Goal: Task Accomplishment & Management: Manage account settings

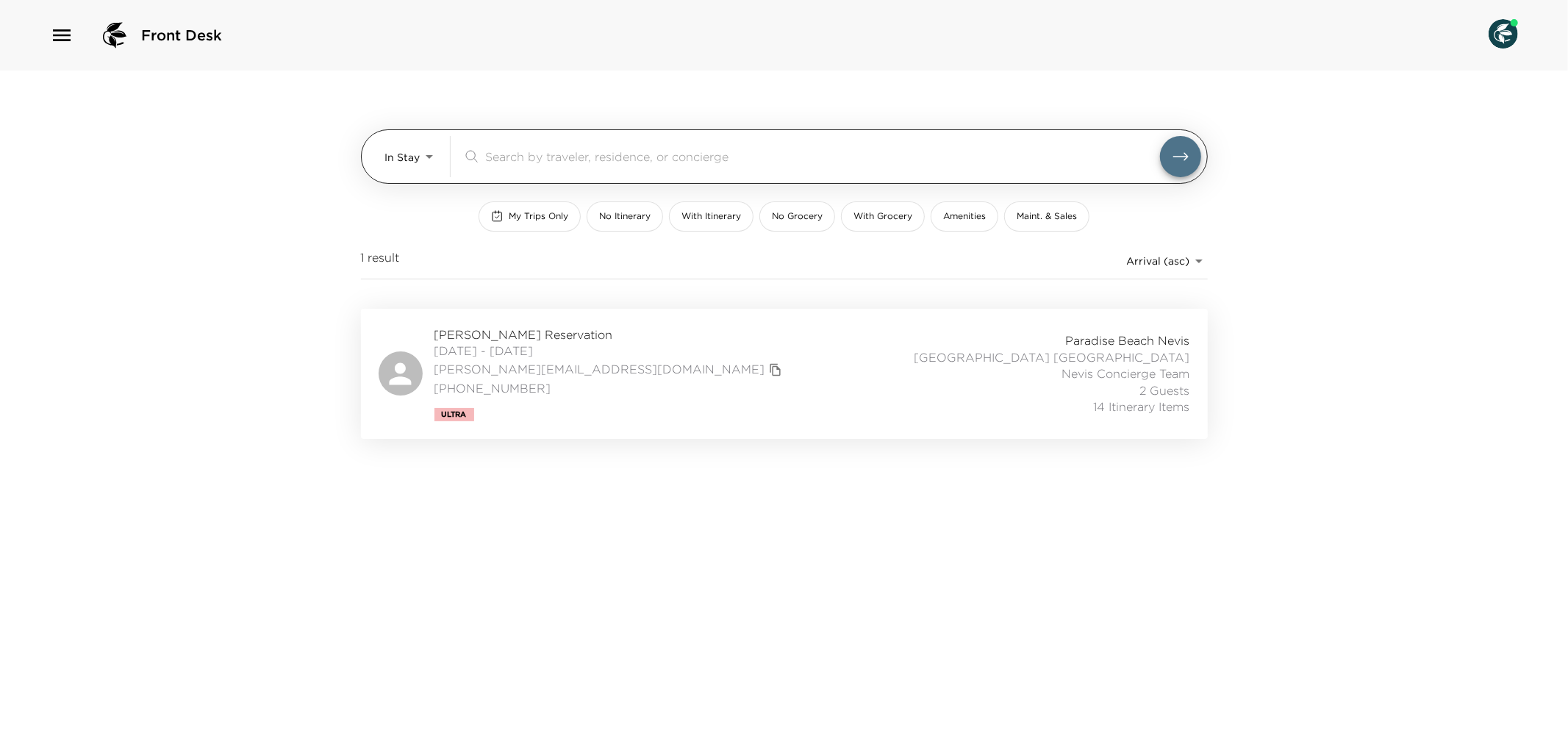
click at [423, 159] on body "Front Desk In Stay In-Stay ​ My Trips Only No Itinerary With Itinerary No Groce…" at bounding box center [784, 372] width 1568 height 744
click at [427, 192] on li "In Stay" at bounding box center [411, 195] width 77 height 24
click at [686, 366] on div "Nicole Byrne Reservation 09/02/2025 - 09/08/2025 nicole@byrneups.com (702) 300-…" at bounding box center [784, 373] width 812 height 95
click at [627, 355] on div "Nicole Byrne Reservation 09/02/2025 - 09/08/2025 nicole@byrneups.com (702) 300-…" at bounding box center [784, 373] width 812 height 95
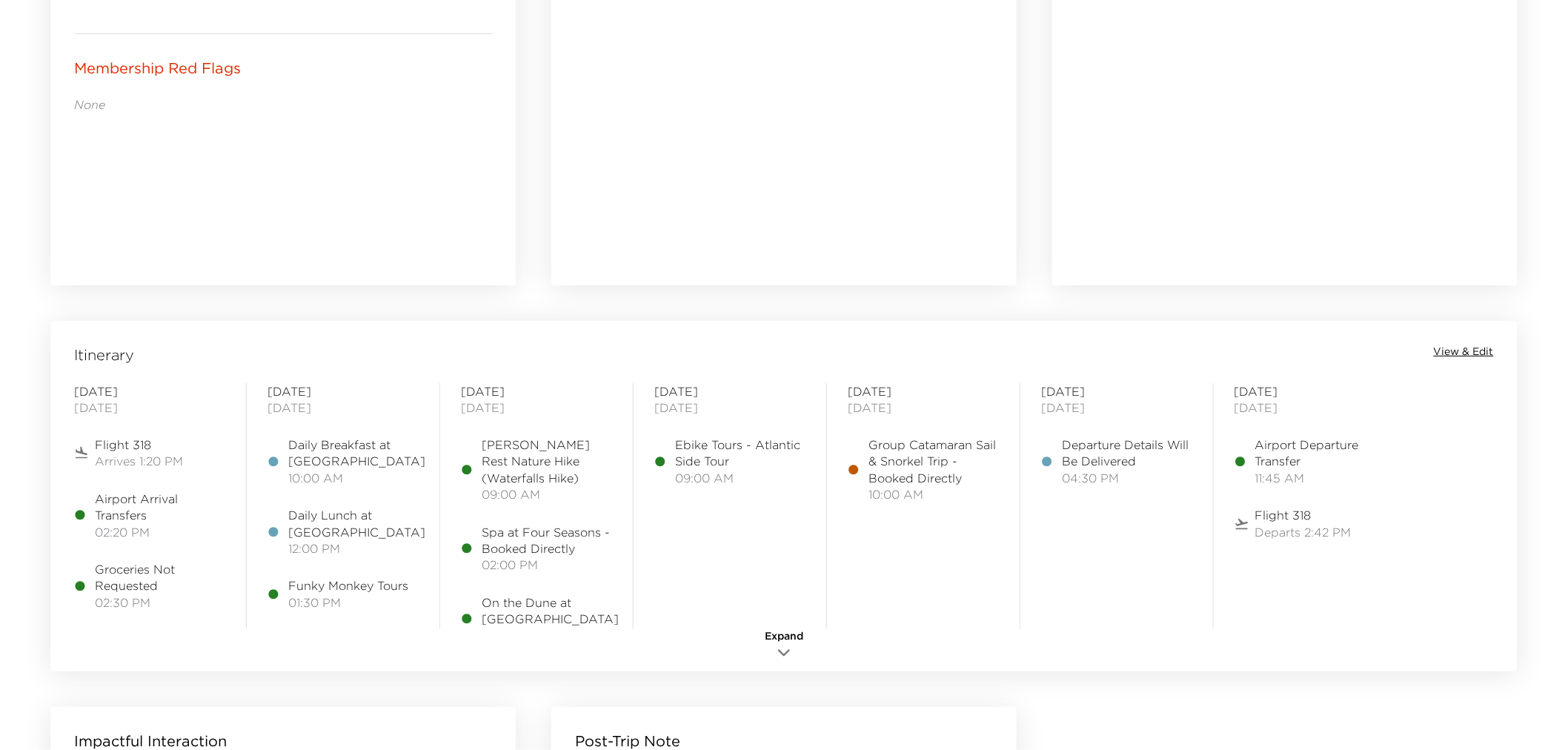
scroll to position [1070, 0]
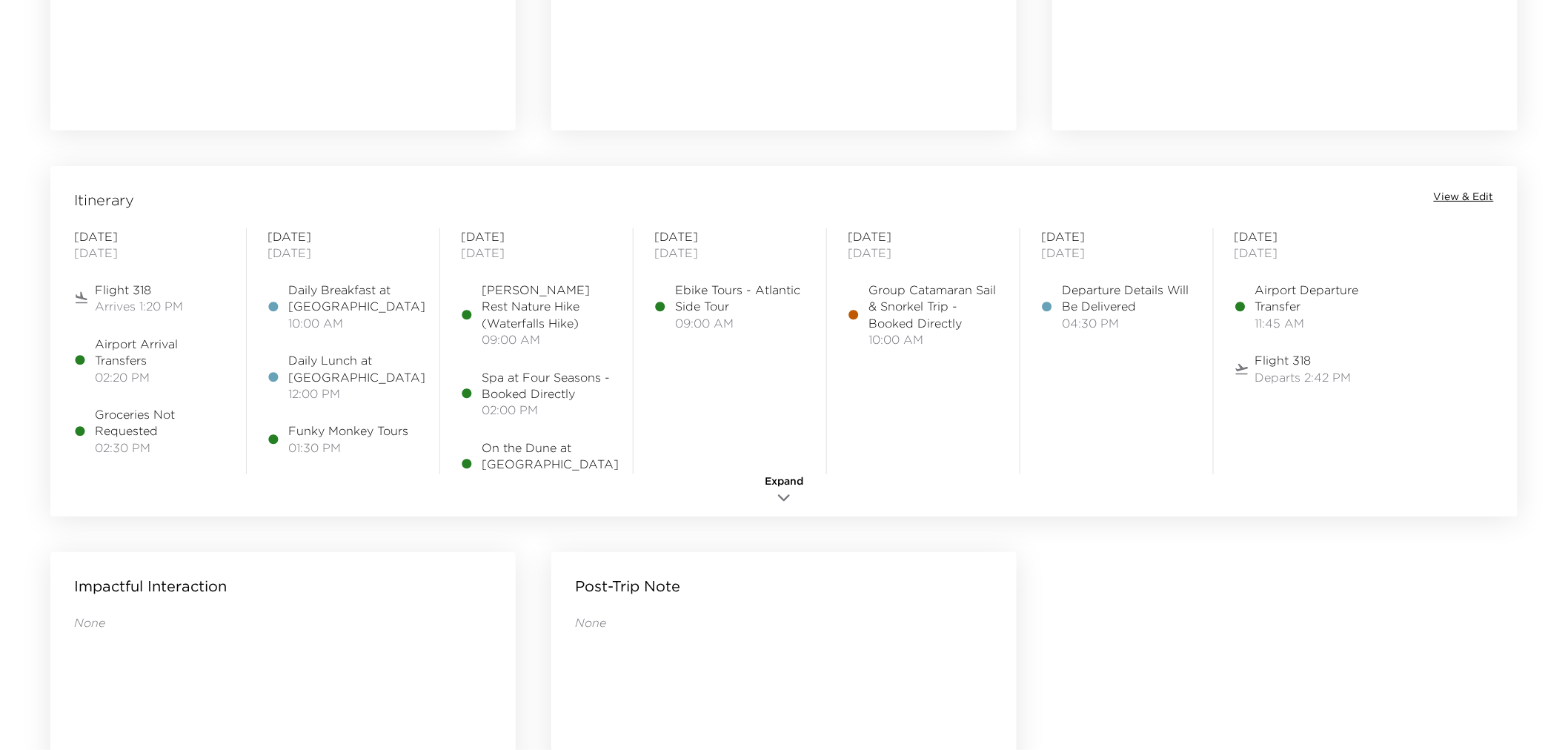
click at [1465, 194] on span "View & Edit" at bounding box center [1464, 198] width 60 height 15
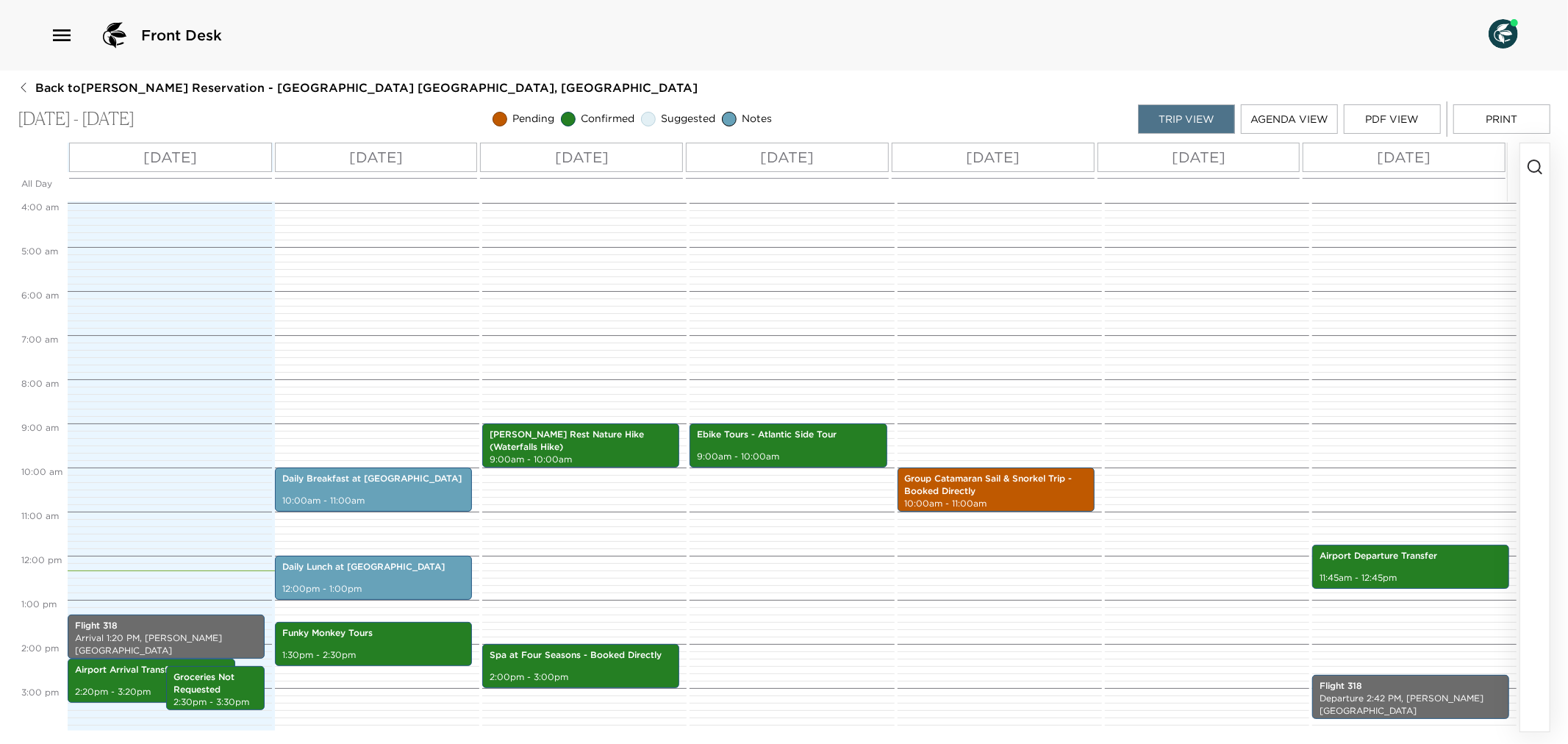
scroll to position [327, 0]
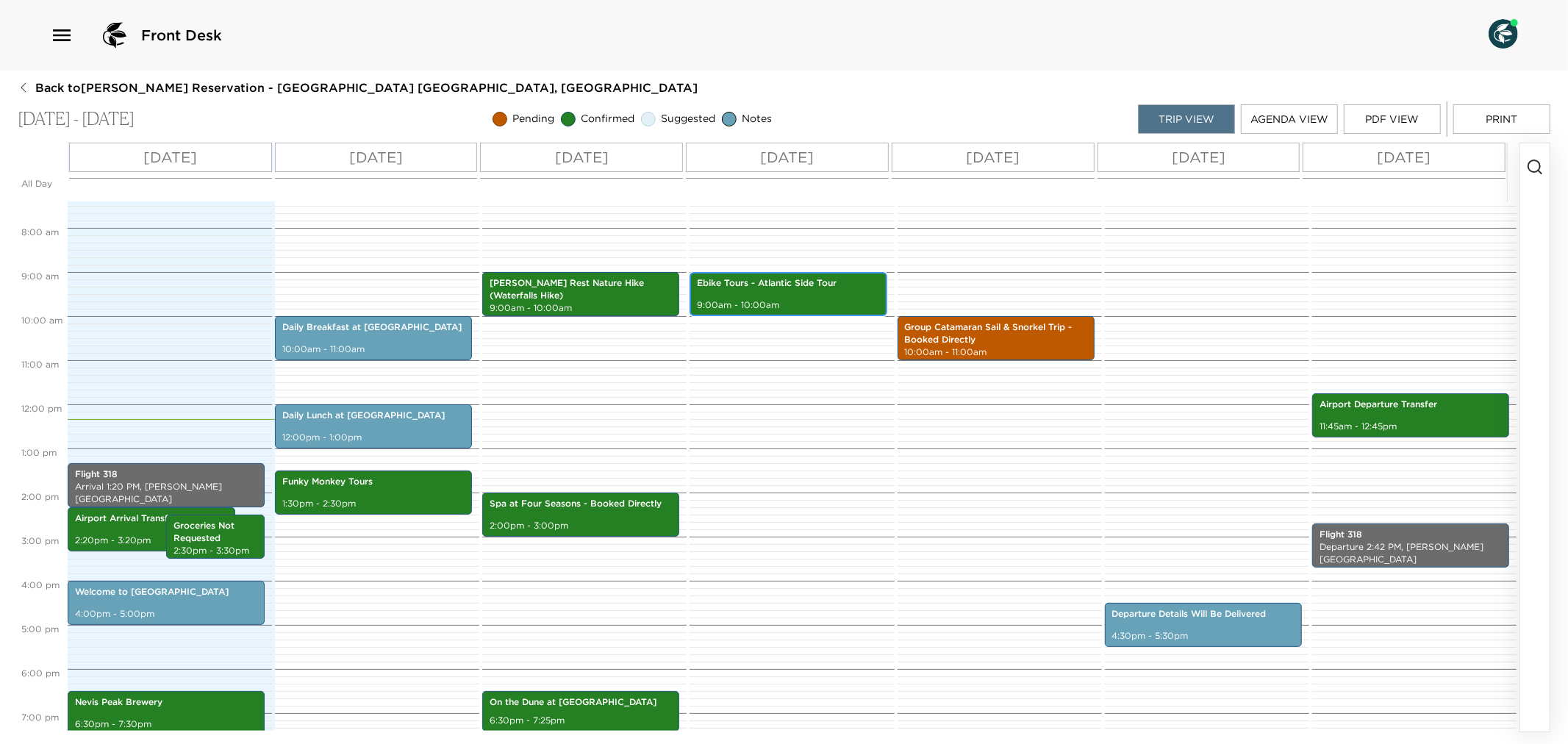
click at [757, 297] on div "Ebike Tours - Atlantic Side Tour 9:00am - 10:00am" at bounding box center [788, 294] width 189 height 40
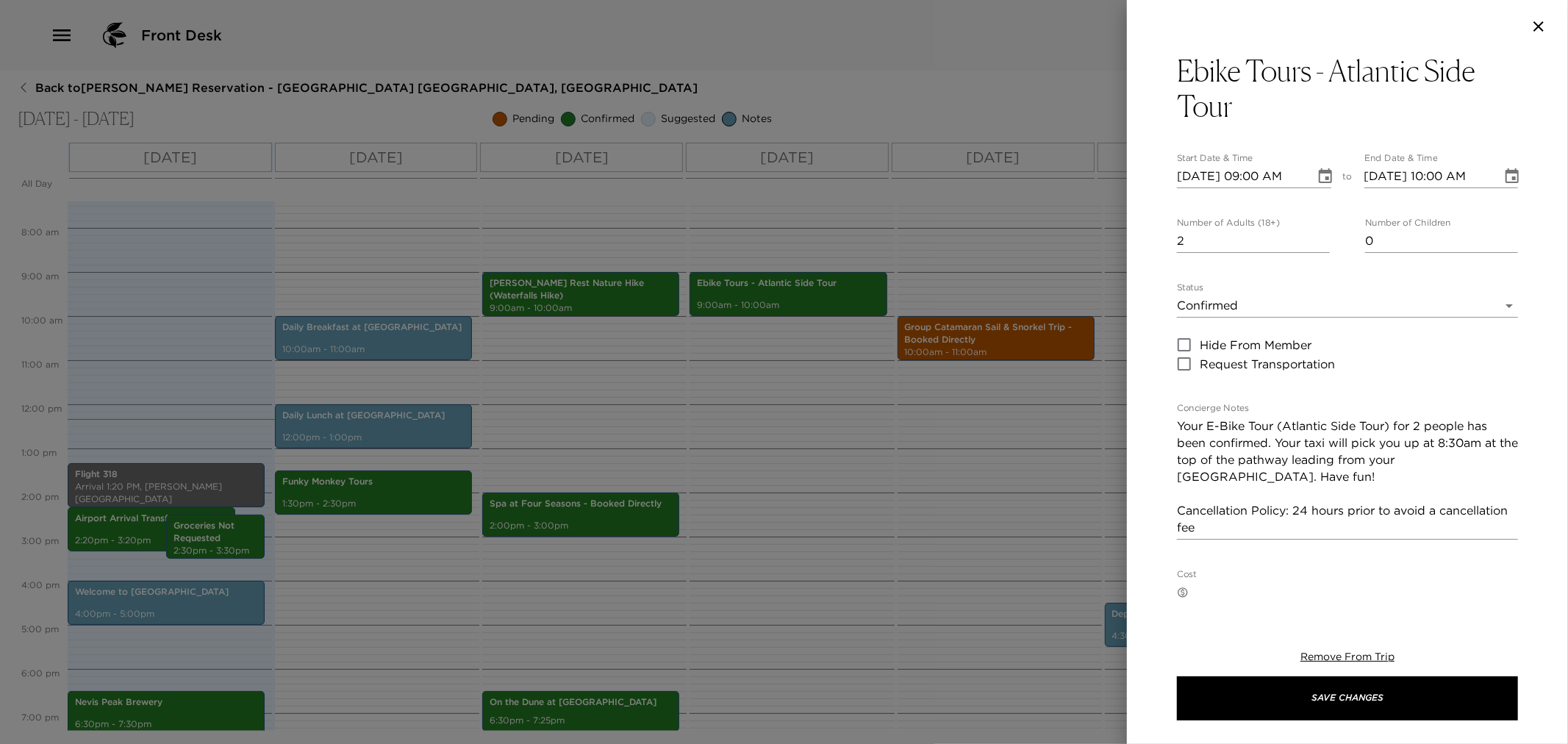
click at [833, 483] on div at bounding box center [784, 372] width 1568 height 744
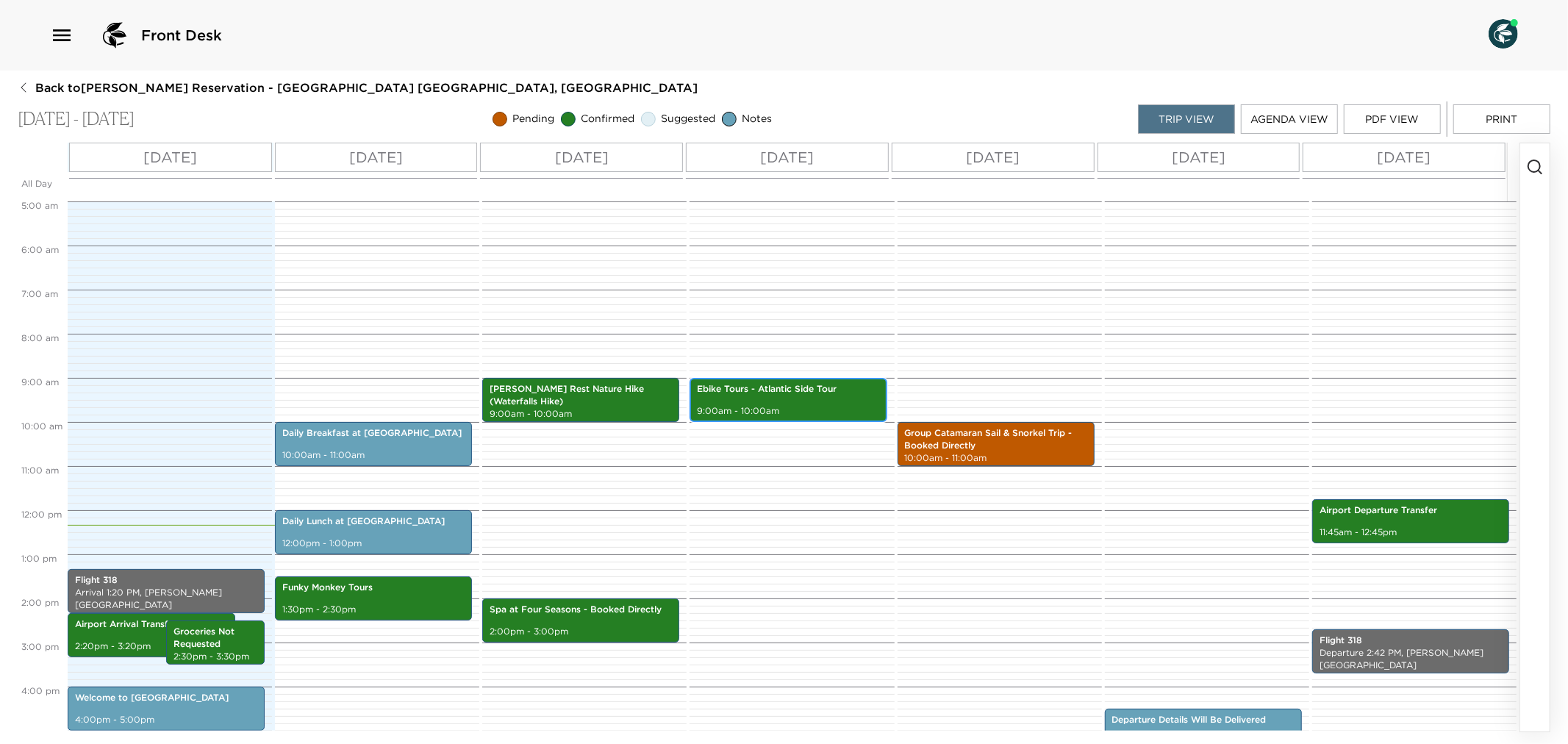
scroll to position [0, 0]
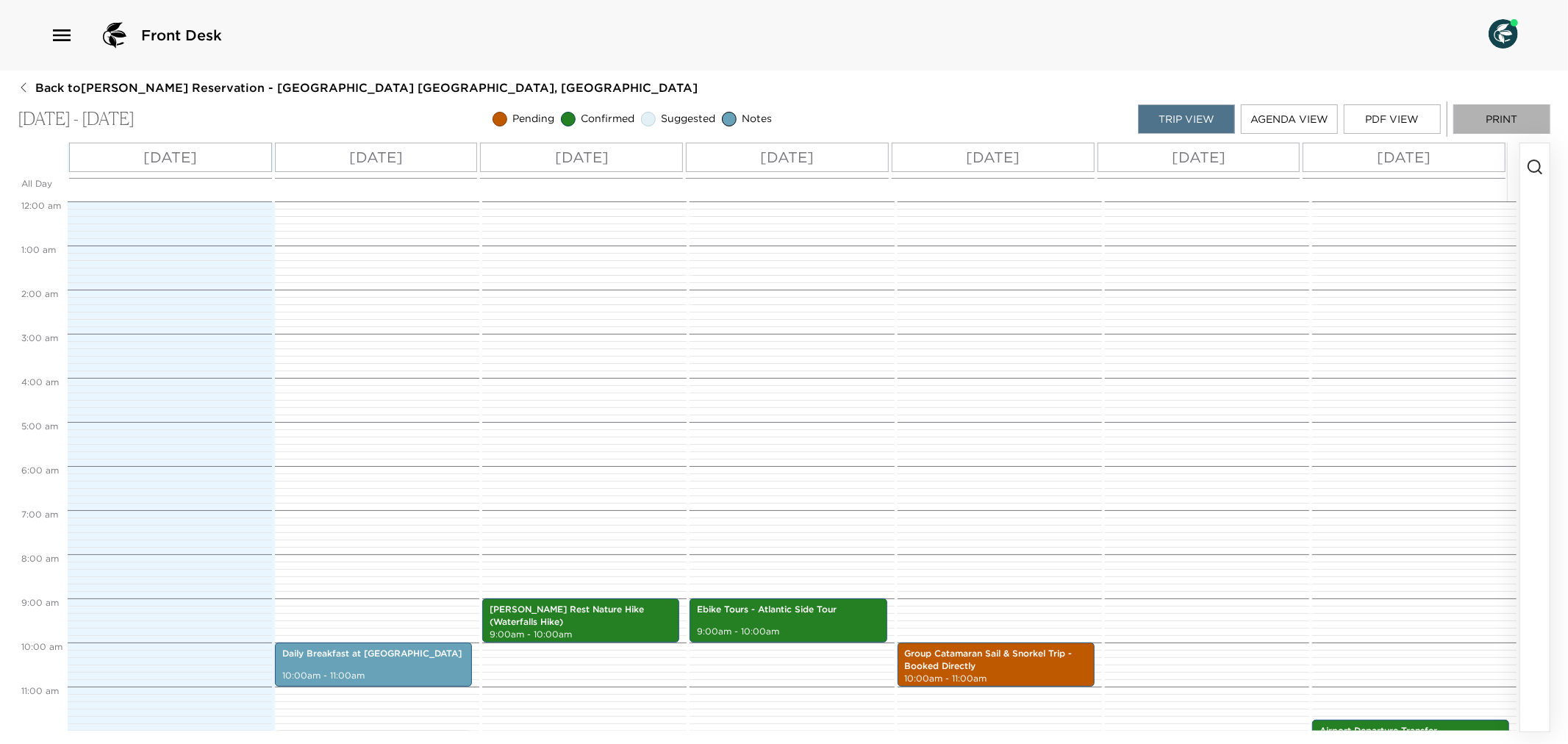
click at [1508, 116] on button "Print" at bounding box center [1502, 119] width 97 height 29
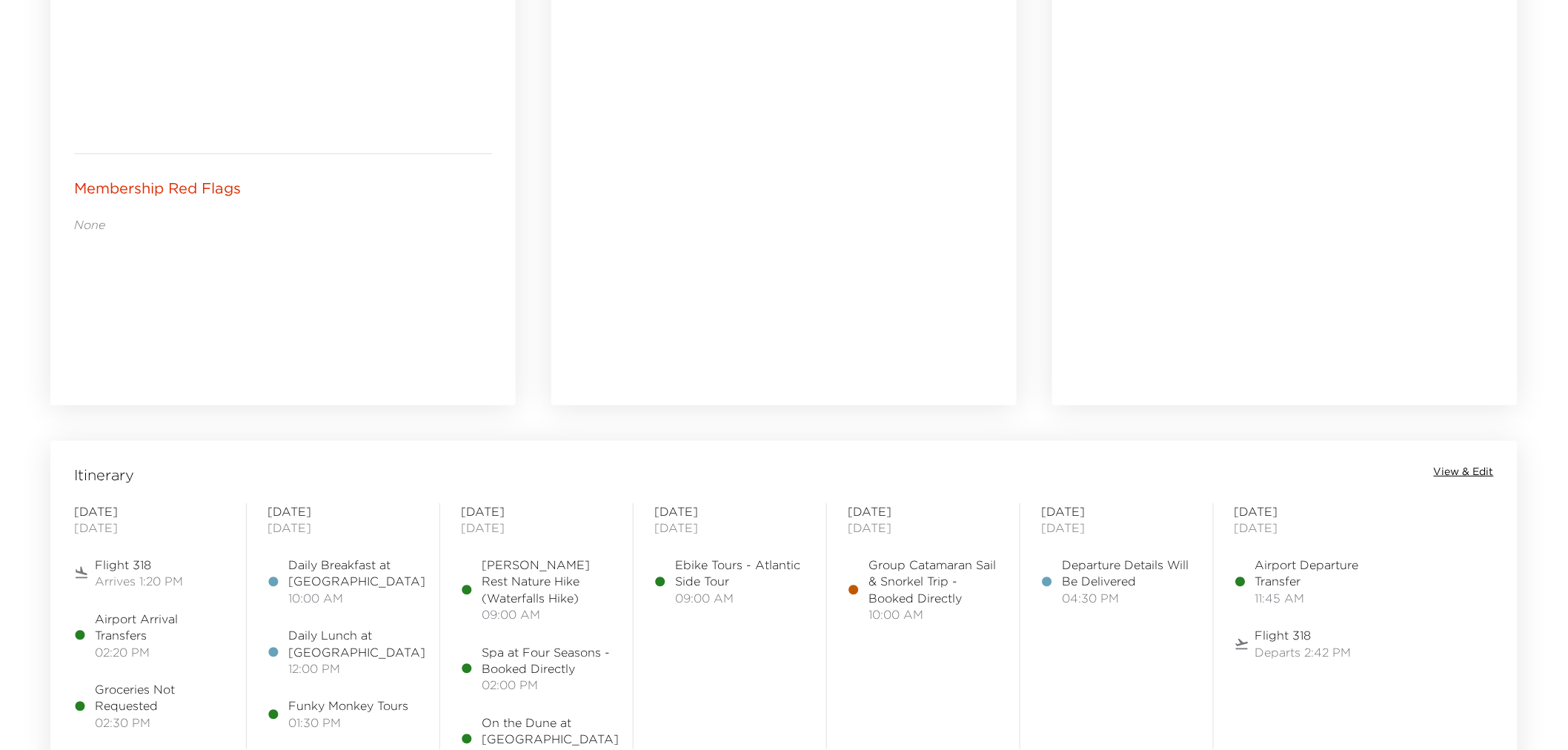
scroll to position [1070, 0]
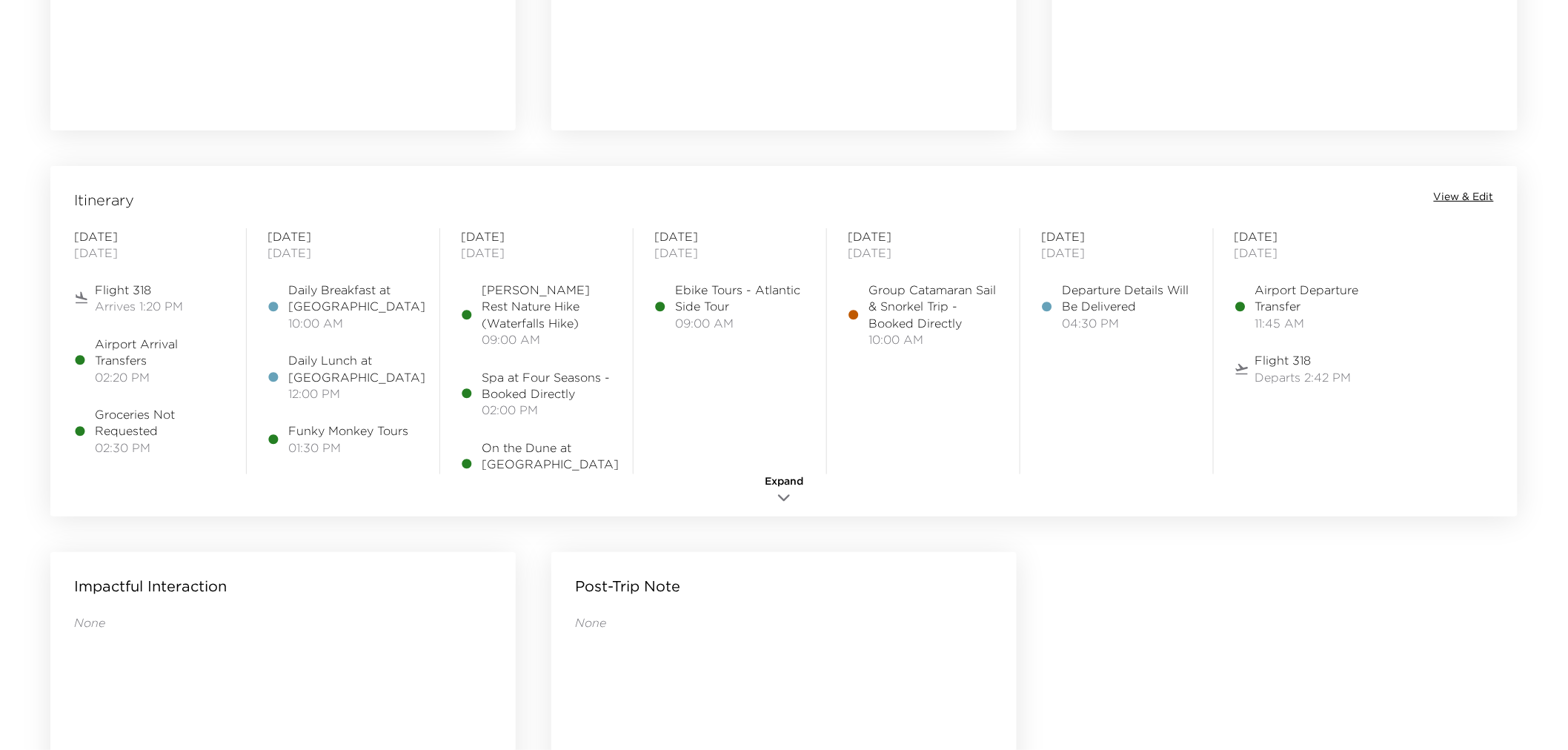
click at [1466, 196] on span "View & Edit" at bounding box center [1464, 198] width 60 height 15
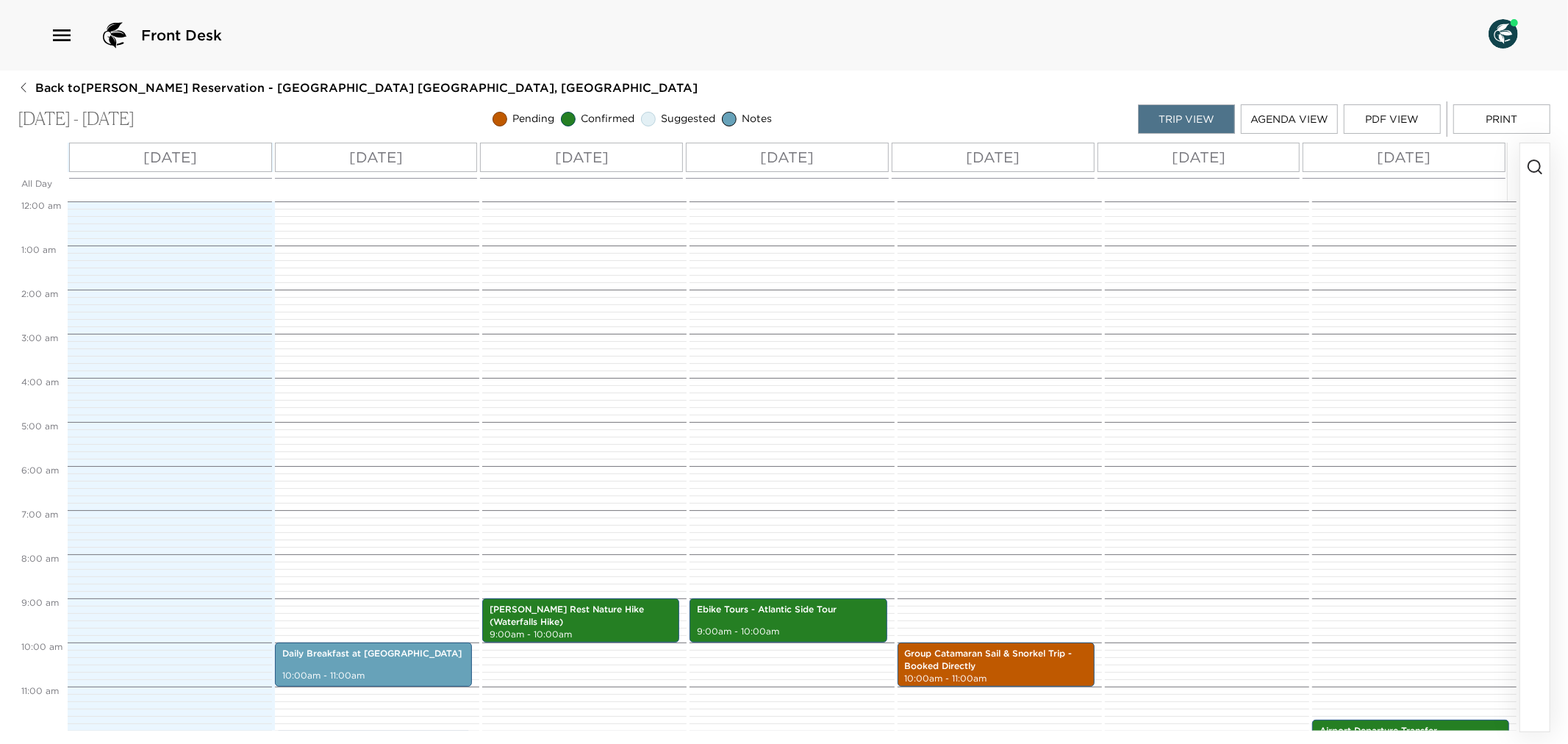
scroll to position [397, 0]
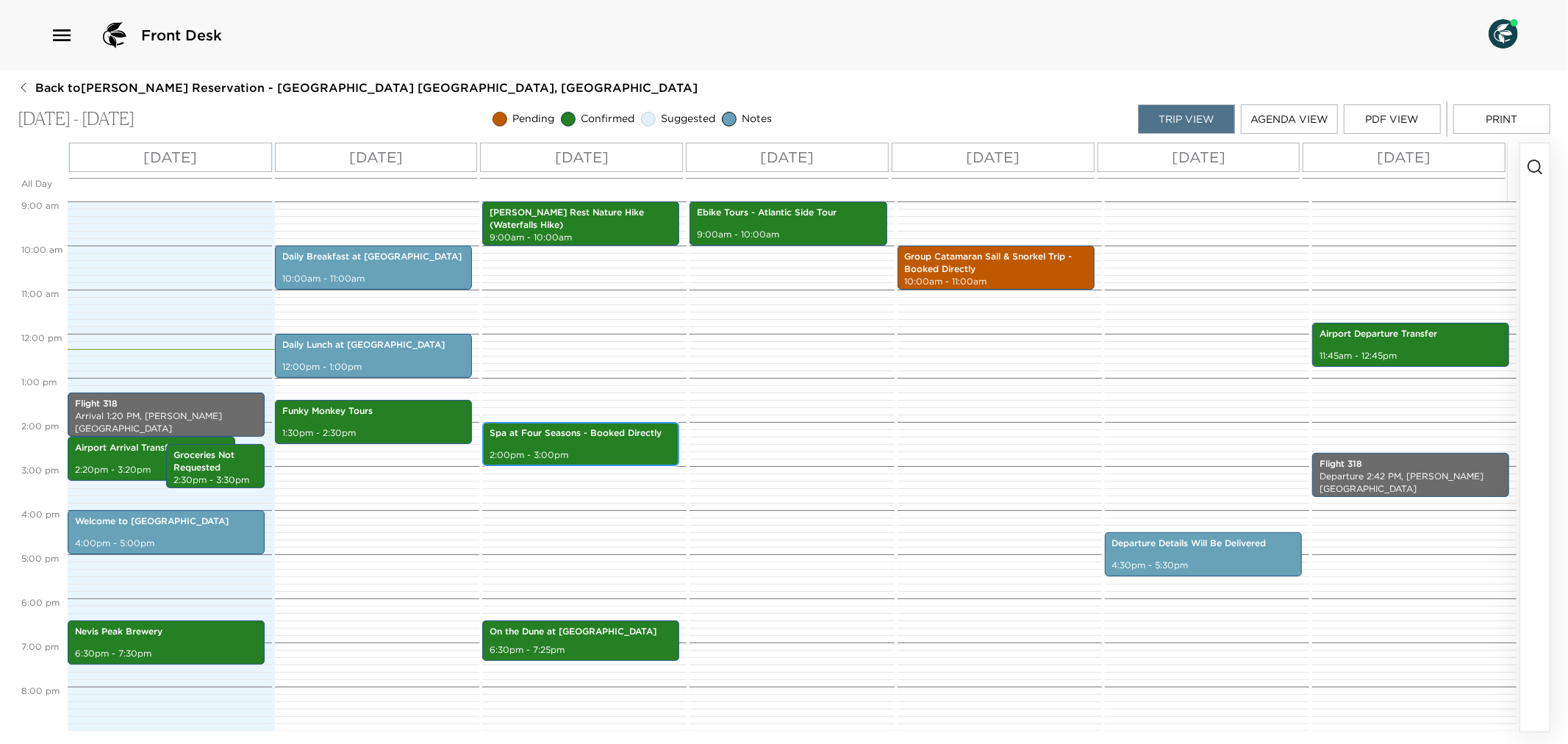
click at [614, 465] on div "Spa at Four Seasons - Booked Directly 2:00pm - 3:00pm" at bounding box center [581, 444] width 197 height 44
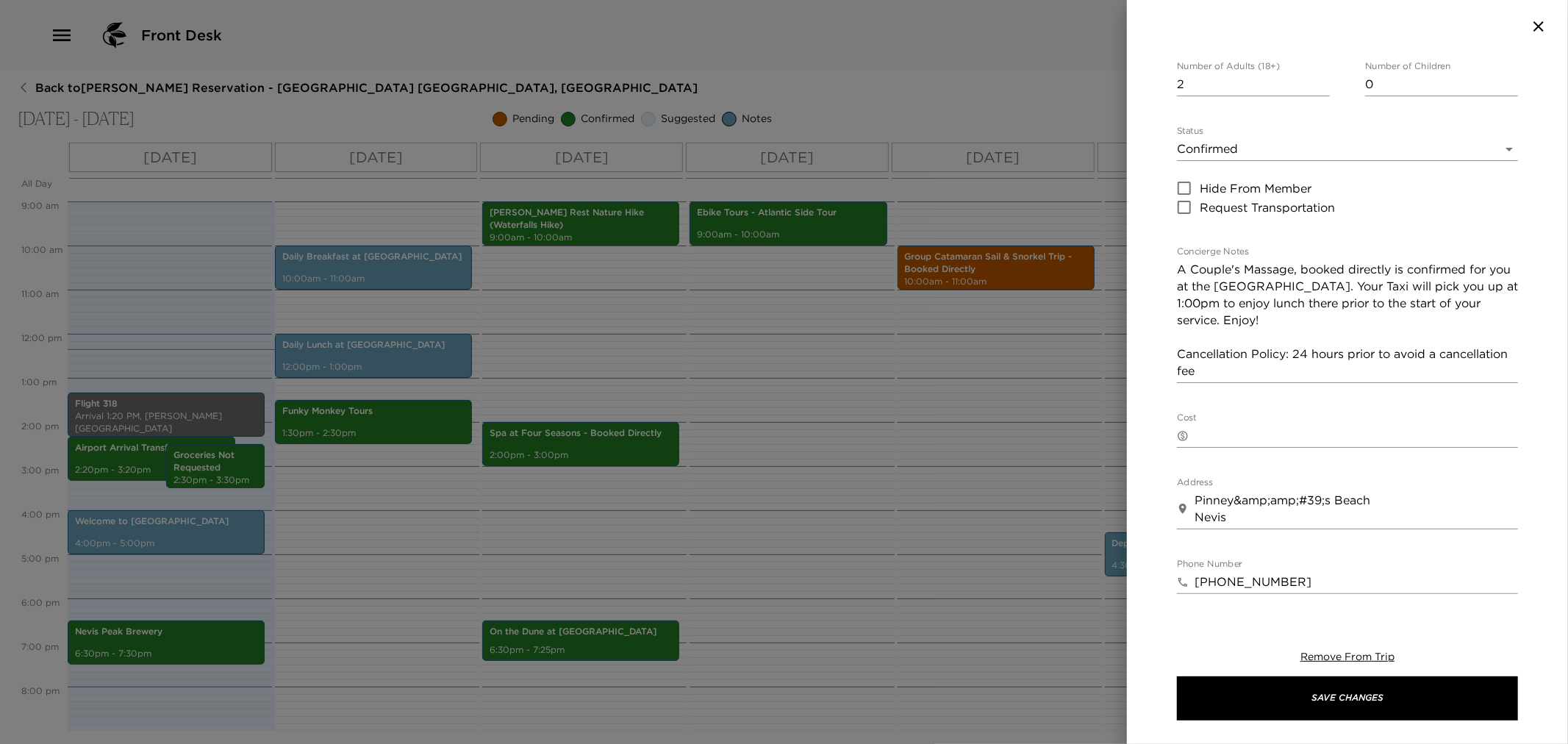
scroll to position [245, 0]
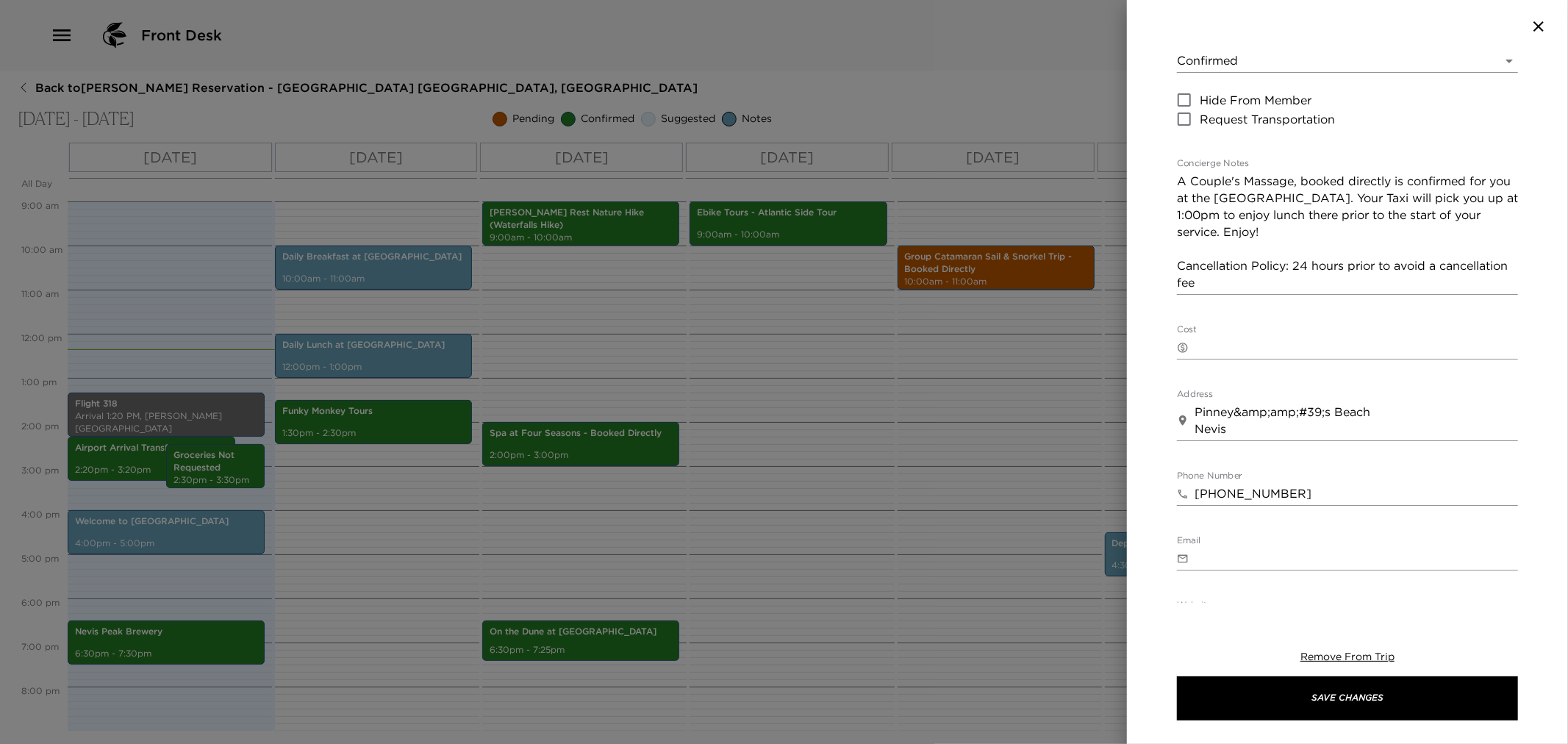
drag, startPoint x: 1193, startPoint y: 412, endPoint x: 1248, endPoint y: 427, distance: 57.0
click at [1257, 428] on div "​ [PERSON_NAME];amp;#39;s Beach Nevis x" at bounding box center [1347, 421] width 341 height 40
drag, startPoint x: 1196, startPoint y: 409, endPoint x: 1260, endPoint y: 429, distance: 67.1
click at [1260, 429] on textarea "Pinney&amp;amp;#39;s Beach Nevis" at bounding box center [1356, 420] width 323 height 34
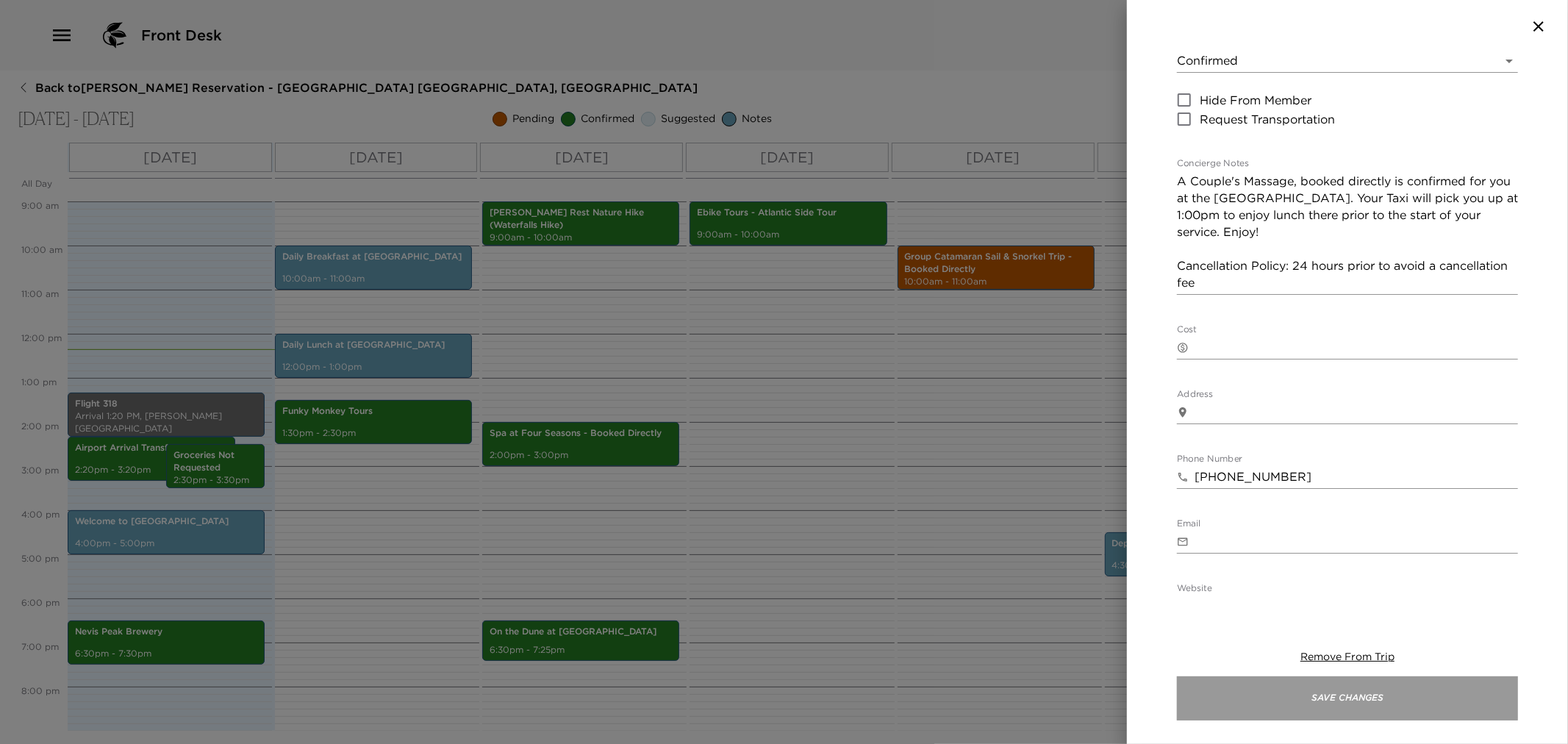
click at [1329, 697] on button "Save Changes" at bounding box center [1347, 699] width 341 height 44
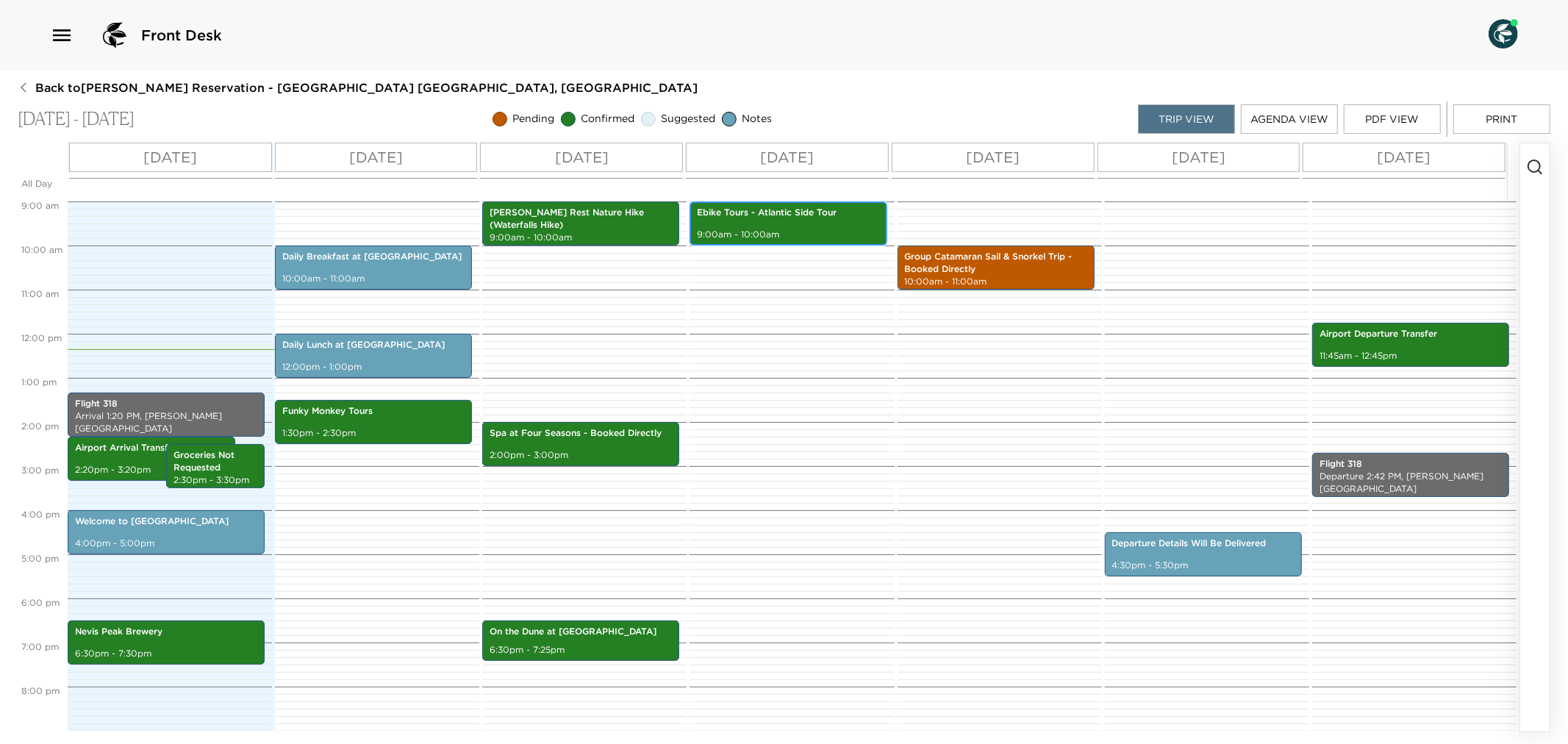
click at [769, 219] on div "Ebike Tours - Atlantic Side Tour 9:00am - 10:00am" at bounding box center [788, 223] width 189 height 40
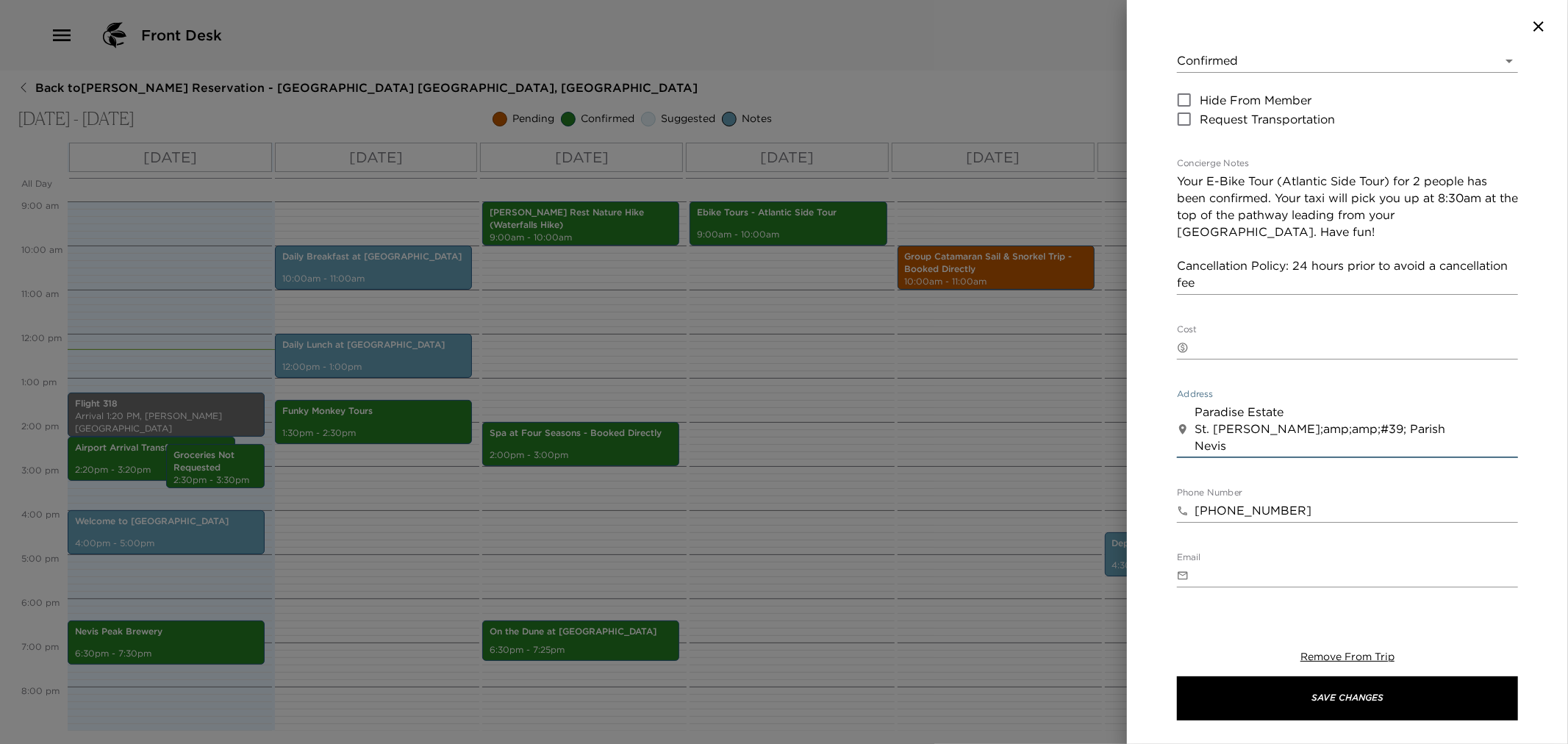
drag, startPoint x: 1194, startPoint y: 429, endPoint x: 1432, endPoint y: 424, distance: 238.1
click at [1432, 424] on textarea "Paradise Estate St. [PERSON_NAME];amp;amp;#39; Parish Nevis" at bounding box center [1356, 429] width 323 height 51
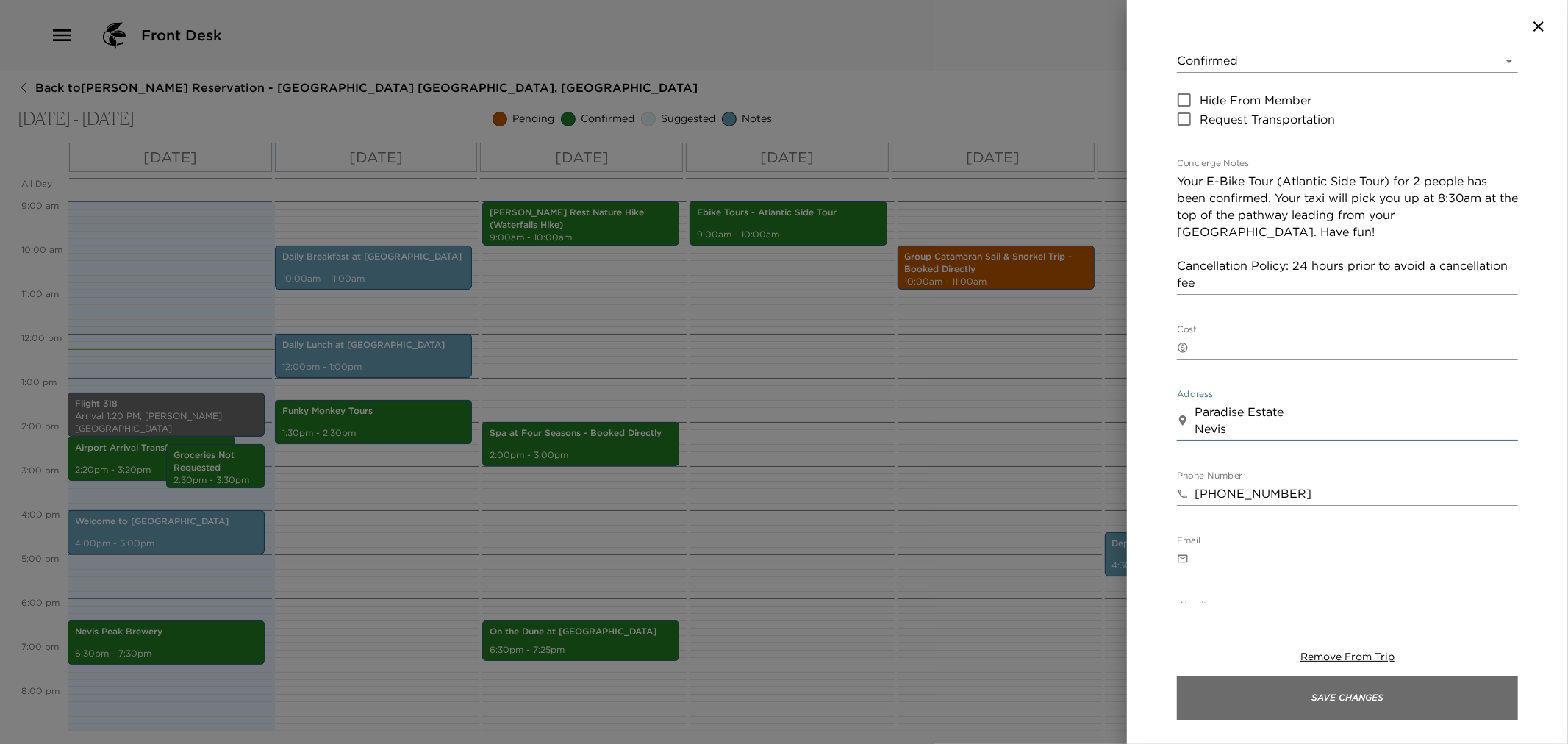
type textarea "Paradise Estate Nevis"
click at [1289, 700] on button "Save Changes" at bounding box center [1347, 699] width 341 height 44
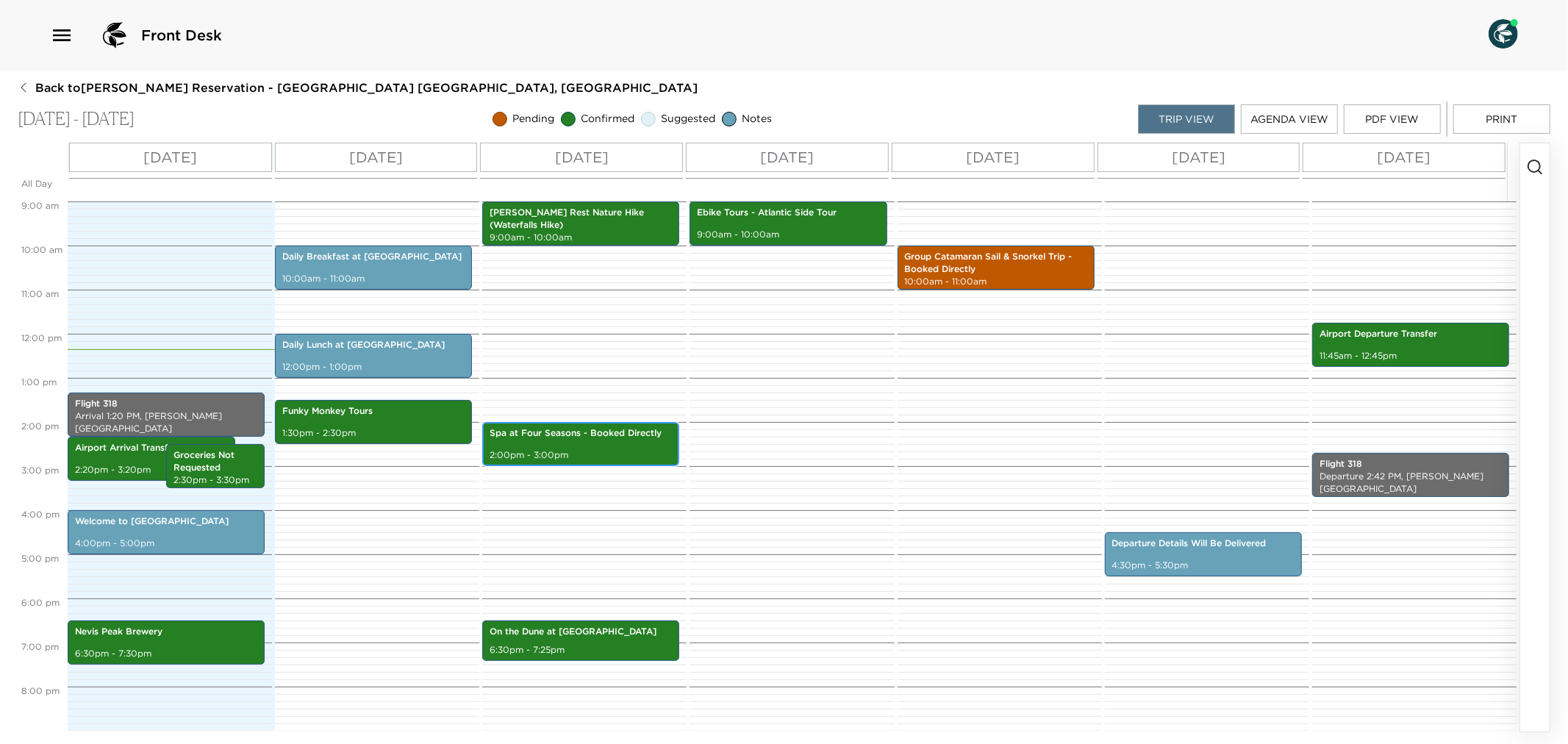
click at [613, 450] on p "2:00pm - 3:00pm" at bounding box center [581, 455] width 183 height 13
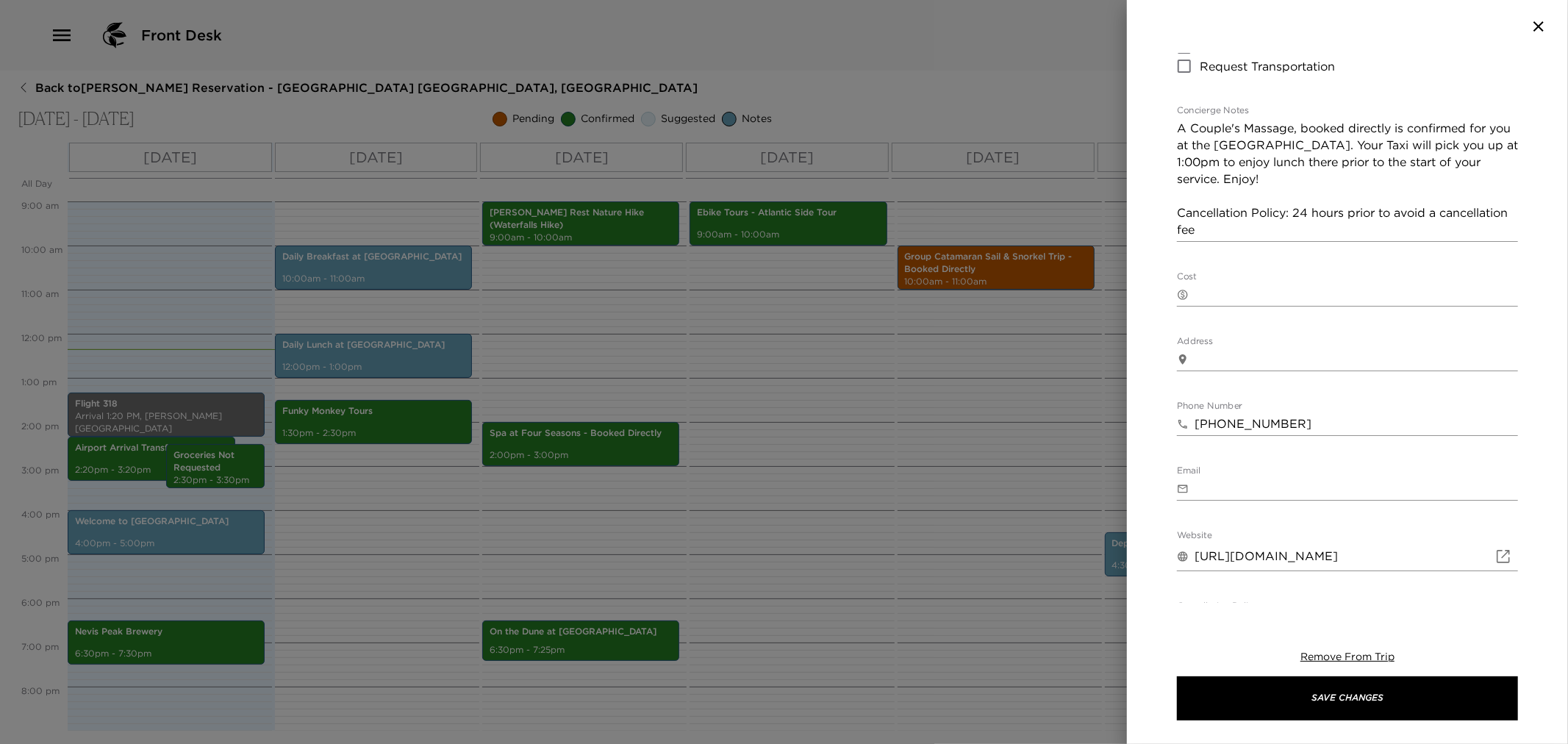
scroll to position [327, 0]
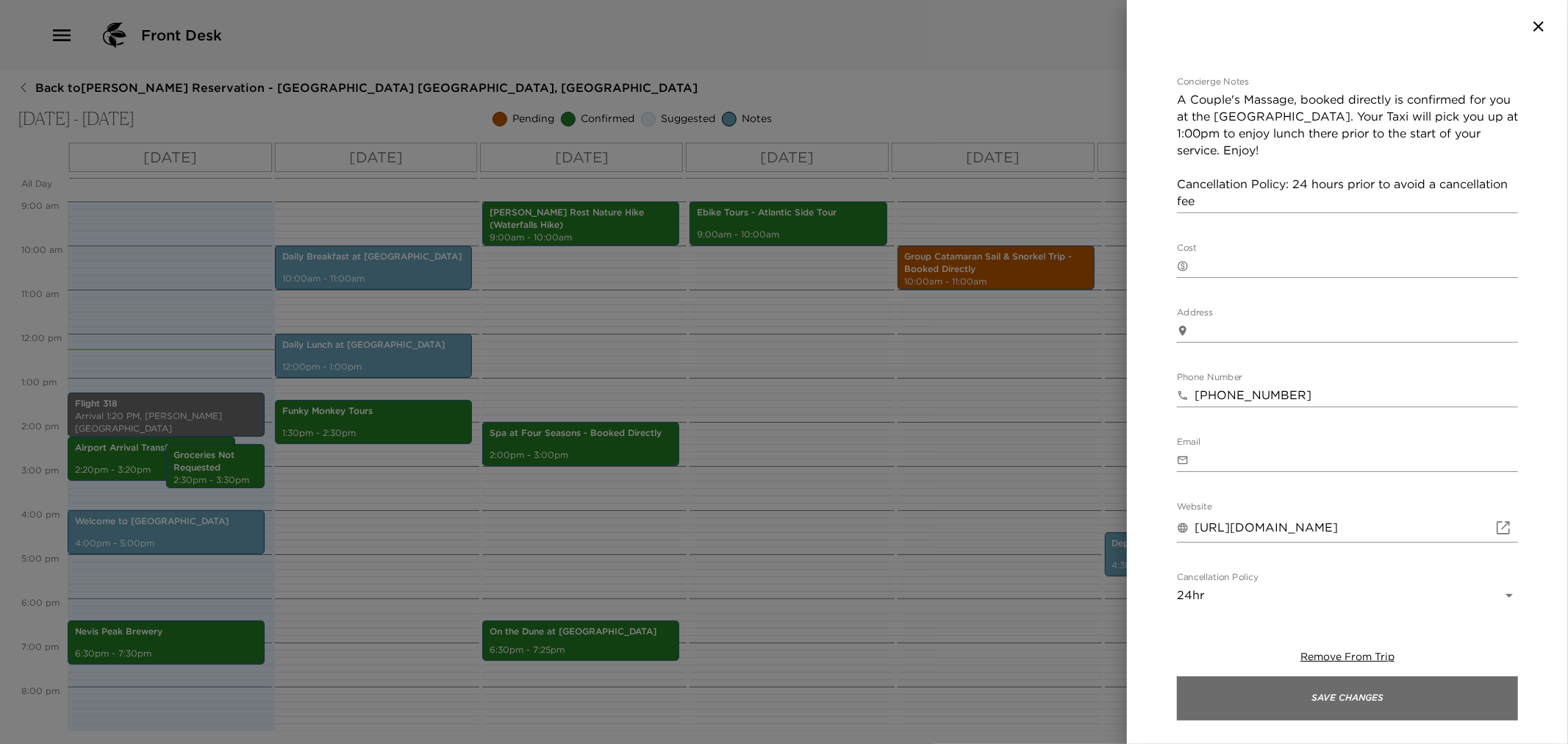
click at [1230, 691] on button "Save Changes" at bounding box center [1347, 699] width 341 height 44
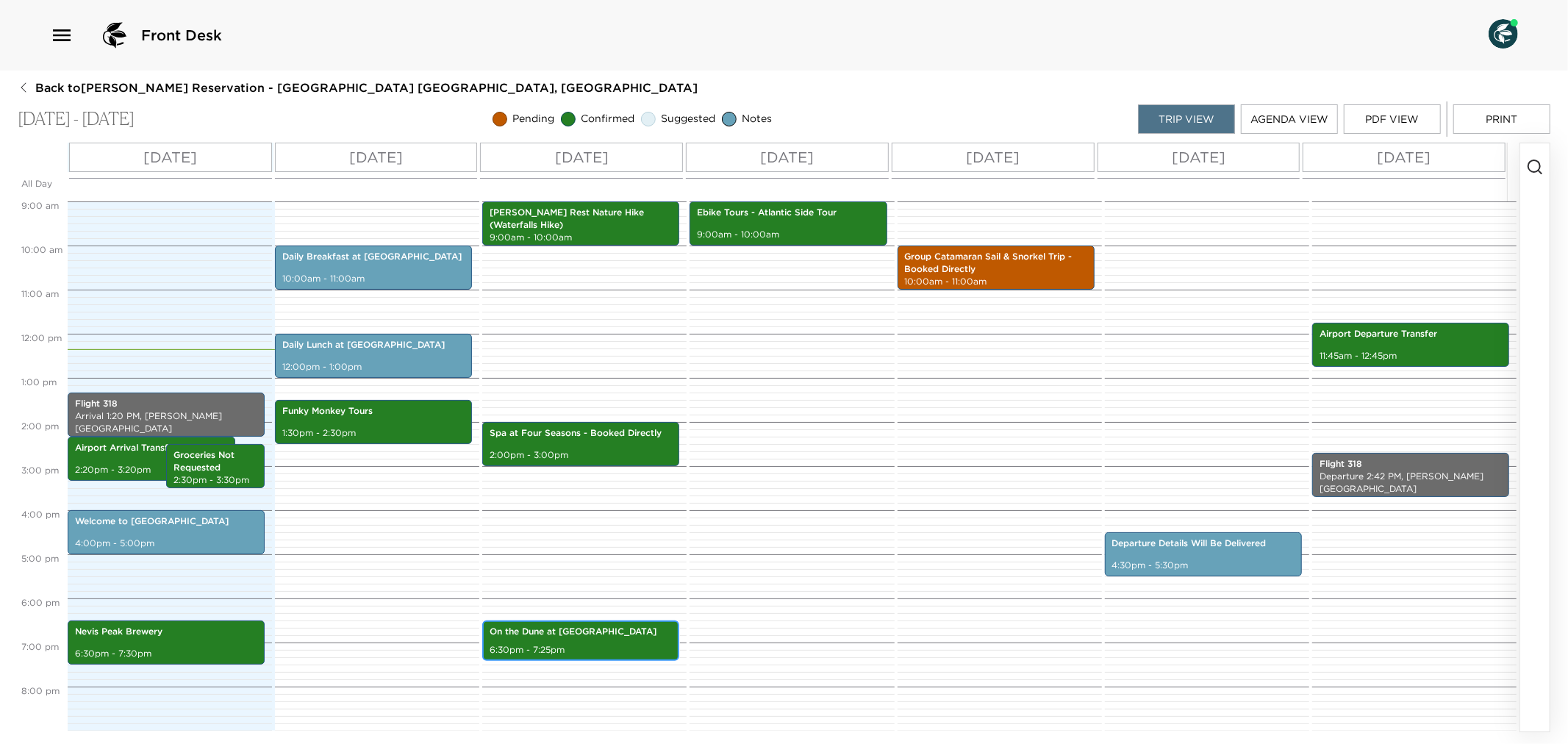
click at [566, 630] on p "On the Dune at [GEOGRAPHIC_DATA]" at bounding box center [581, 631] width 183 height 13
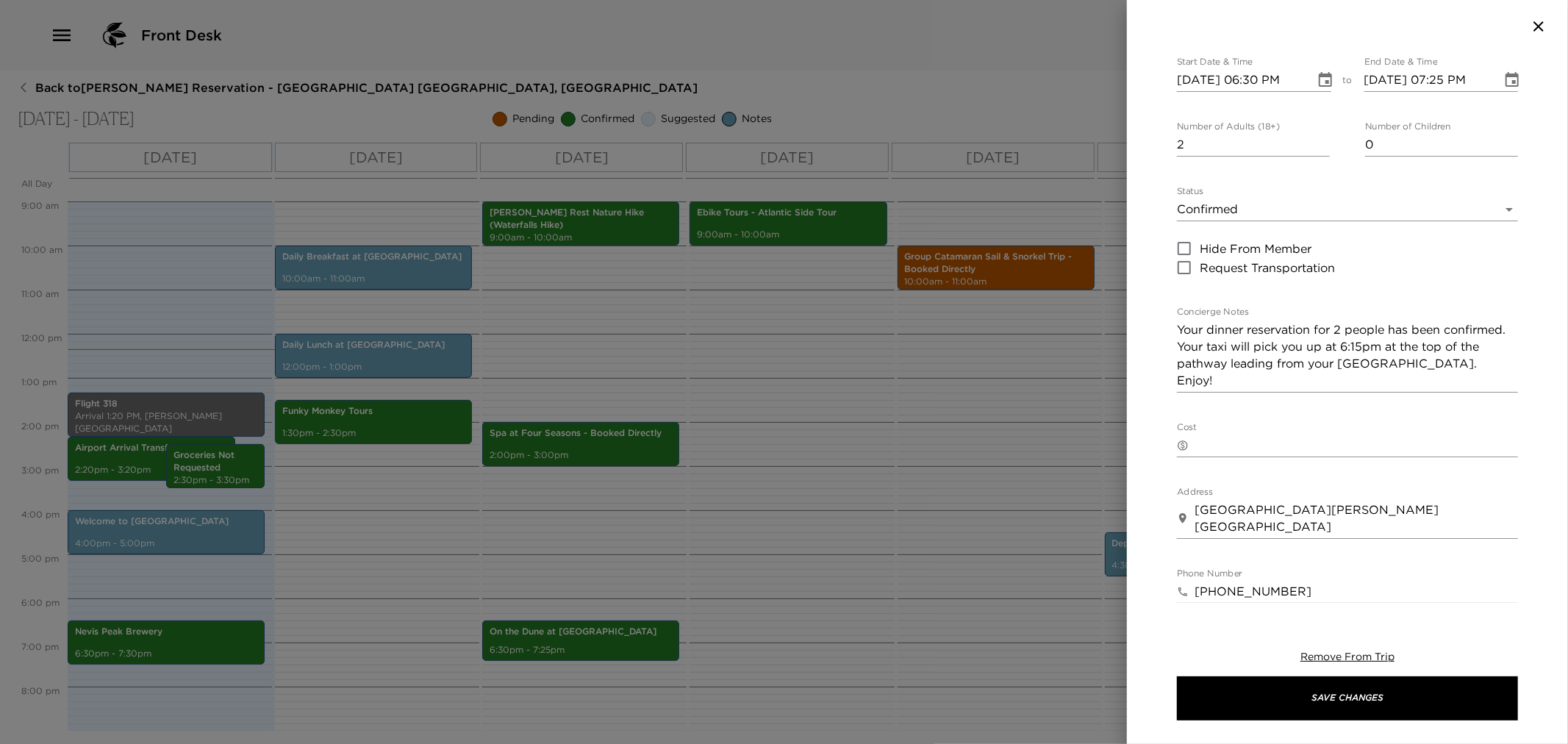
scroll to position [245, 0]
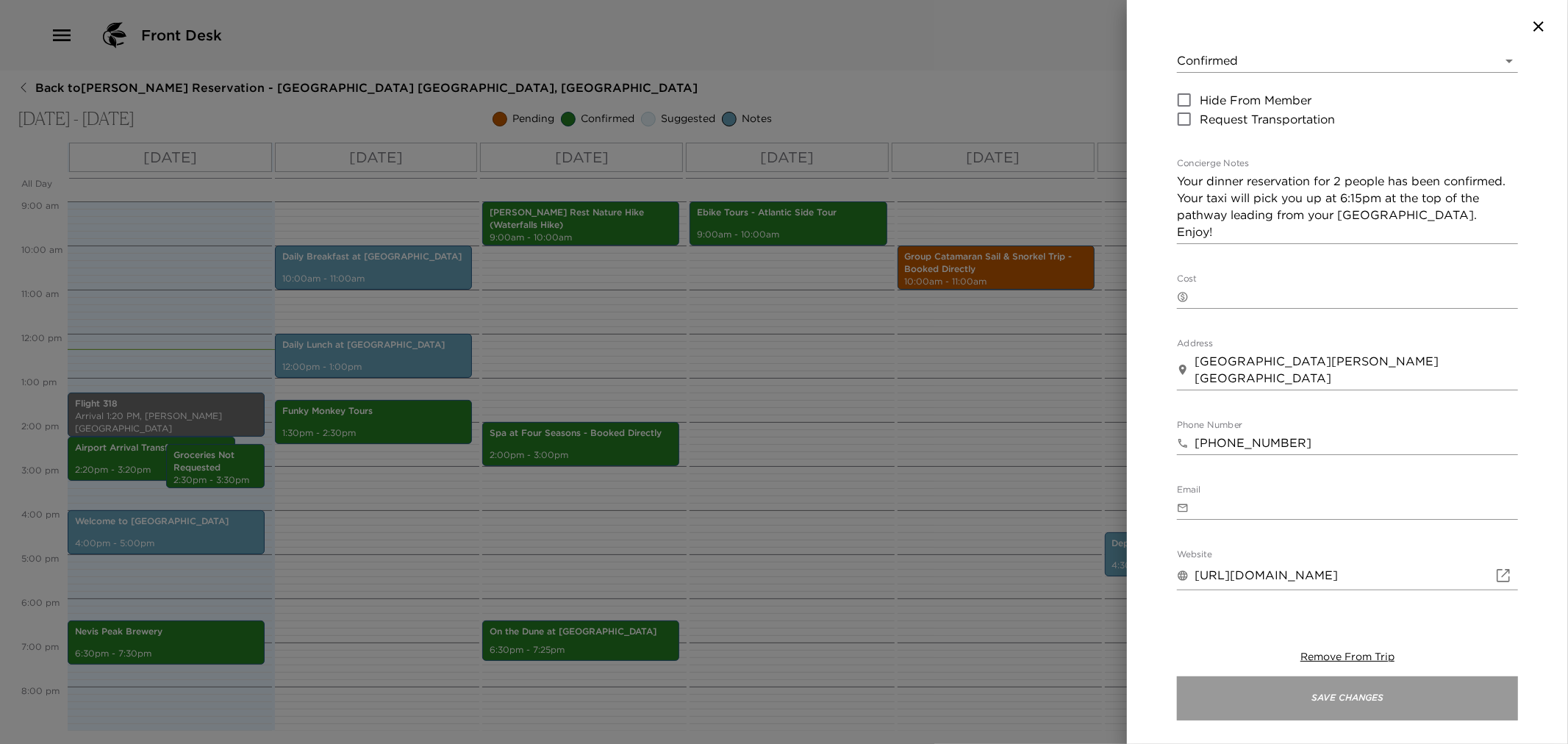
click at [1324, 700] on button "Save Changes" at bounding box center [1347, 699] width 341 height 44
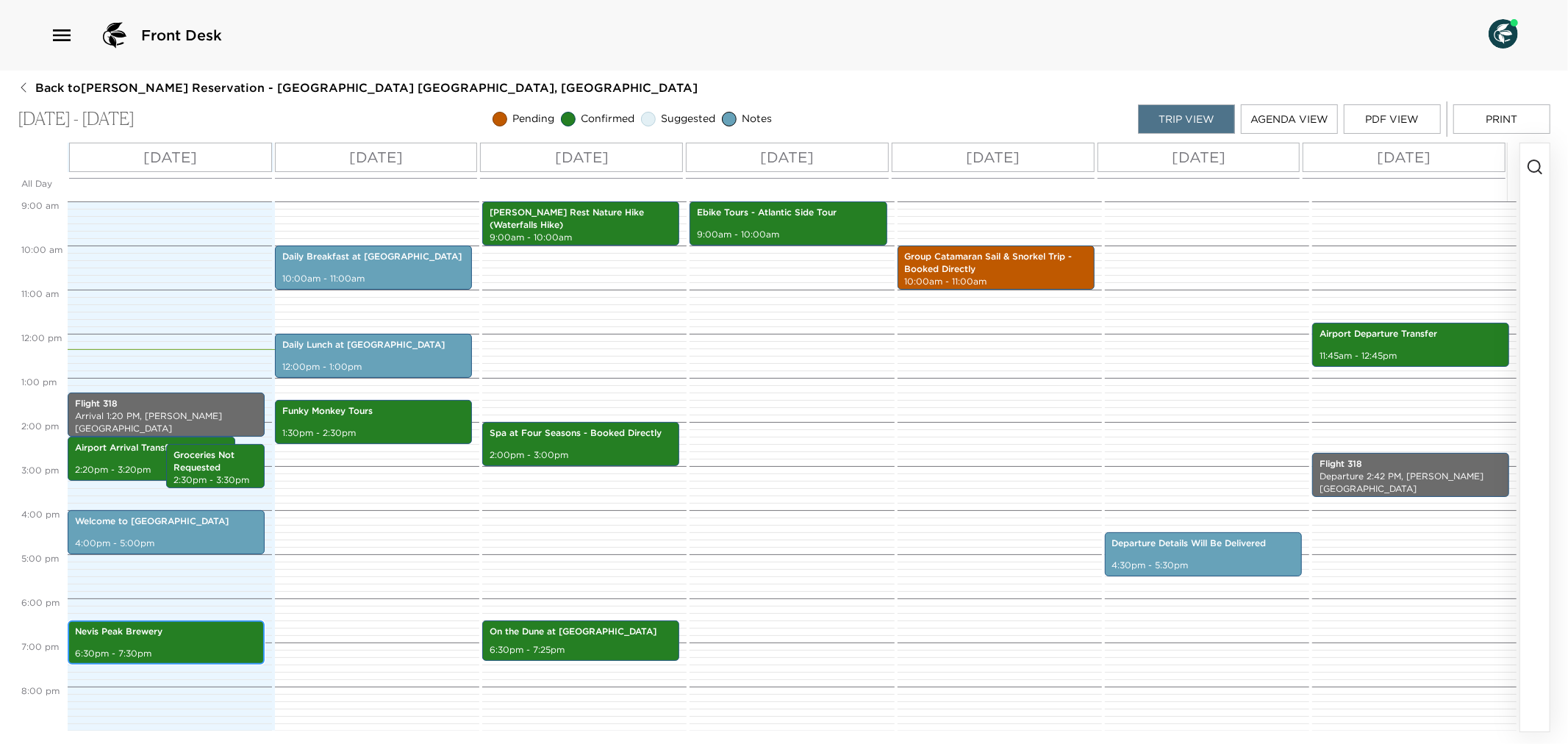
click at [168, 640] on div "[GEOGRAPHIC_DATA] 6:30pm - 7:30pm" at bounding box center [166, 643] width 189 height 40
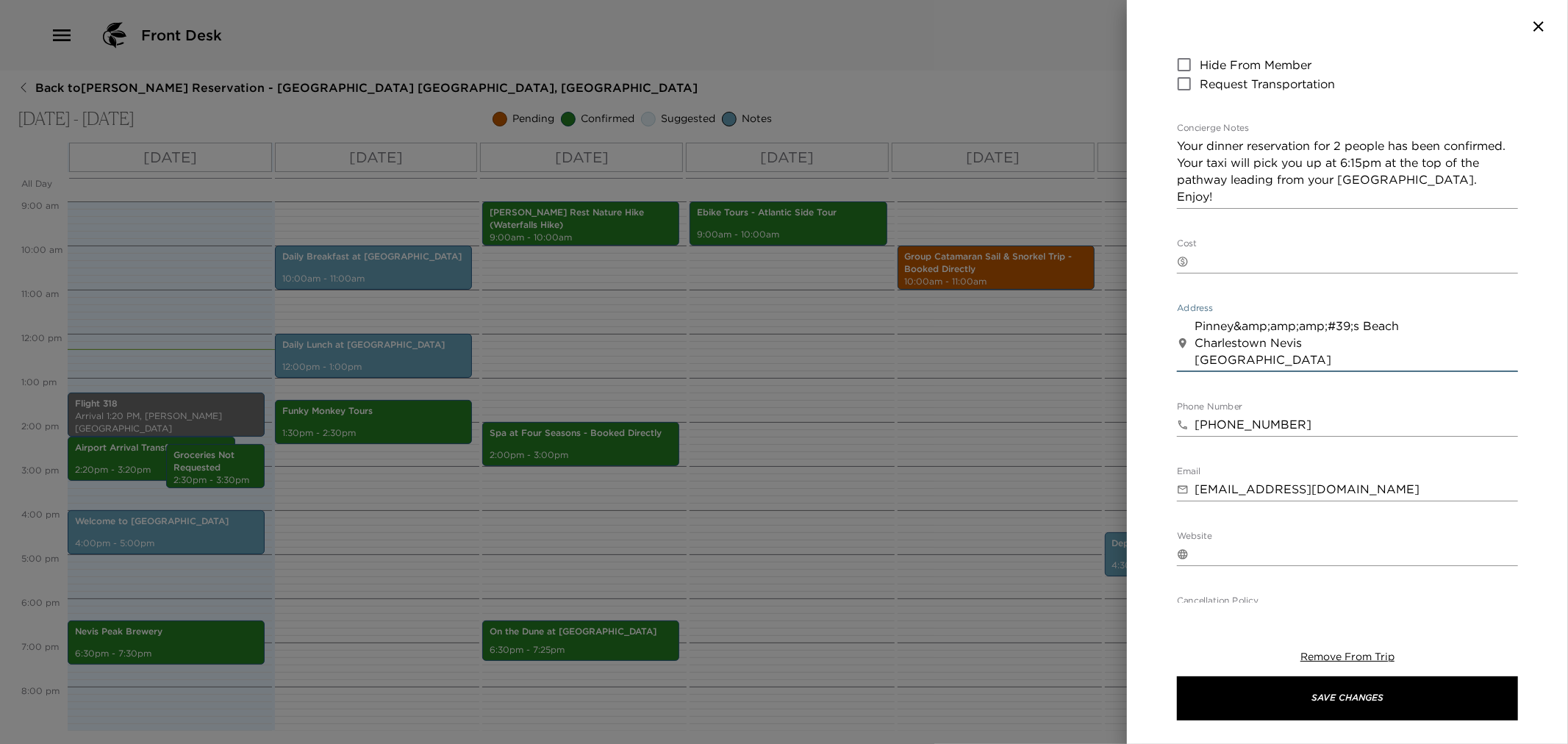
drag, startPoint x: 1194, startPoint y: 321, endPoint x: 1336, endPoint y: 358, distance: 146.7
click at [1336, 358] on textarea "Pinney&amp;amp;amp;#39;s Beach Charlestown Nevis [GEOGRAPHIC_DATA]" at bounding box center [1356, 343] width 323 height 51
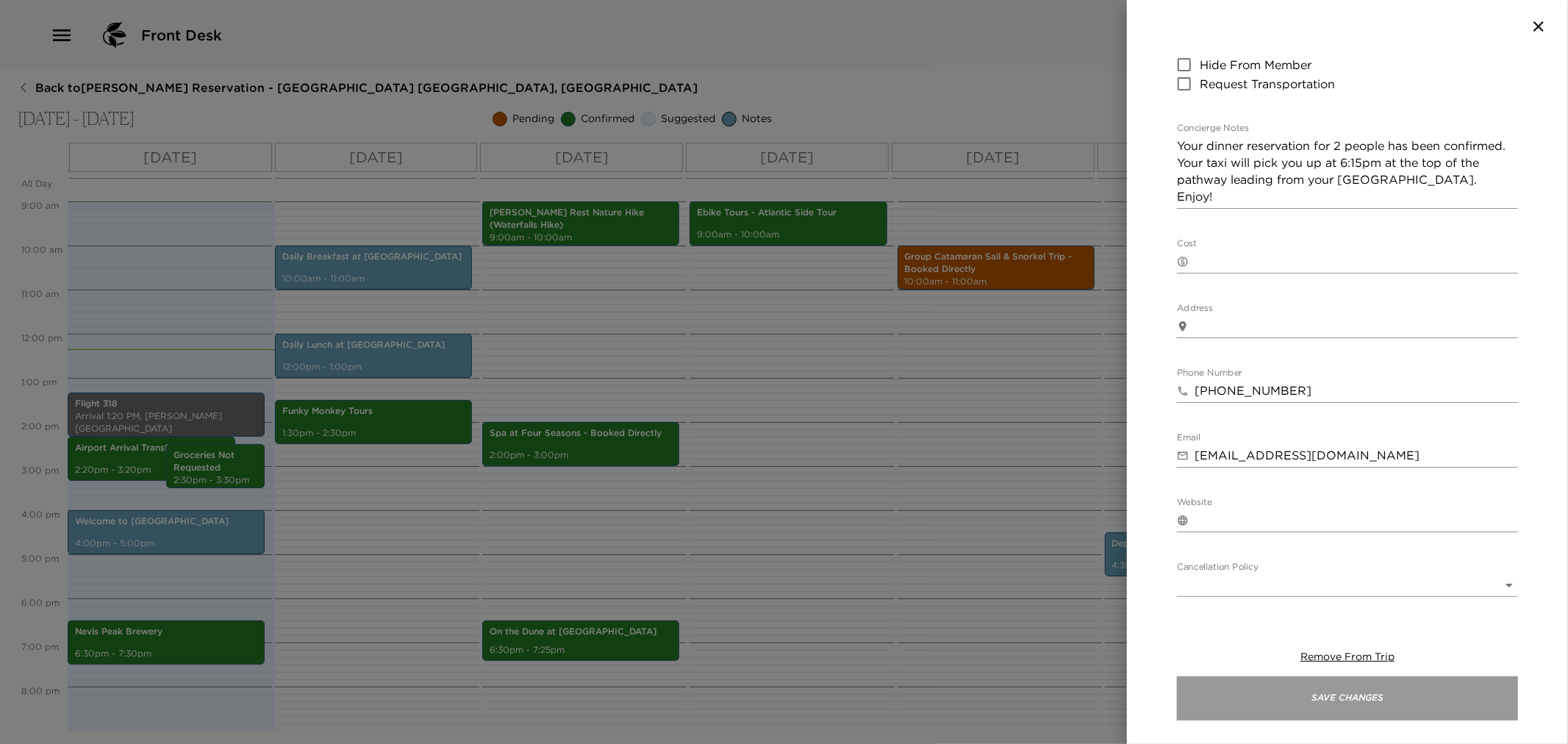
click at [1289, 699] on button "Save Changes" at bounding box center [1347, 699] width 341 height 44
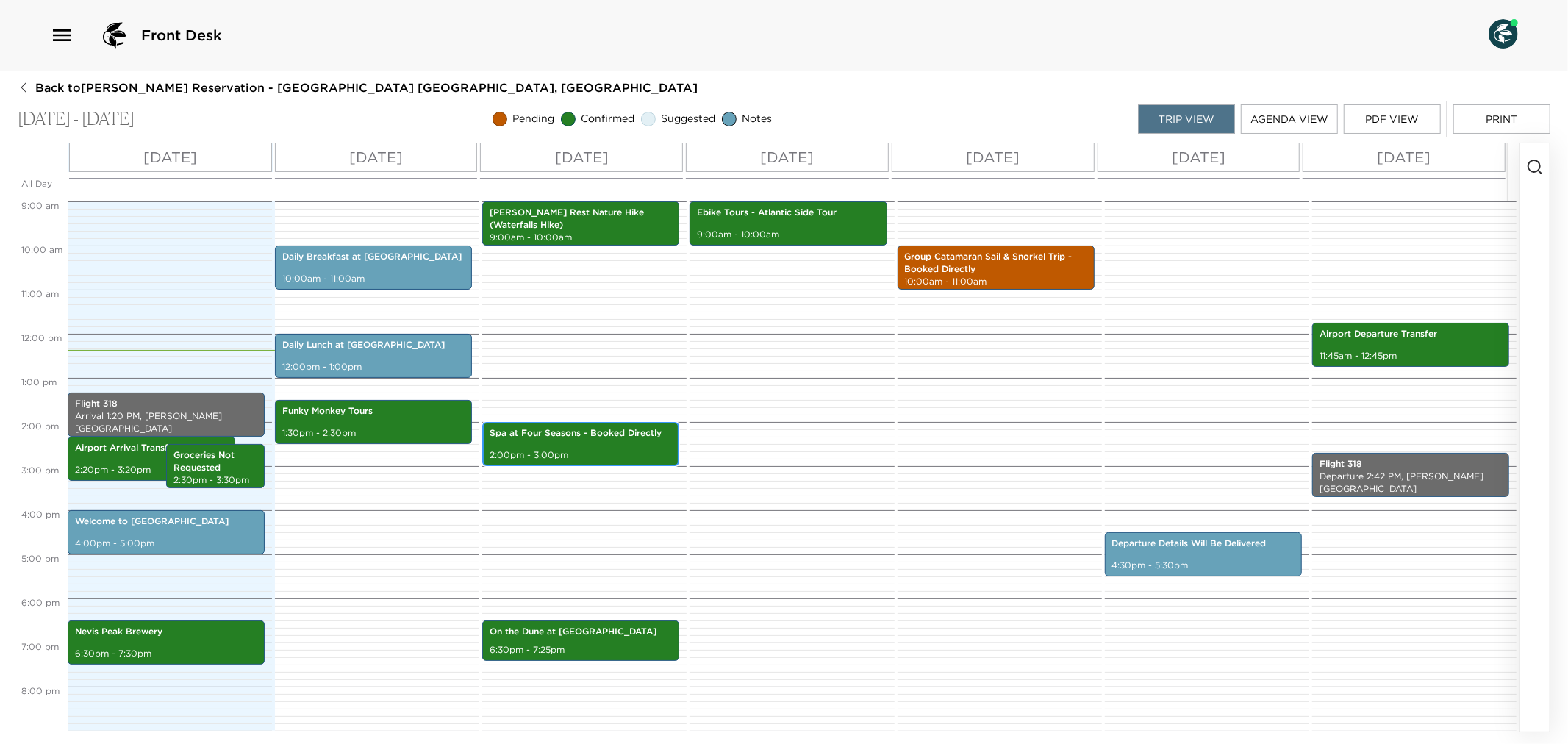
click at [539, 455] on p "2:00pm - 3:00pm" at bounding box center [581, 455] width 183 height 13
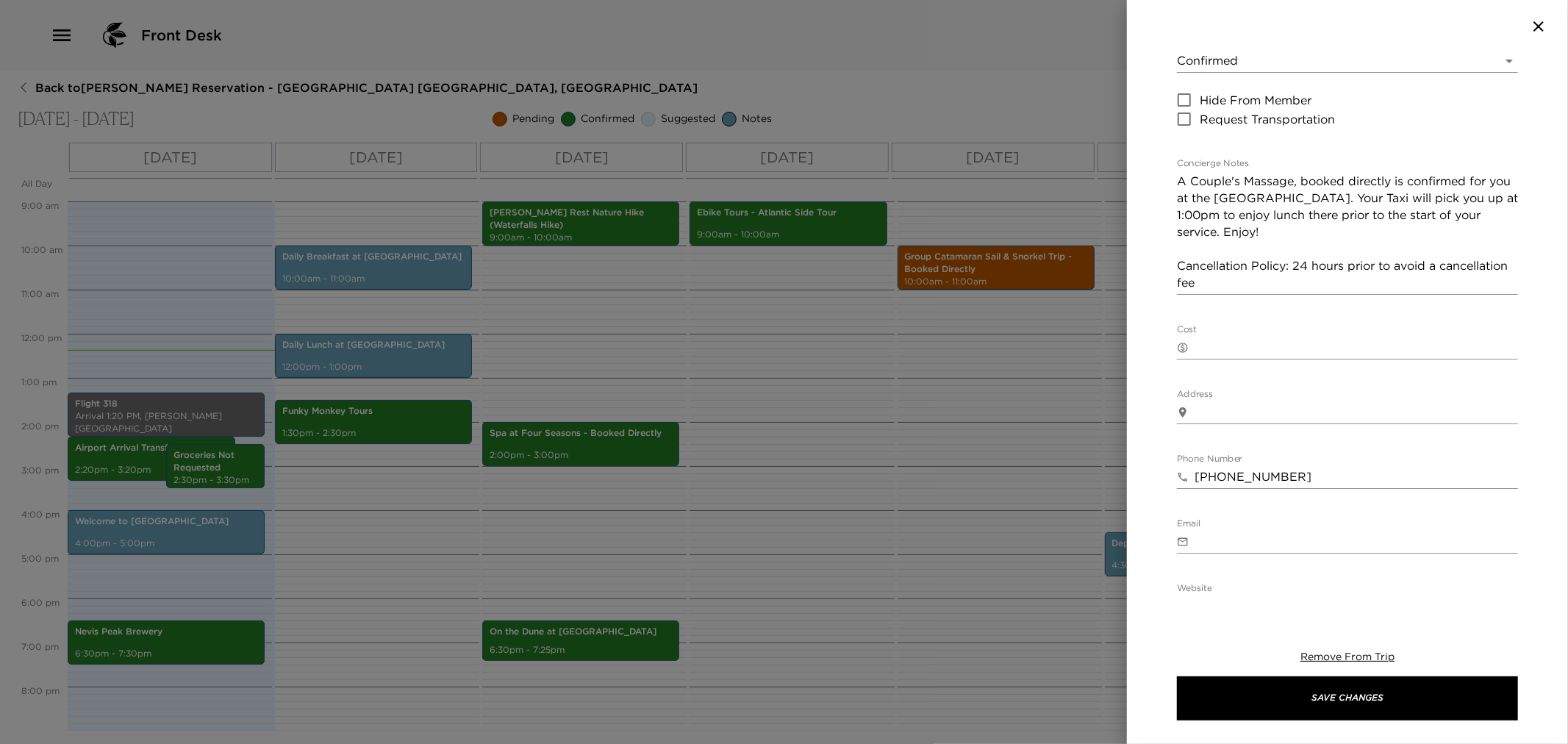
click at [732, 489] on div at bounding box center [784, 372] width 1568 height 744
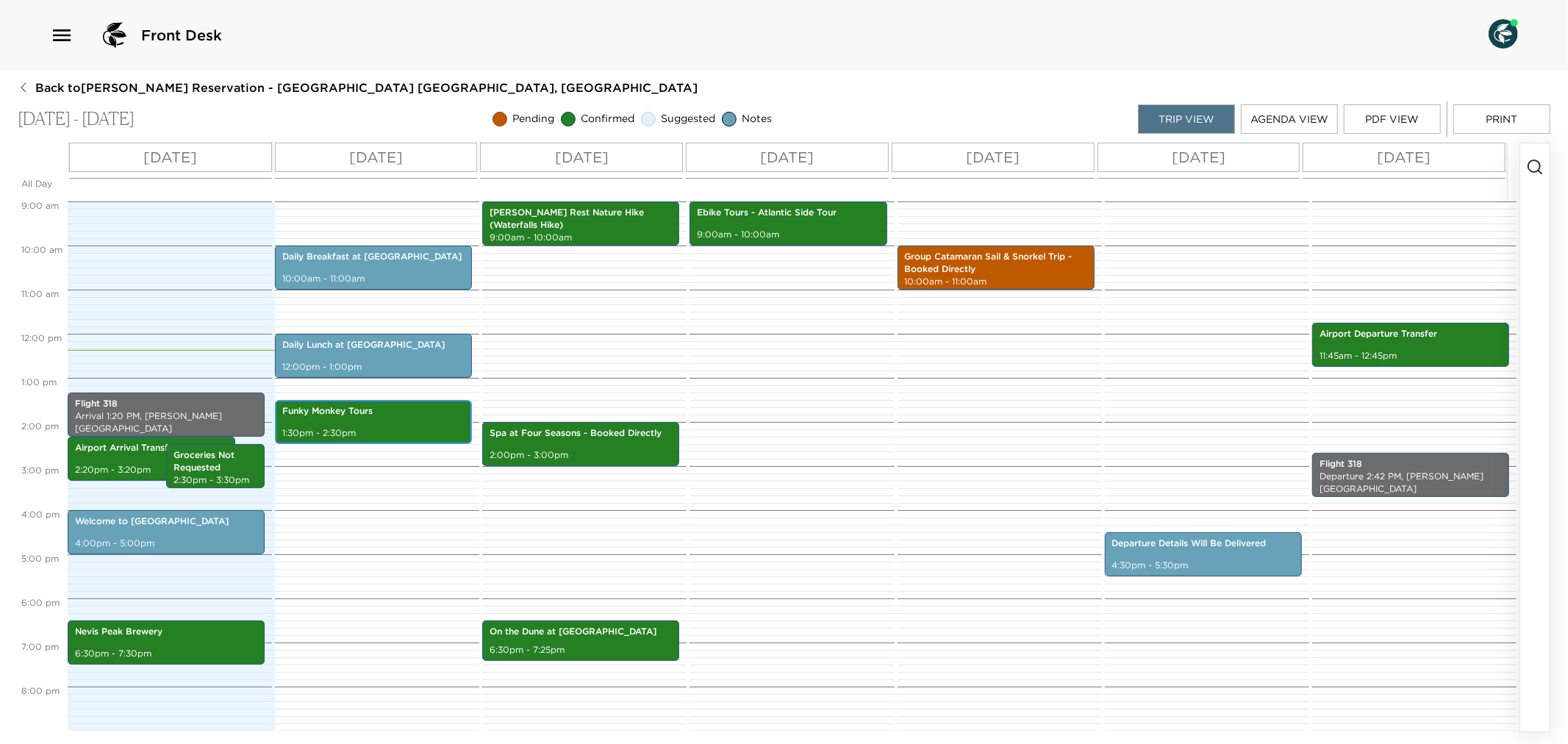
click at [369, 434] on p "1:30pm - 2:30pm" at bounding box center [373, 433] width 183 height 13
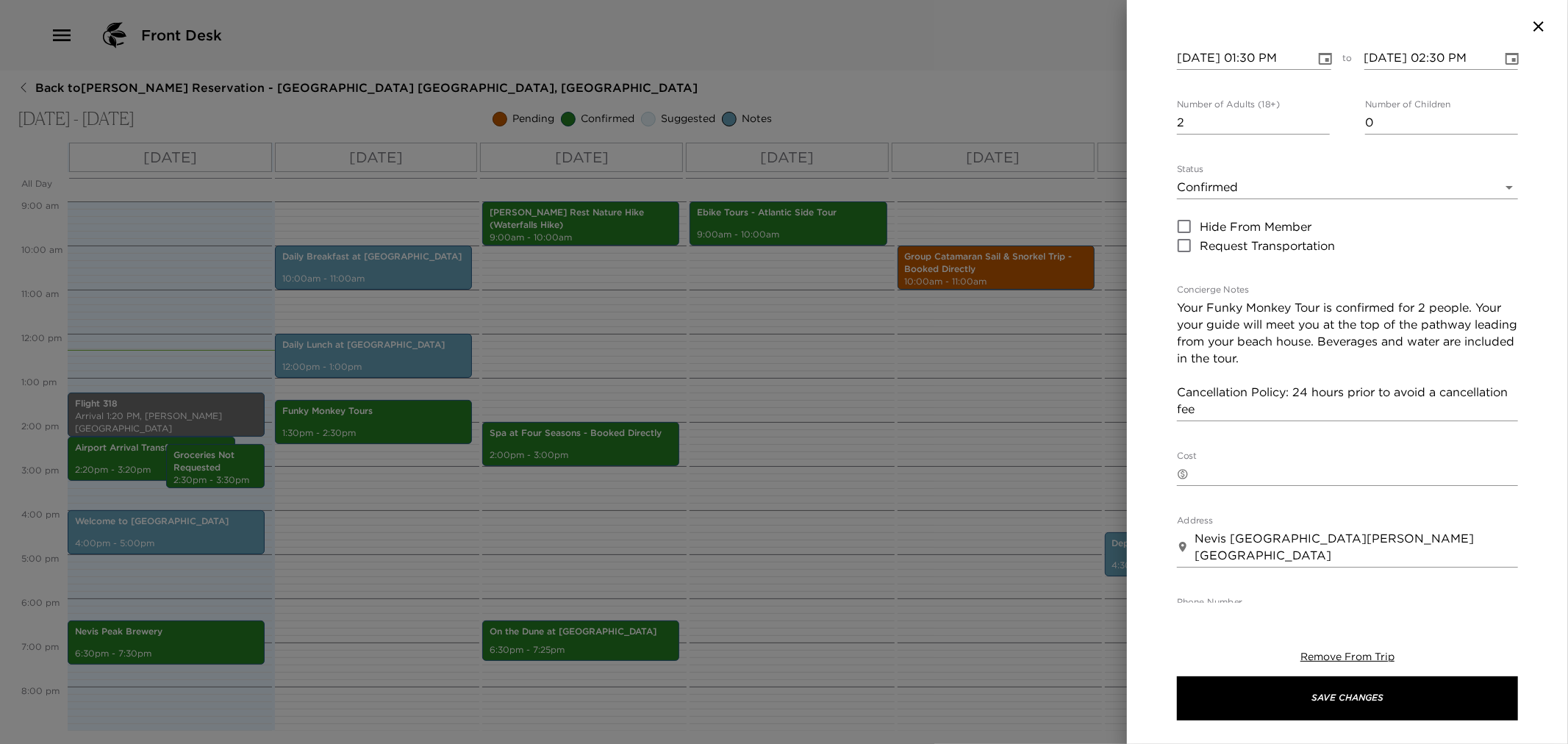
scroll to position [163, 0]
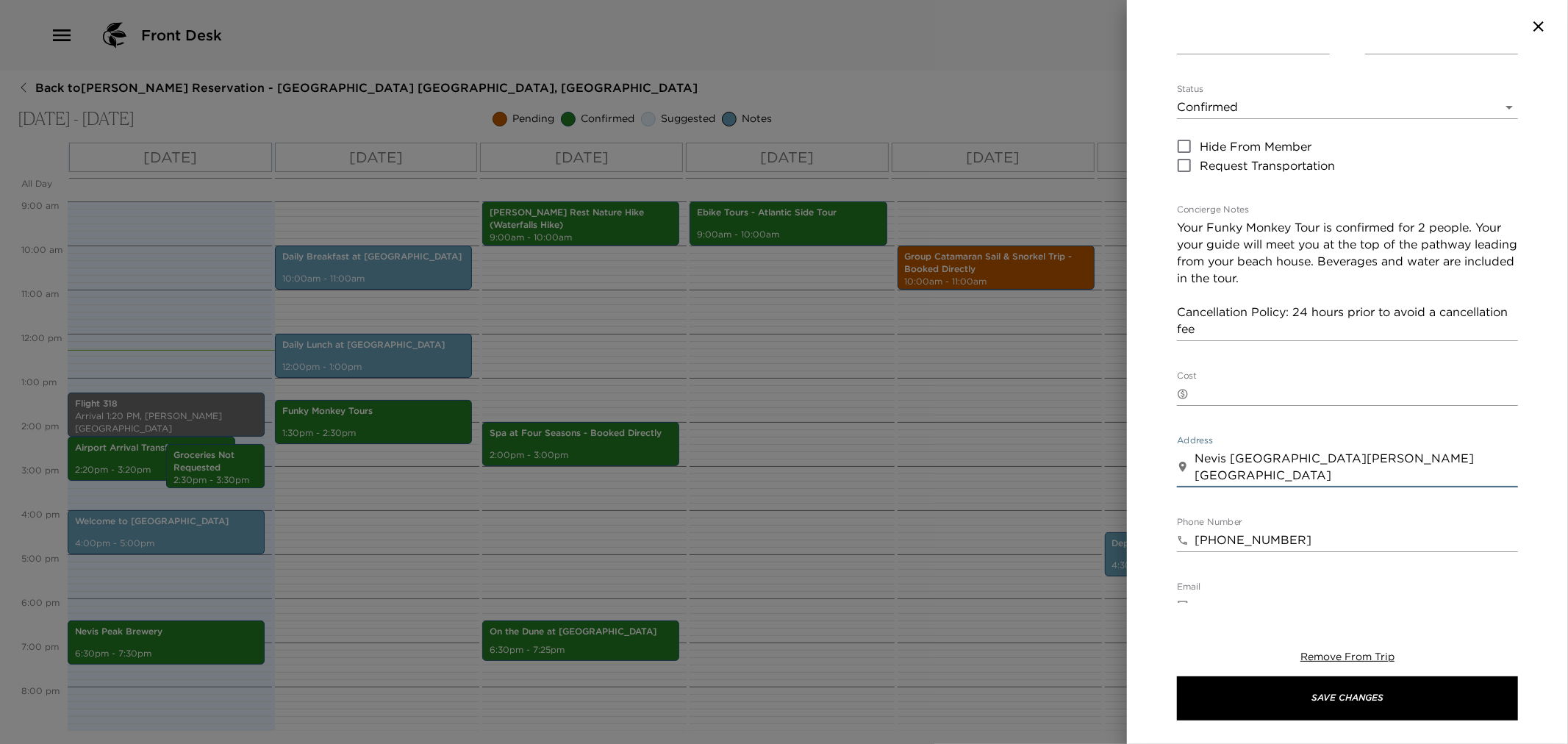
drag, startPoint x: 1194, startPoint y: 457, endPoint x: 1371, endPoint y: 478, distance: 178.2
click at [1371, 478] on textarea "Nevis [GEOGRAPHIC_DATA][PERSON_NAME] [GEOGRAPHIC_DATA]" at bounding box center [1356, 467] width 323 height 34
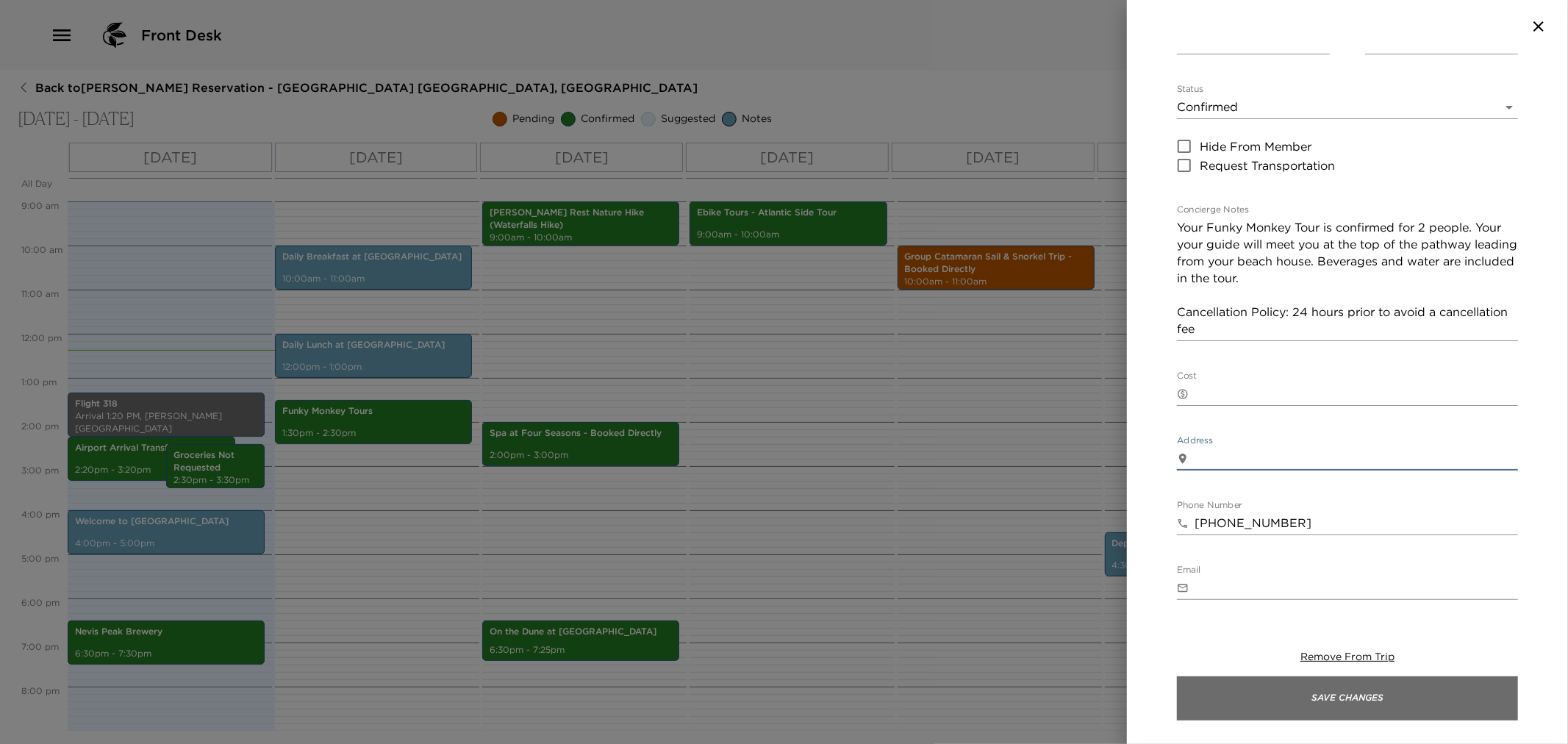
drag, startPoint x: 1248, startPoint y: 696, endPoint x: 1212, endPoint y: 675, distance: 41.7
click at [1248, 688] on button "Save Changes" at bounding box center [1347, 699] width 341 height 44
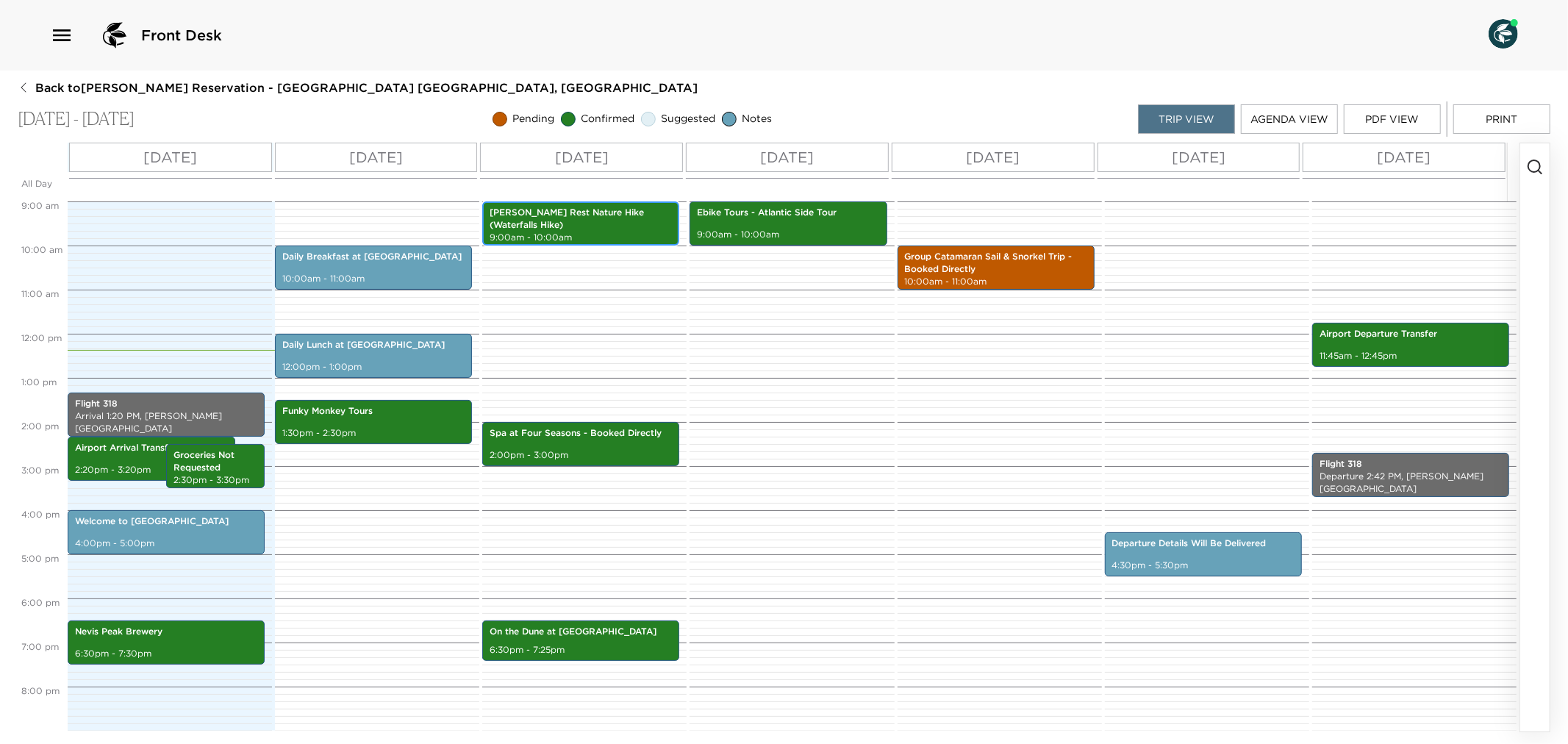
click at [613, 215] on p "[PERSON_NAME] Rest Nature Hike (Waterfalls Hike)" at bounding box center [581, 219] width 183 height 25
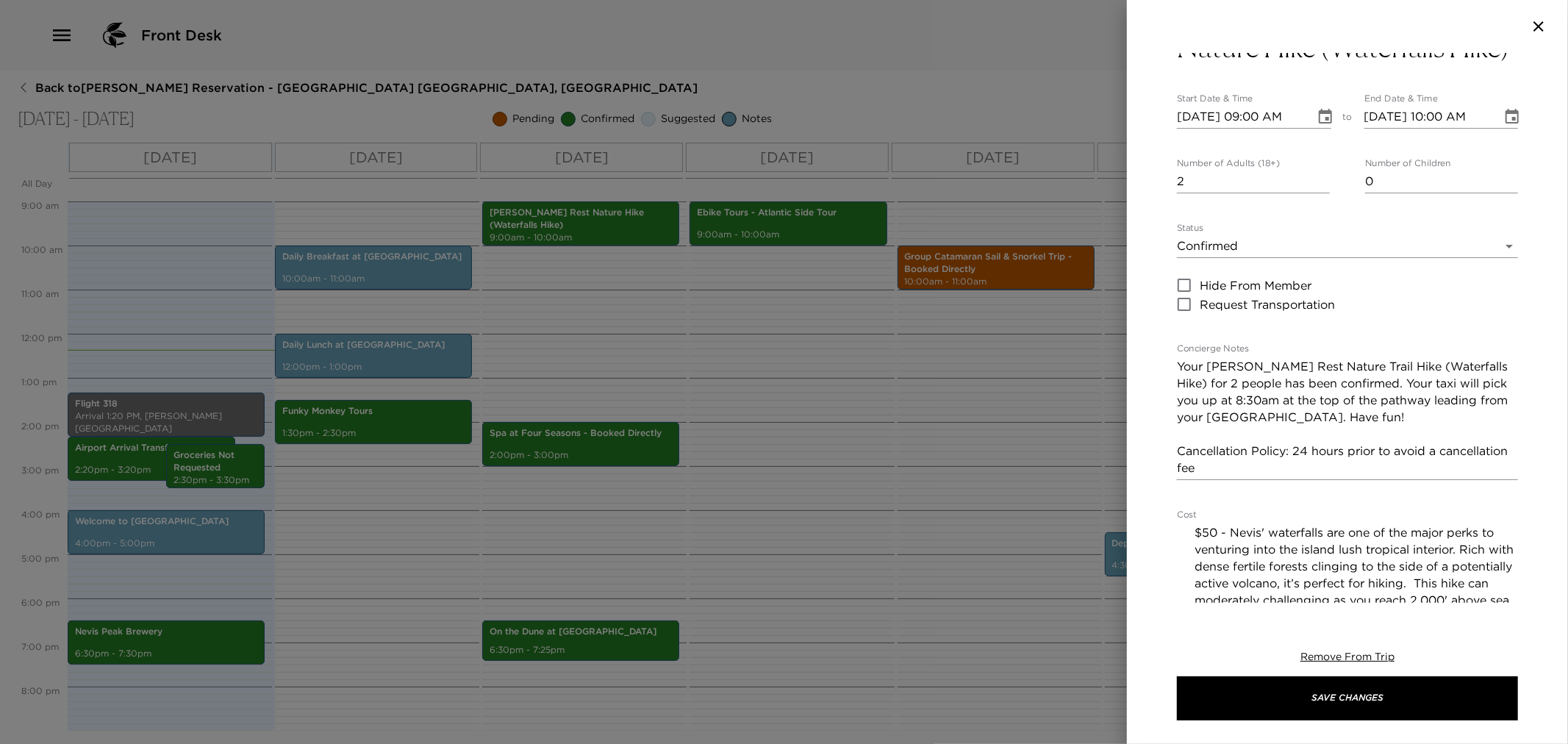
scroll to position [245, 0]
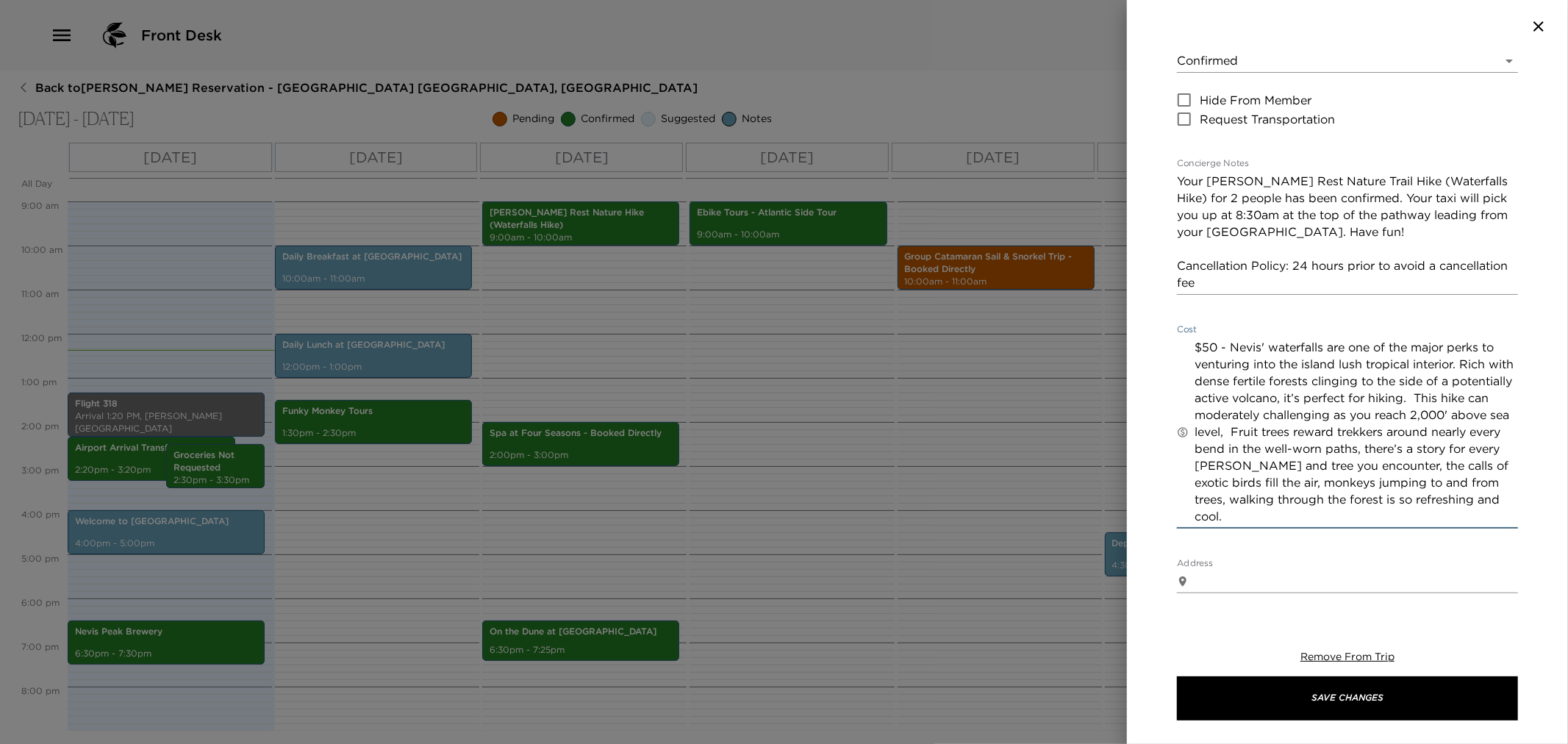
drag, startPoint x: 1218, startPoint y: 347, endPoint x: 1227, endPoint y: 387, distance: 41.0
click at [1218, 347] on textarea "$50 - Nevis' waterfalls are one of the major perks to venturing into the island…" at bounding box center [1356, 432] width 323 height 186
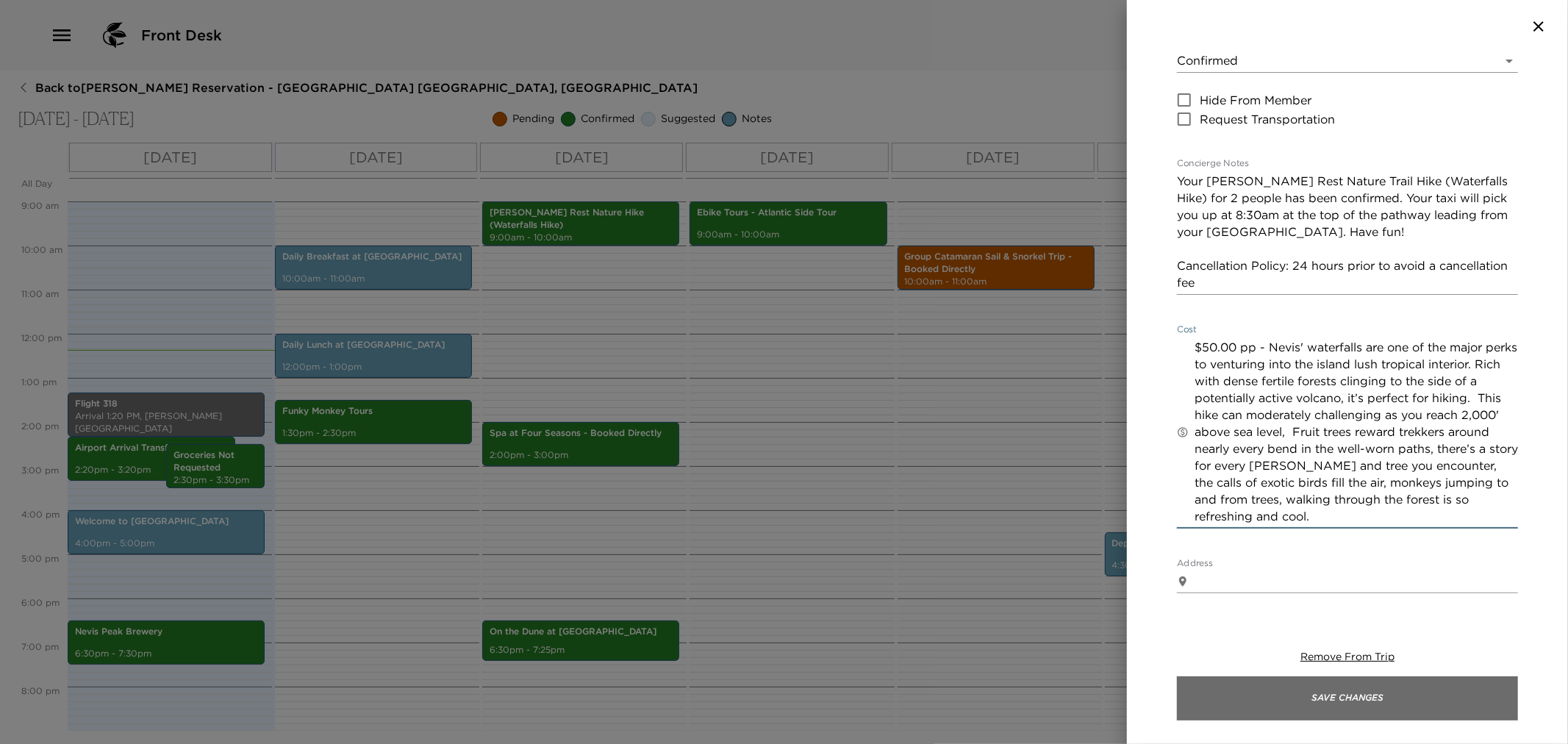
type textarea "$50.00 pp - Nevis' waterfalls are one of the major perks to venturing into the …"
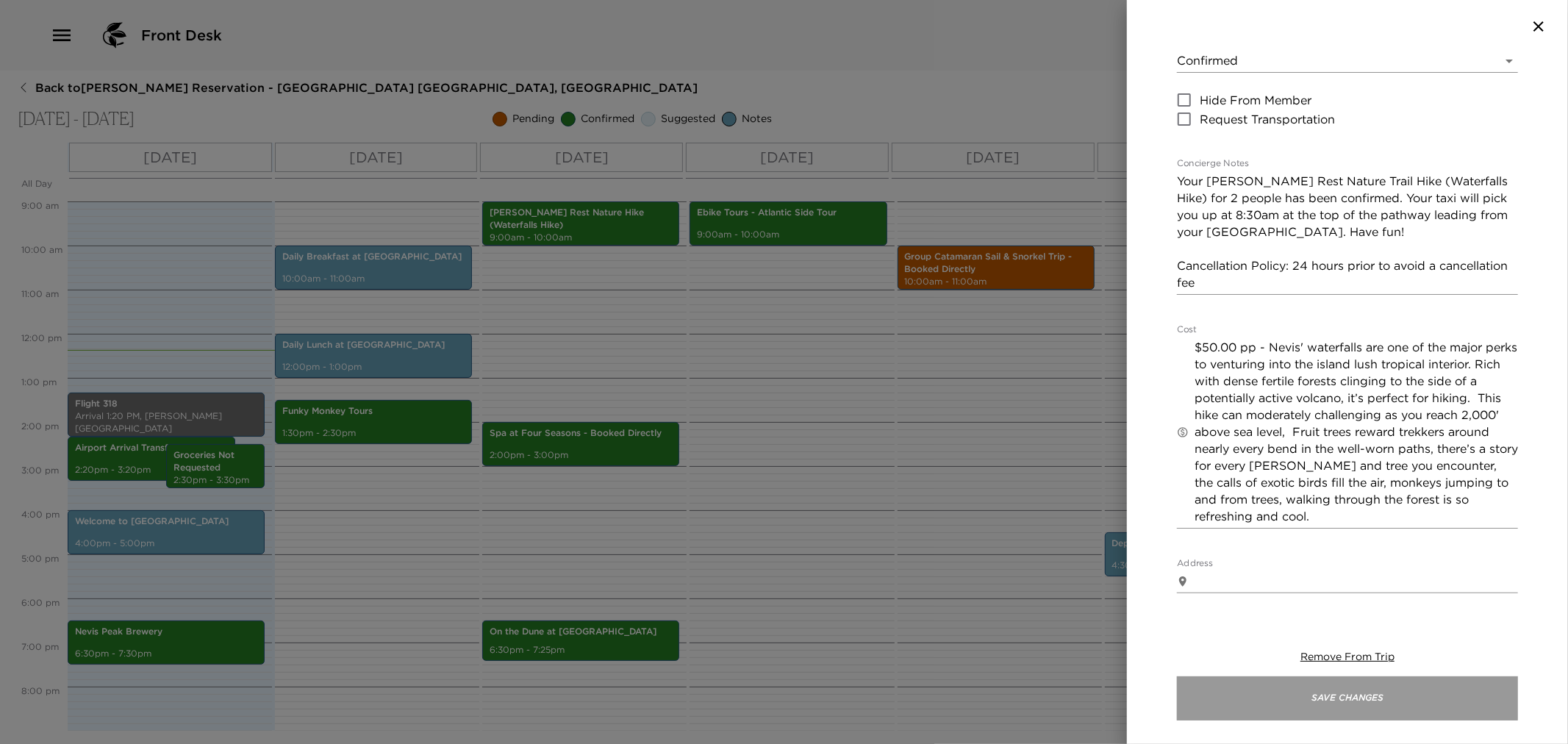
click at [1215, 707] on button "Save Changes" at bounding box center [1347, 699] width 341 height 44
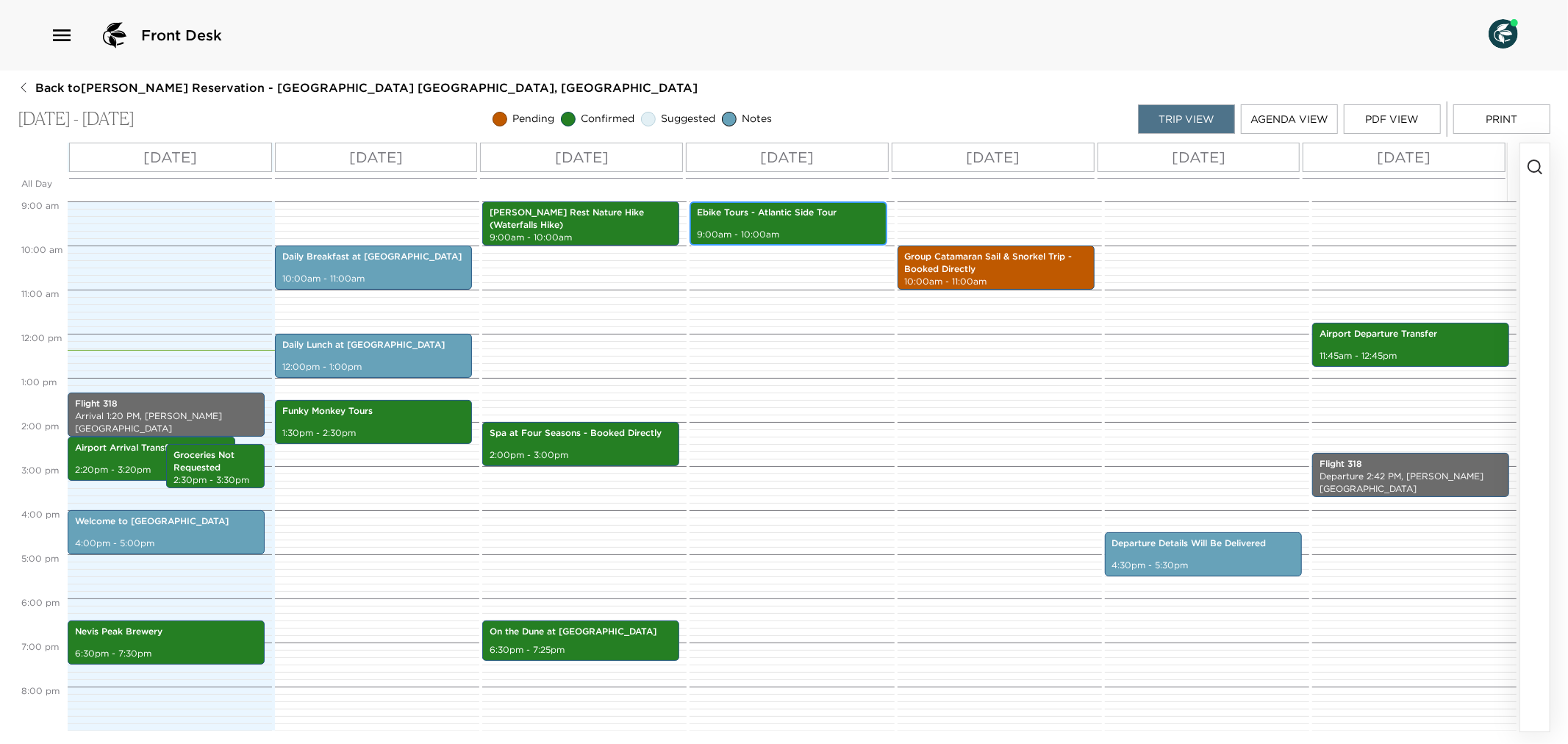
click at [736, 224] on div "Ebike Tours - Atlantic Side Tour 9:00am - 10:00am" at bounding box center [788, 223] width 189 height 40
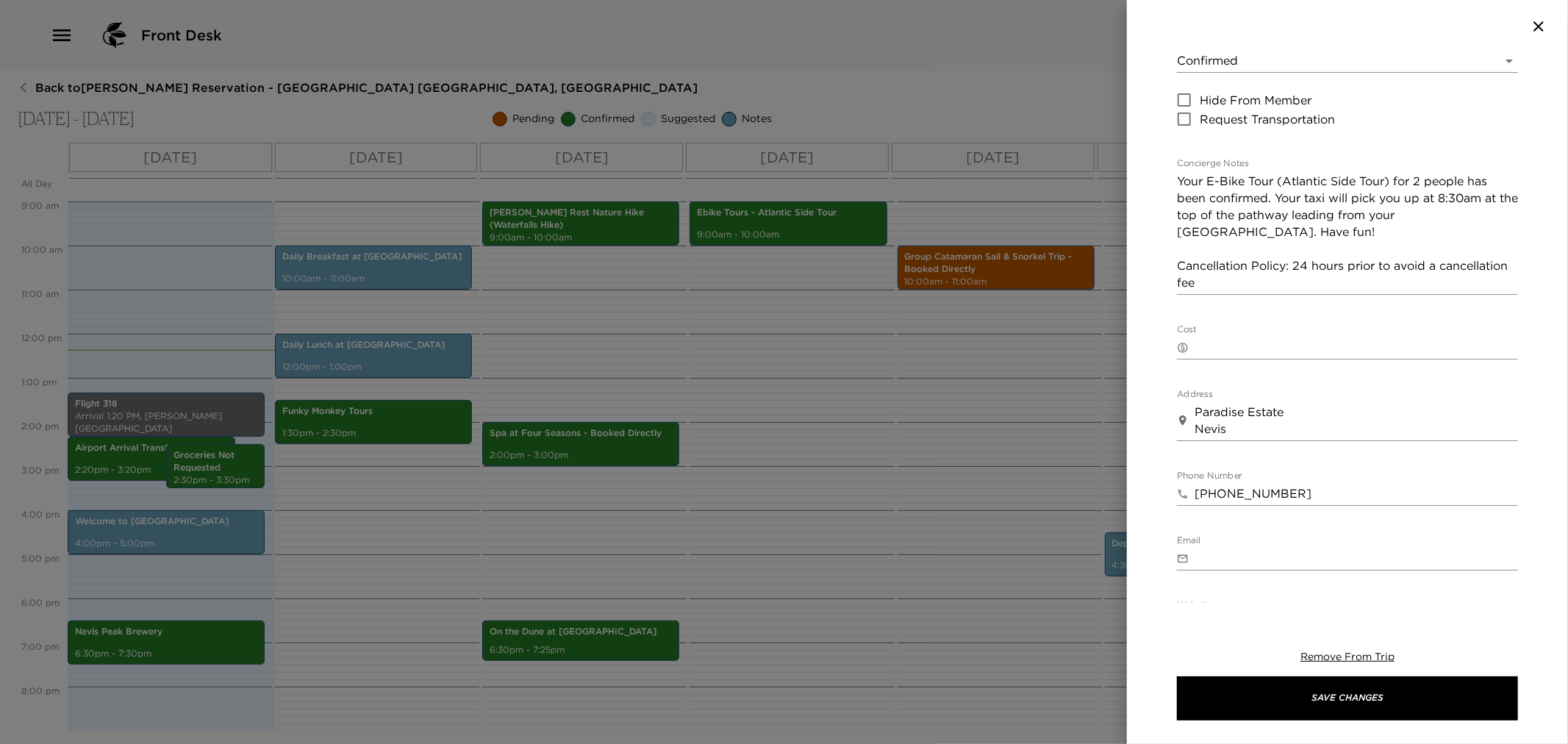
drag, startPoint x: 1189, startPoint y: 409, endPoint x: 1265, endPoint y: 428, distance: 78.3
click at [1265, 428] on div "​ Paradise Estate Nevis x" at bounding box center [1347, 421] width 341 height 40
drag, startPoint x: 1196, startPoint y: 409, endPoint x: 1261, endPoint y: 435, distance: 70.0
click at [1261, 435] on textarea "Paradise Estate Nevis" at bounding box center [1356, 420] width 323 height 34
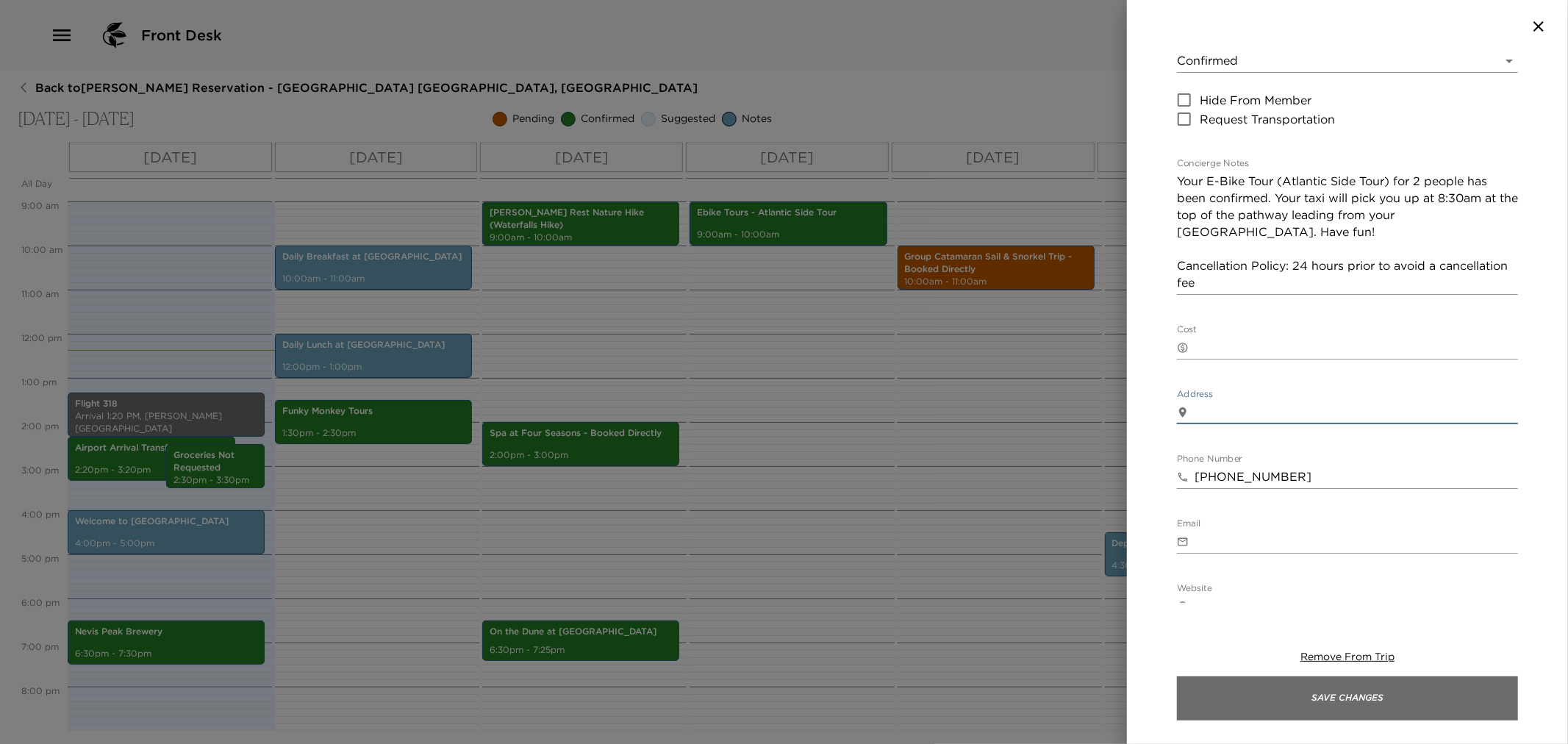
drag, startPoint x: 1283, startPoint y: 709, endPoint x: 1272, endPoint y: 693, distance: 19.4
click at [1281, 707] on button "Save Changes" at bounding box center [1347, 699] width 341 height 44
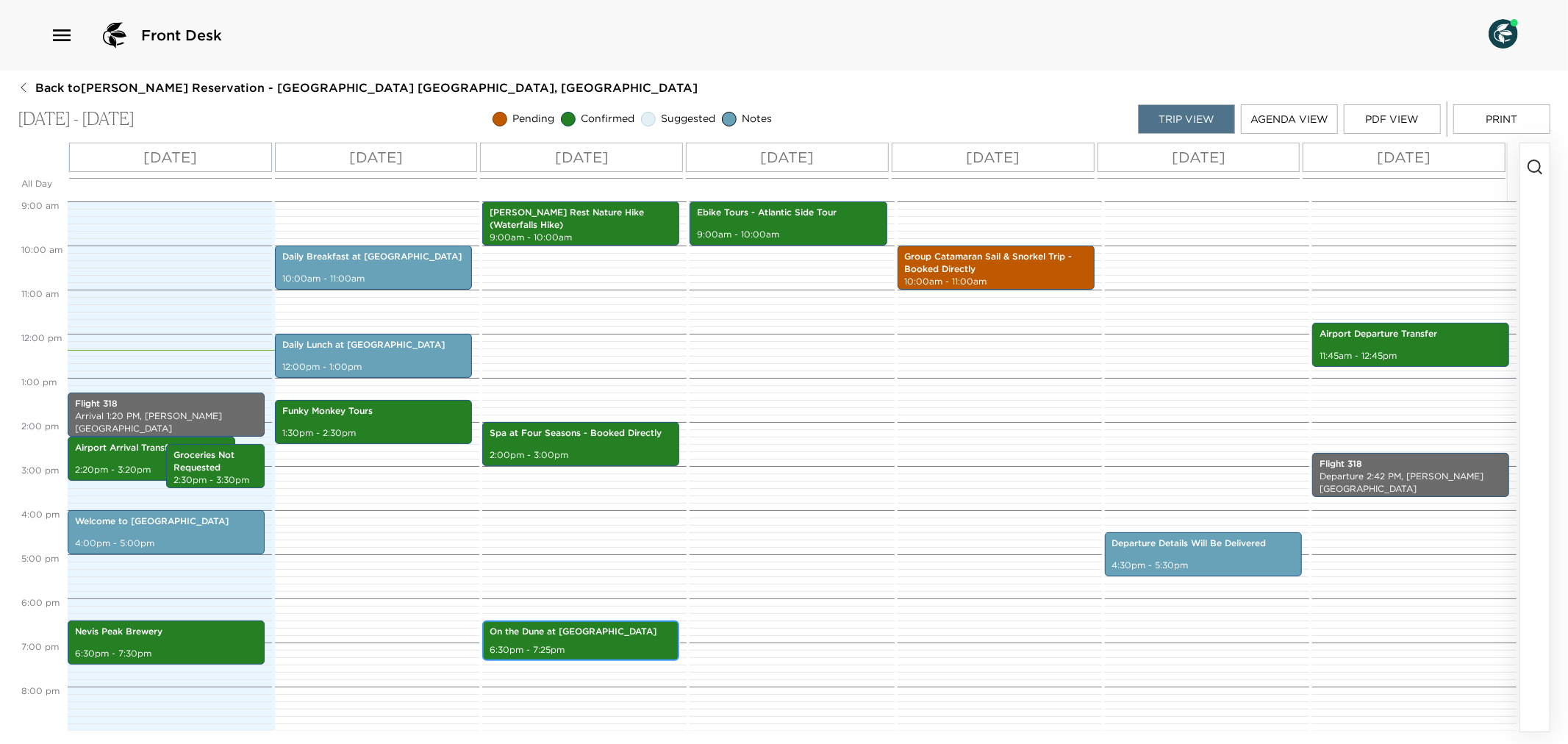
click at [569, 645] on p "6:30pm - 7:25pm" at bounding box center [581, 650] width 183 height 13
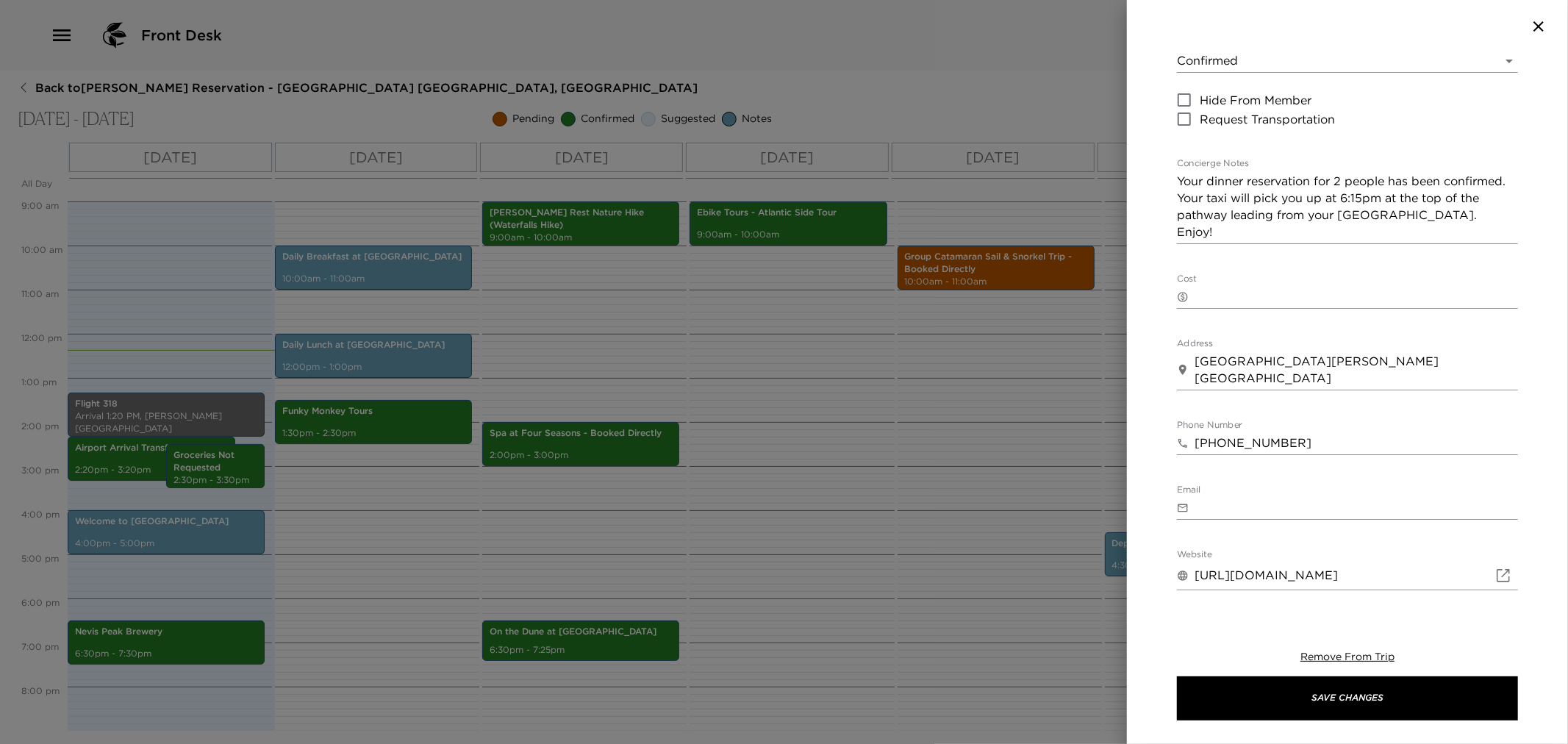
drag, startPoint x: 1193, startPoint y: 360, endPoint x: 1327, endPoint y: 362, distance: 134.0
click at [1350, 377] on div "​ [GEOGRAPHIC_DATA][PERSON_NAME] [GEOGRAPHIC_DATA] x" at bounding box center [1347, 371] width 341 height 40
drag, startPoint x: 1195, startPoint y: 358, endPoint x: 1370, endPoint y: 385, distance: 177.1
click at [1370, 385] on textarea "[GEOGRAPHIC_DATA][PERSON_NAME] [GEOGRAPHIC_DATA]" at bounding box center [1356, 370] width 323 height 34
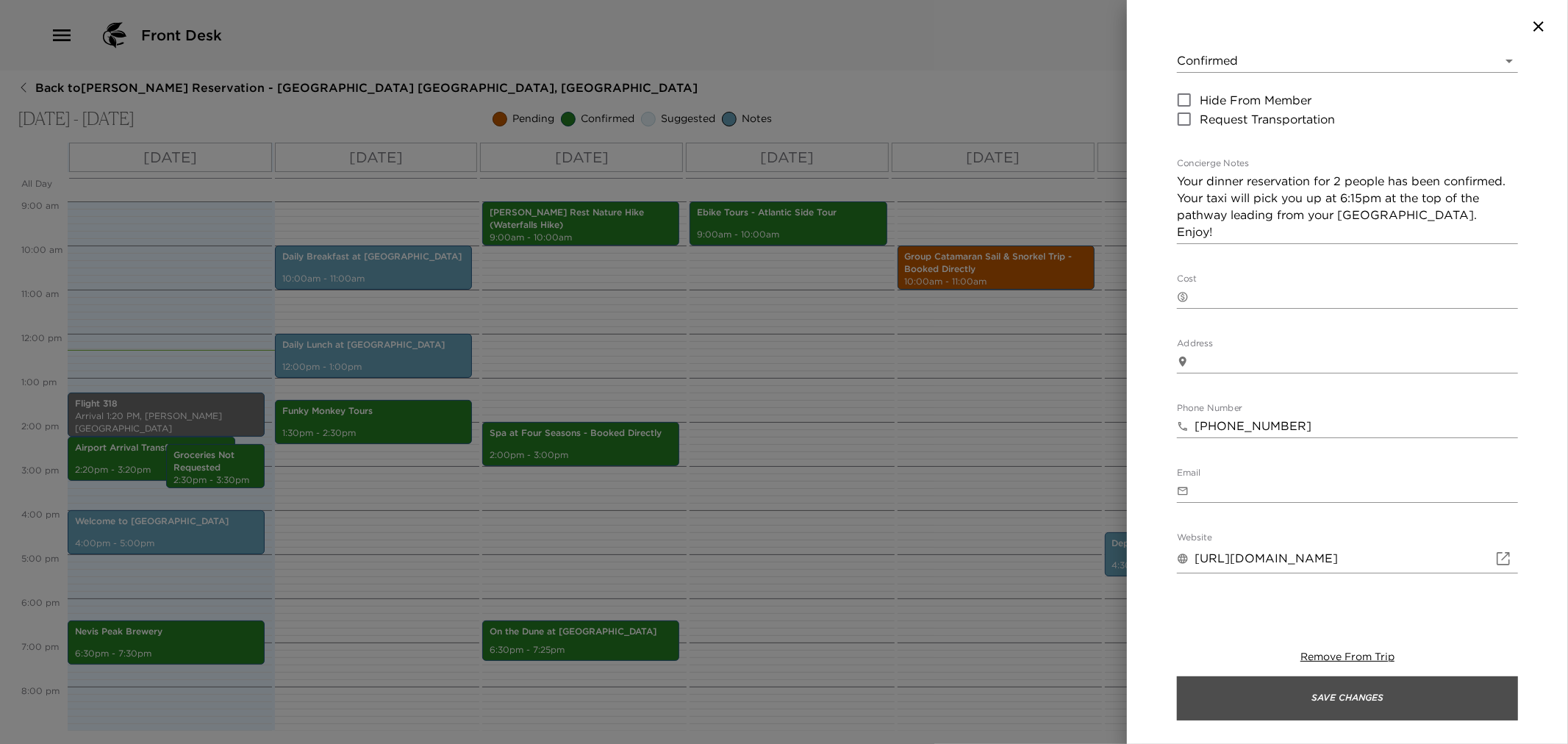
drag, startPoint x: 1362, startPoint y: 704, endPoint x: 795, endPoint y: 671, distance: 568.0
click at [1362, 704] on button "Save Changes" at bounding box center [1347, 699] width 341 height 44
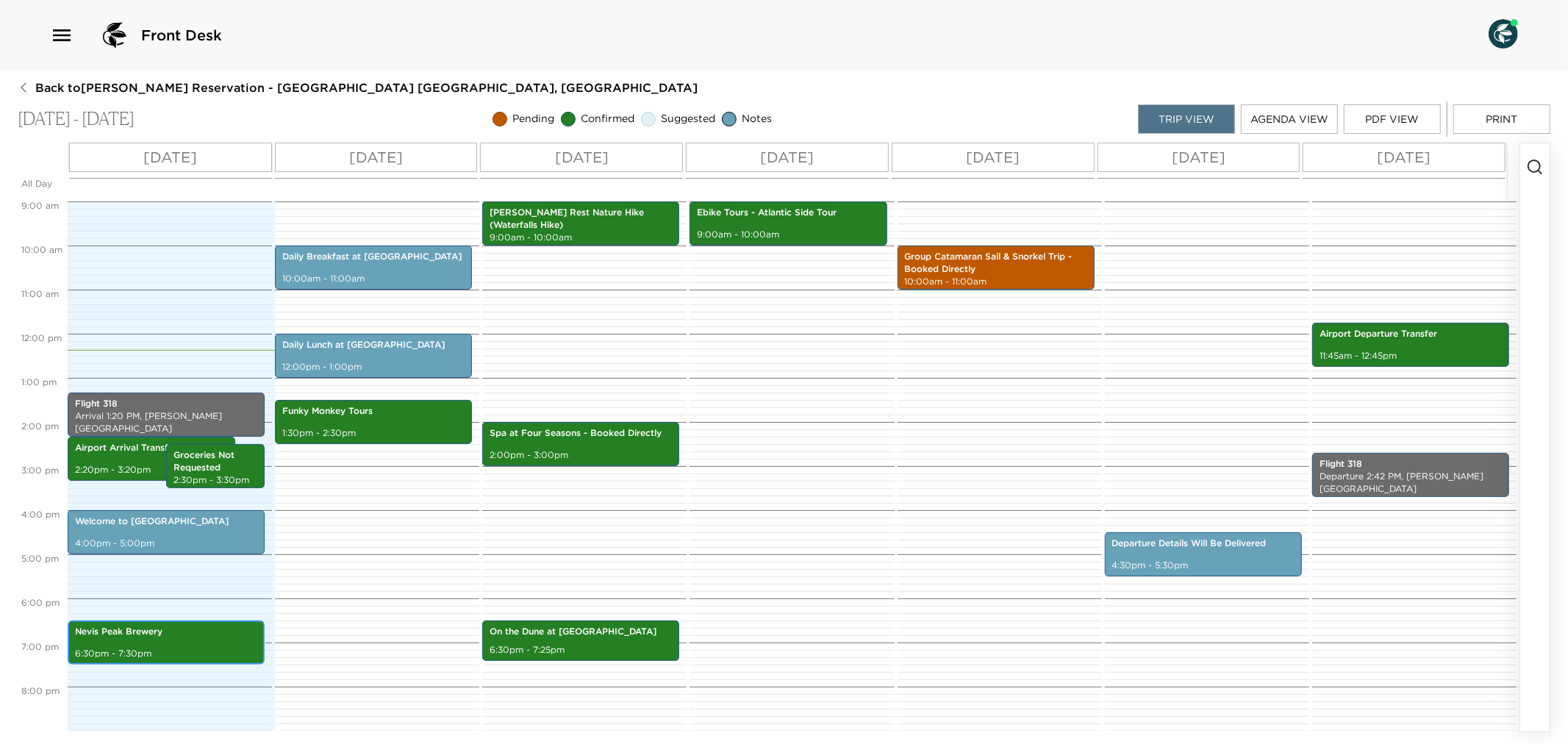
click at [204, 630] on p "Nevis Peak Brewery" at bounding box center [166, 631] width 183 height 13
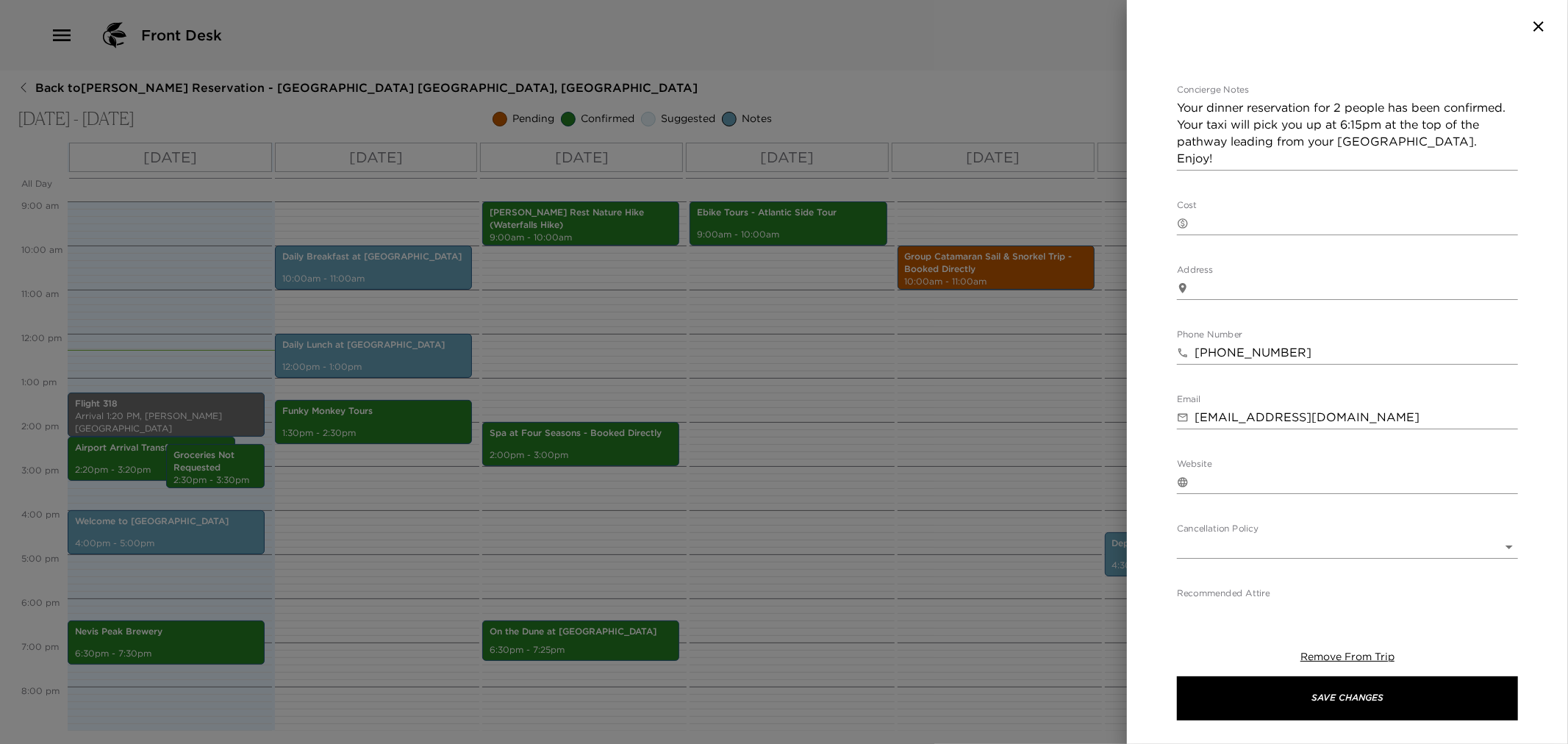
scroll to position [327, 0]
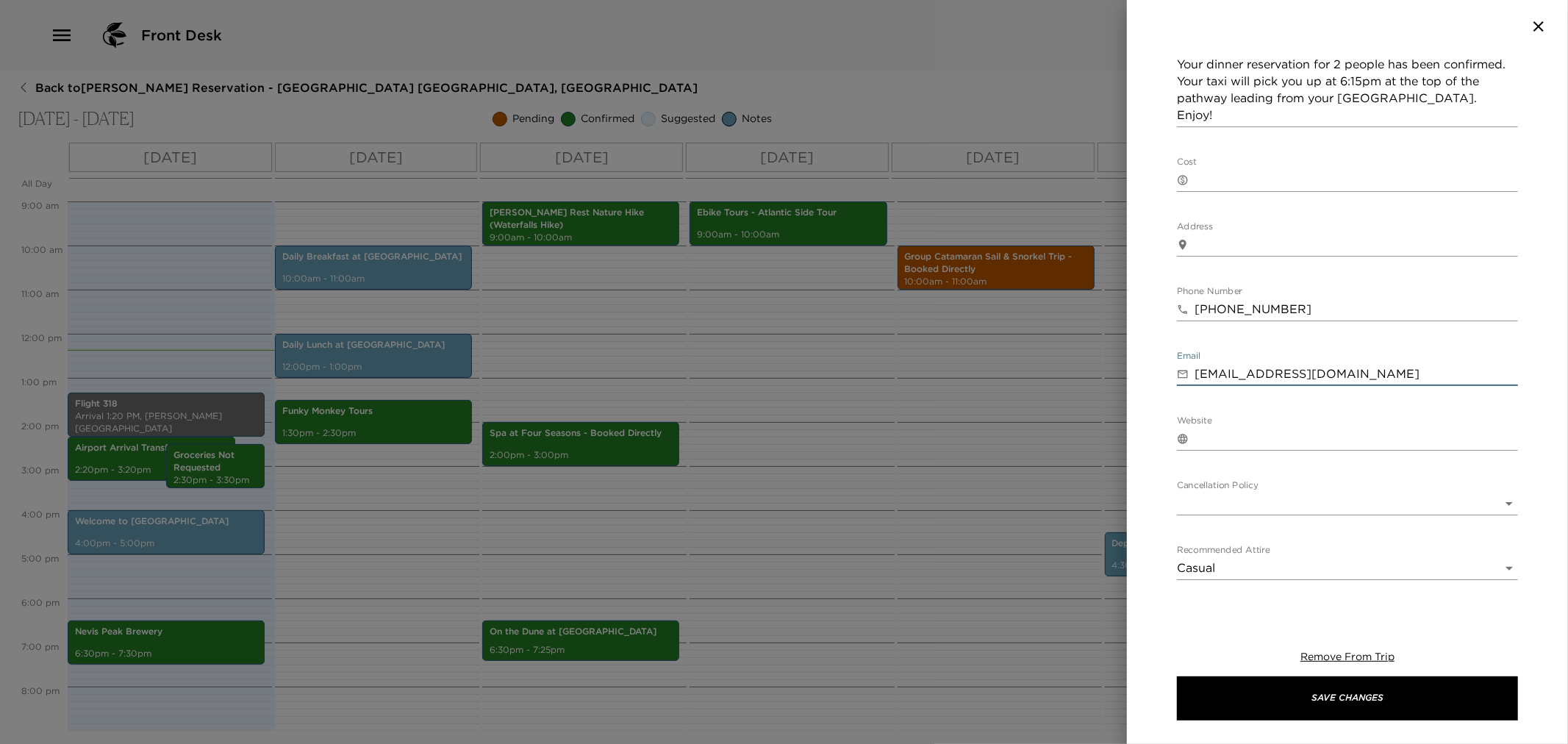
drag, startPoint x: 1197, startPoint y: 377, endPoint x: 1444, endPoint y: 378, distance: 247.0
click at [1444, 378] on input "[EMAIL_ADDRESS][DOMAIN_NAME]" at bounding box center [1356, 374] width 323 height 24
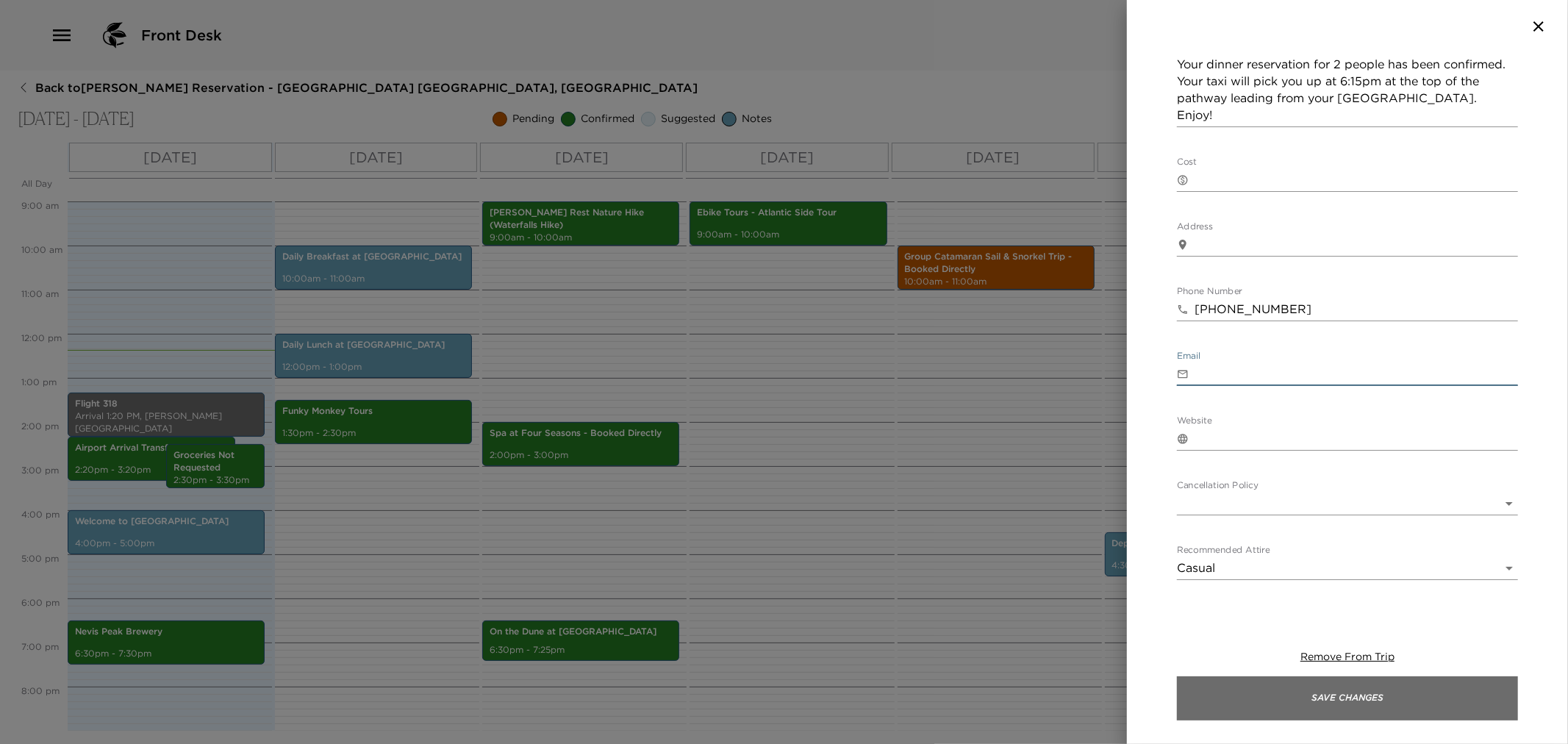
click at [1290, 699] on button "Save Changes" at bounding box center [1347, 699] width 341 height 44
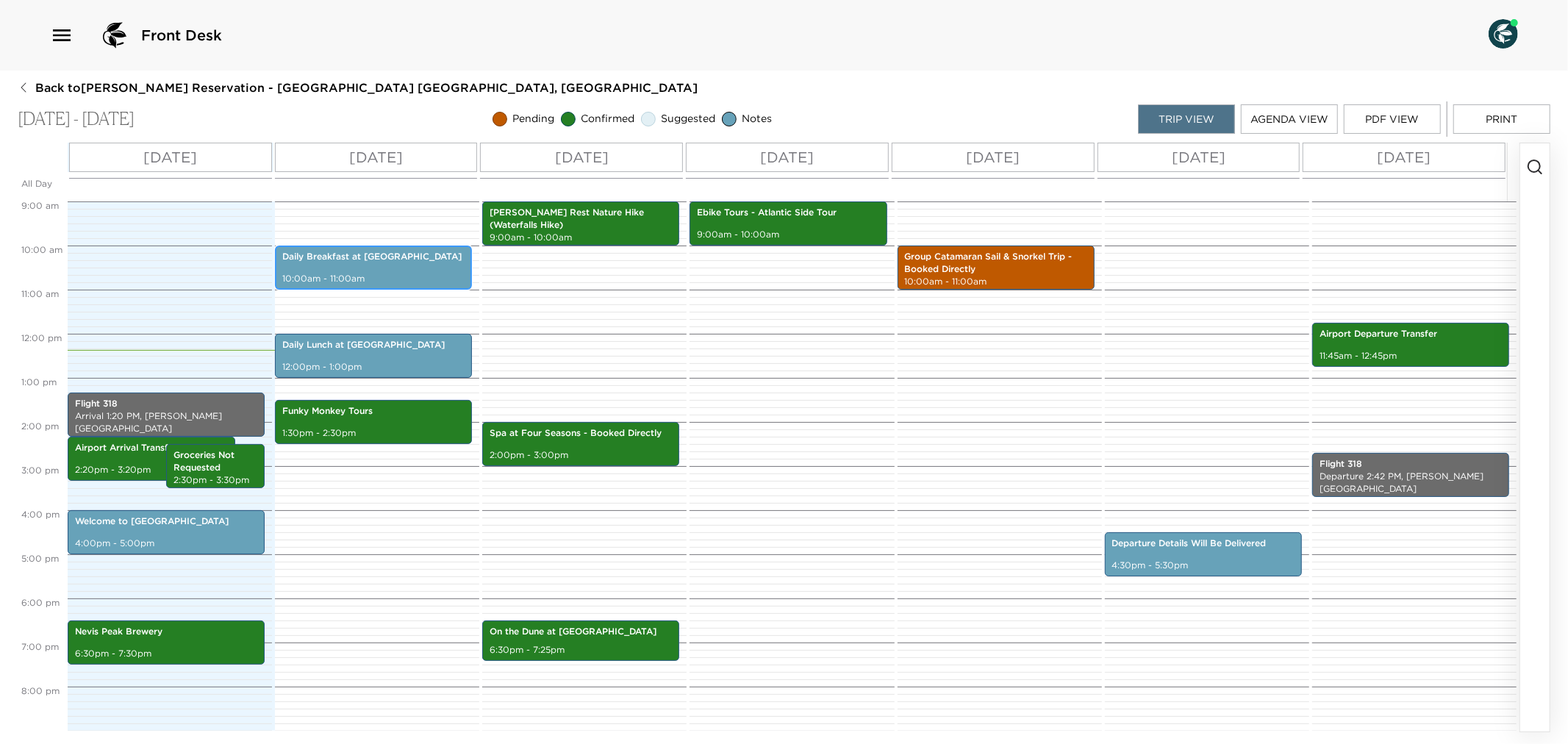
click at [383, 278] on p "10:00am - 11:00am" at bounding box center [373, 279] width 183 height 13
click at [417, 273] on p "10:00am - 11:00am" at bounding box center [373, 279] width 183 height 13
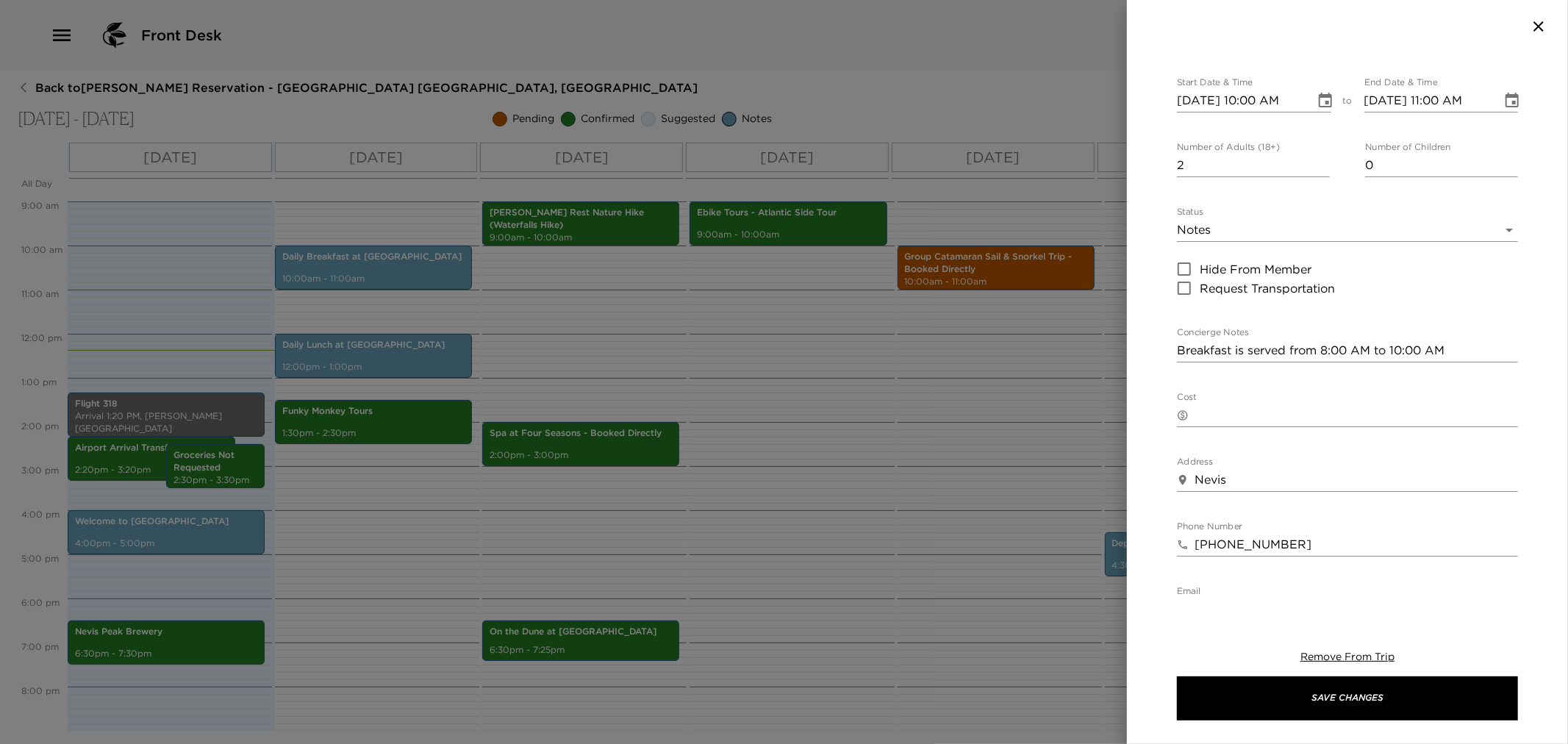
scroll to position [245, 0]
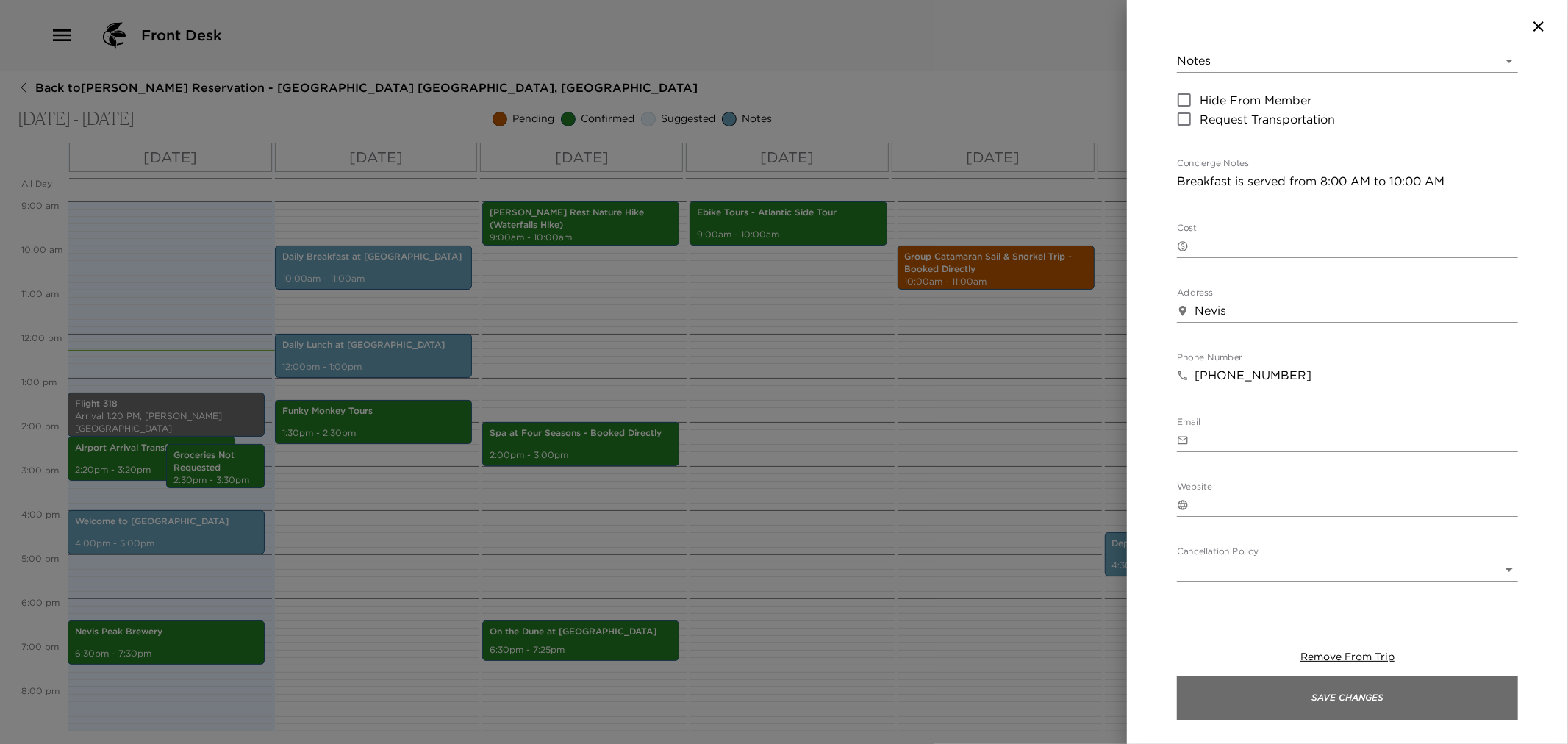
drag, startPoint x: 1392, startPoint y: 701, endPoint x: 1335, endPoint y: 687, distance: 58.7
click at [1385, 694] on button "Save Changes" at bounding box center [1347, 699] width 341 height 44
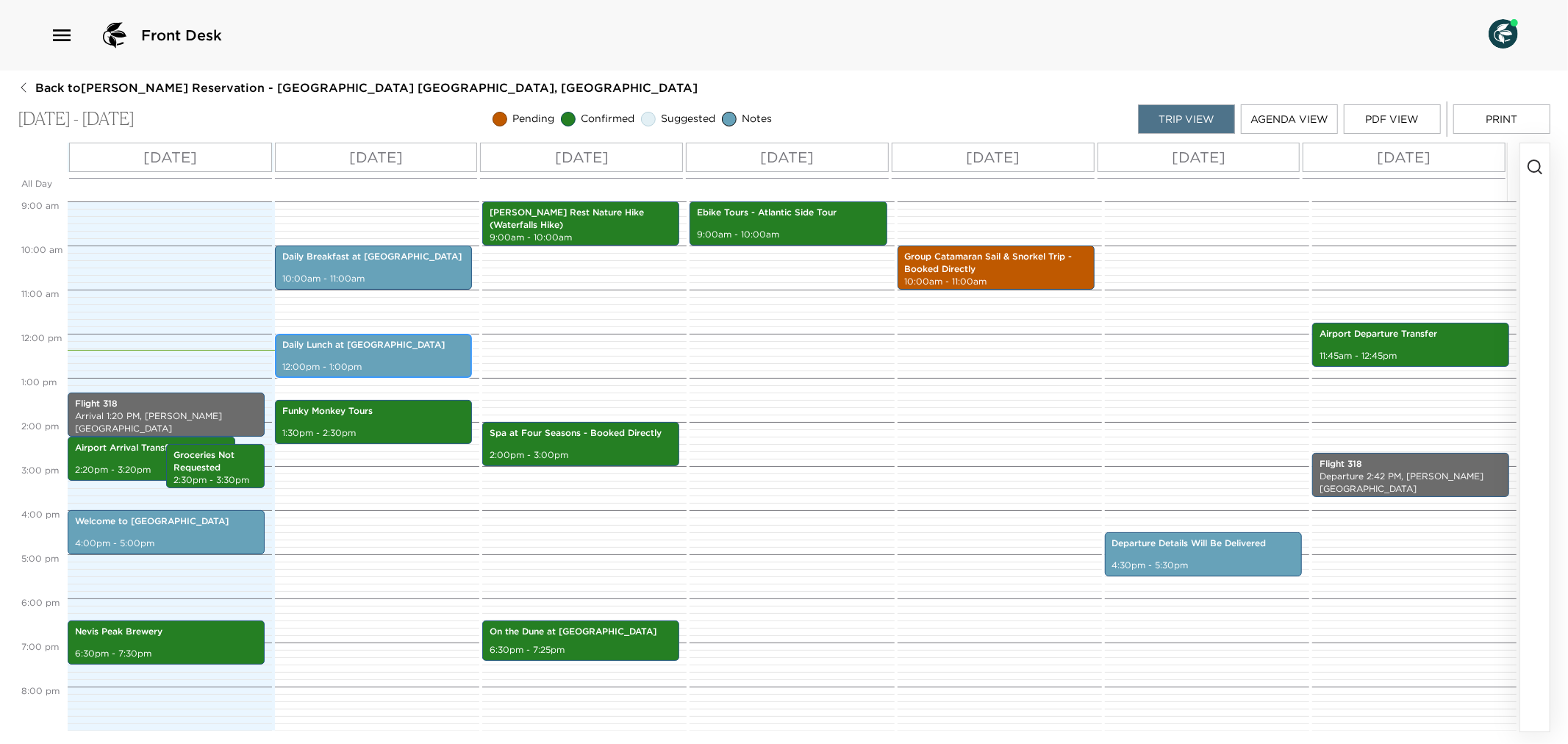
click at [363, 358] on div "Daily Lunch at [GEOGRAPHIC_DATA] 12:00pm - 1:00pm" at bounding box center [373, 356] width 189 height 40
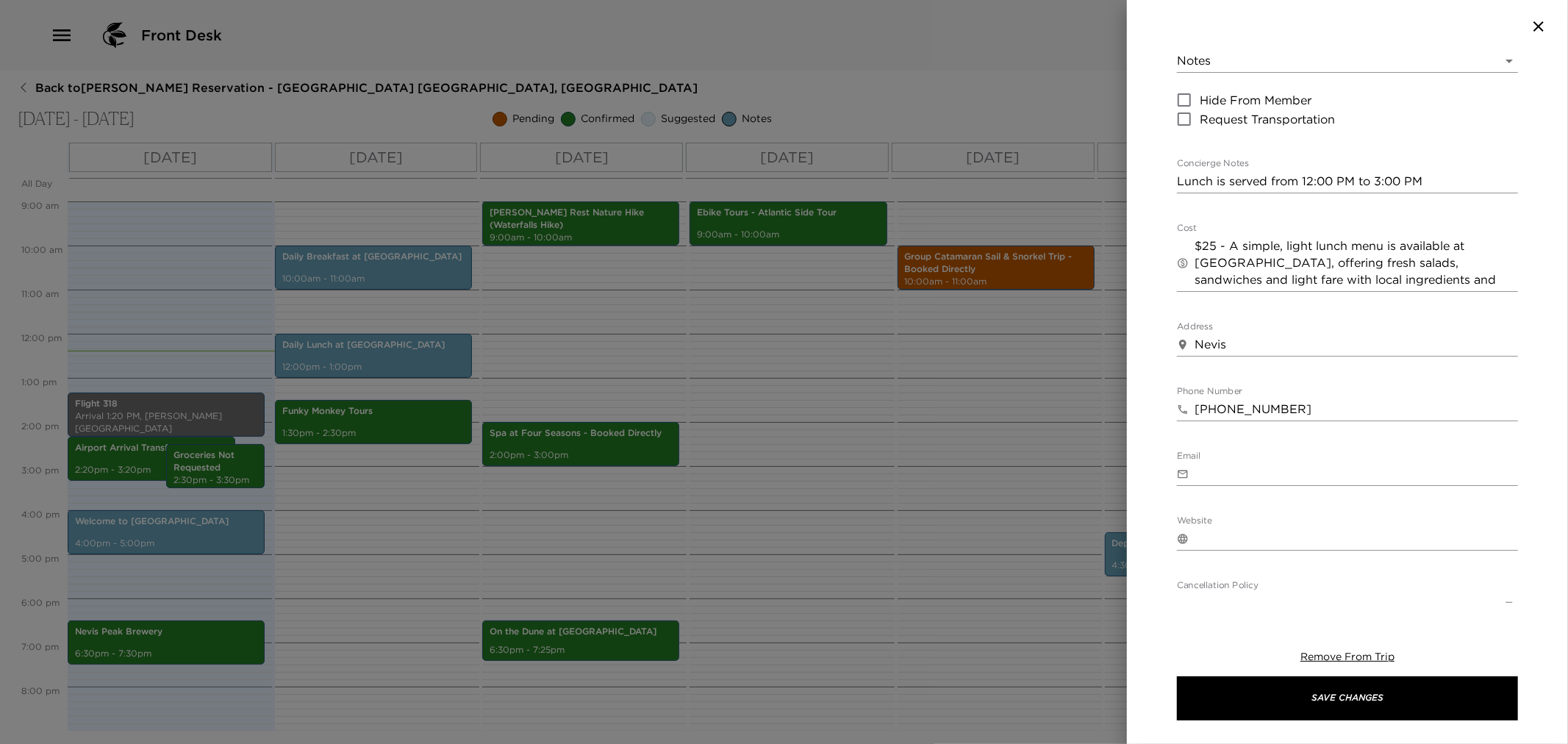
drag, startPoint x: 1193, startPoint y: 303, endPoint x: 1221, endPoint y: 309, distance: 28.6
click at [1277, 333] on div "​ Nevis x" at bounding box center [1347, 345] width 341 height 24
drag, startPoint x: 1191, startPoint y: 311, endPoint x: 1305, endPoint y: 313, distance: 114.0
click at [1305, 333] on div "​ Nevis x" at bounding box center [1347, 345] width 341 height 24
drag, startPoint x: 1257, startPoint y: 309, endPoint x: 1177, endPoint y: 306, distance: 80.1
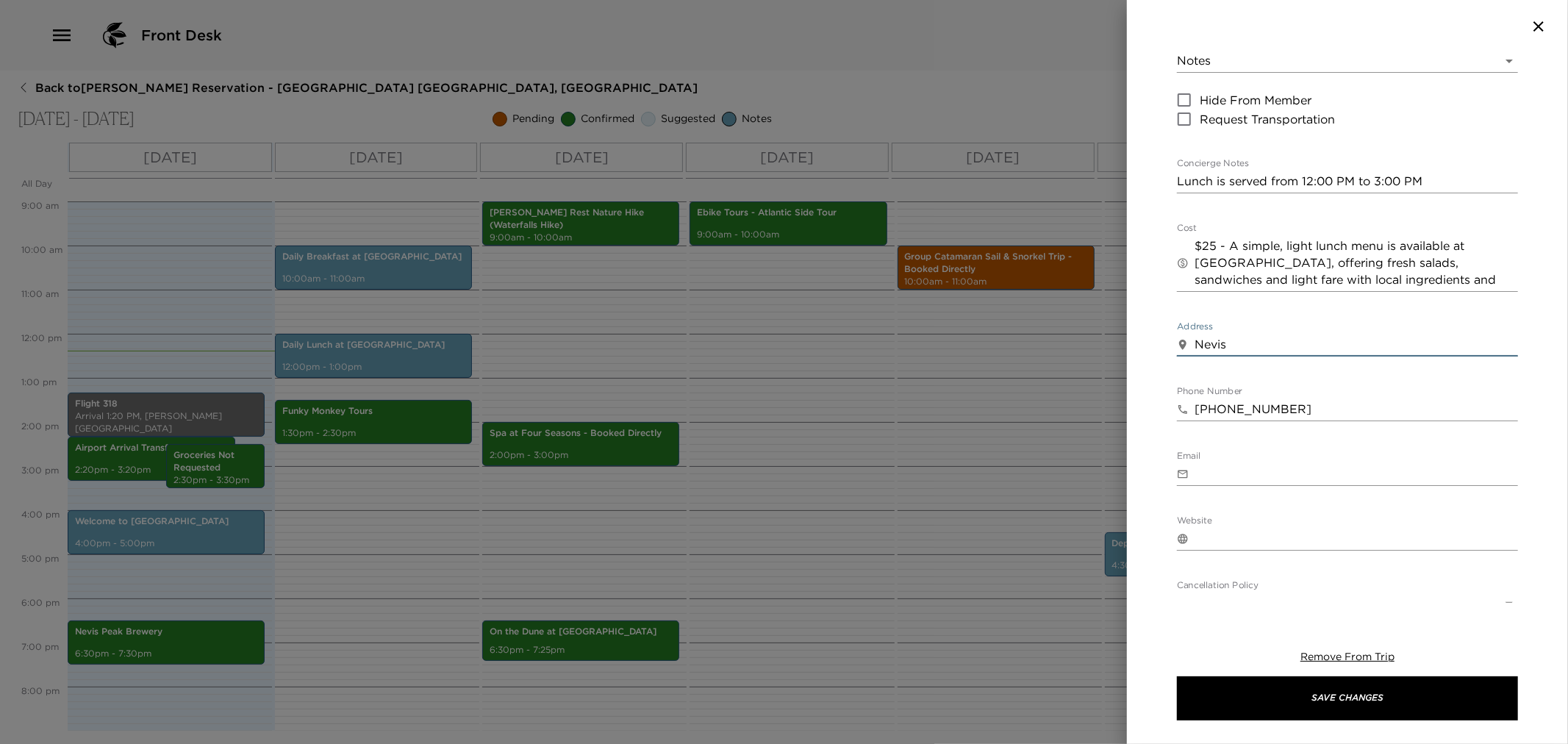
click at [1177, 333] on div "​ Nevis x" at bounding box center [1347, 345] width 341 height 24
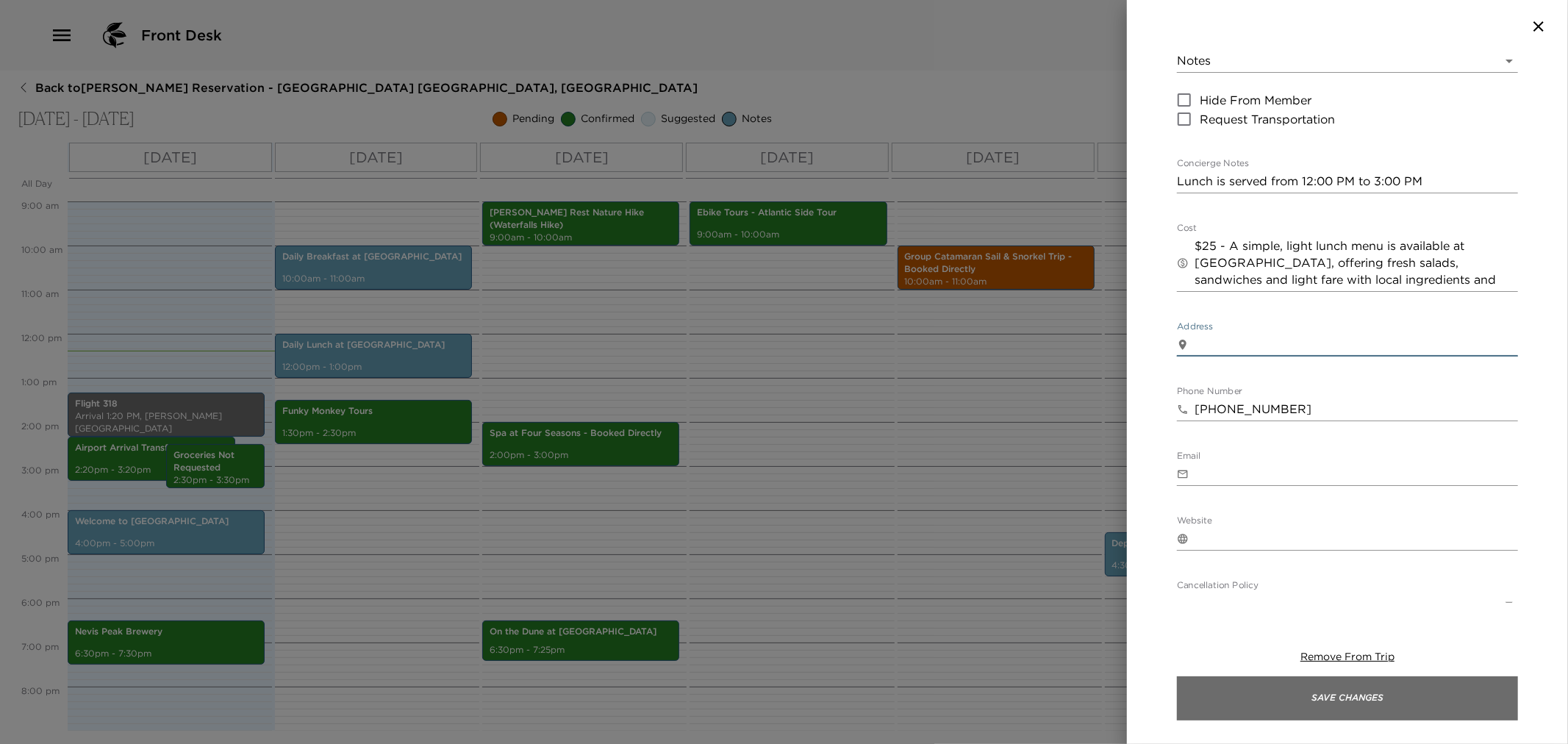
click at [1245, 699] on button "Save Changes" at bounding box center [1347, 699] width 341 height 44
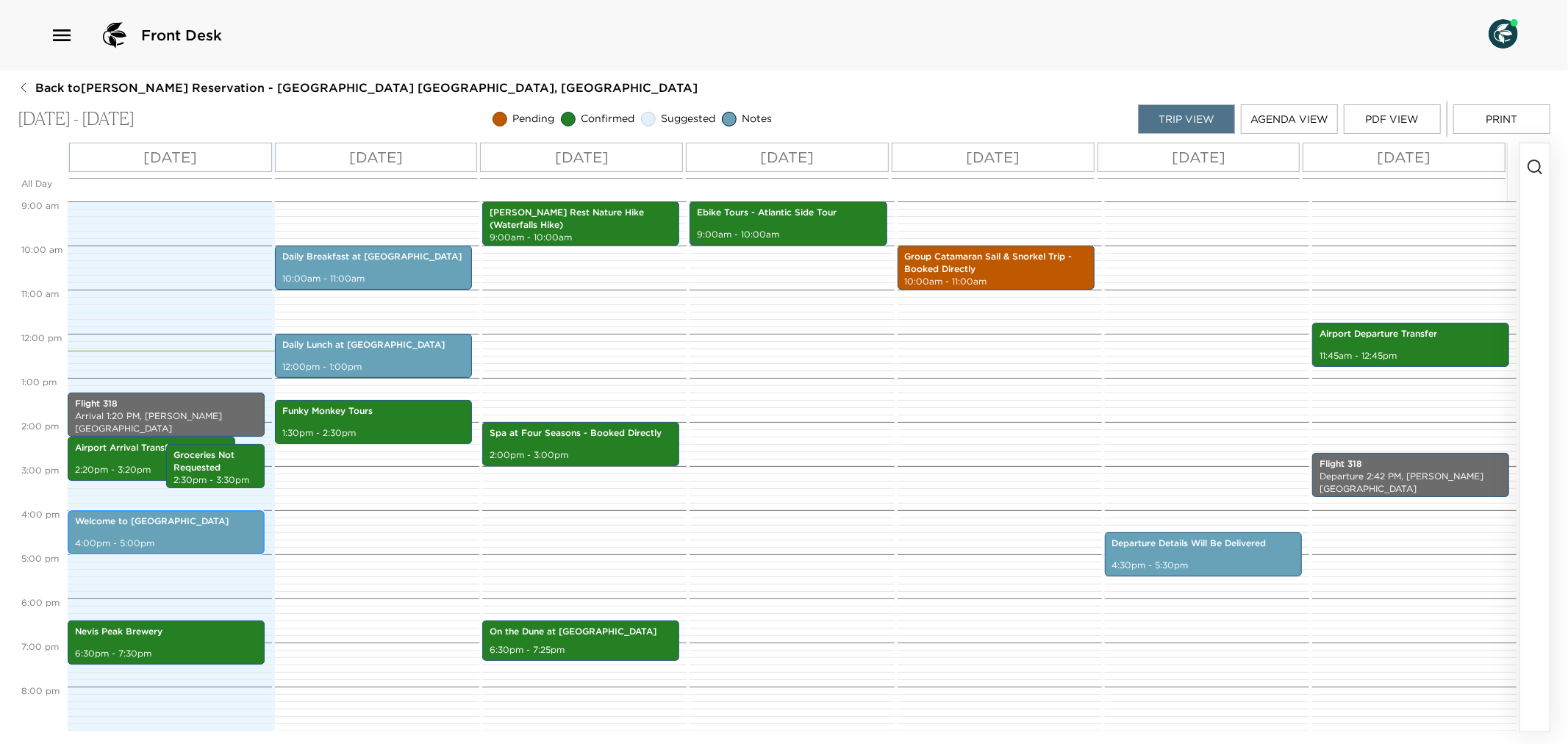
click at [157, 520] on p "Welcome to [GEOGRAPHIC_DATA]" at bounding box center [166, 522] width 183 height 13
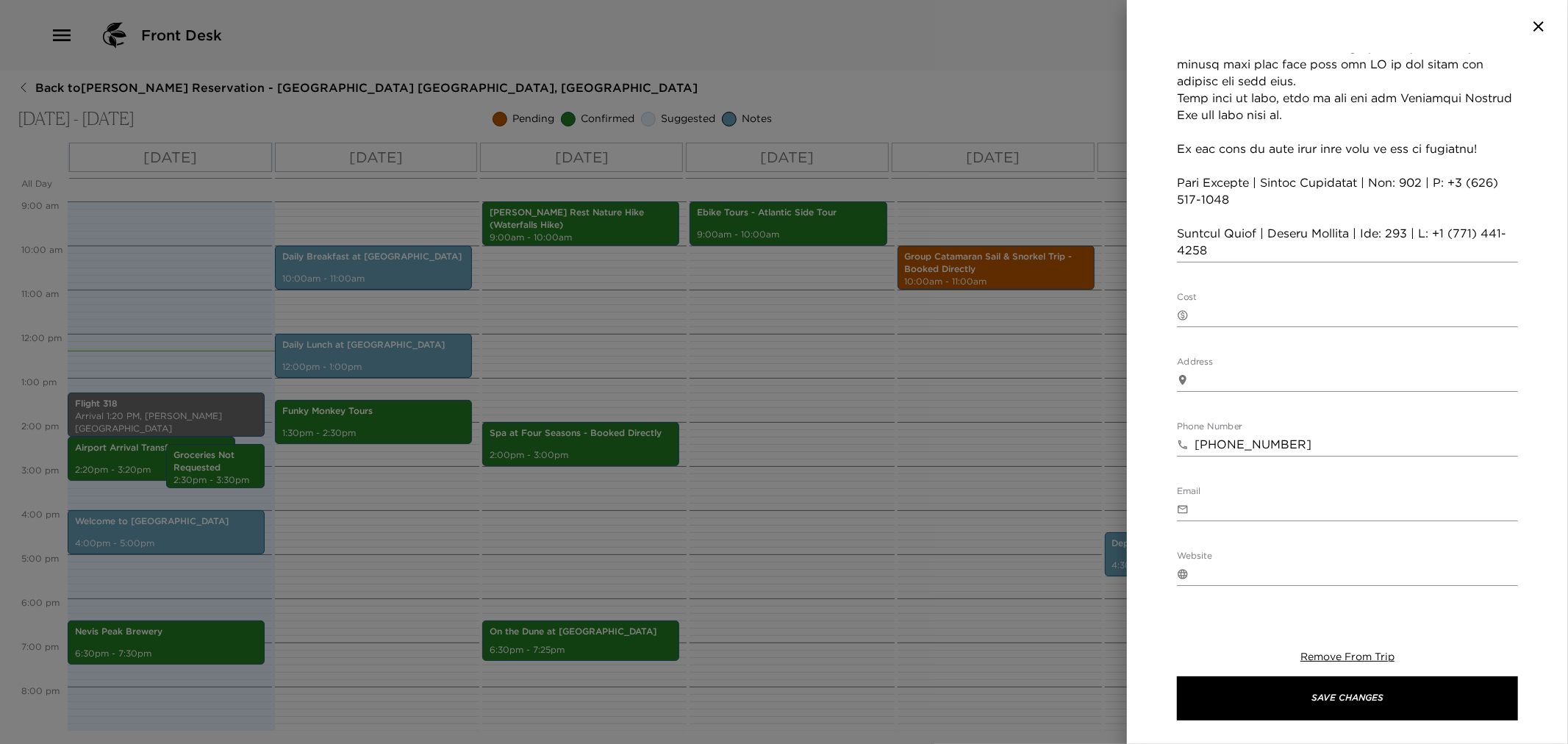
scroll to position [735, 0]
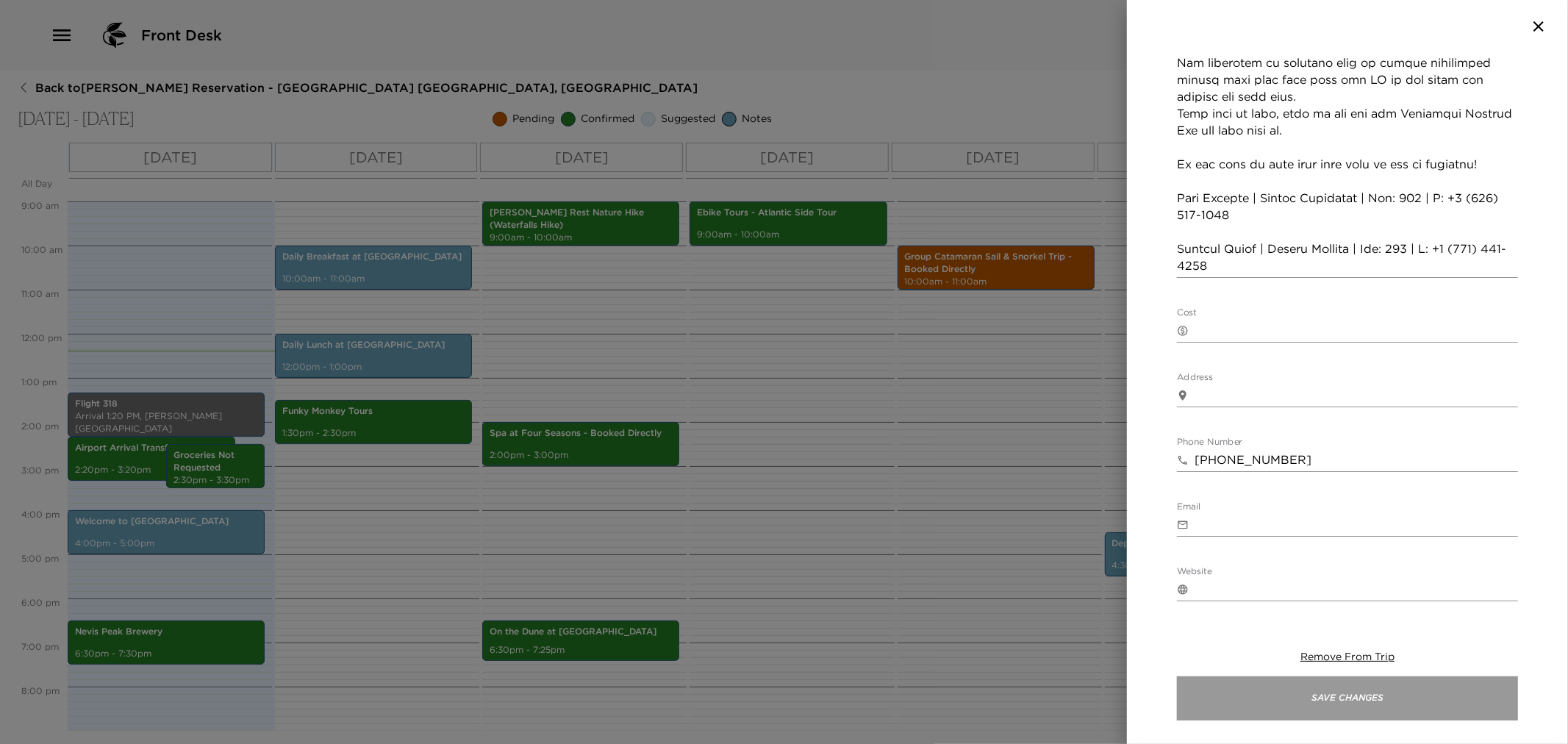
click at [1383, 700] on button "Save Changes" at bounding box center [1347, 699] width 341 height 44
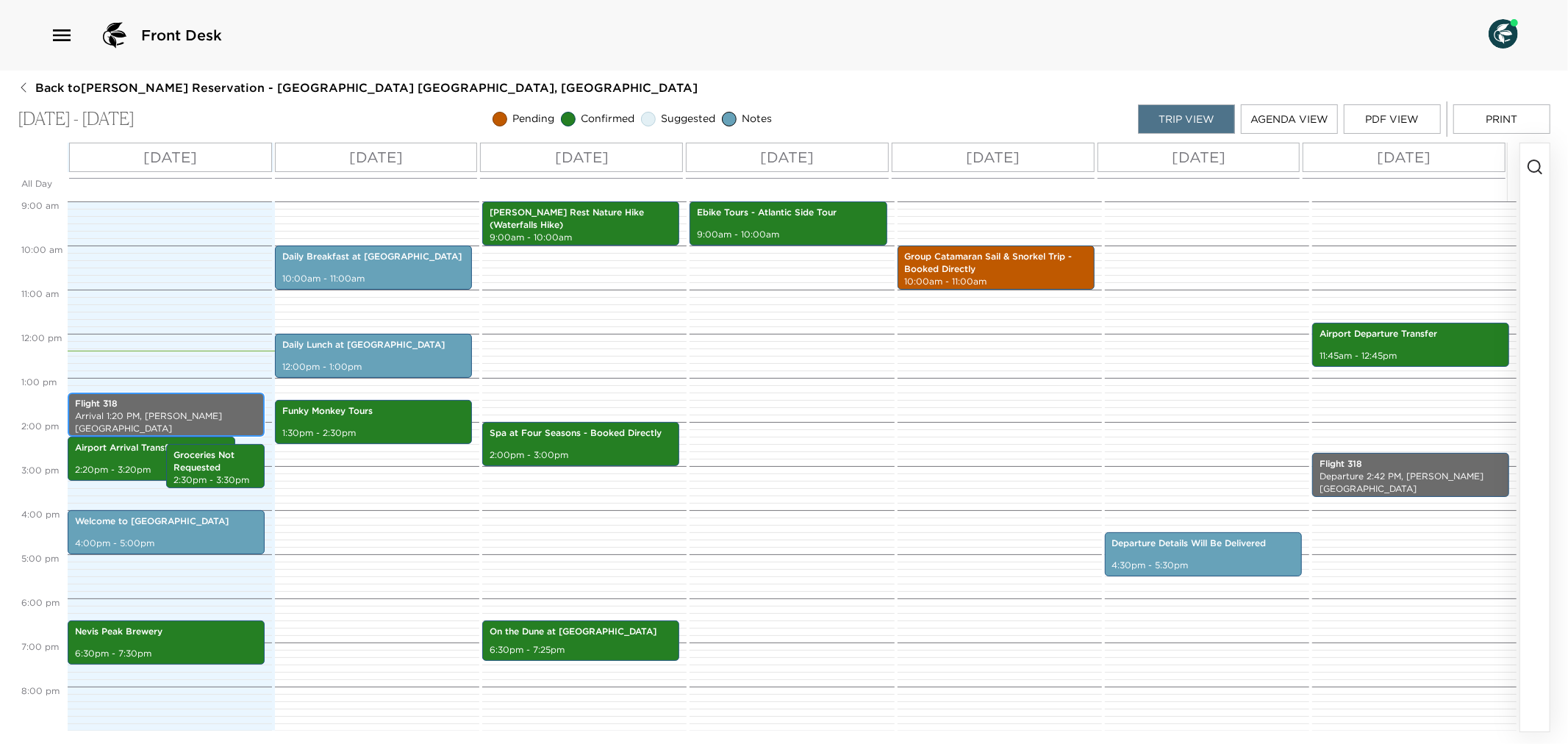
click at [141, 406] on p "Flight 318" at bounding box center [166, 404] width 183 height 13
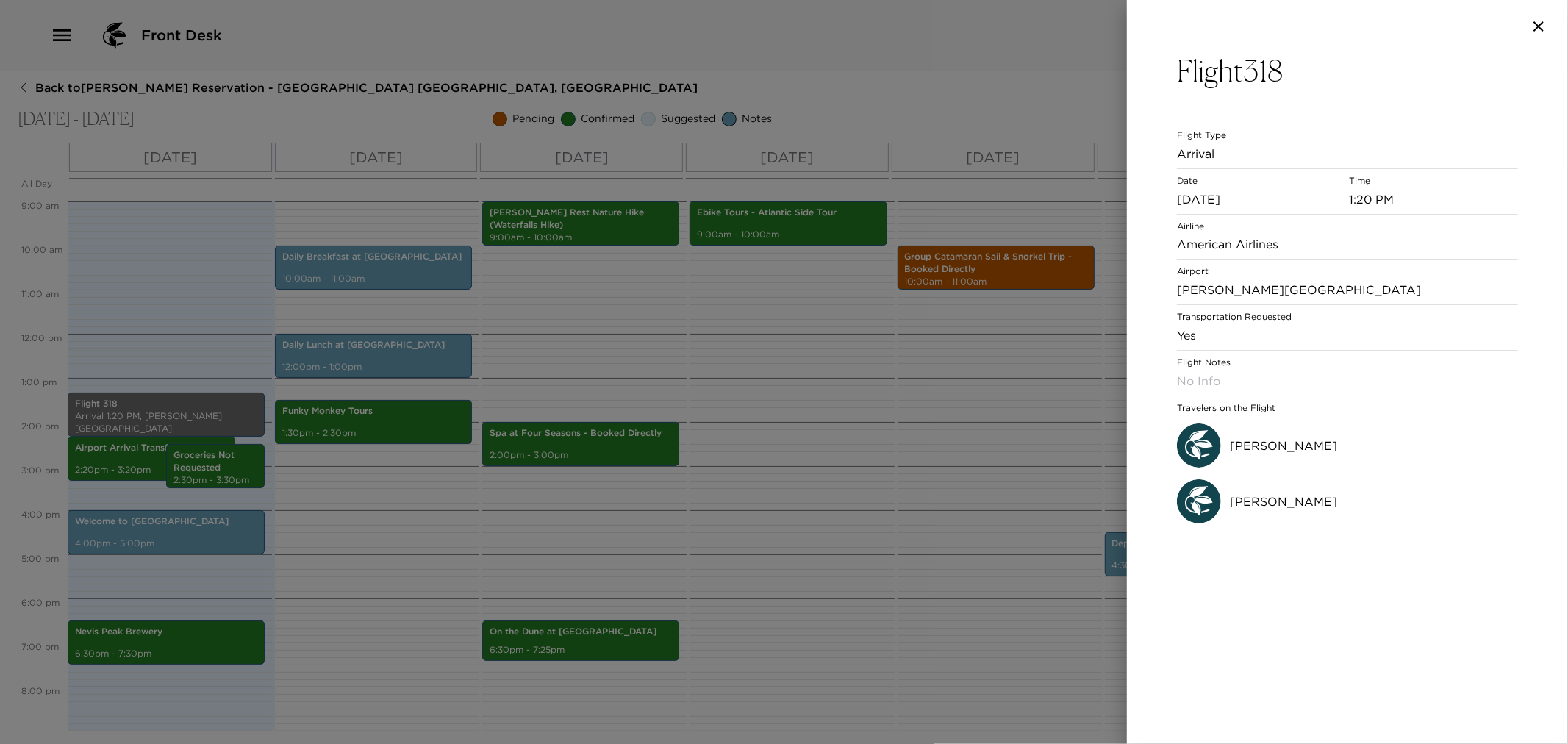
click at [794, 514] on div at bounding box center [784, 372] width 1568 height 744
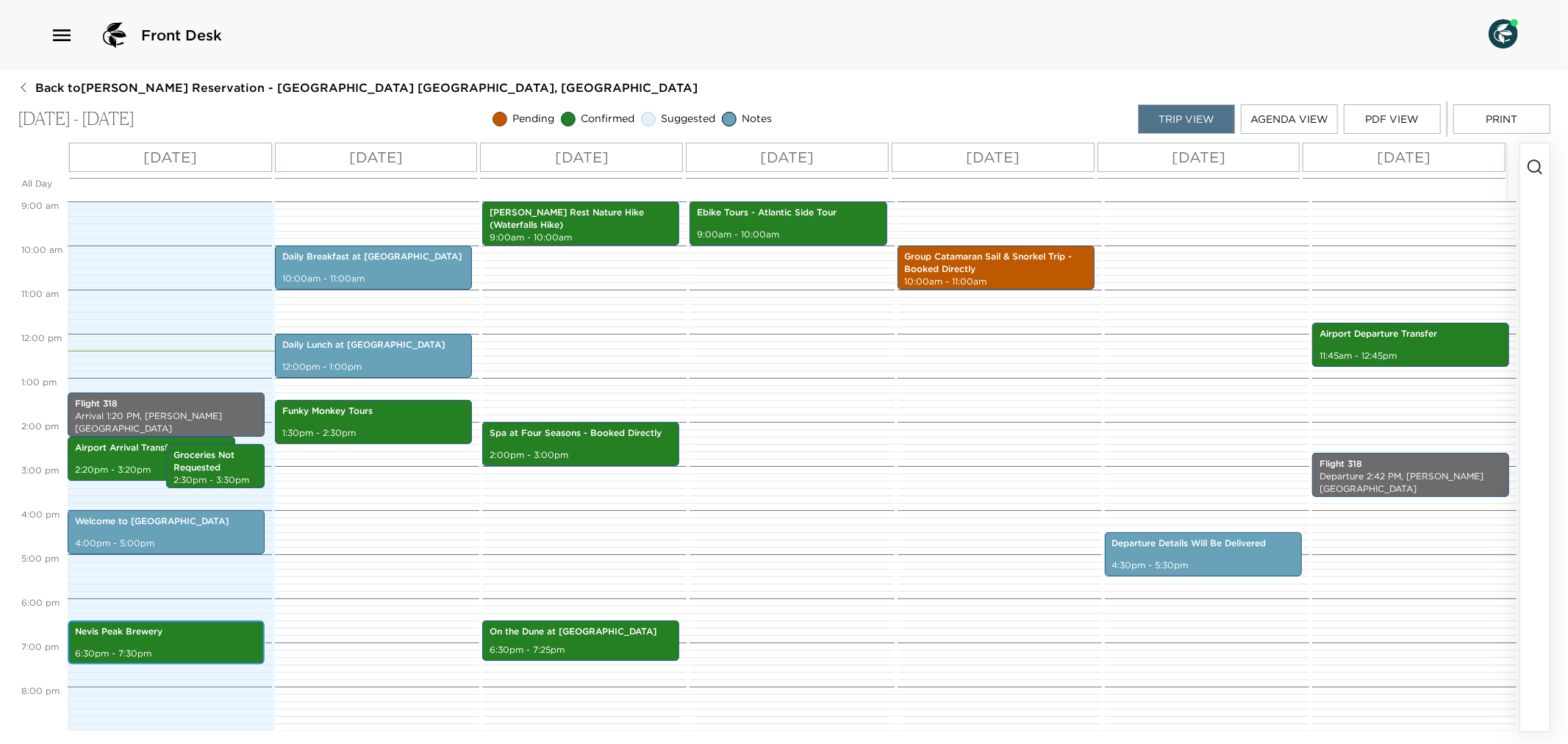
click at [174, 635] on p "Nevis Peak Brewery" at bounding box center [166, 631] width 183 height 13
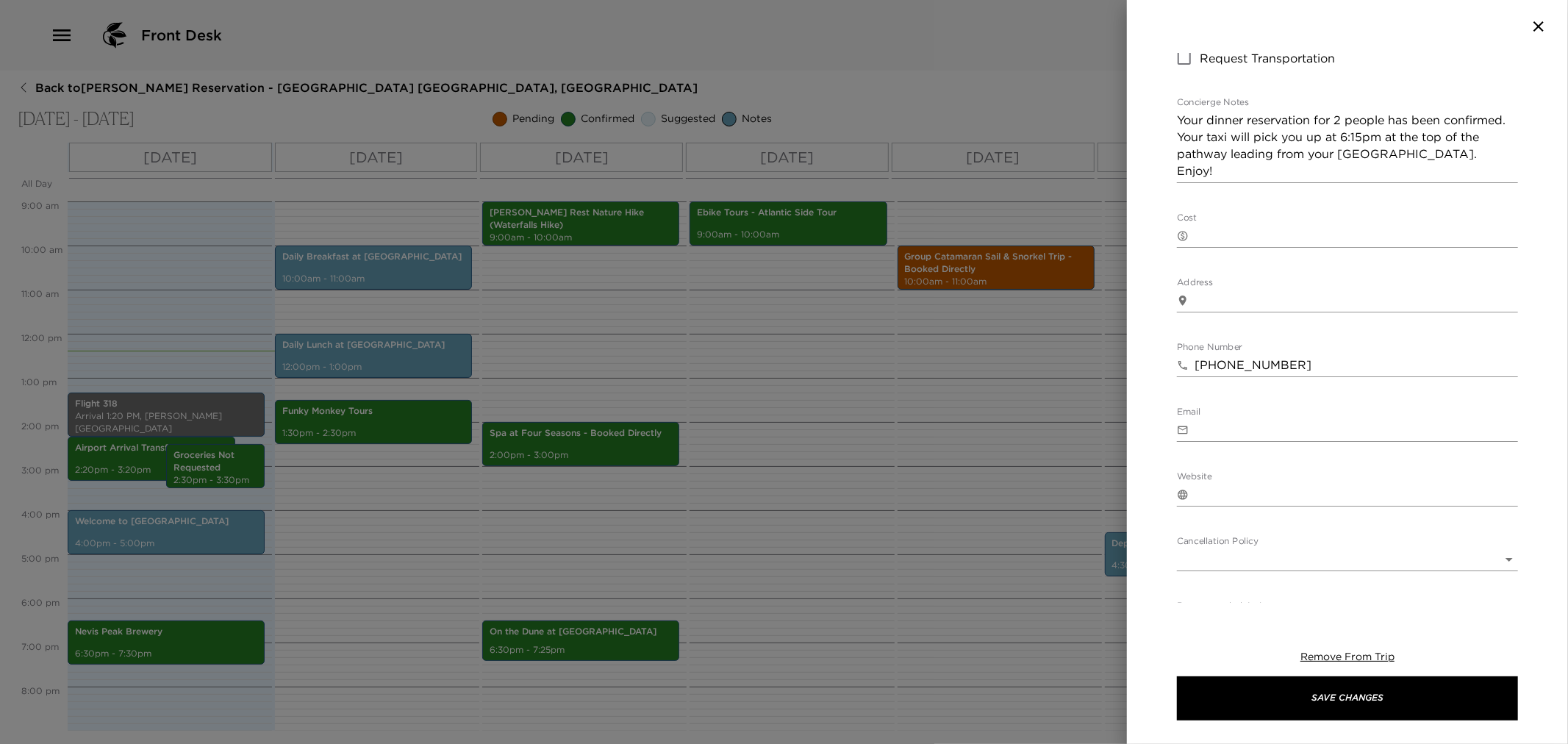
scroll to position [327, 0]
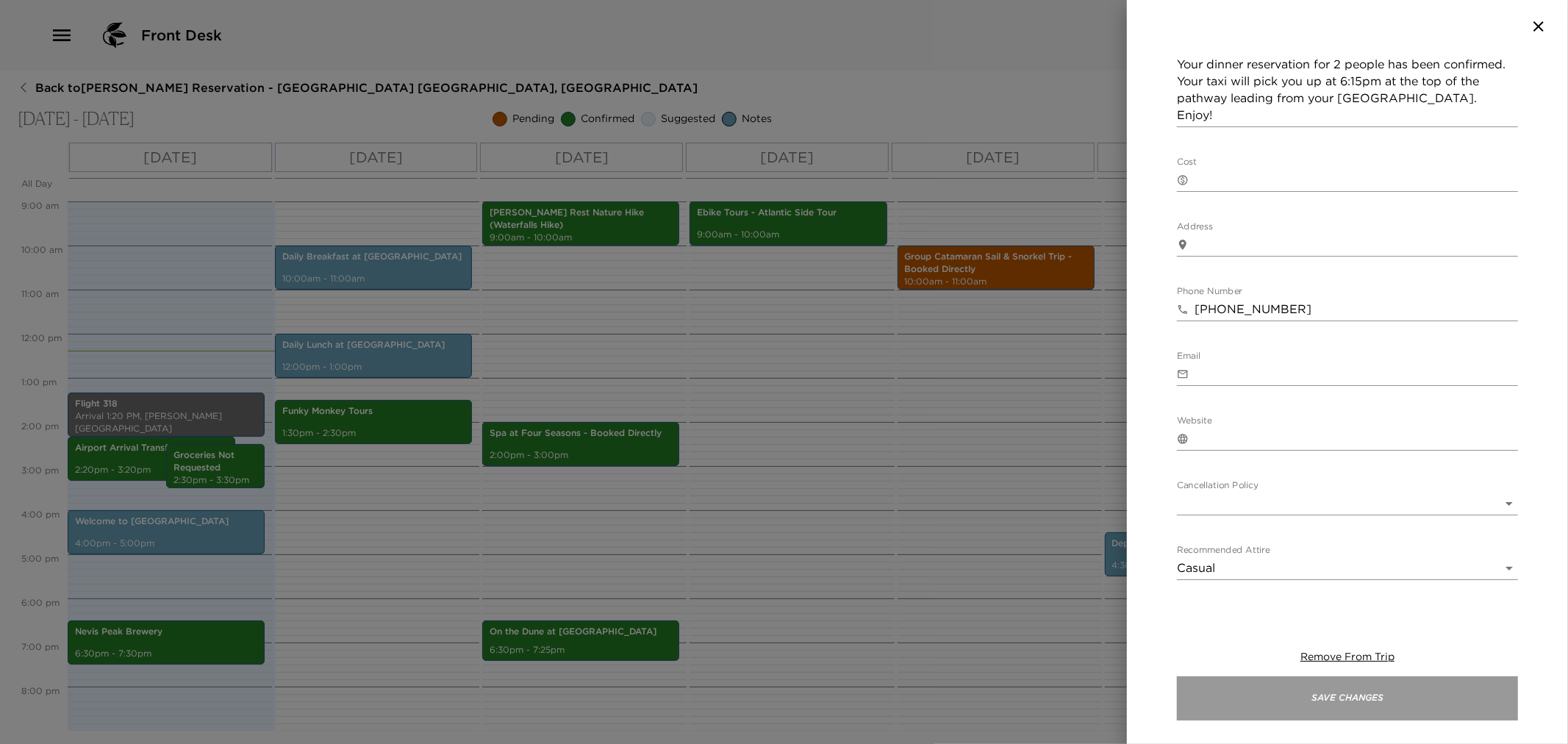
drag, startPoint x: 1321, startPoint y: 711, endPoint x: 1288, endPoint y: 686, distance: 41.4
click at [1320, 707] on button "Save Changes" at bounding box center [1347, 699] width 341 height 44
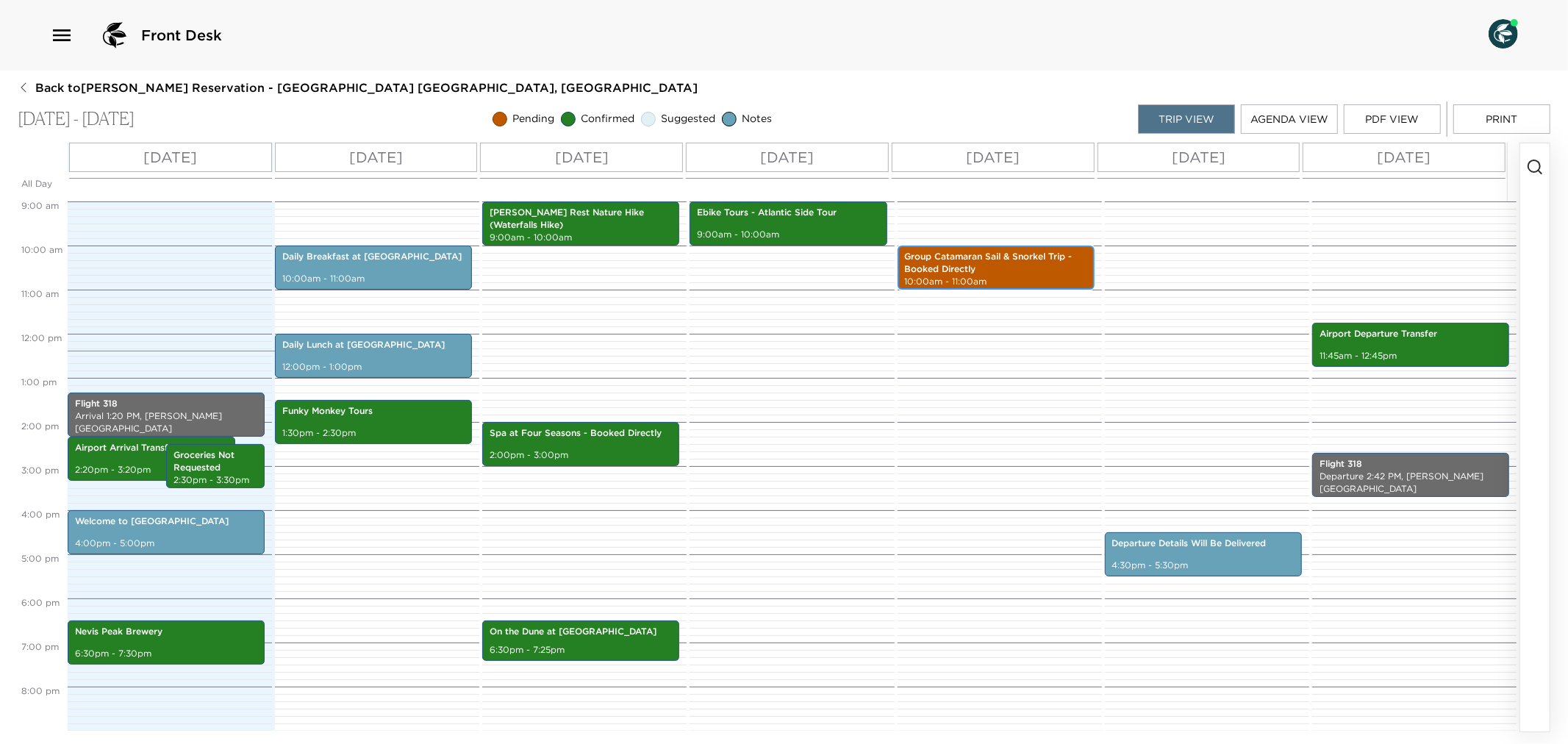
click at [1038, 283] on p "10:00am - 11:00am" at bounding box center [996, 282] width 183 height 13
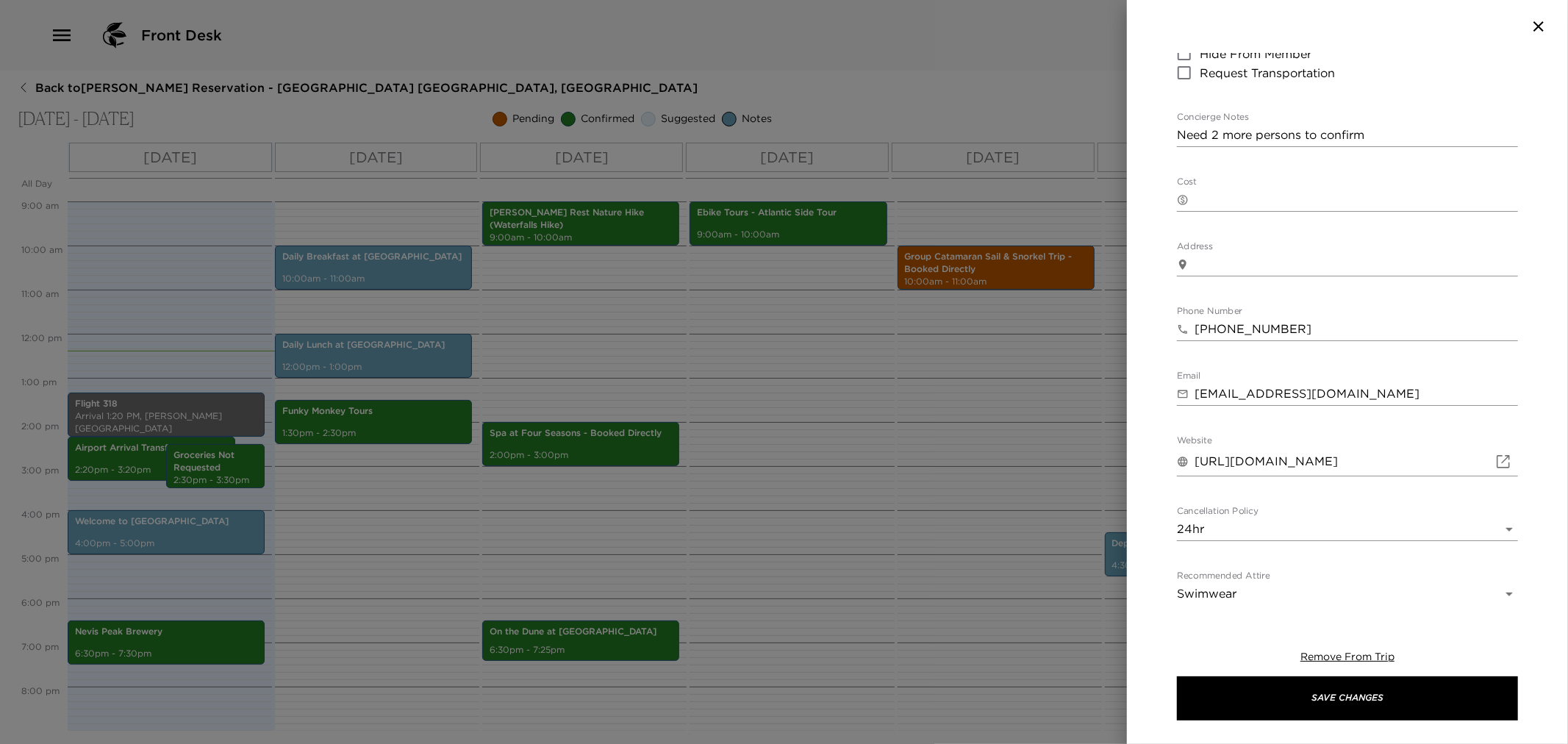
scroll to position [394, 0]
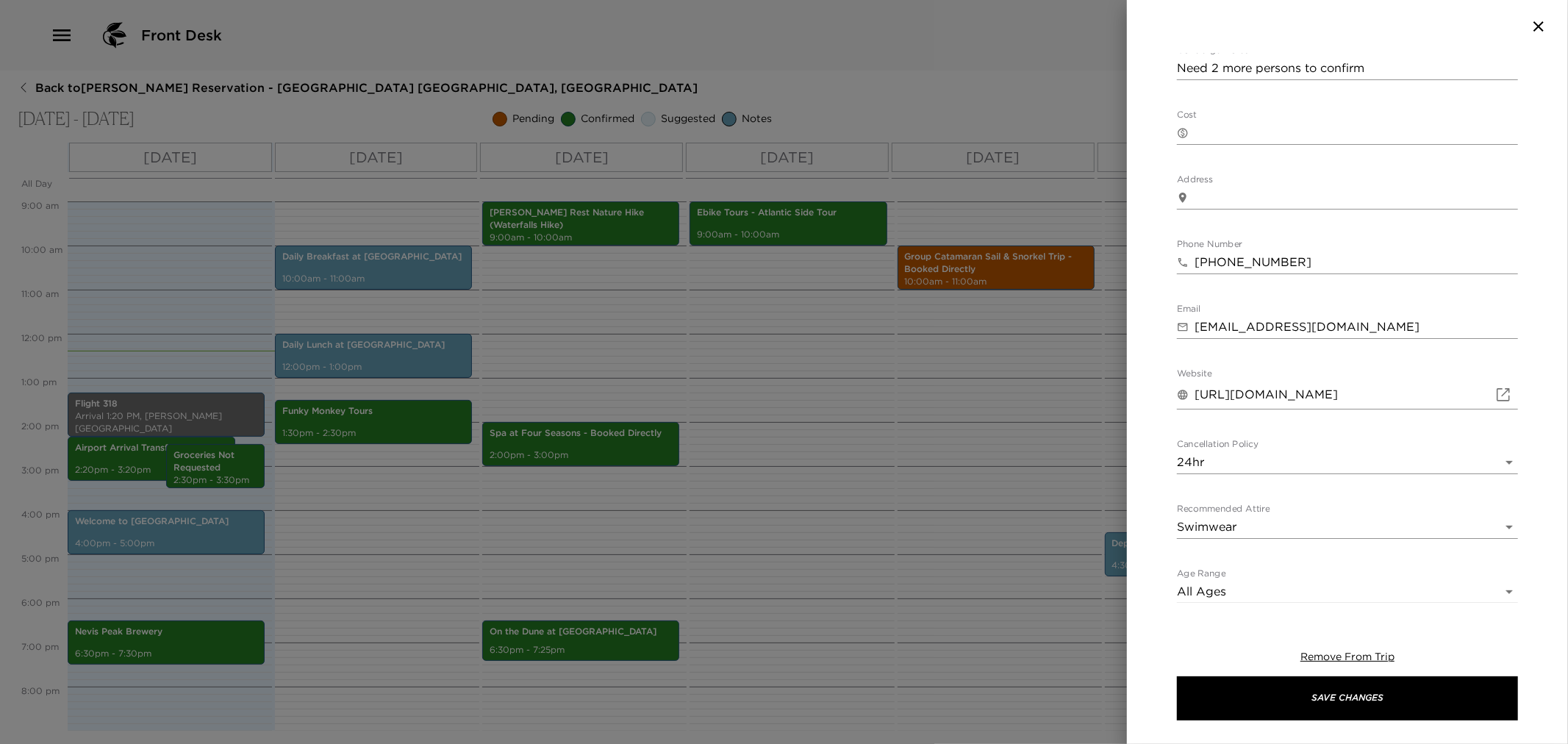
drag, startPoint x: 1192, startPoint y: 394, endPoint x: 1415, endPoint y: 391, distance: 223.0
click at [1413, 391] on div "​ [URL][DOMAIN_NAME]" at bounding box center [1347, 394] width 341 height 29
drag, startPoint x: 1472, startPoint y: 396, endPoint x: 1191, endPoint y: 403, distance: 281.1
click at [1191, 403] on div "​ [URL][DOMAIN_NAME]" at bounding box center [1347, 394] width 341 height 29
click at [1028, 452] on div at bounding box center [784, 372] width 1568 height 744
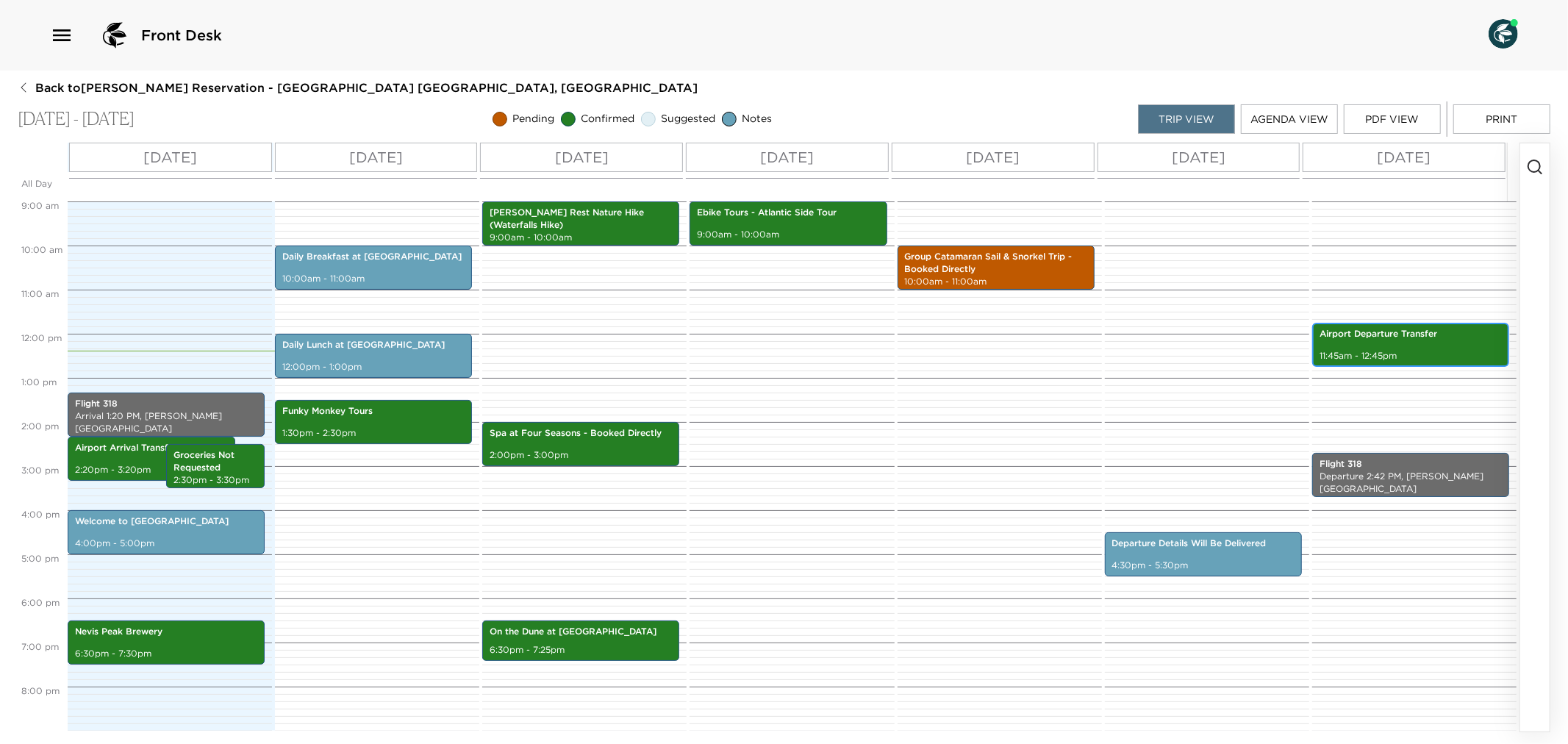
click at [1401, 354] on p "11:45am - 12:45pm" at bounding box center [1411, 356] width 183 height 13
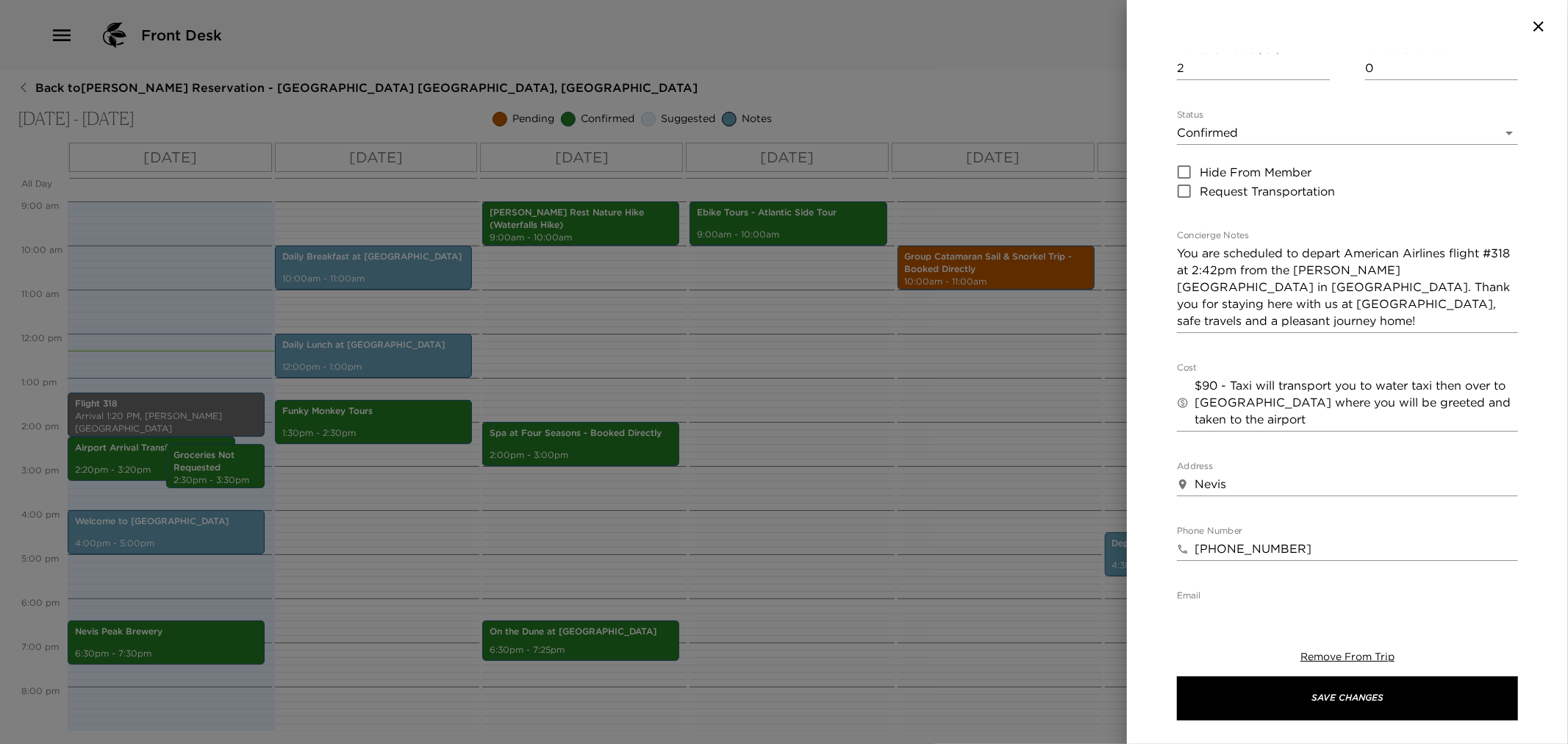
scroll to position [408, 0]
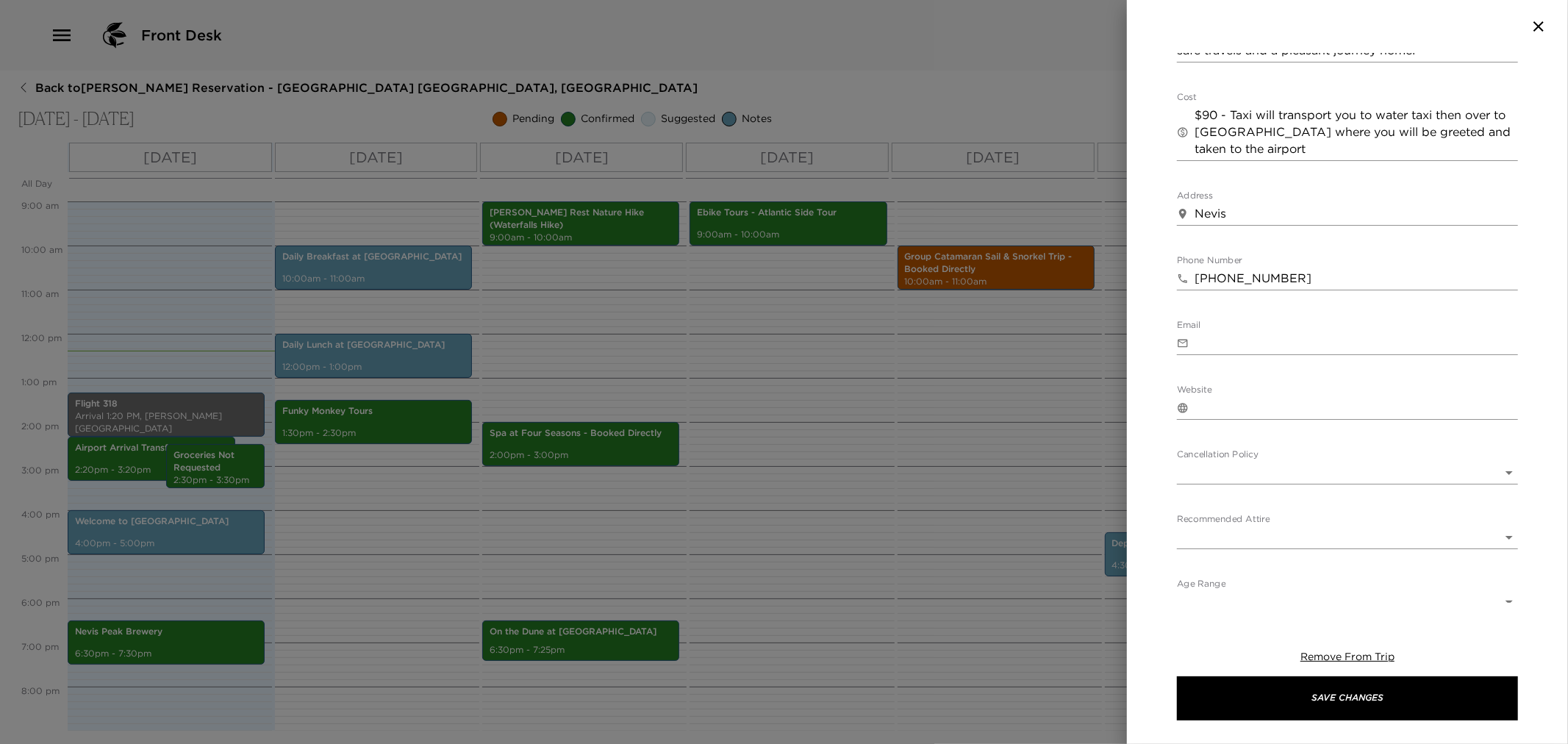
drag, startPoint x: 1193, startPoint y: 216, endPoint x: 1291, endPoint y: 218, distance: 98.0
click at [1291, 218] on div "​ Nevis x" at bounding box center [1347, 214] width 341 height 24
drag, startPoint x: 1273, startPoint y: 213, endPoint x: 1141, endPoint y: 207, distance: 132.1
click at [1141, 207] on div "Airport Departure Transfer Start Date & Time [DATE] 11:45 AM to End Date & Time…" at bounding box center [1347, 328] width 441 height 550
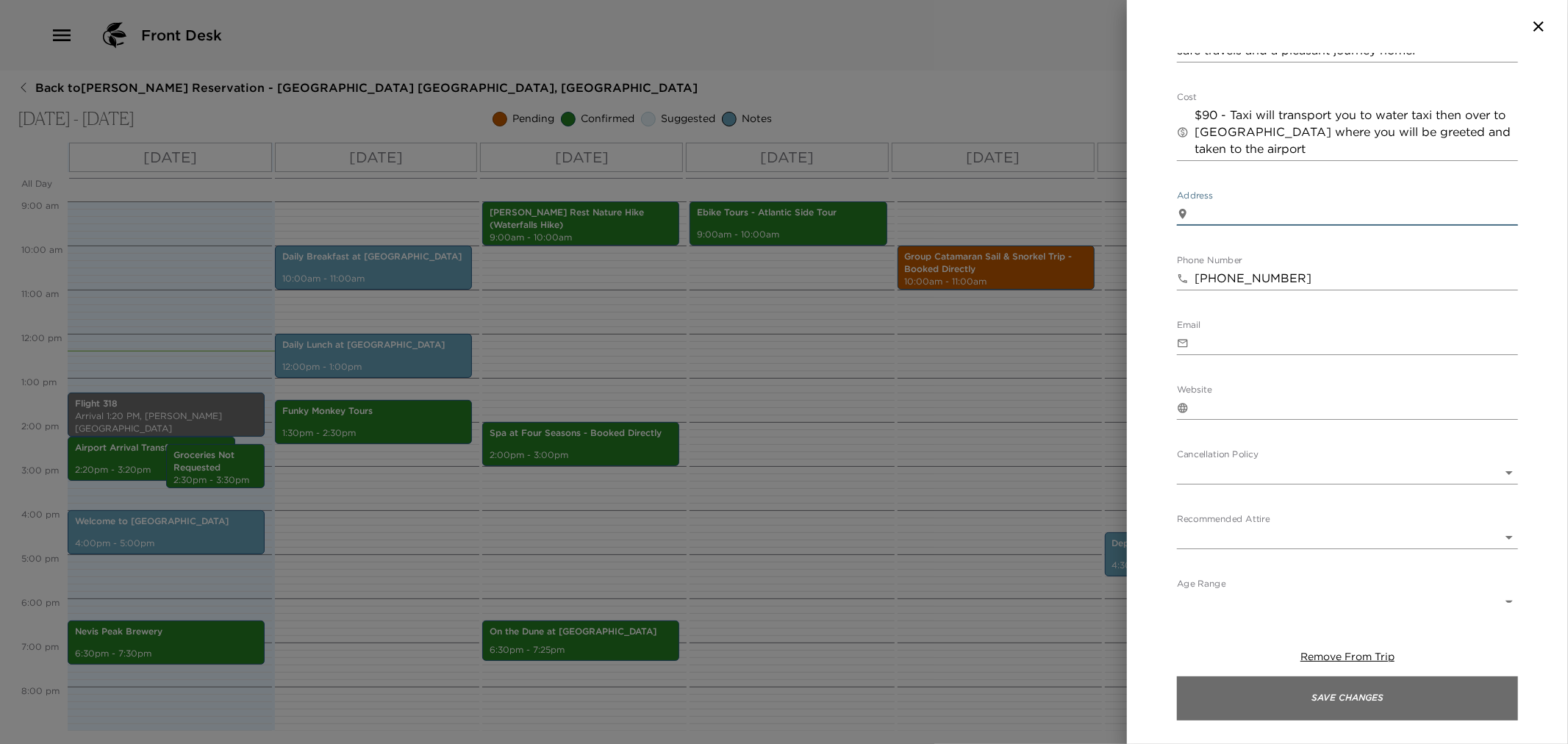
click at [1325, 695] on button "Save Changes" at bounding box center [1347, 699] width 341 height 44
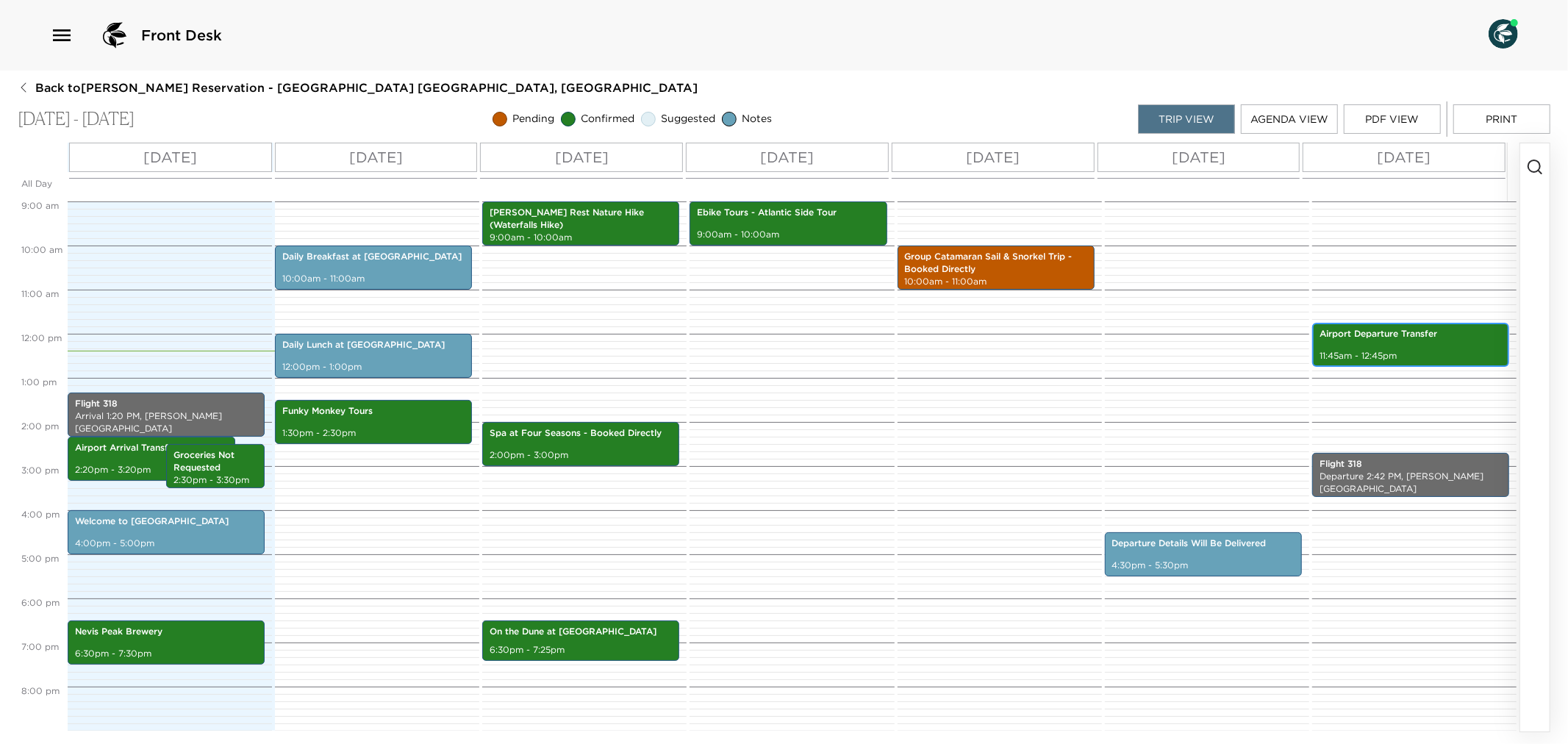
click at [1346, 346] on div "Airport Departure Transfer 11:45am - 12:45pm" at bounding box center [1411, 344] width 189 height 40
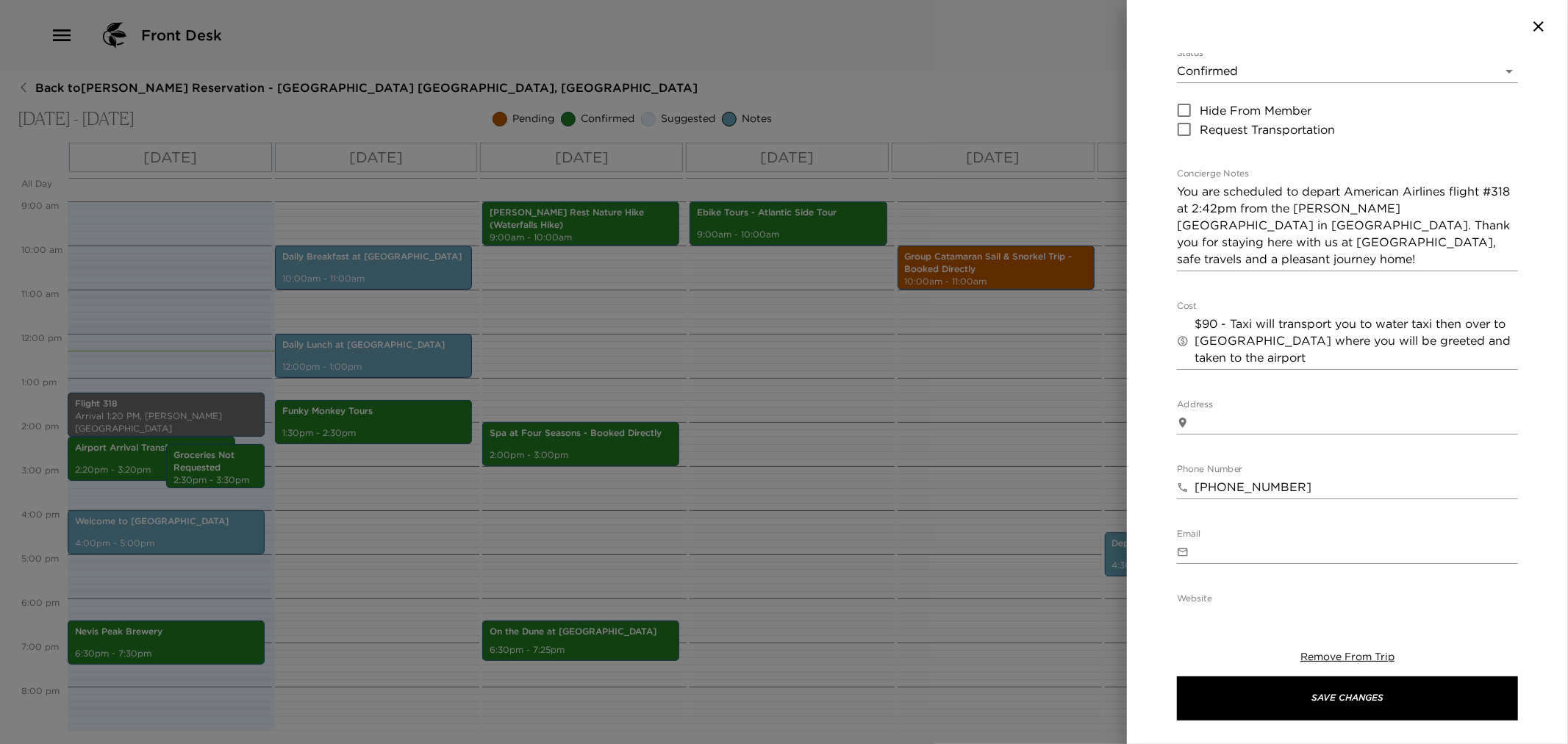
scroll to position [245, 0]
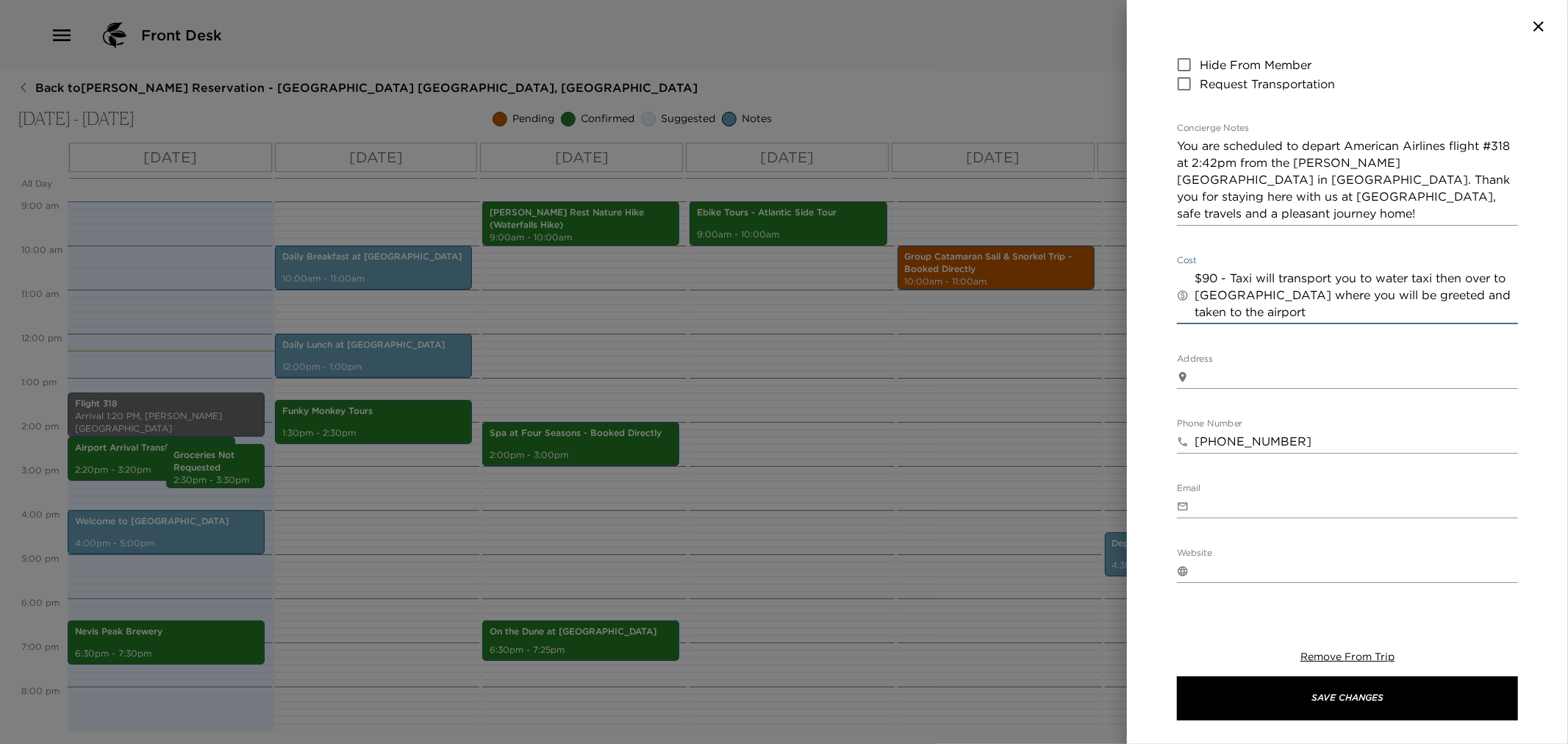
click at [1217, 275] on textarea "$90 - Taxi will transport you to water taxi then over to [GEOGRAPHIC_DATA] wher…" at bounding box center [1356, 295] width 323 height 51
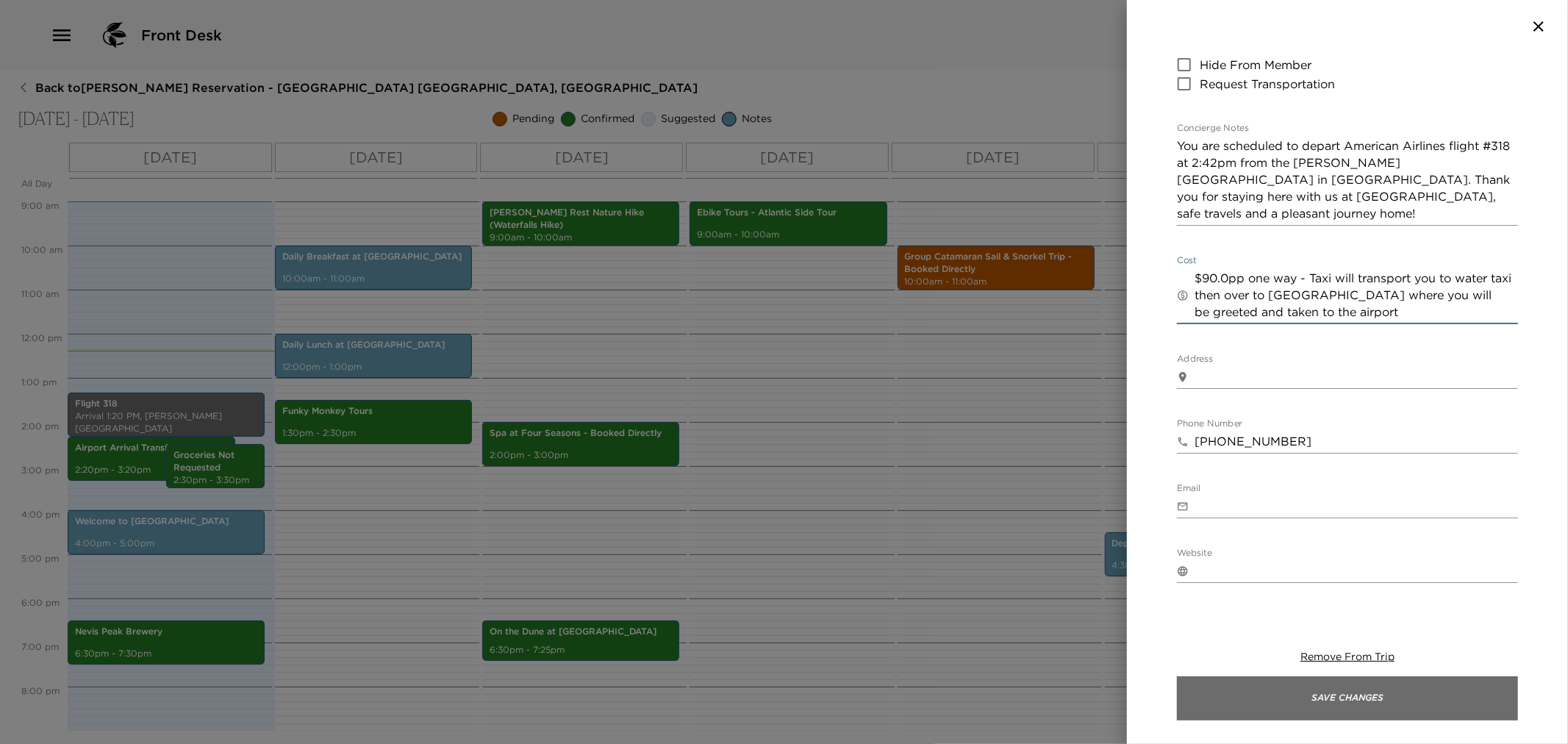
type textarea "$90.0pp one way - Taxi will transport you to water taxi then over to [GEOGRAPHI…"
click at [1239, 693] on button "Save Changes" at bounding box center [1347, 699] width 341 height 44
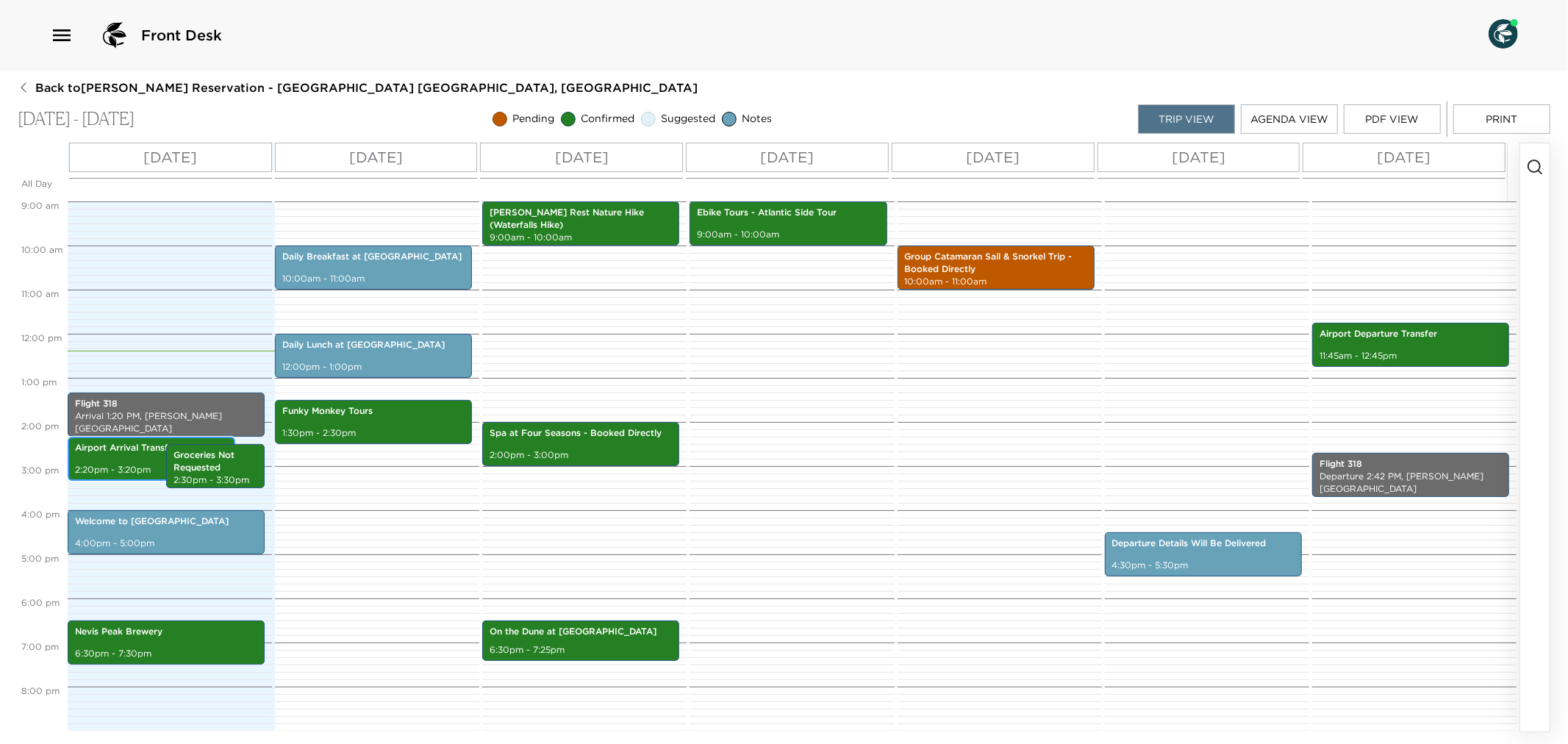
click at [97, 464] on p "2:20pm - 3:20pm" at bounding box center [151, 470] width 153 height 13
click at [118, 453] on p "Airport Arrival Transfers" at bounding box center [151, 448] width 153 height 13
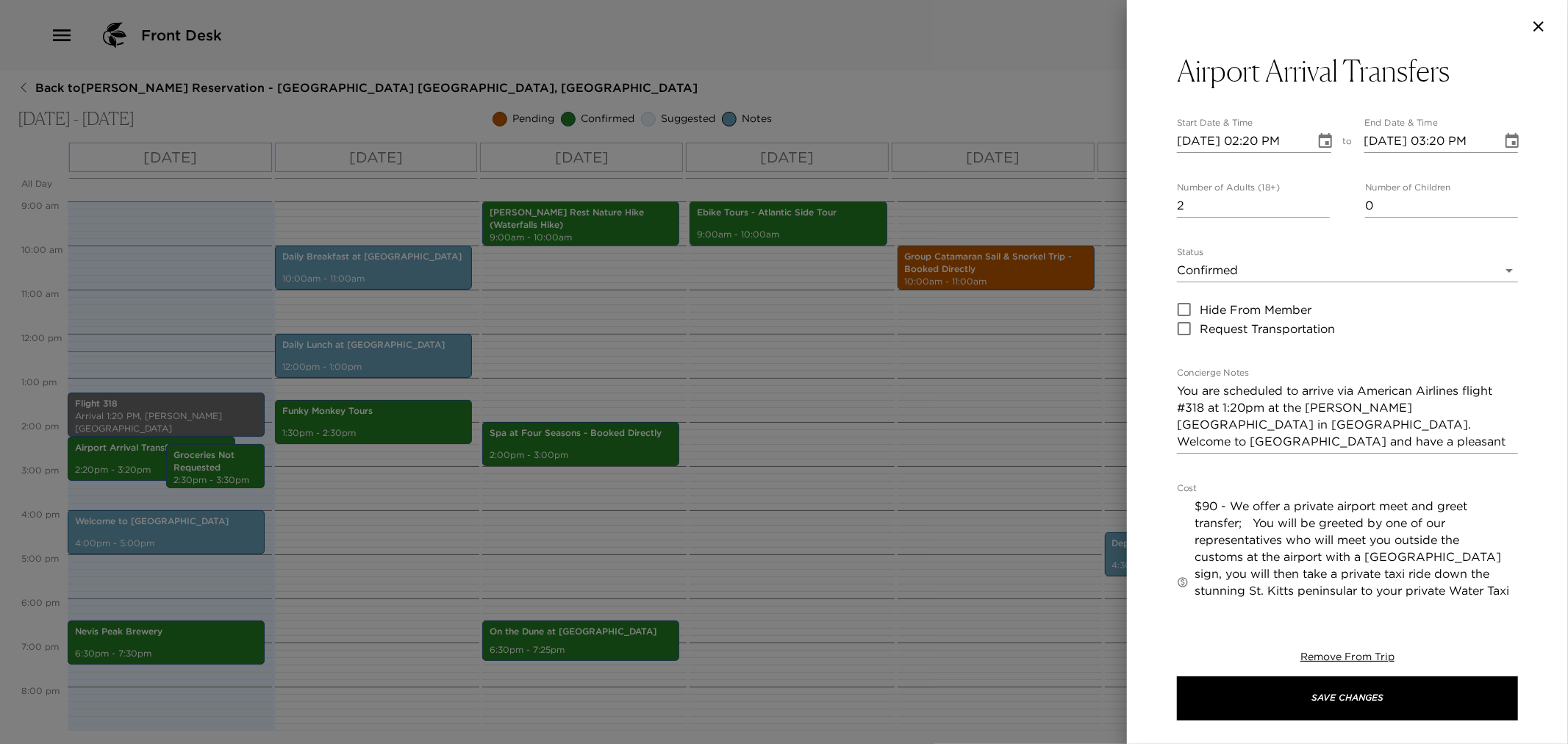
click at [1215, 508] on textarea "$90 - We offer a private airport meet and greet transfer; You will be greeted b…" at bounding box center [1356, 582] width 323 height 169
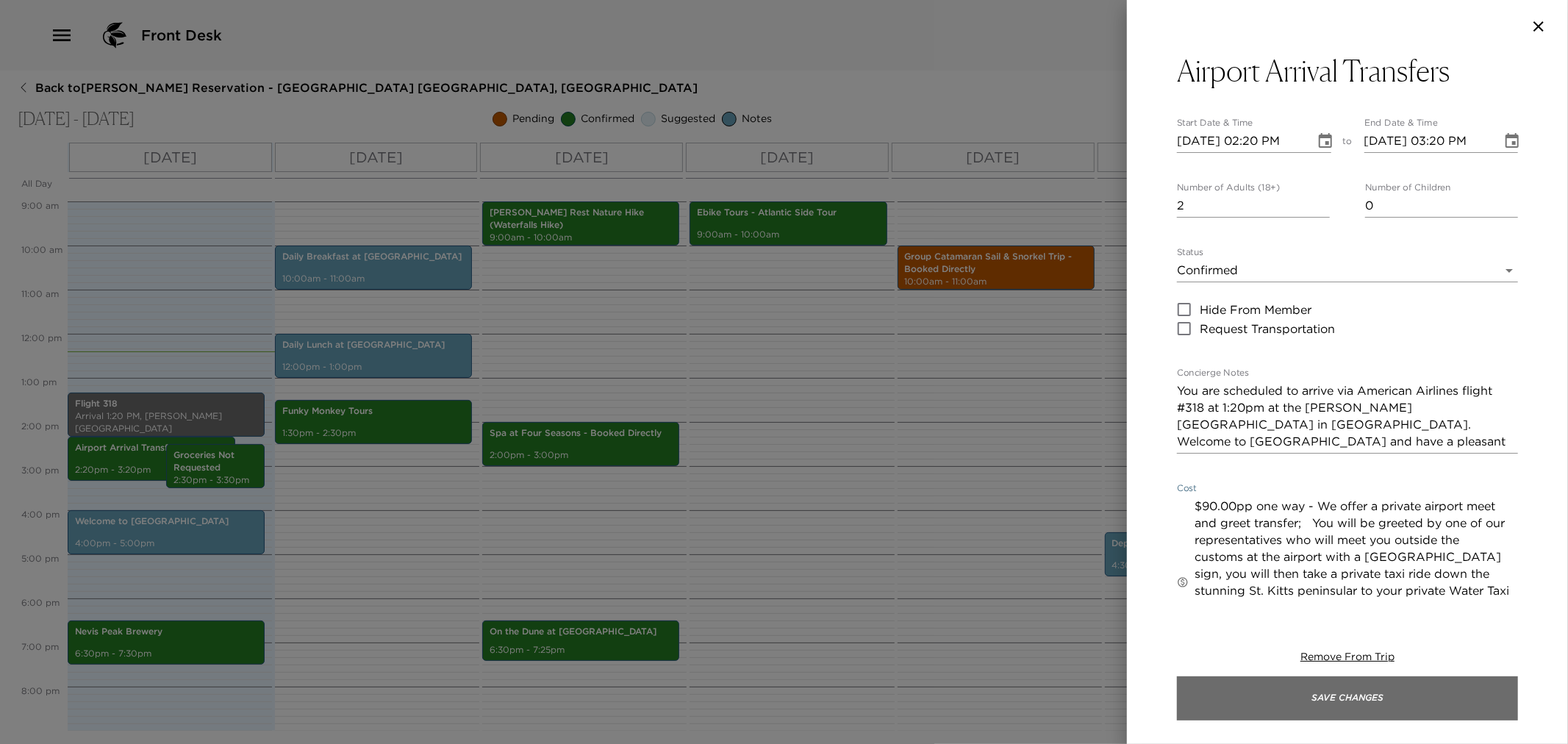
type textarea "$90.00pp one way - We offer a private airport meet and greet transfer; You will…"
click at [1215, 703] on button "Save Changes" at bounding box center [1347, 699] width 341 height 44
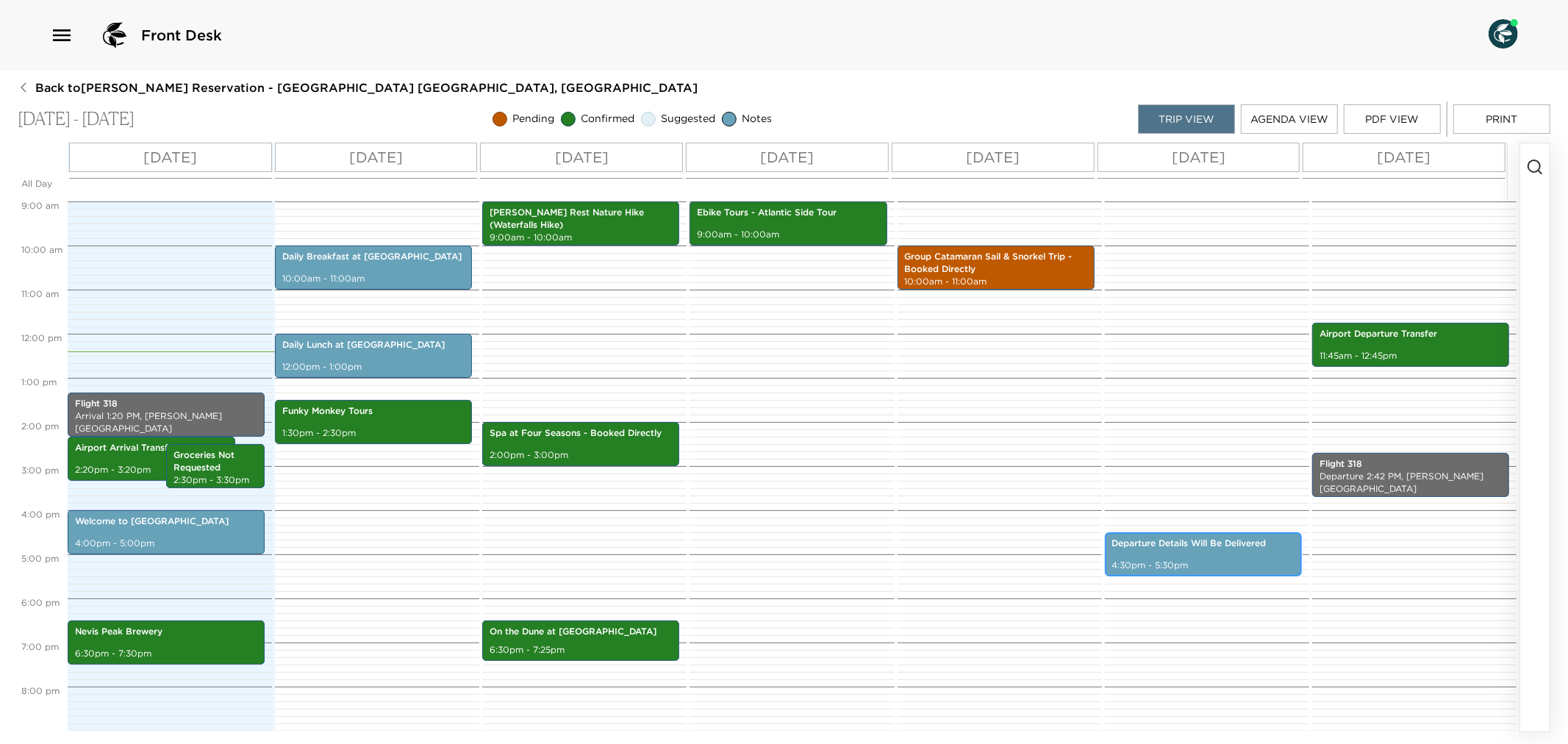
click at [1219, 560] on p "4:30pm - 5:30pm" at bounding box center [1204, 566] width 183 height 13
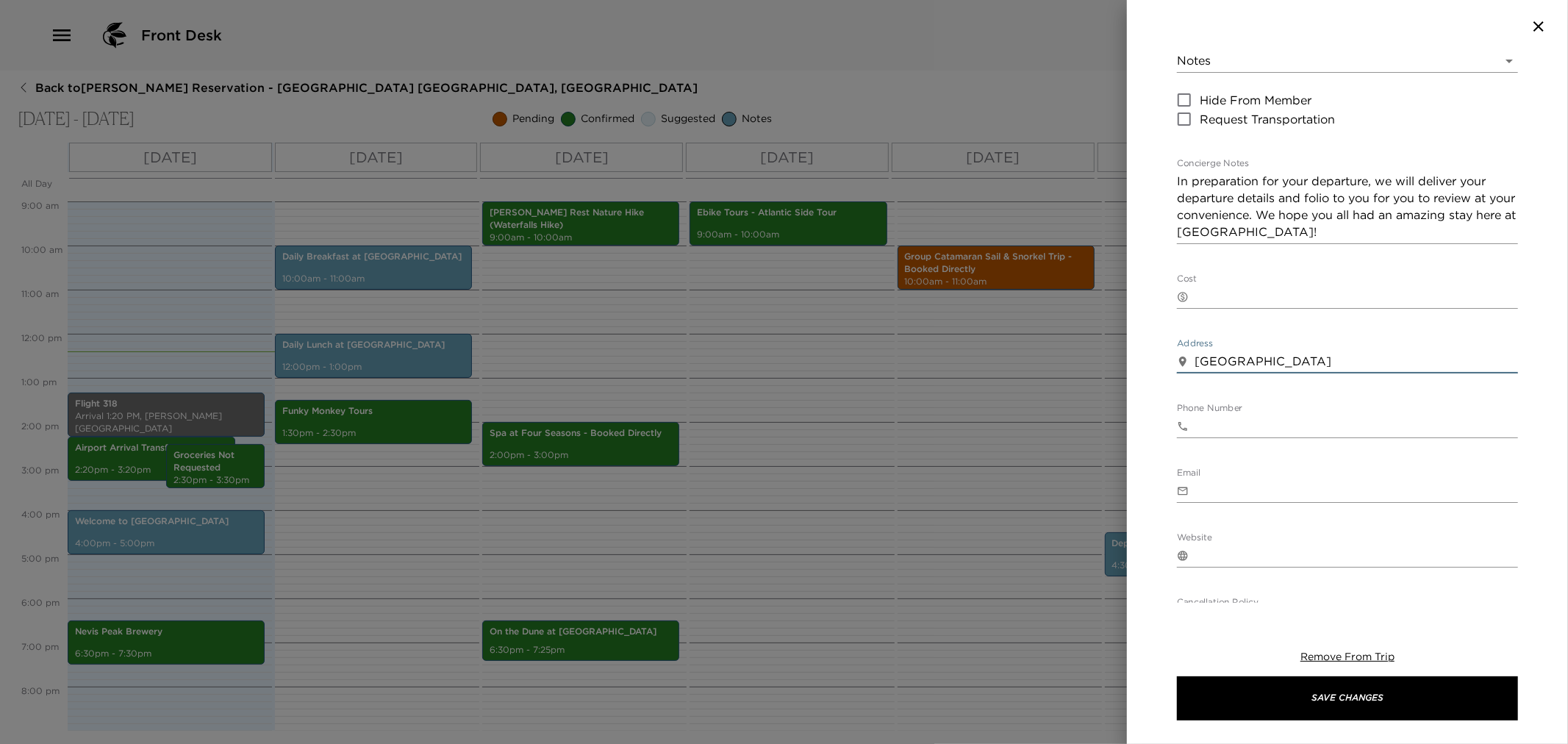
drag, startPoint x: 1194, startPoint y: 361, endPoint x: 1267, endPoint y: 373, distance: 74.0
click at [1267, 373] on div "Departure Details Will Be Delivered Start Date & Time [DATE] 04:30 PM to End Da…" at bounding box center [1347, 285] width 341 height 953
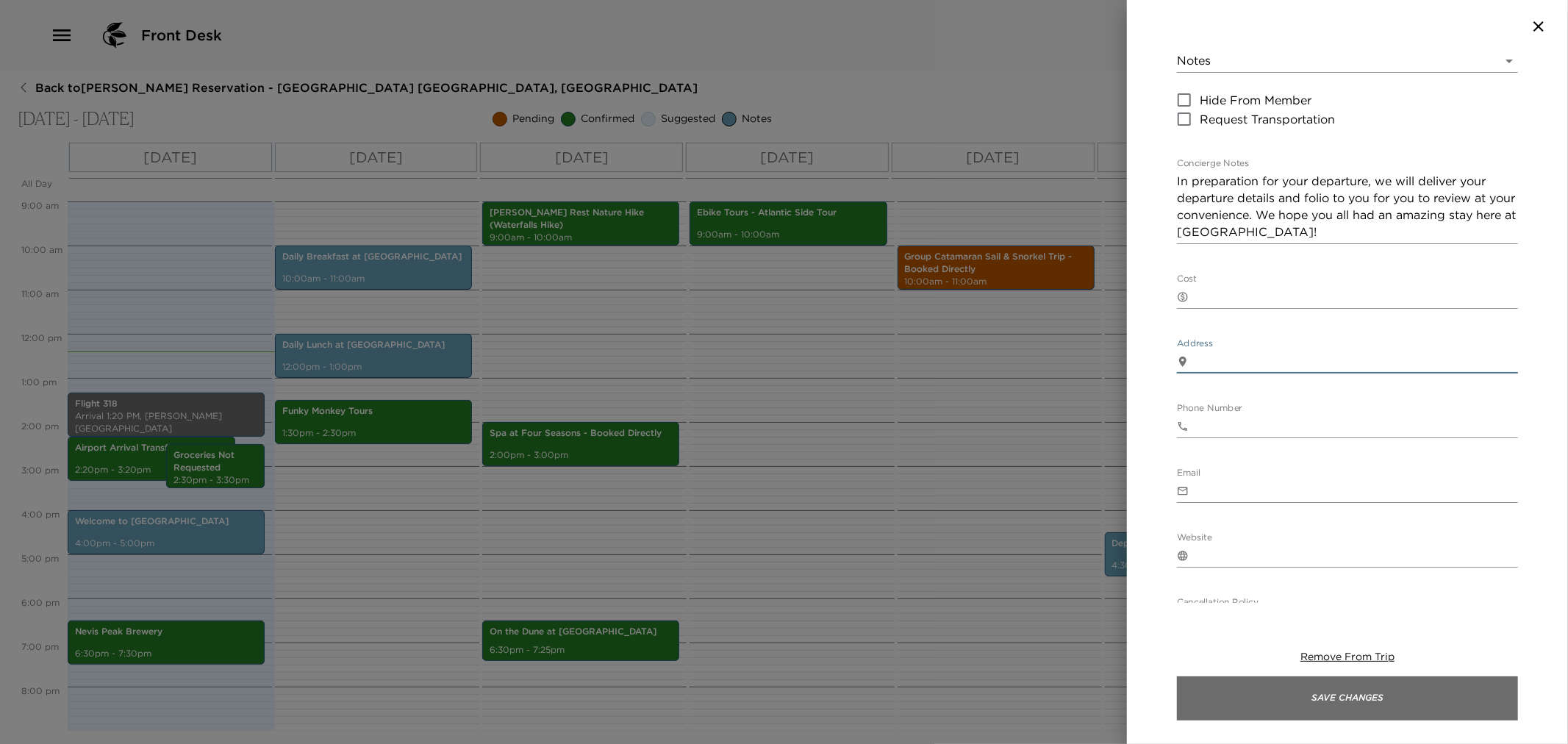
click at [1279, 708] on button "Save Changes" at bounding box center [1347, 699] width 341 height 44
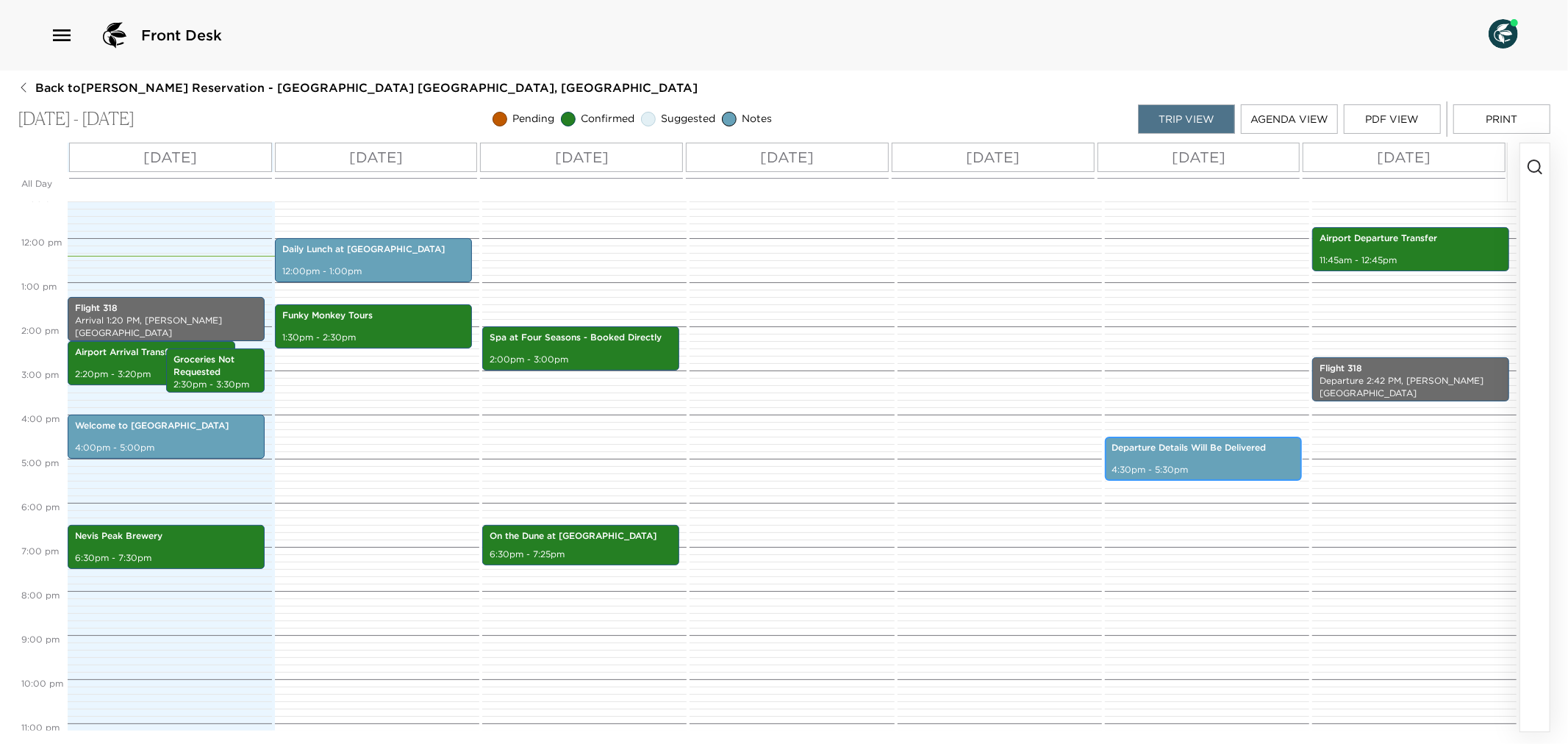
scroll to position [529, 0]
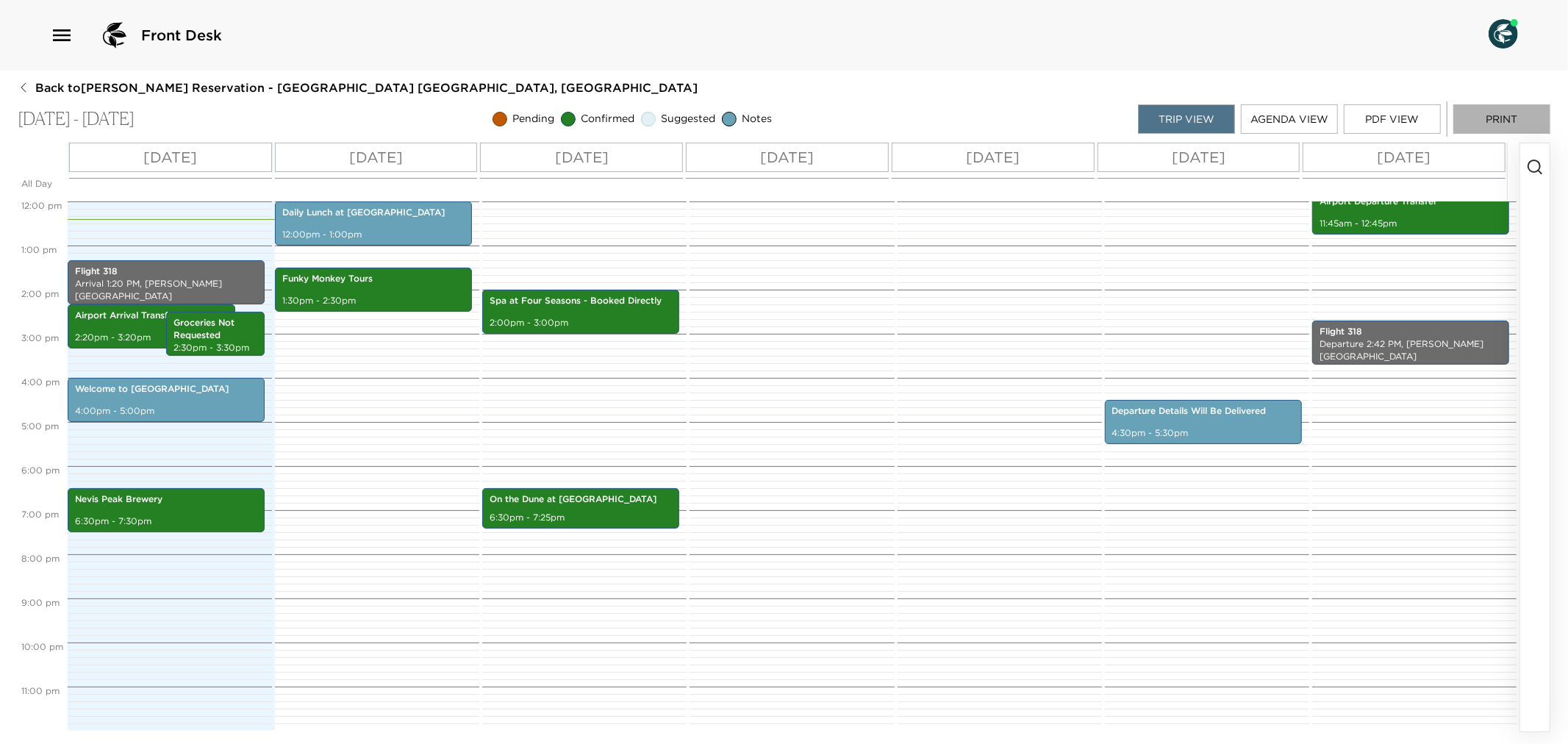
click at [1518, 119] on button "Print" at bounding box center [1502, 119] width 97 height 29
click at [603, 510] on div "On the Dune at [GEOGRAPHIC_DATA] 6:30pm - 7:25pm" at bounding box center [581, 508] width 189 height 36
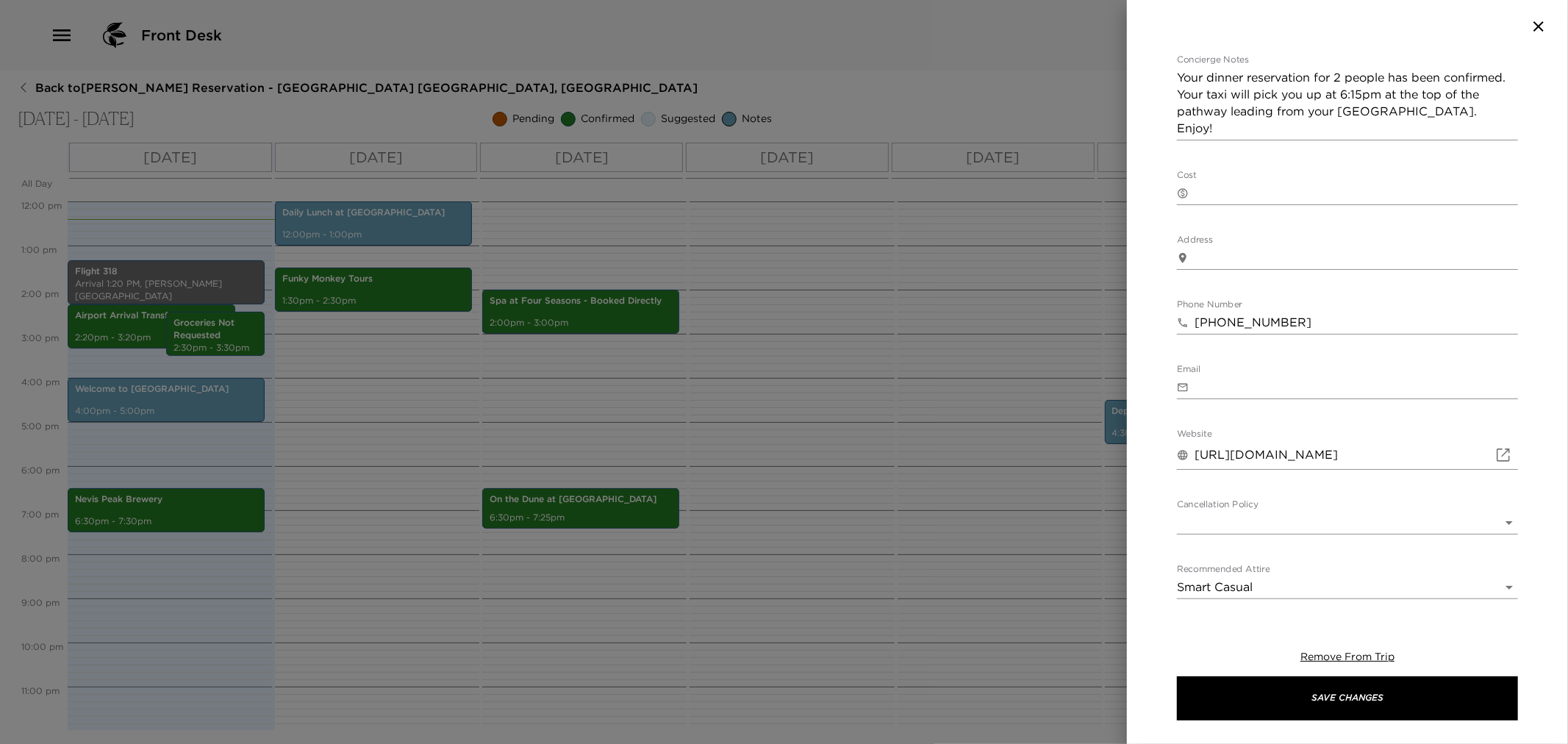
scroll to position [408, 0]
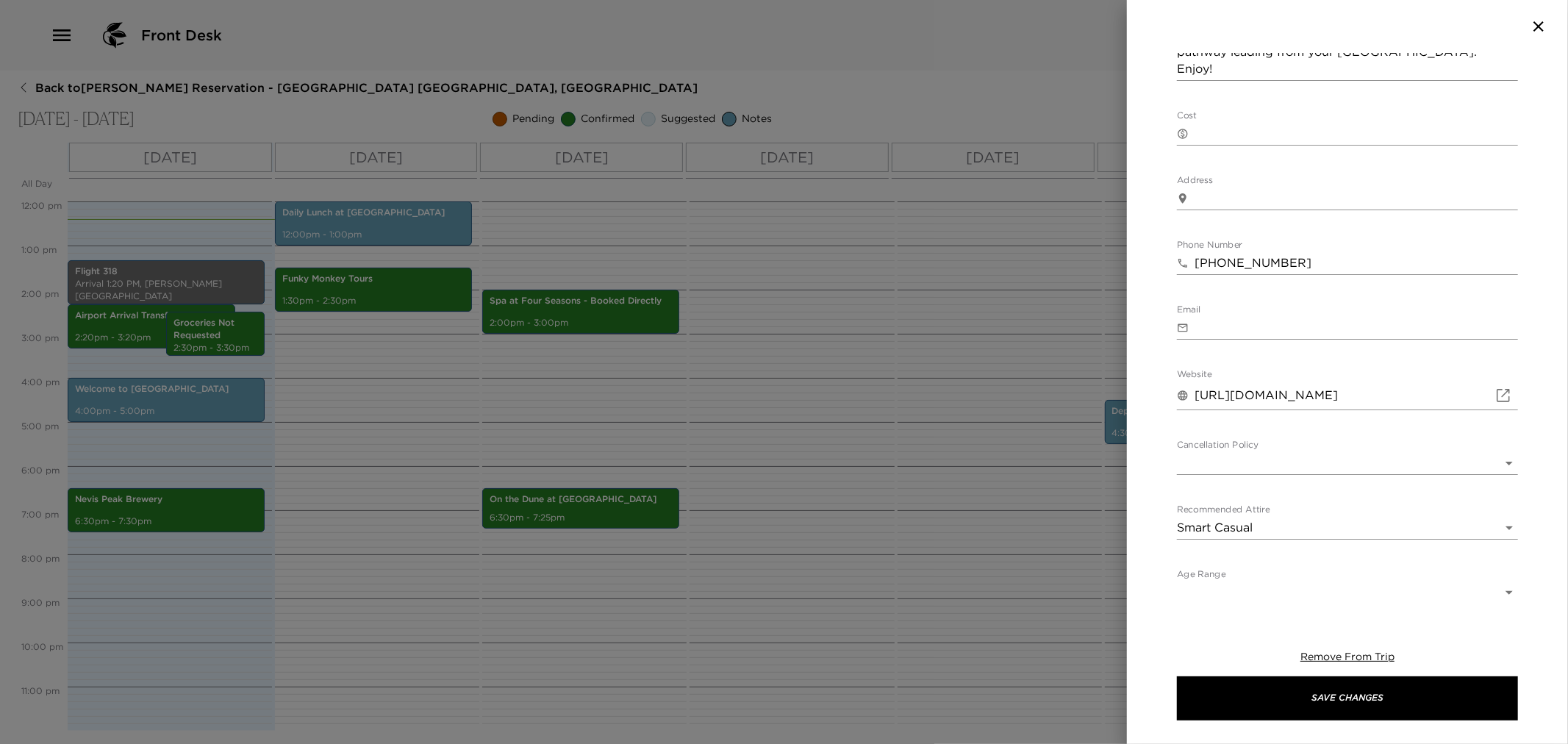
drag, startPoint x: 1191, startPoint y: 394, endPoint x: 1406, endPoint y: 391, distance: 215.0
click at [1406, 391] on div "​ [URL][DOMAIN_NAME]" at bounding box center [1347, 395] width 341 height 29
click at [1475, 394] on div "​ [URL][DOMAIN_NAME]" at bounding box center [1347, 395] width 341 height 29
click at [1475, 393] on div "​ [URL][DOMAIN_NAME]" at bounding box center [1347, 395] width 341 height 29
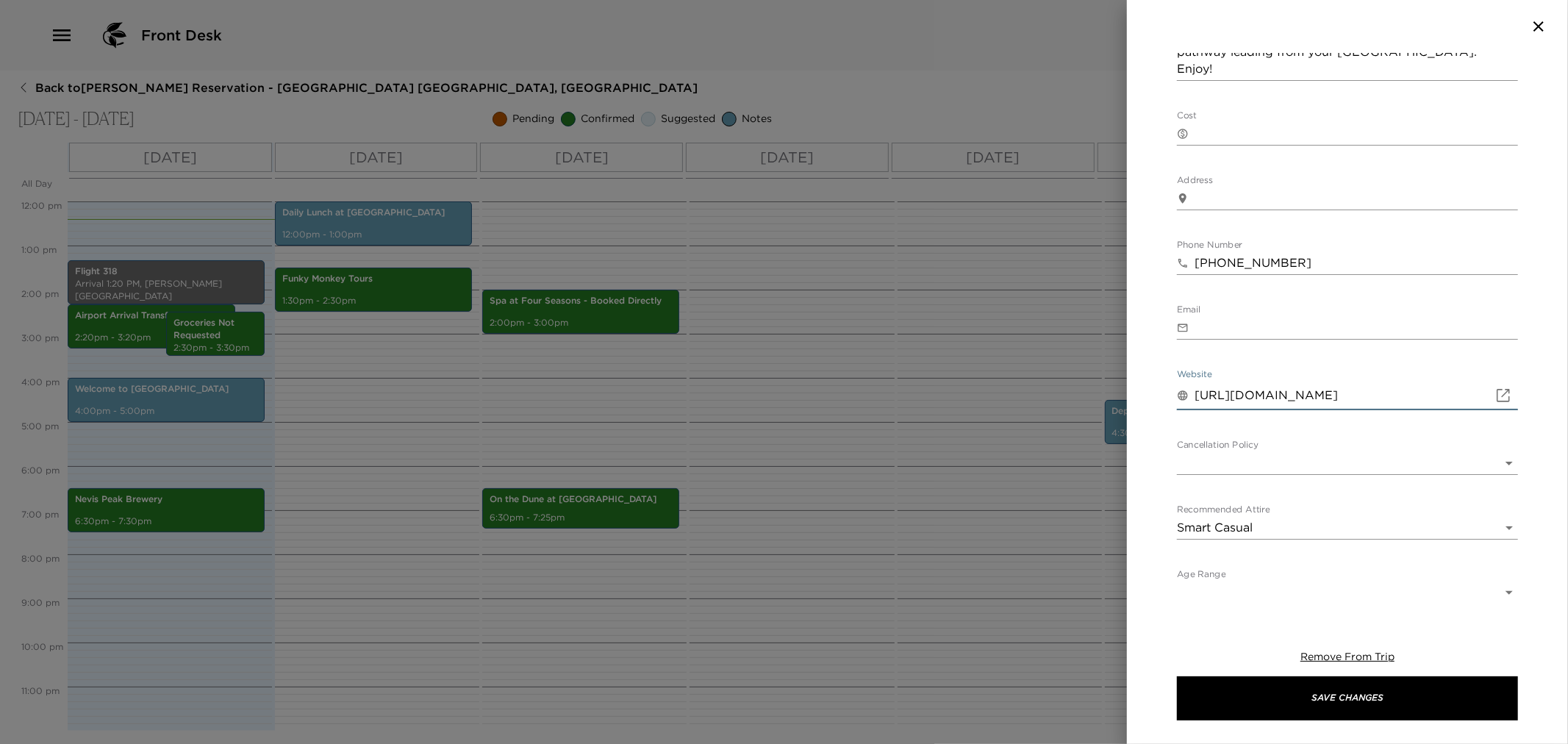
drag, startPoint x: 1473, startPoint y: 392, endPoint x: 1176, endPoint y: 484, distance: 310.9
click at [1176, 390] on div "On the Dune at Four Seasons Start Date & Time [DATE] 06:30 PM to End Date & Tim…" at bounding box center [1347, 328] width 441 height 550
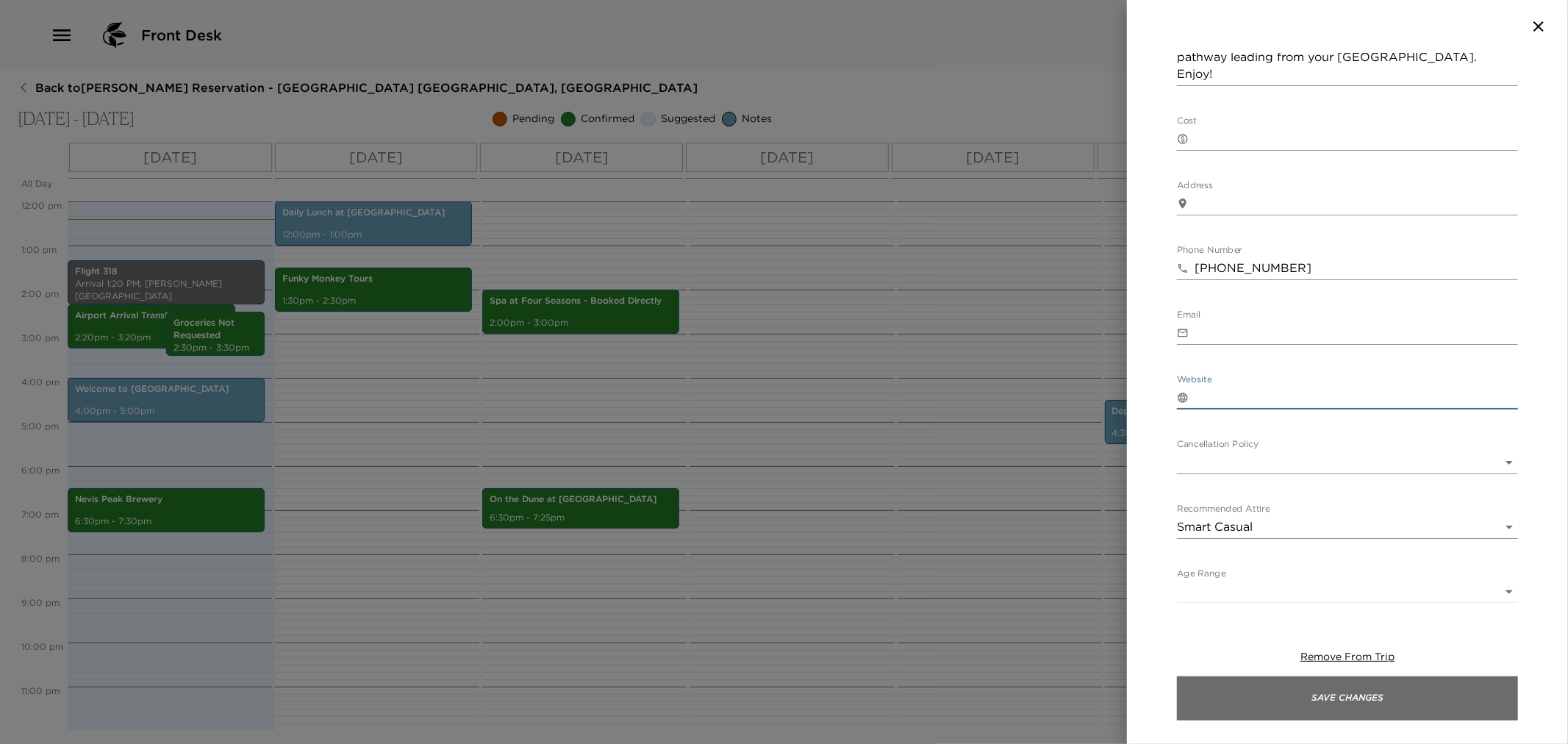
click at [1307, 696] on button "Save Changes" at bounding box center [1347, 699] width 341 height 44
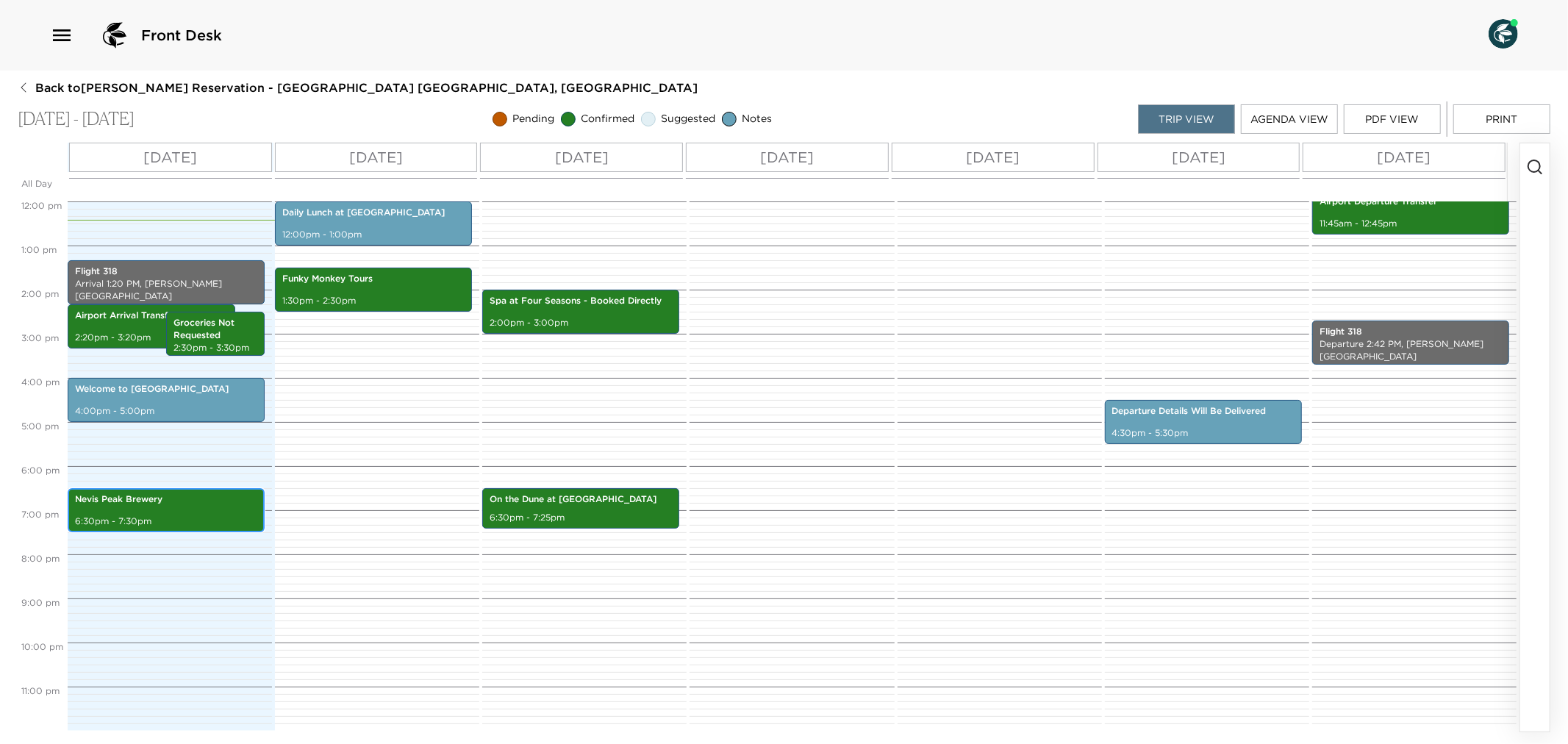
click at [110, 502] on p "Nevis Peak Brewery" at bounding box center [166, 499] width 183 height 13
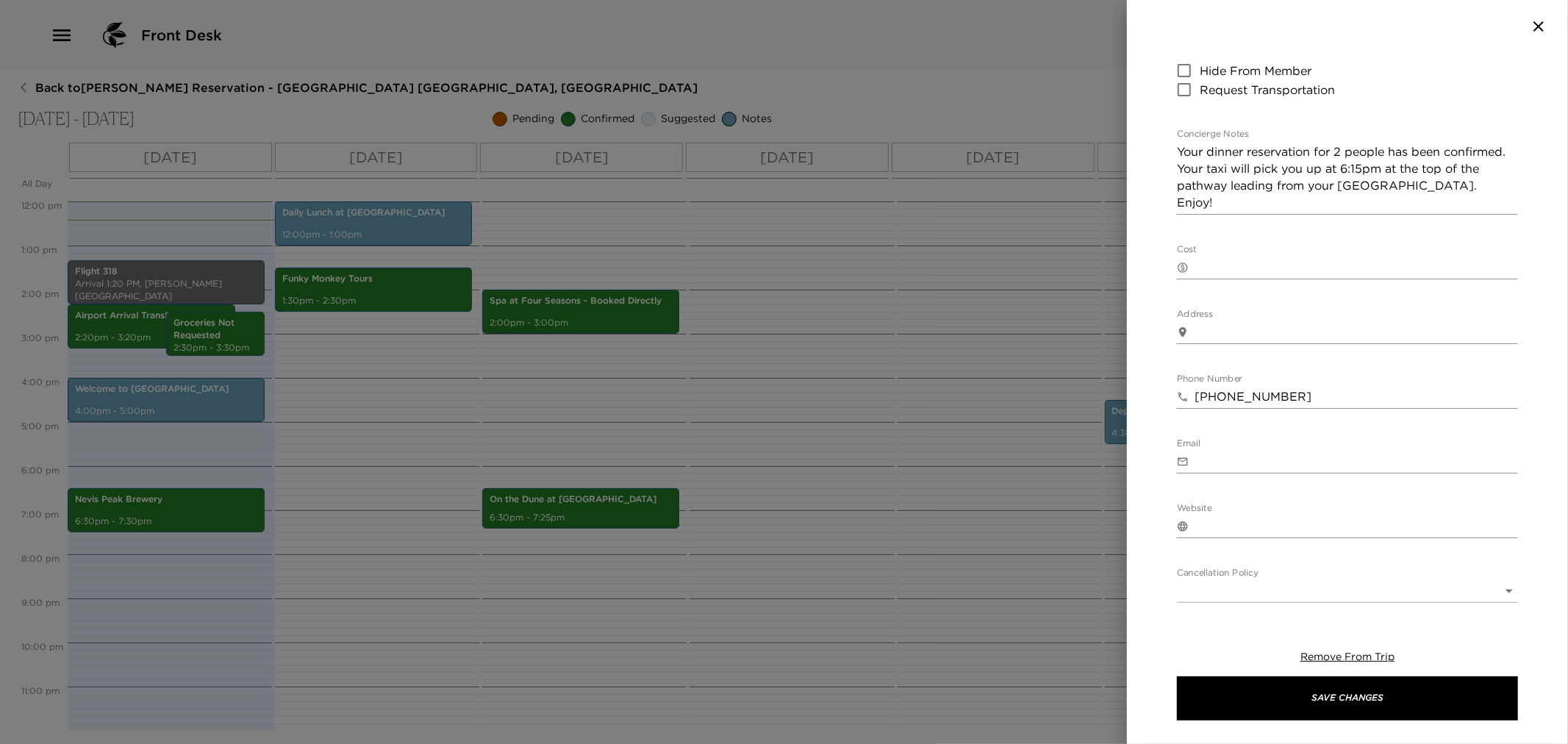
scroll to position [245, 0]
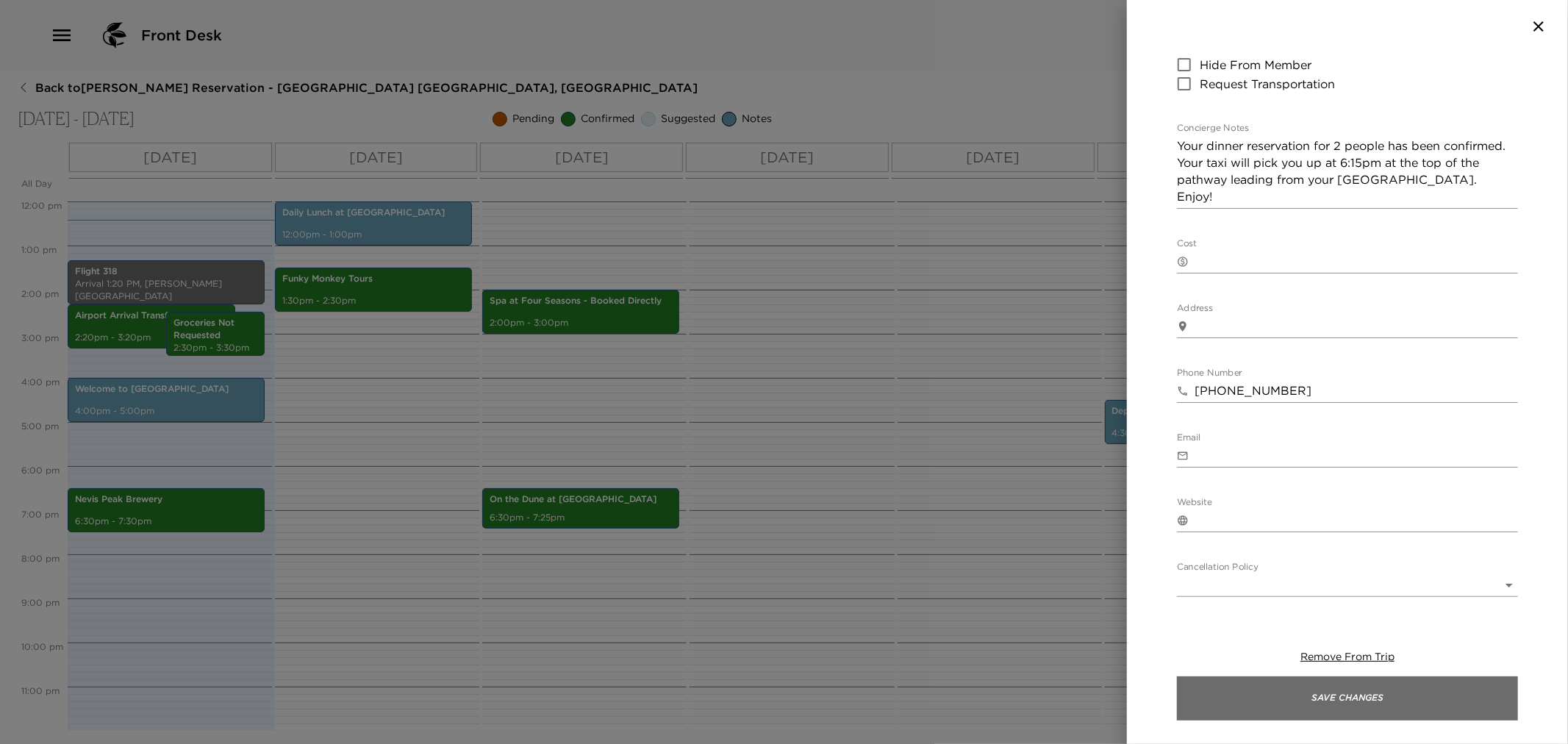
click at [1210, 710] on button "Save Changes" at bounding box center [1347, 699] width 341 height 44
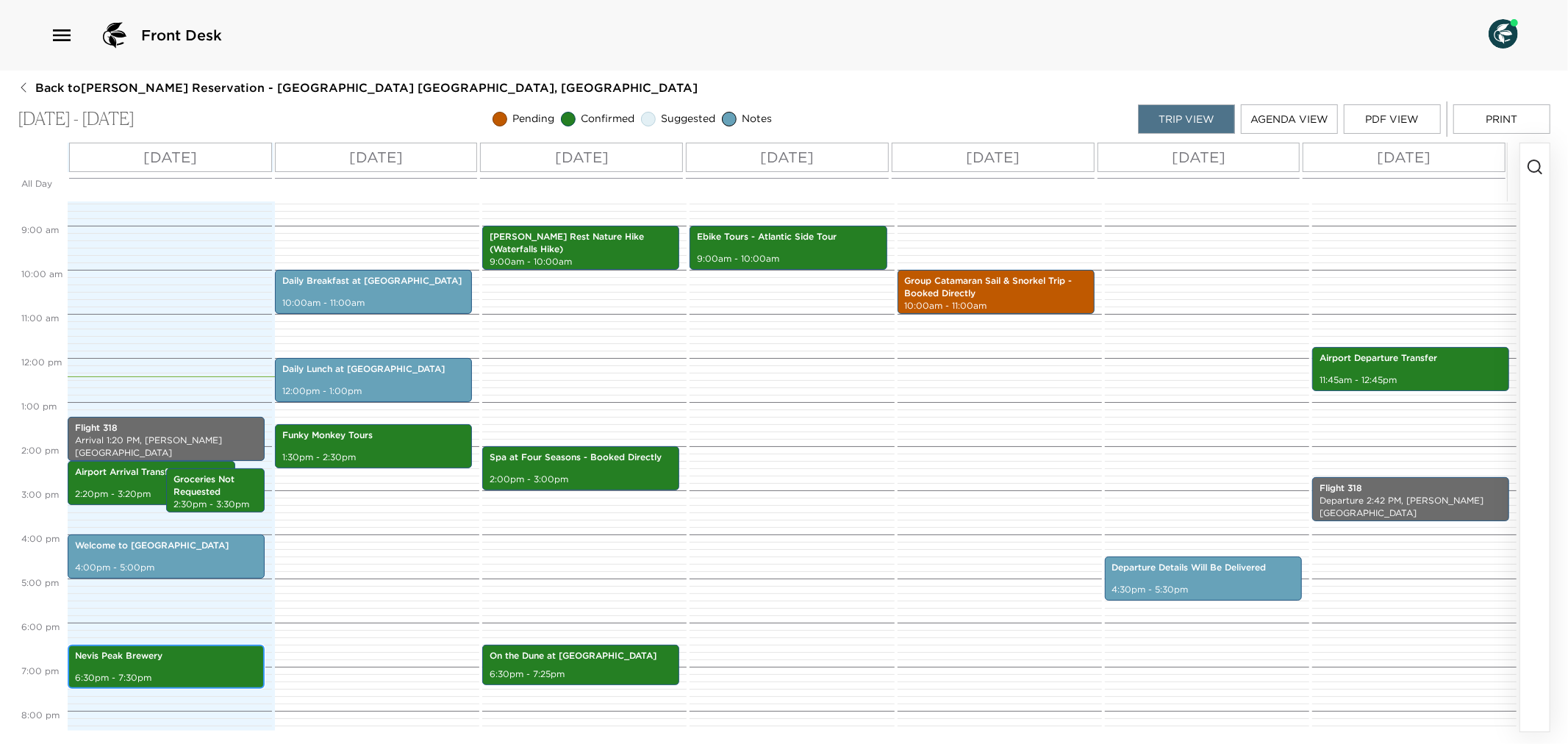
scroll to position [365, 0]
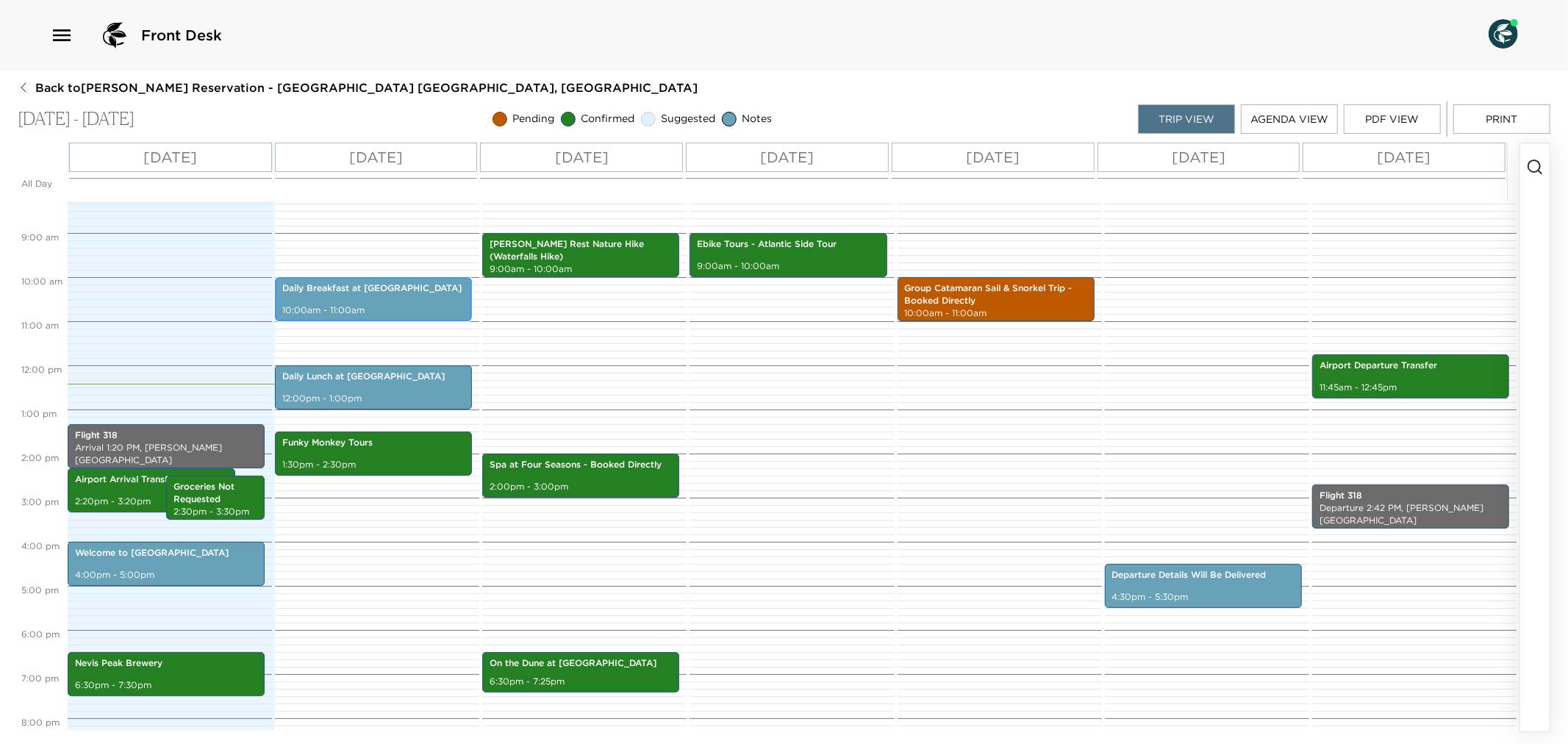
click at [334, 302] on div "Daily Breakfast at [GEOGRAPHIC_DATA] 10:00am - 11:00am" at bounding box center [373, 299] width 189 height 40
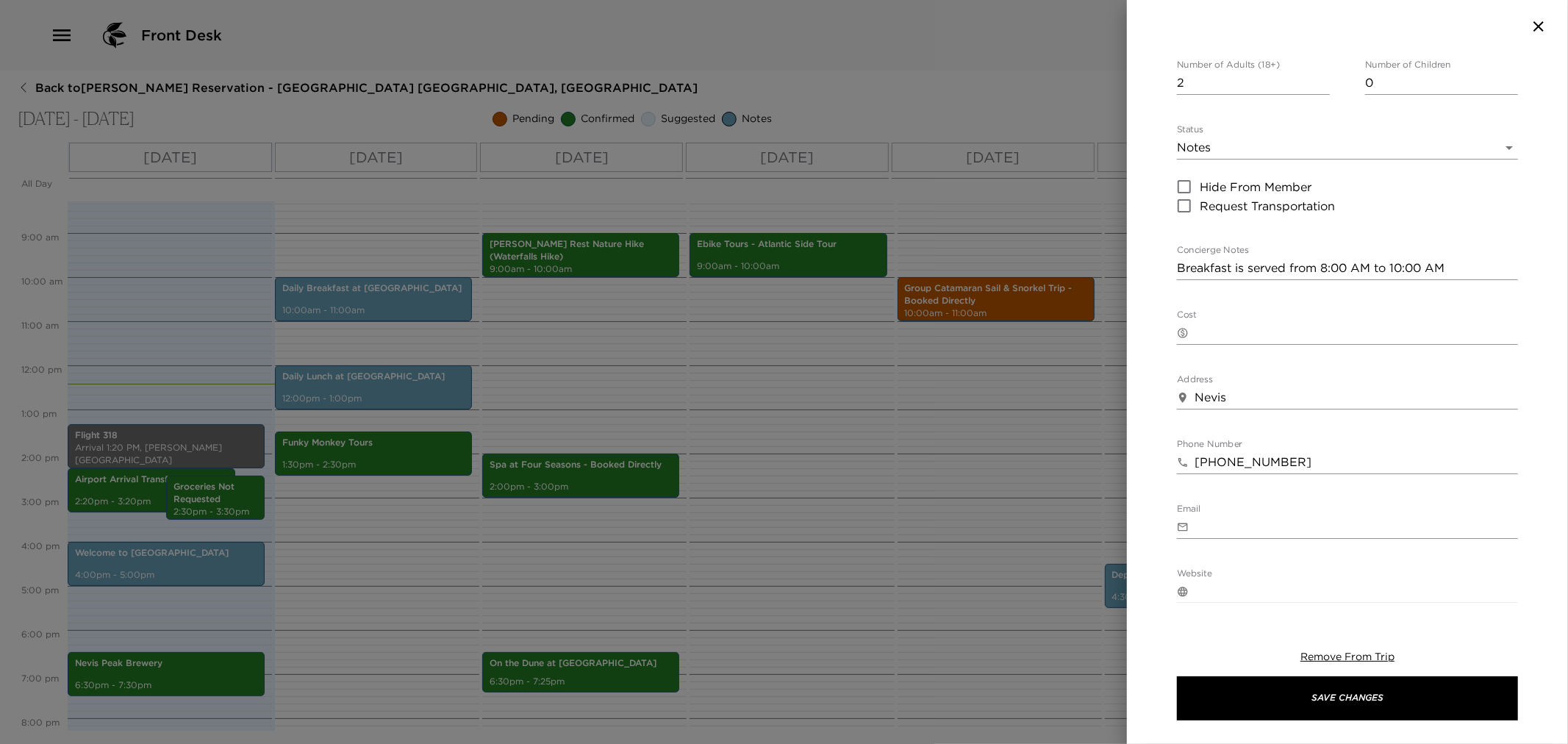
scroll to position [163, 0]
drag, startPoint x: 1267, startPoint y: 352, endPoint x: 1145, endPoint y: 375, distance: 124.1
click at [1145, 340] on div "Daily Breakfast at Eden Start Date & Time [DATE] 10:00 AM to End Date & Time [D…" at bounding box center [1347, 328] width 441 height 550
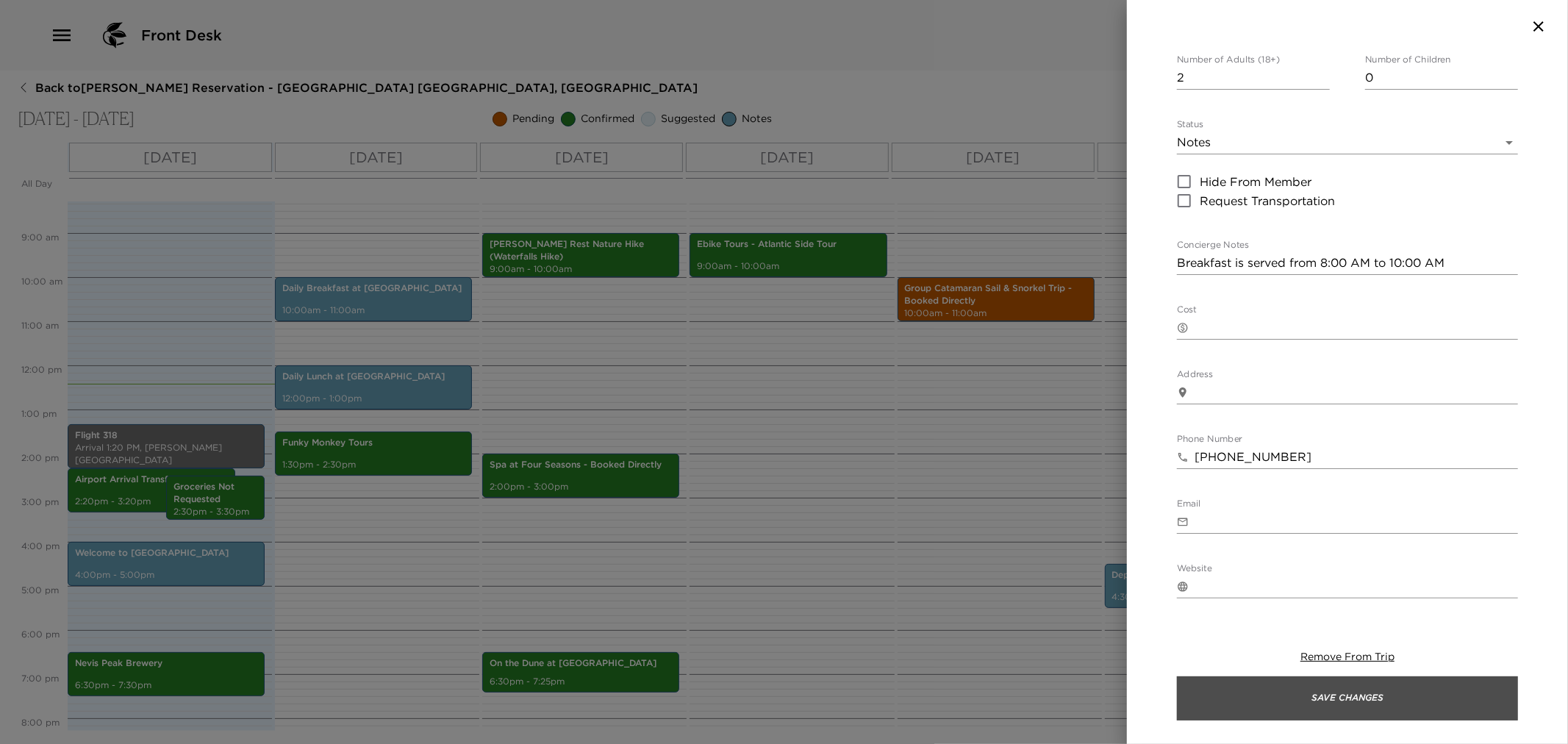
drag, startPoint x: 1317, startPoint y: 704, endPoint x: 972, endPoint y: 615, distance: 356.3
click at [1316, 704] on button "Save Changes" at bounding box center [1347, 699] width 341 height 44
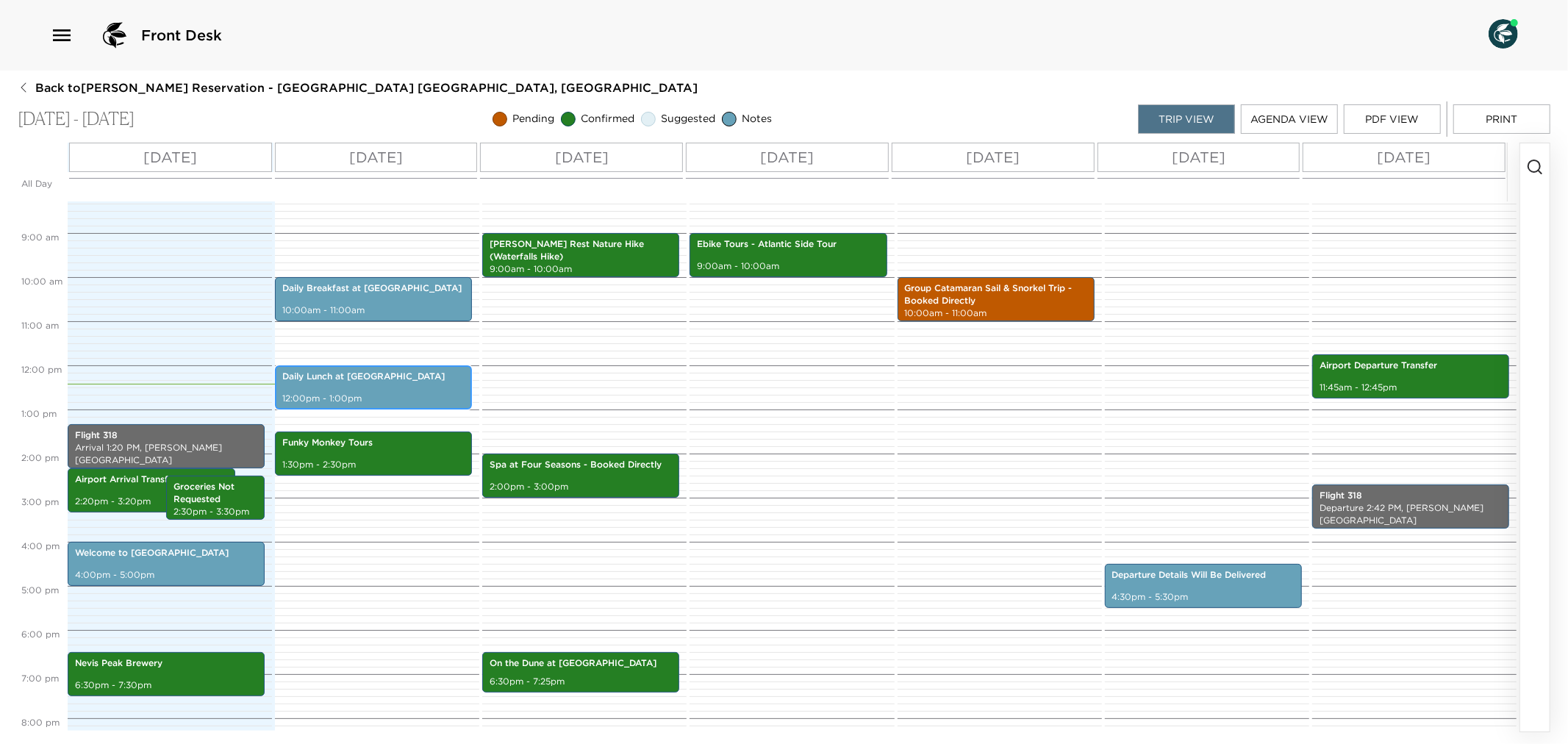
click at [353, 394] on p "12:00pm - 1:00pm" at bounding box center [373, 399] width 183 height 13
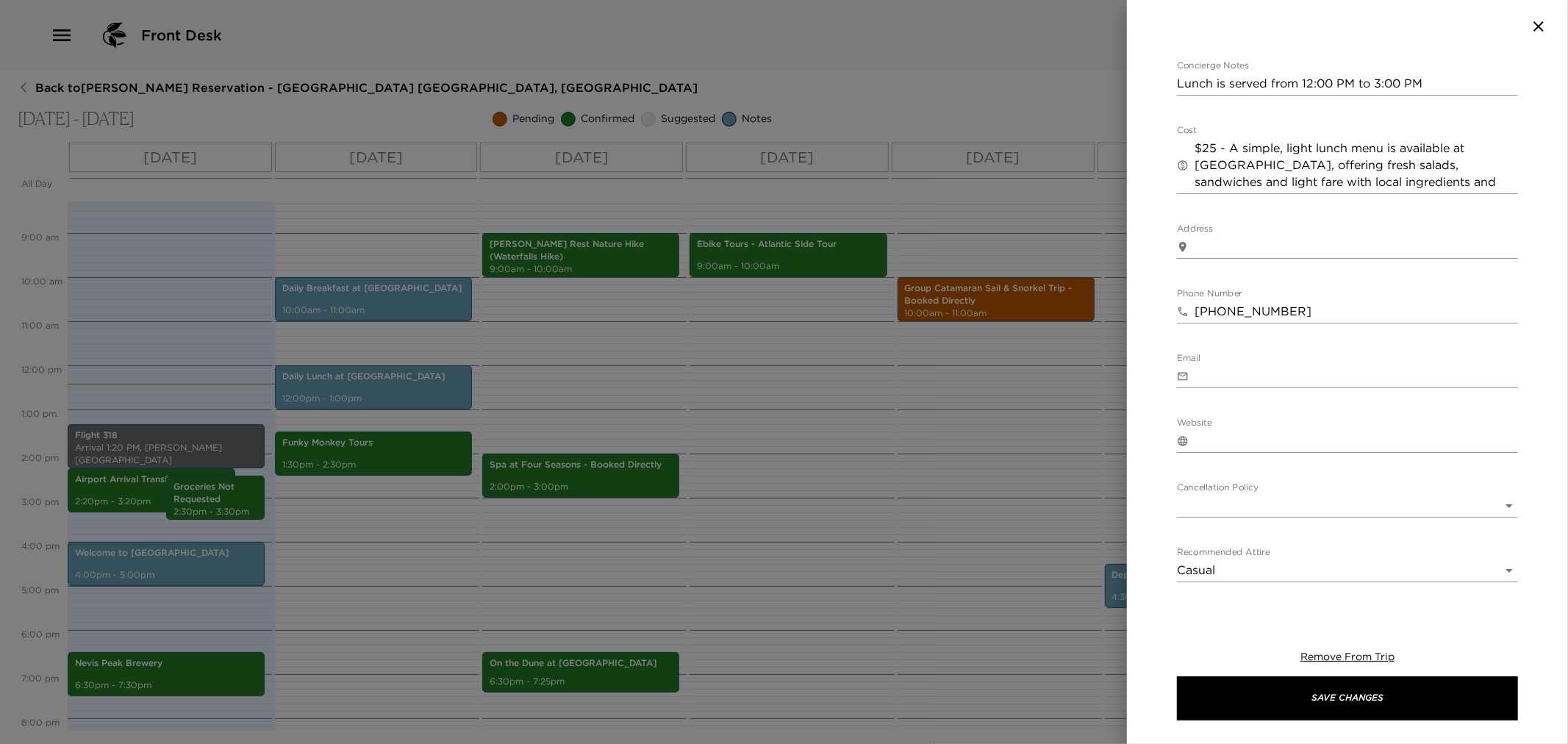
scroll to position [351, 0]
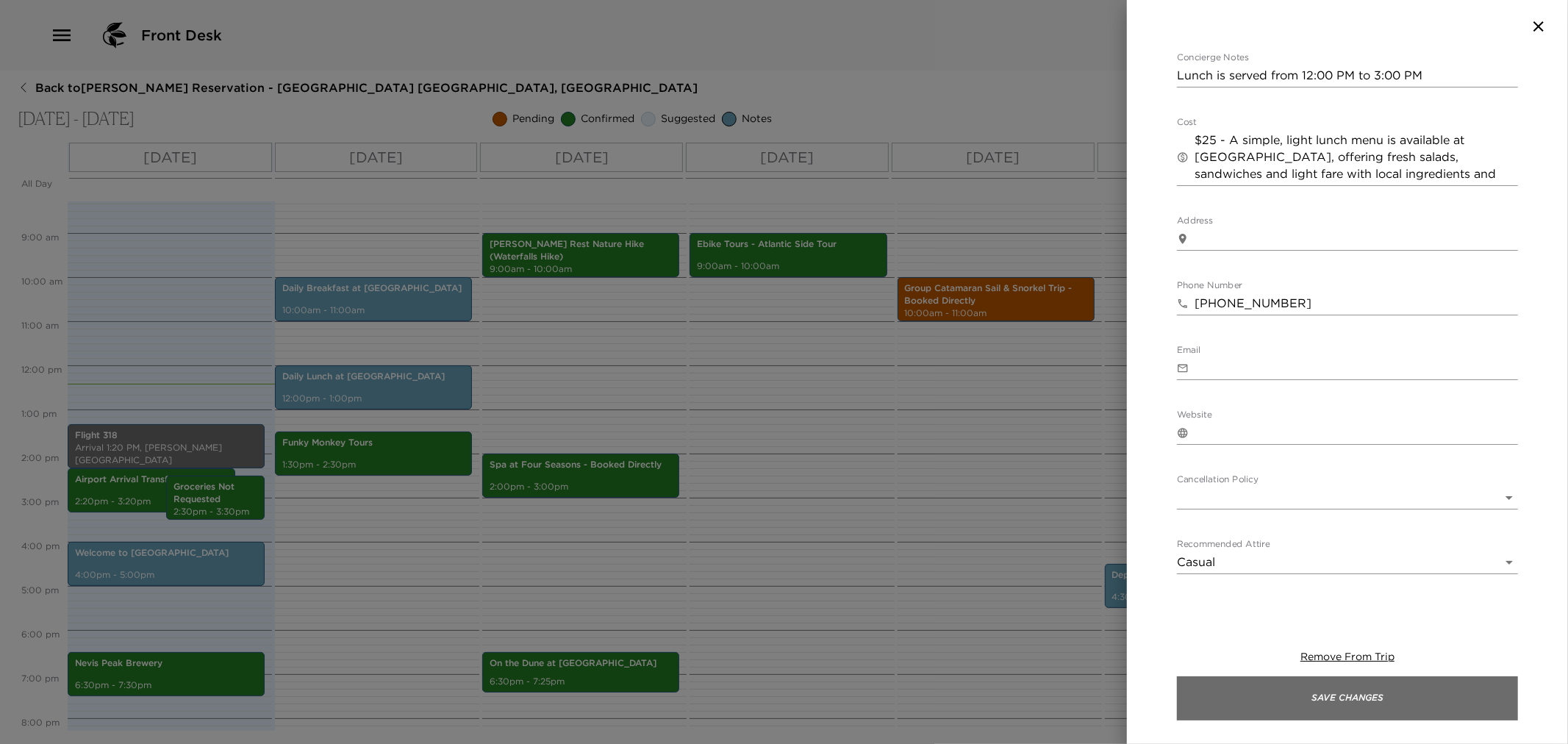
drag, startPoint x: 1271, startPoint y: 702, endPoint x: 1005, endPoint y: 649, distance: 271.2
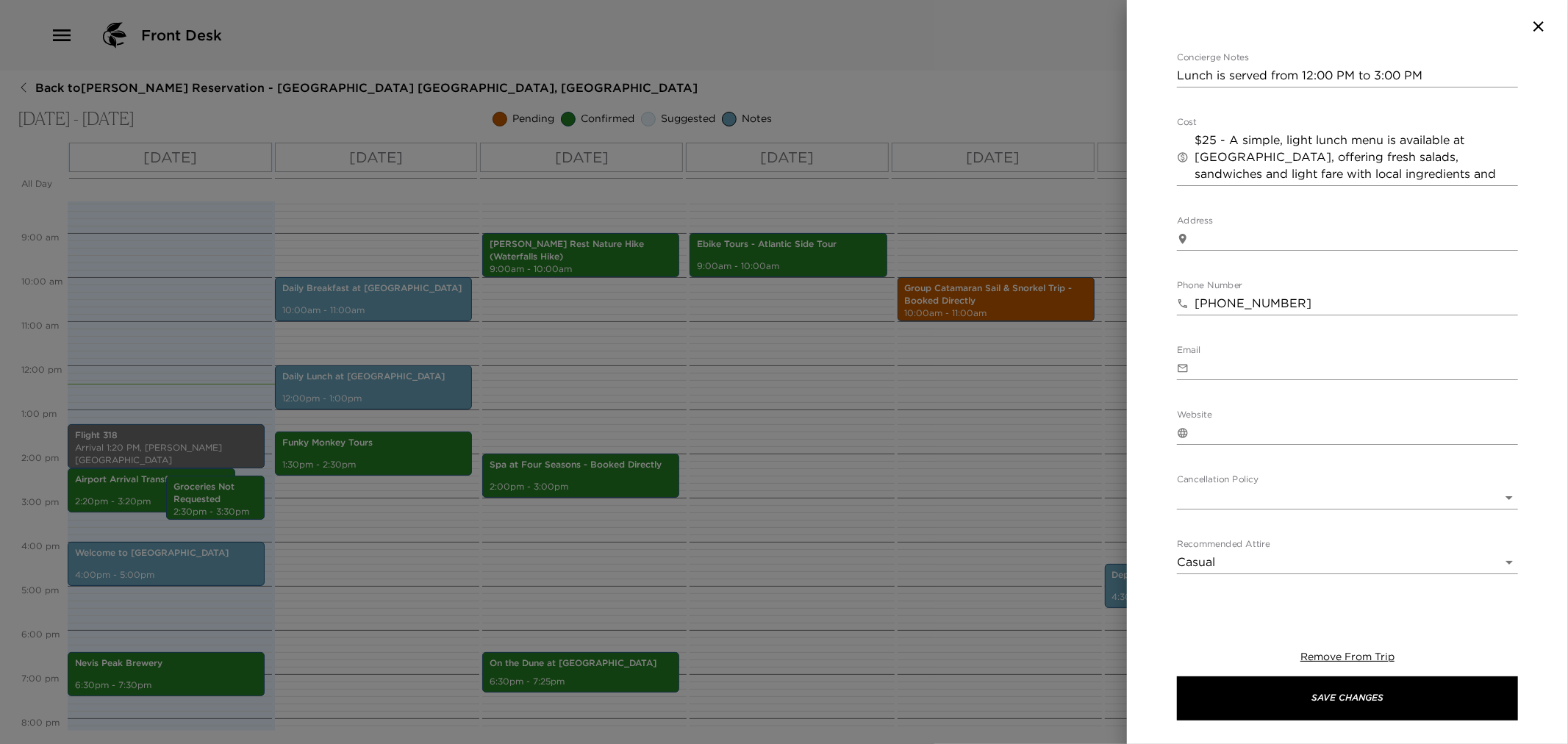
click at [1270, 701] on button "Save Changes" at bounding box center [1347, 699] width 341 height 44
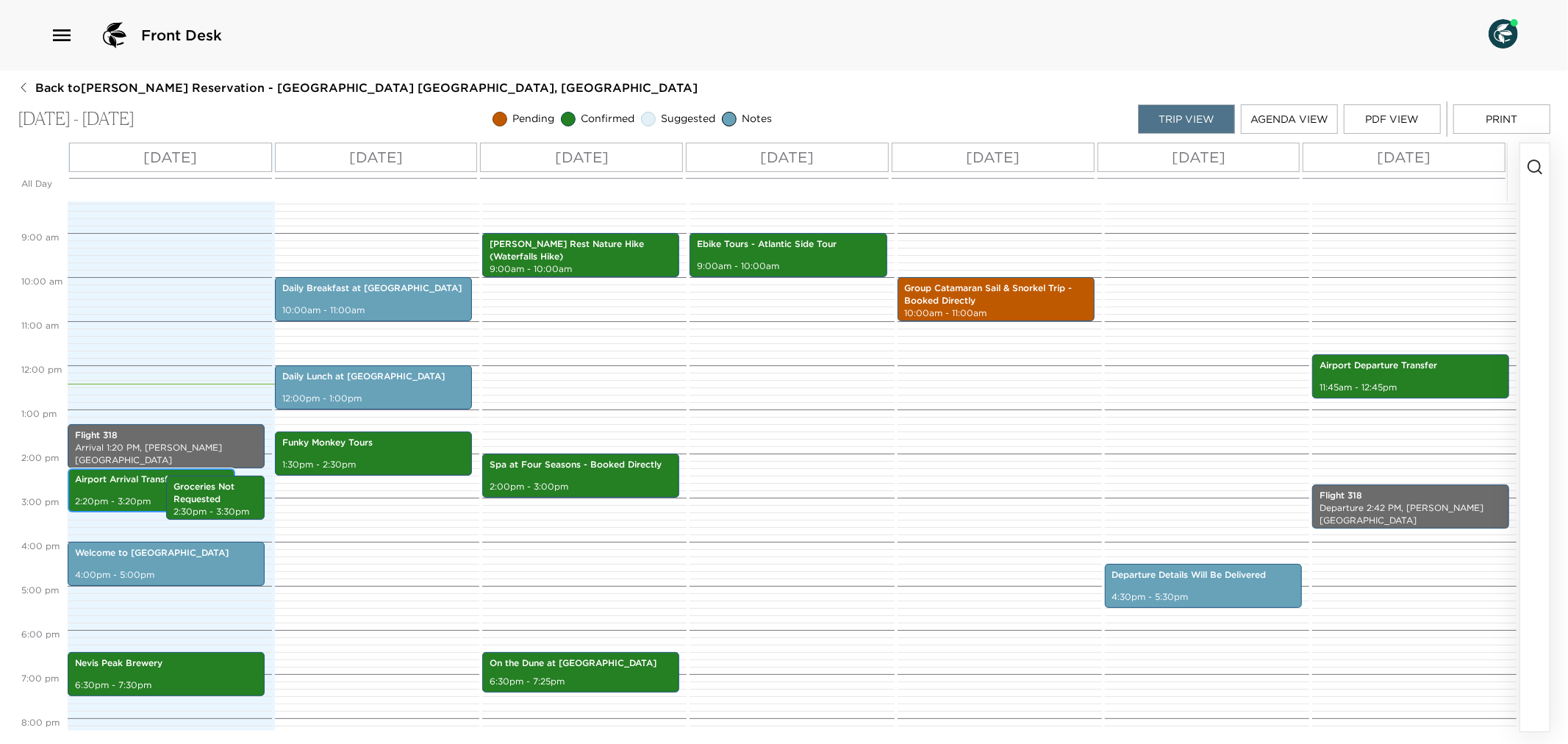
click at [92, 479] on p "Airport Arrival Transfers" at bounding box center [151, 479] width 153 height 13
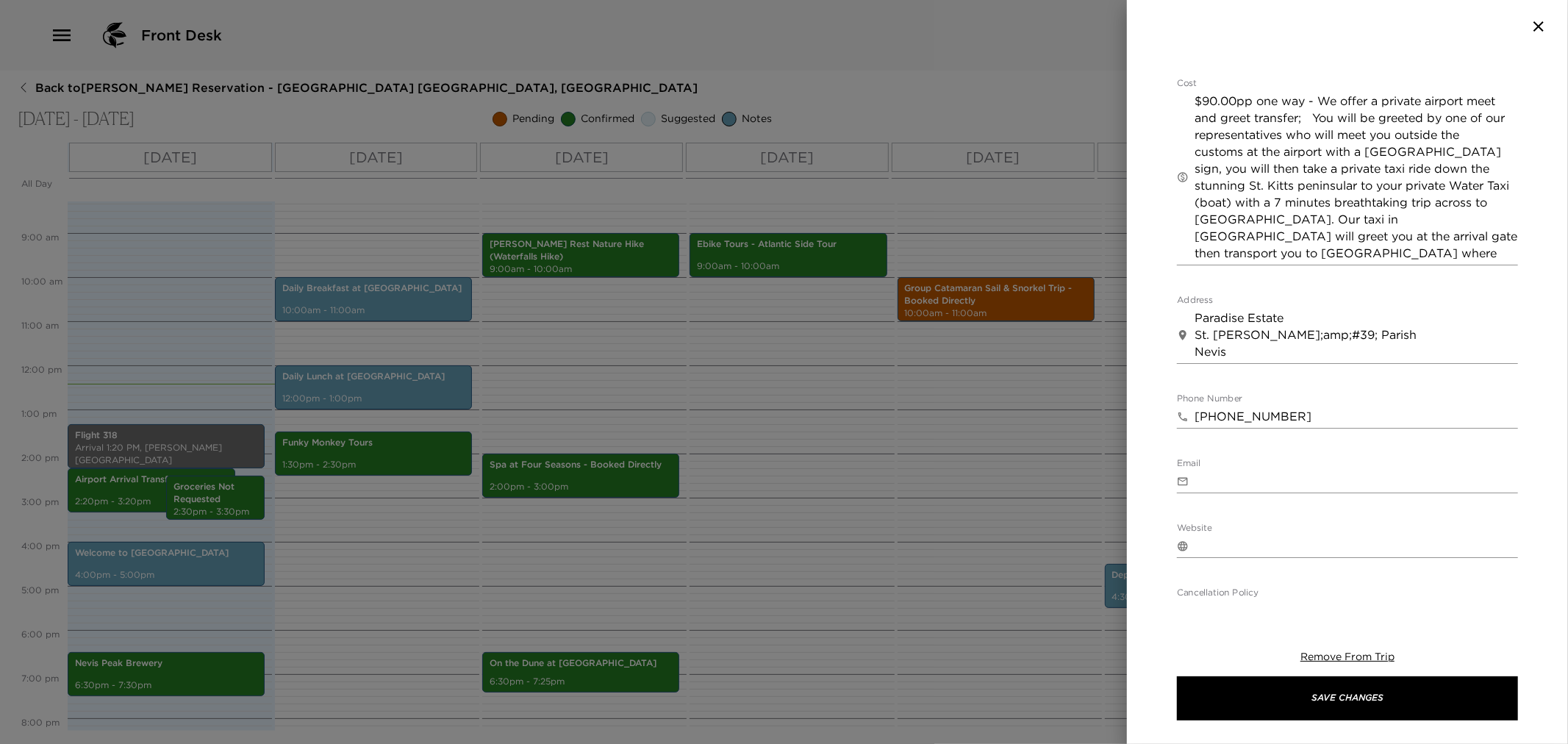
scroll to position [408, 0]
drag, startPoint x: 1195, startPoint y: 314, endPoint x: 1356, endPoint y: 356, distance: 166.4
click at [1356, 356] on div "​ Paradise Estate St. [PERSON_NAME];amp;#39; Parish Nevis x" at bounding box center [1347, 332] width 341 height 57
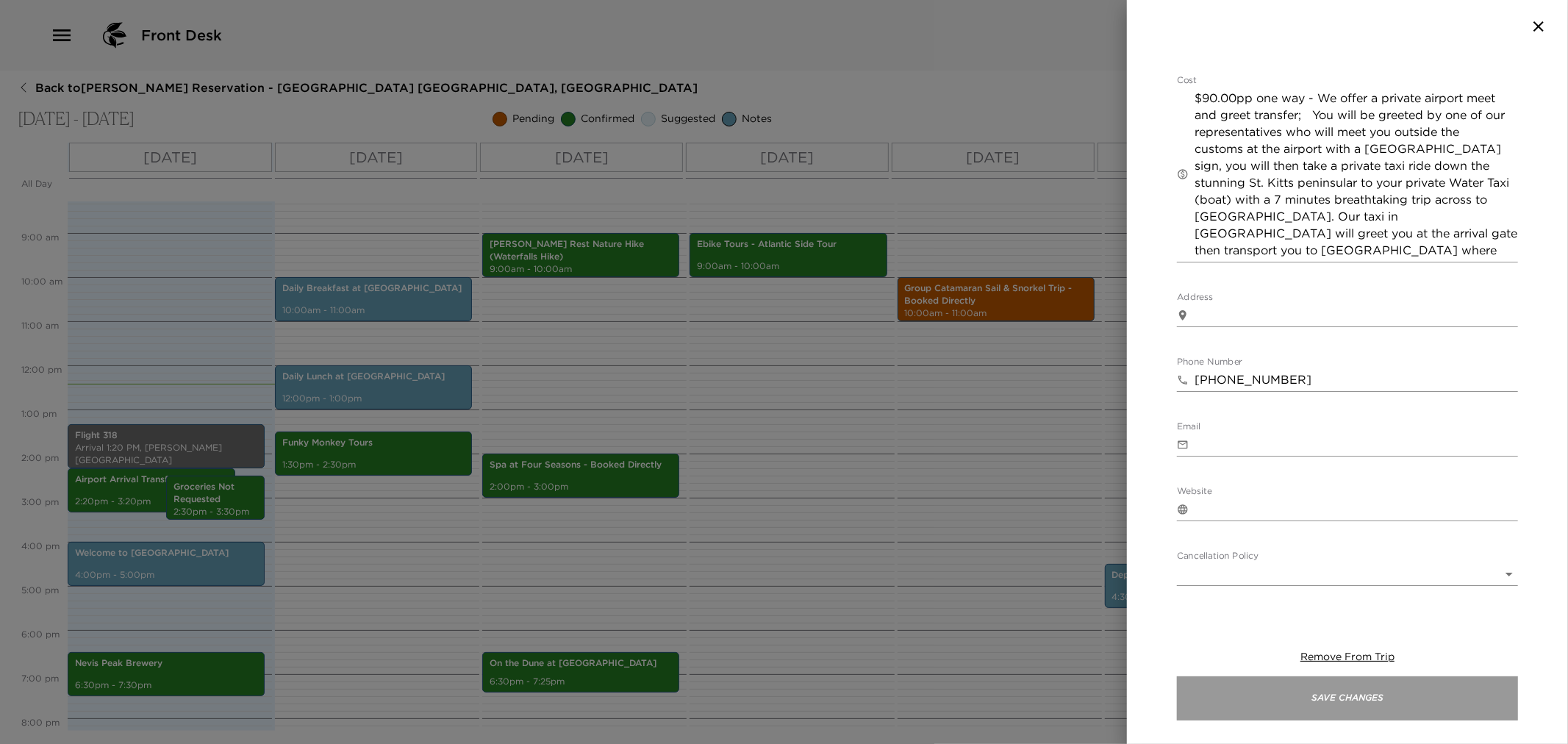
click at [1280, 701] on button "Save Changes" at bounding box center [1347, 699] width 341 height 44
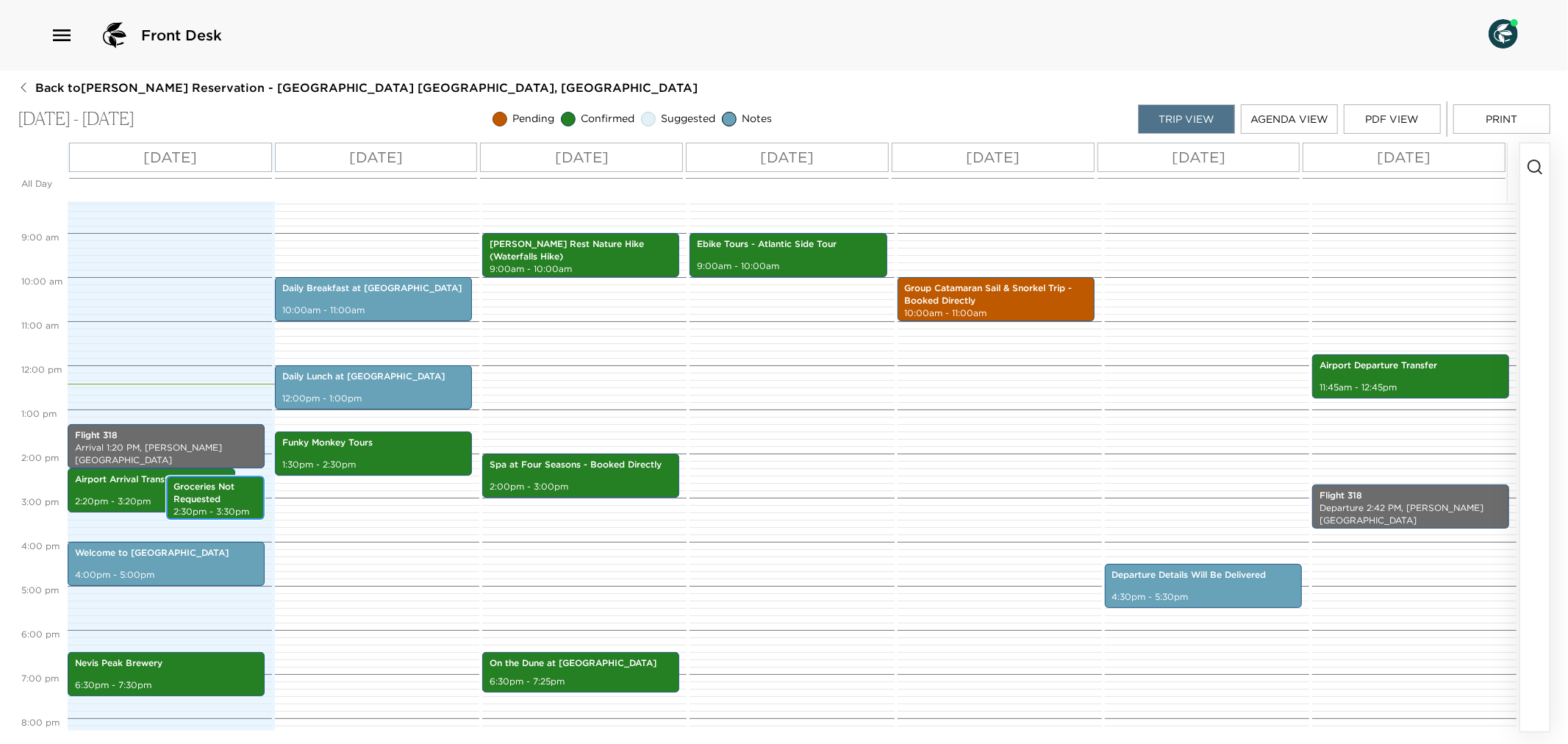
click at [215, 506] on p "2:30pm - 3:30pm" at bounding box center [215, 512] width 83 height 13
click at [238, 494] on p "Groceries Not Requested" at bounding box center [215, 494] width 83 height 25
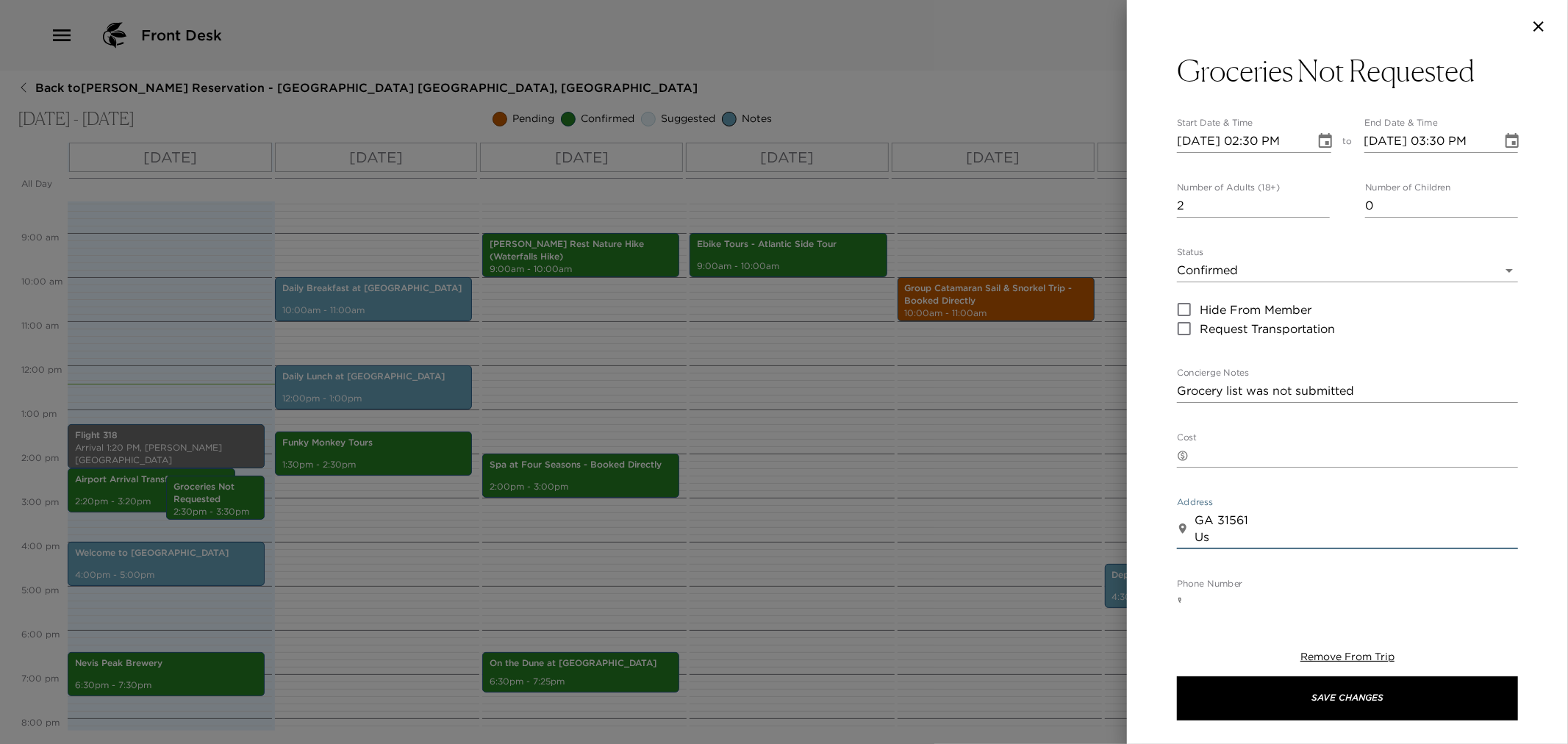
drag, startPoint x: 1195, startPoint y: 516, endPoint x: 1328, endPoint y: 570, distance: 143.5
click at [1328, 570] on div "Groceries Not Requested Start Date & Time [DATE] 02:30 PM to End Date & Time [D…" at bounding box center [1347, 495] width 341 height 885
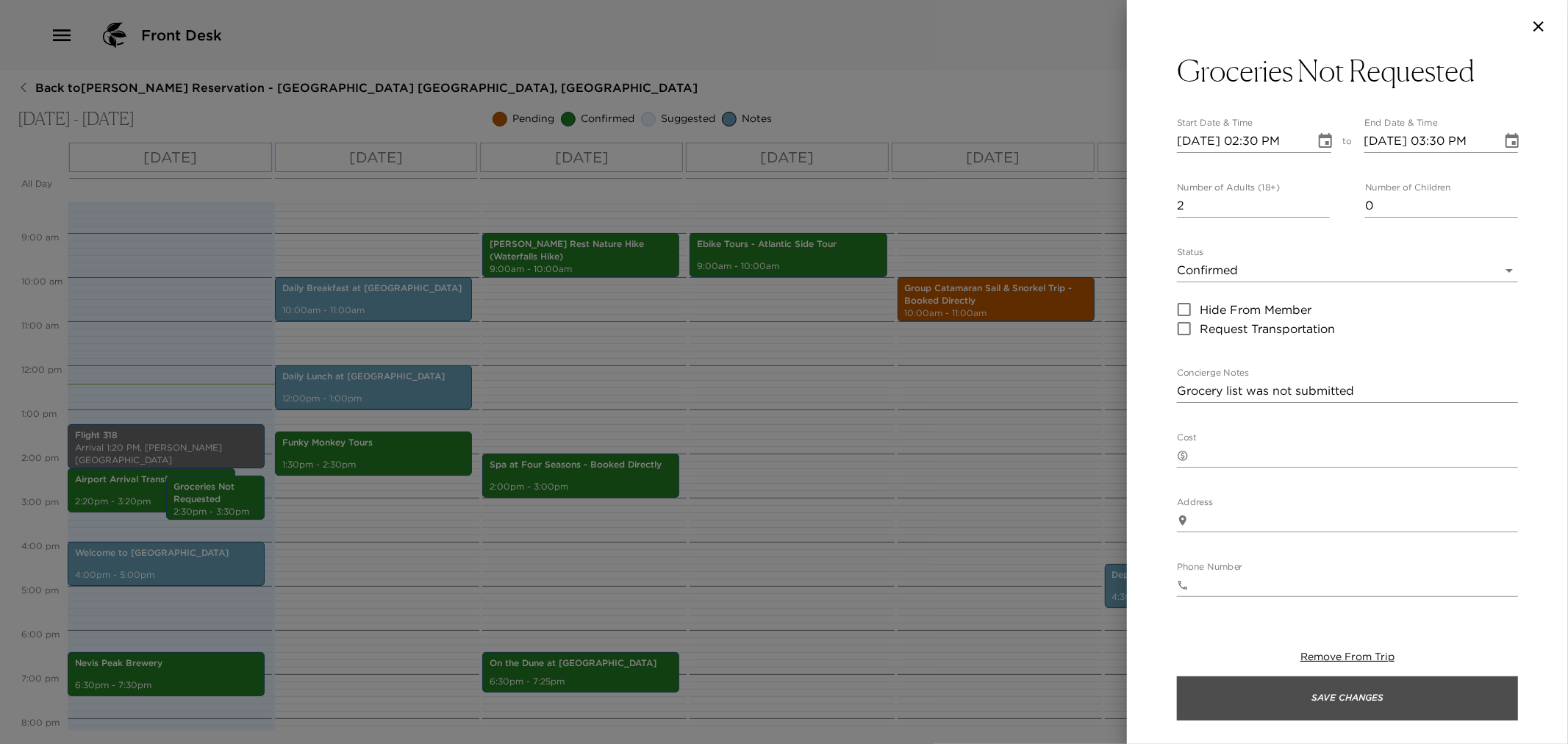
drag, startPoint x: 1276, startPoint y: 704, endPoint x: 1074, endPoint y: 675, distance: 204.1
click at [1276, 704] on button "Save Changes" at bounding box center [1347, 699] width 341 height 44
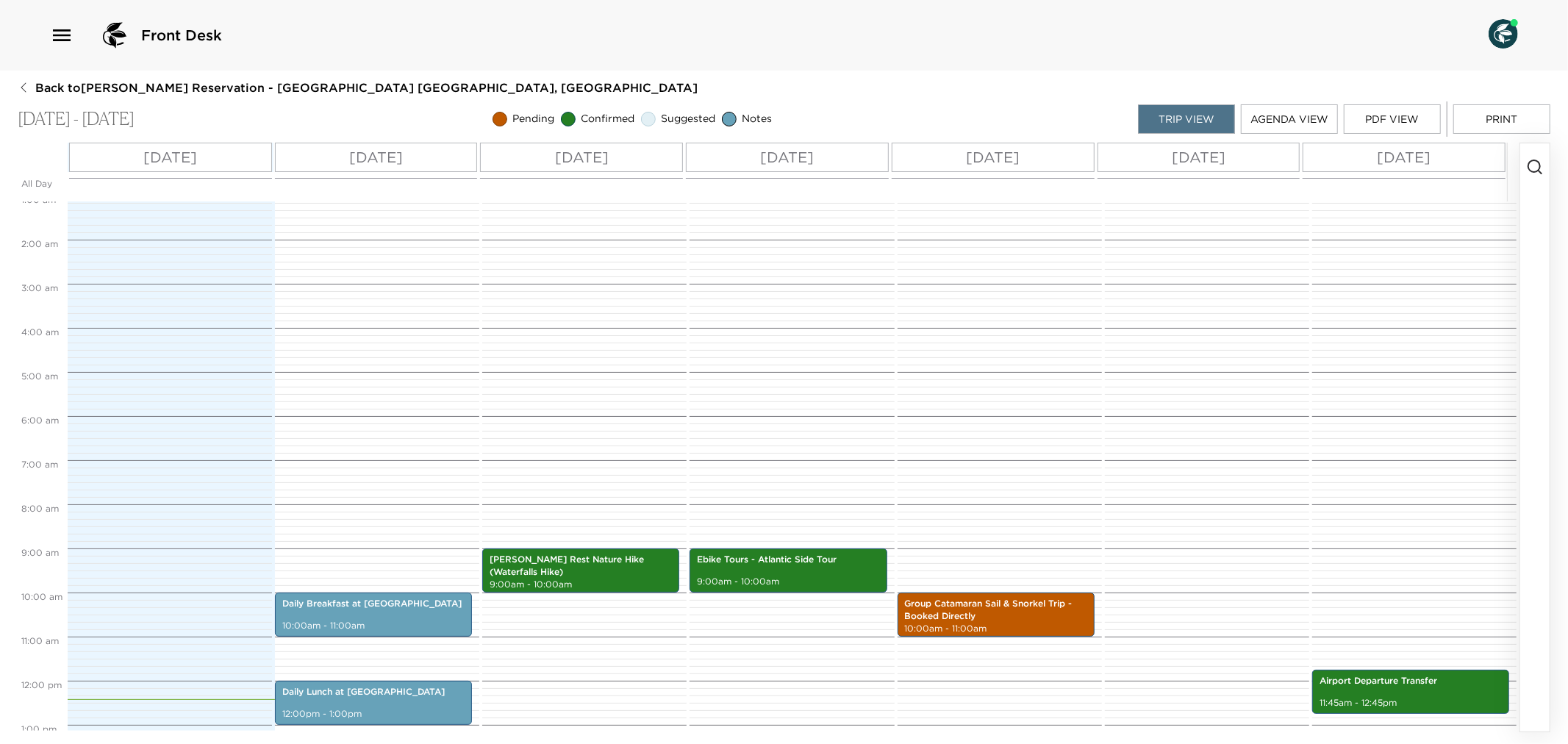
scroll to position [39, 0]
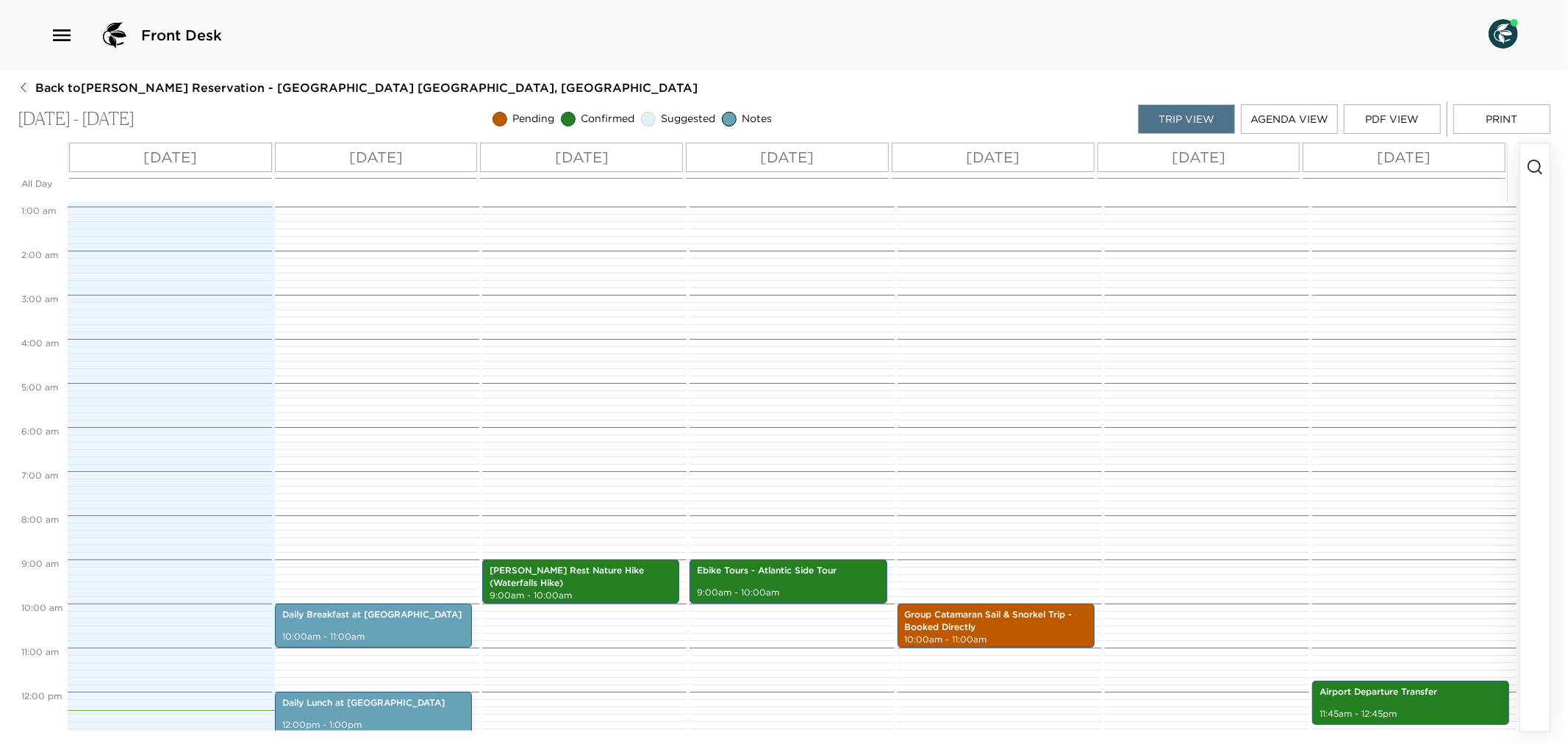
click at [1496, 114] on button "Print" at bounding box center [1502, 119] width 97 height 29
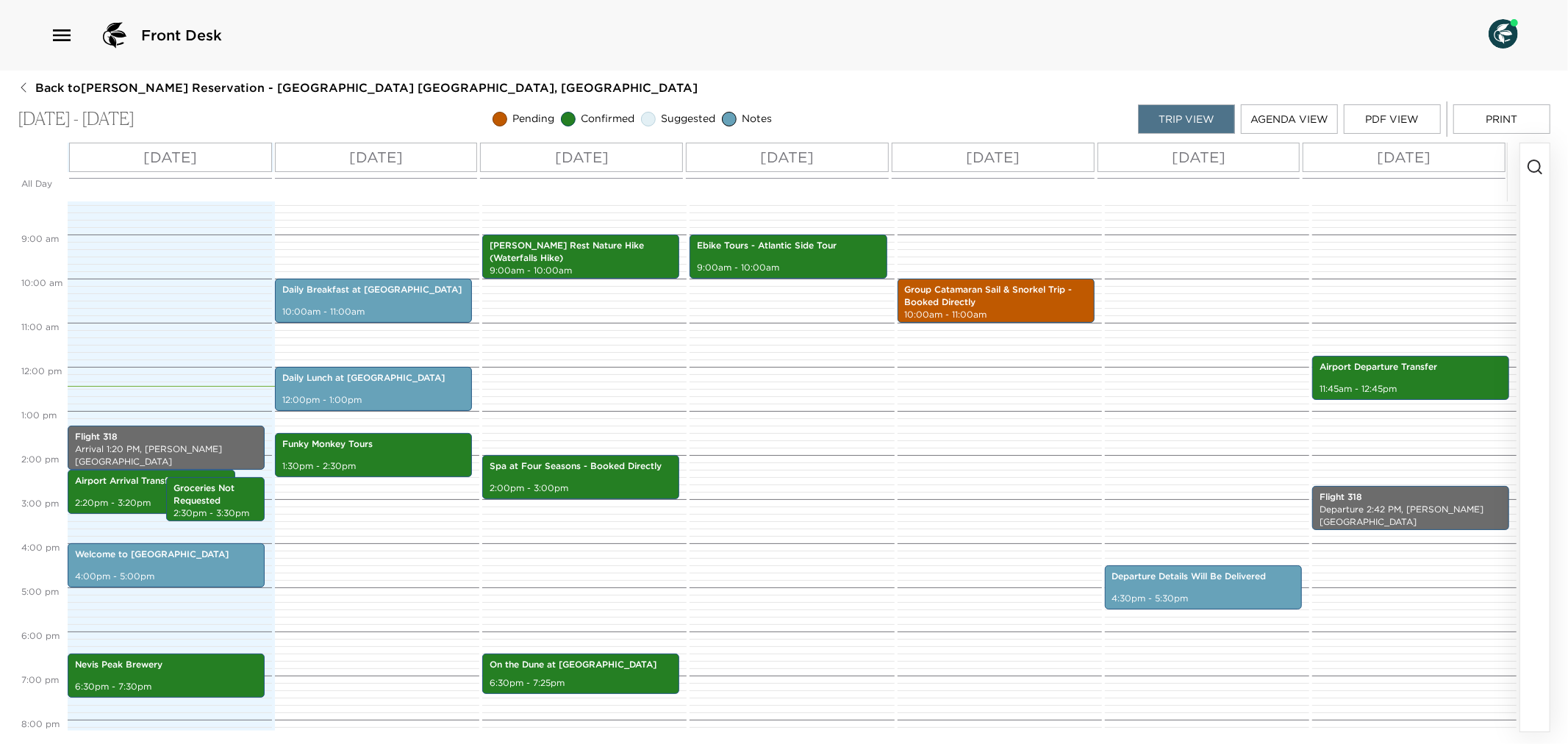
scroll to position [365, 0]
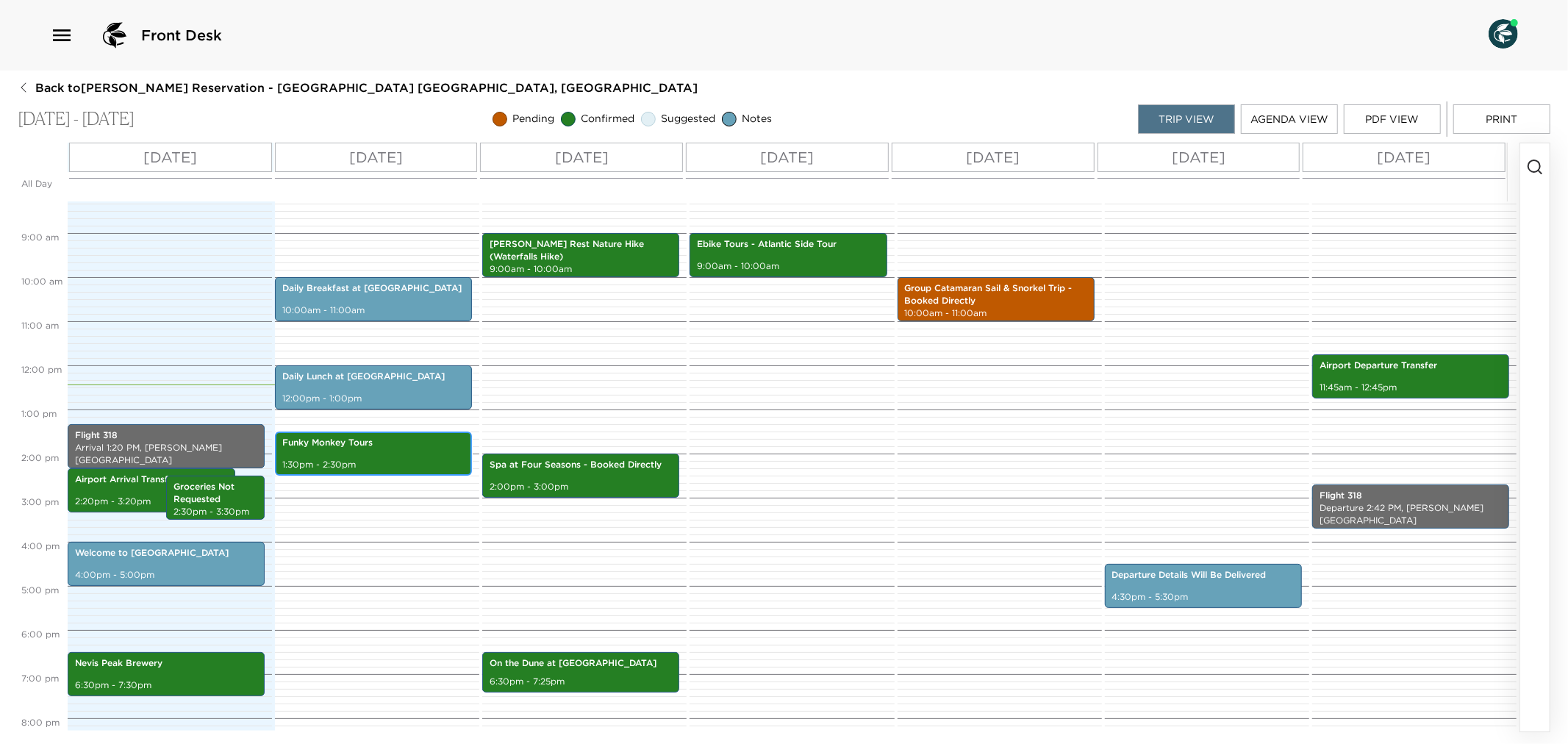
click at [402, 441] on p "Funky Monkey Tours" at bounding box center [373, 443] width 183 height 13
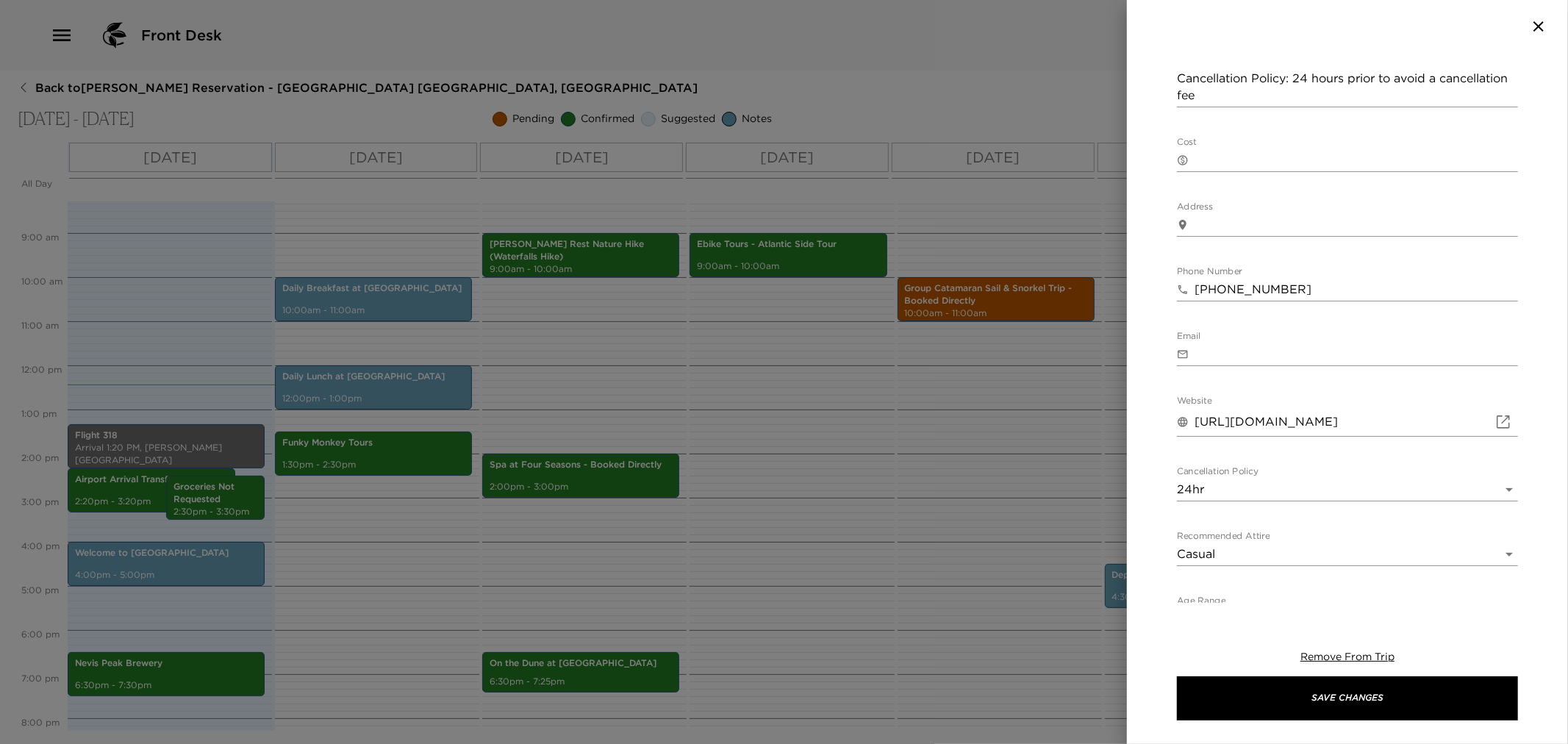
scroll to position [408, 0]
drag, startPoint x: 1193, startPoint y: 410, endPoint x: 1493, endPoint y: 420, distance: 300.2
click at [1494, 417] on div "​ [URL][DOMAIN_NAME]" at bounding box center [1347, 411] width 341 height 29
drag, startPoint x: 1386, startPoint y: 408, endPoint x: 1244, endPoint y: 543, distance: 195.9
click at [1189, 403] on div "​ [URL][DOMAIN_NAME]" at bounding box center [1347, 411] width 341 height 29
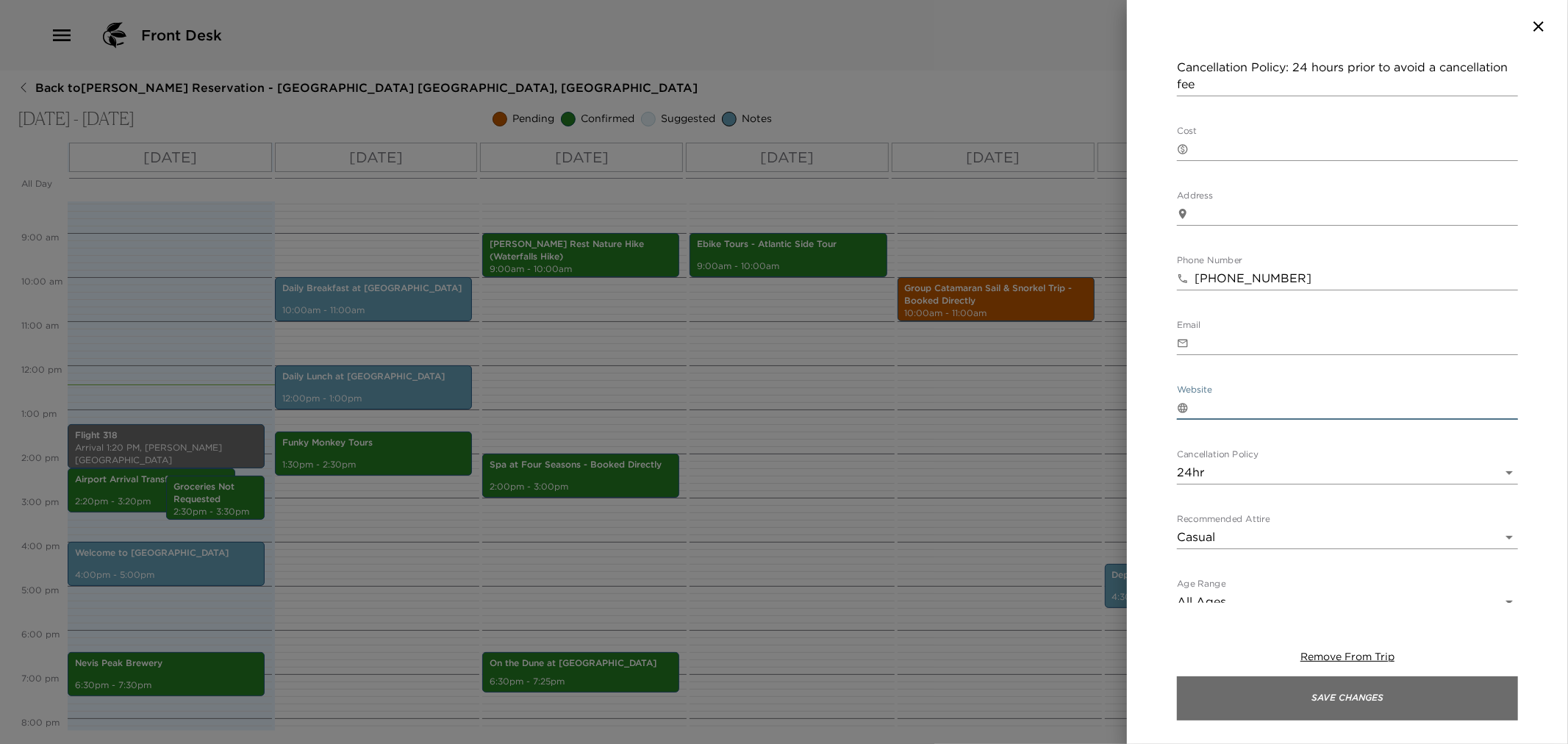
click at [1304, 715] on button "Save Changes" at bounding box center [1347, 699] width 341 height 44
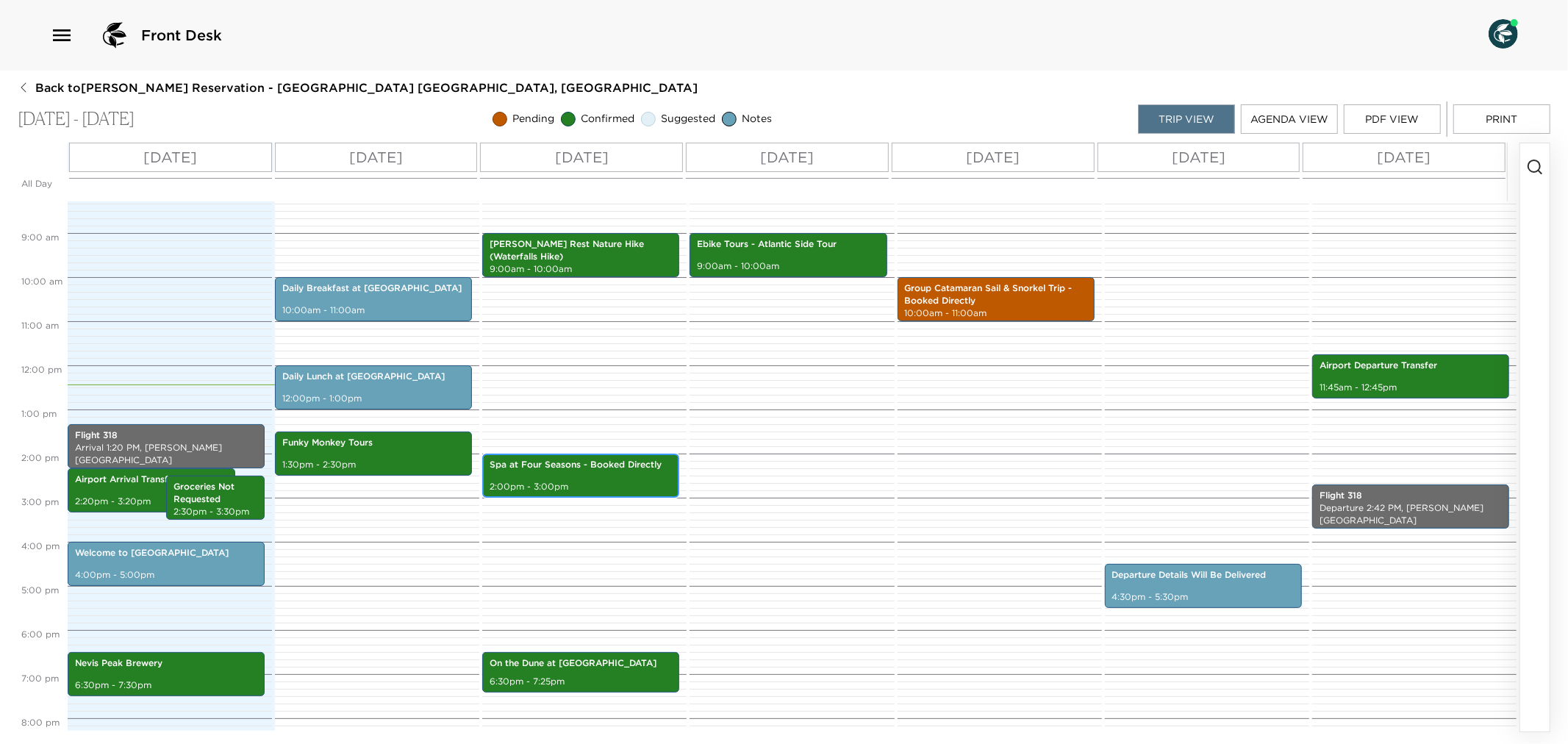
click at [592, 475] on div "Spa at Four Seasons - Booked Directly 2:00pm - 3:00pm" at bounding box center [581, 476] width 189 height 40
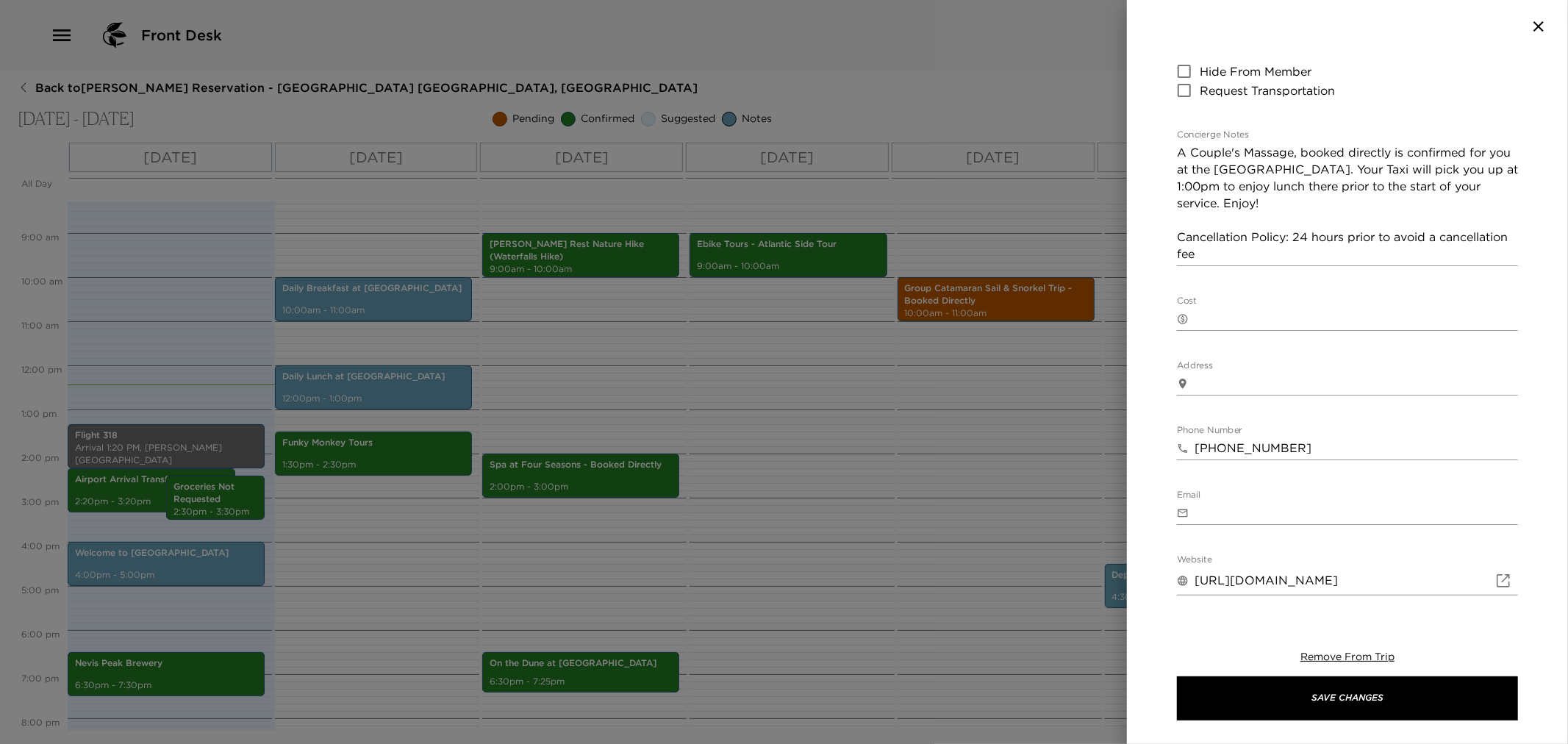
scroll to position [327, 0]
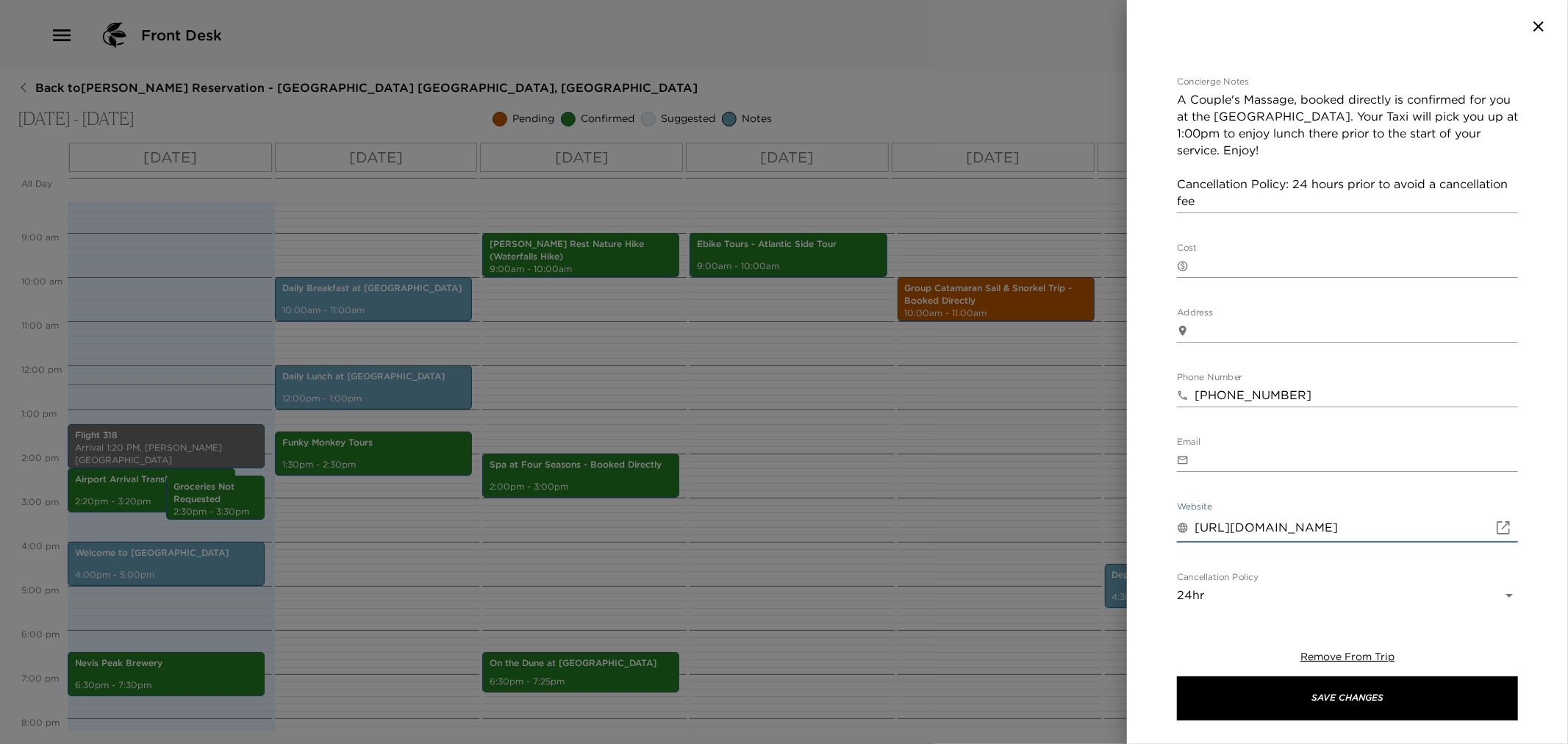
drag, startPoint x: 1373, startPoint y: 520, endPoint x: 1166, endPoint y: 519, distance: 207.0
click at [1166, 519] on div "Spa at Four Seasons - Booked Directly Start Date & Time [DATE] 02:00 PM to End …" at bounding box center [1347, 328] width 441 height 550
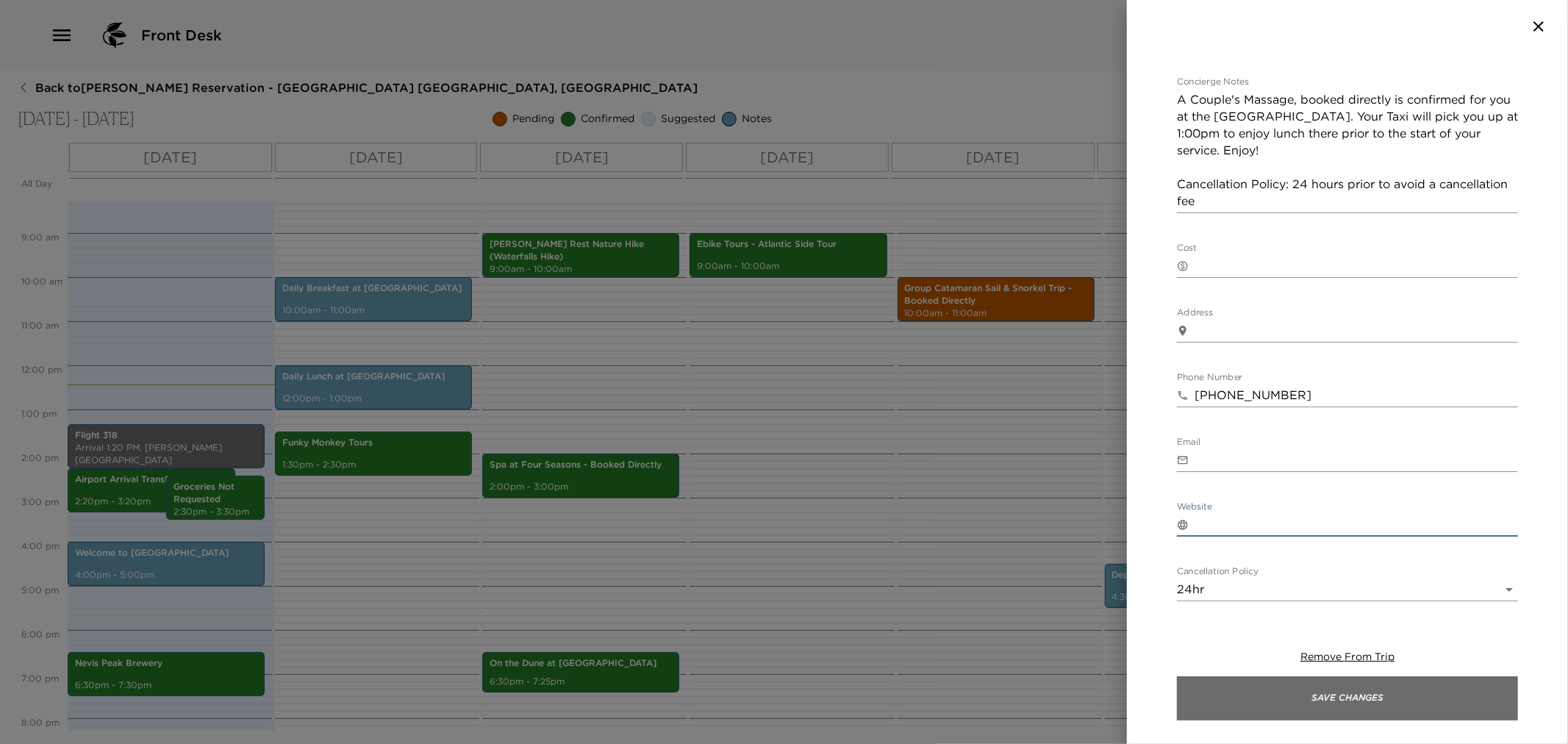
click at [1379, 707] on button "Save Changes" at bounding box center [1347, 699] width 341 height 44
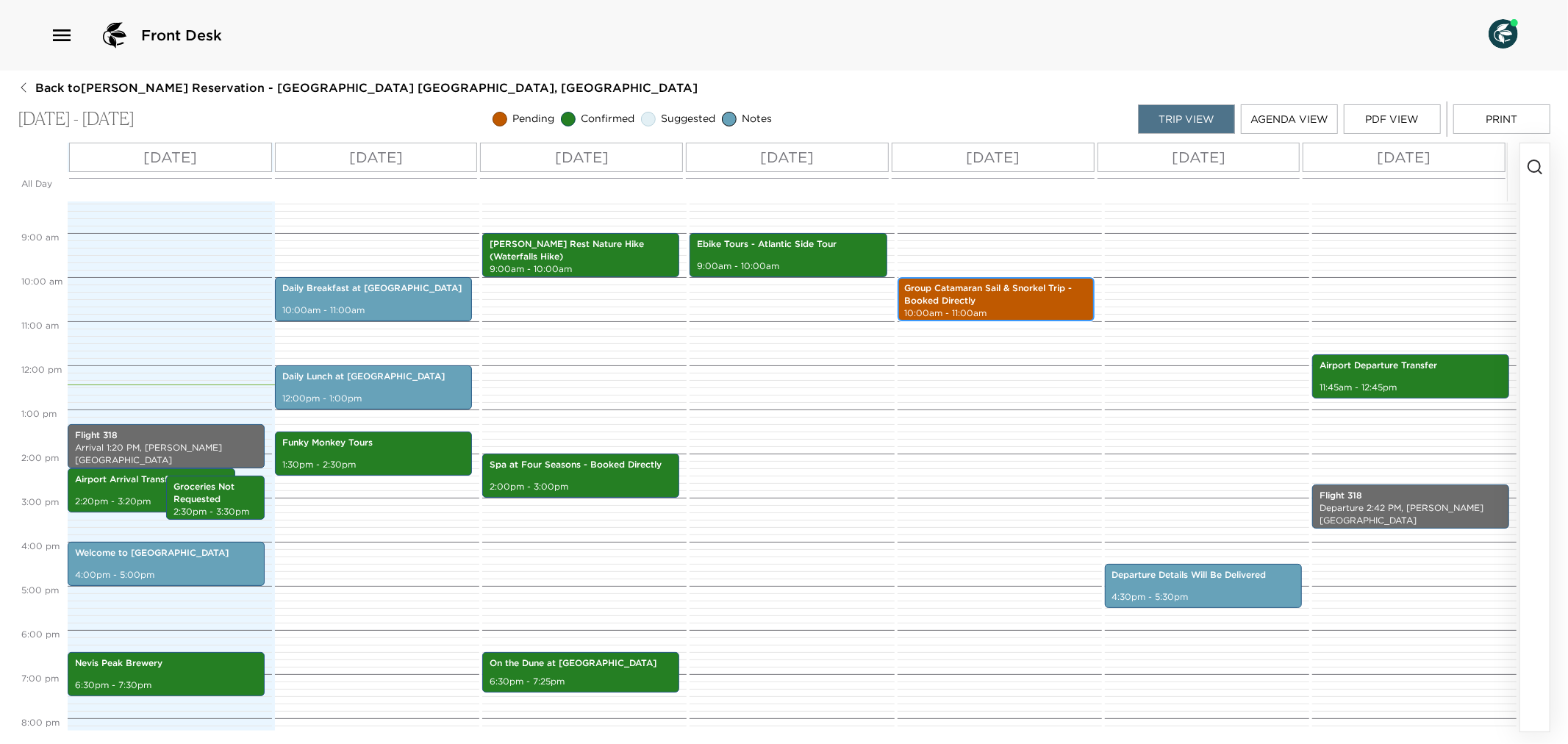
click at [1008, 296] on p "Group Catamaran Sail & Snorkel Trip - Booked Directly" at bounding box center [996, 295] width 183 height 25
click at [1007, 296] on p "Group Catamaran Sail & Snorkel Trip - Booked Directly" at bounding box center [996, 295] width 183 height 25
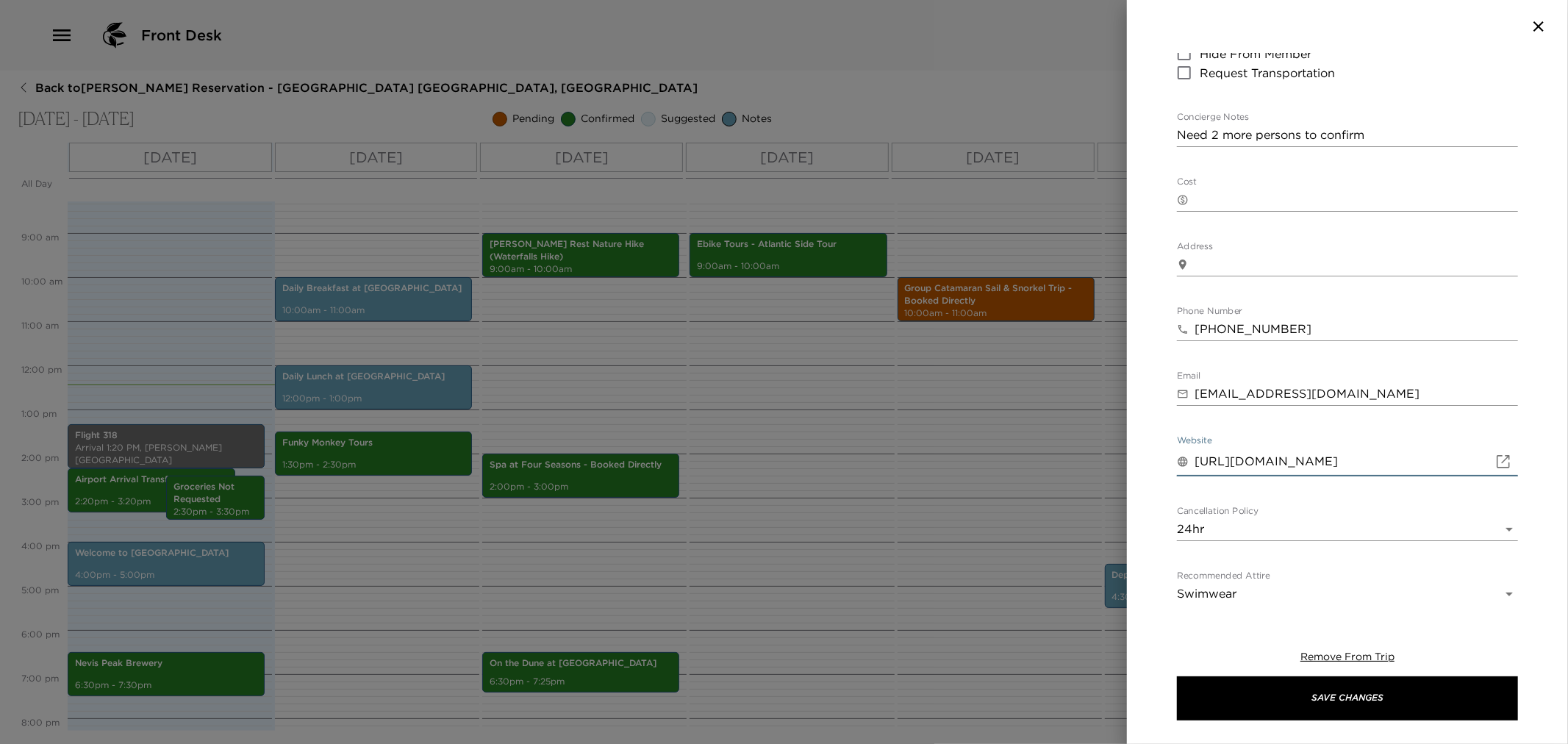
drag, startPoint x: 1468, startPoint y: 458, endPoint x: 1189, endPoint y: 606, distance: 315.8
click at [1189, 457] on div "​ [URL][DOMAIN_NAME]" at bounding box center [1347, 461] width 341 height 29
drag, startPoint x: 1404, startPoint y: 390, endPoint x: 1176, endPoint y: 393, distance: 228.0
click at [1173, 387] on div "Group Catamaran Sail & Snorkel Trip - Booked Directly Start Date & Time [DATE] …" at bounding box center [1347, 328] width 441 height 550
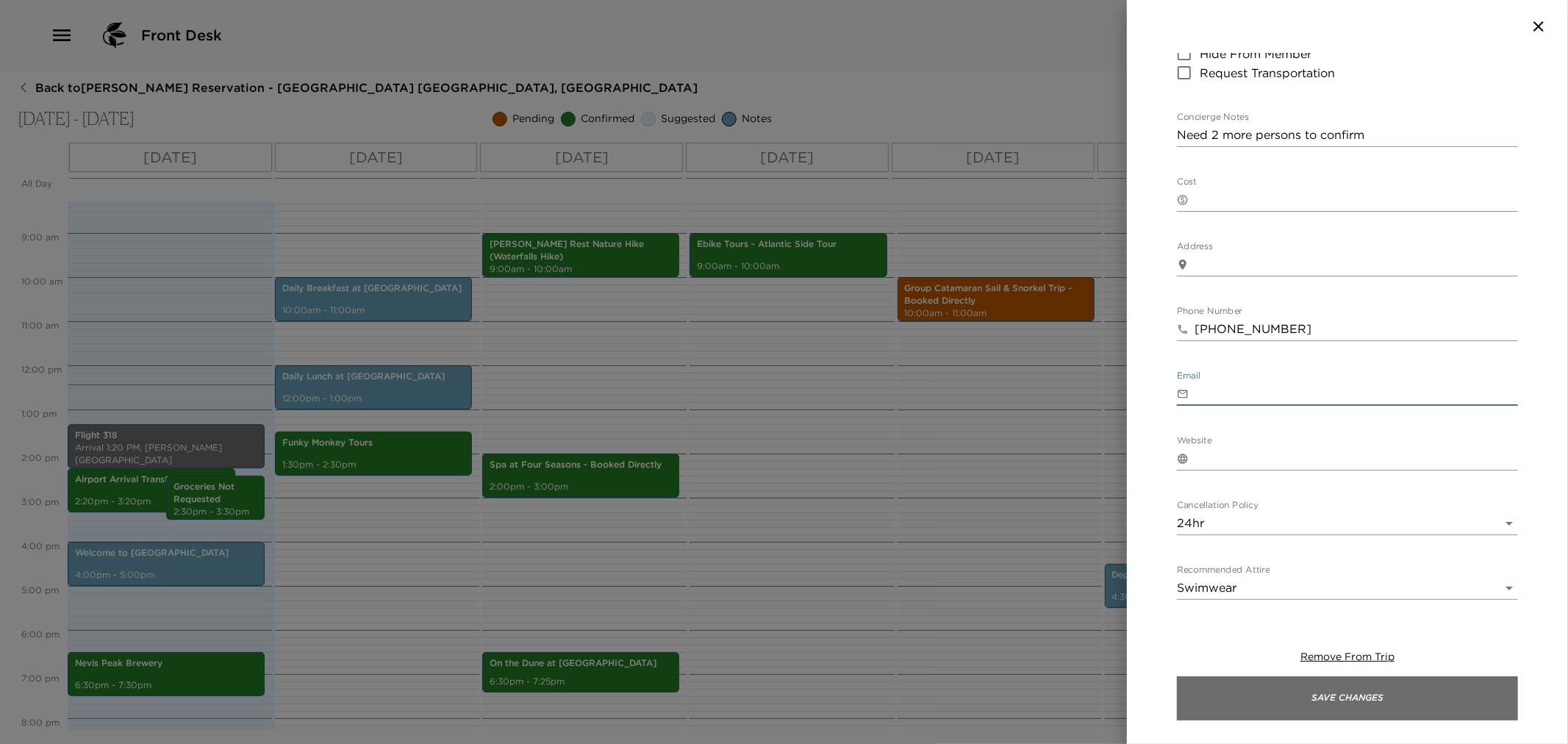
drag, startPoint x: 1385, startPoint y: 697, endPoint x: 1376, endPoint y: 697, distance: 9.0
click at [1385, 697] on button "Save Changes" at bounding box center [1347, 699] width 341 height 44
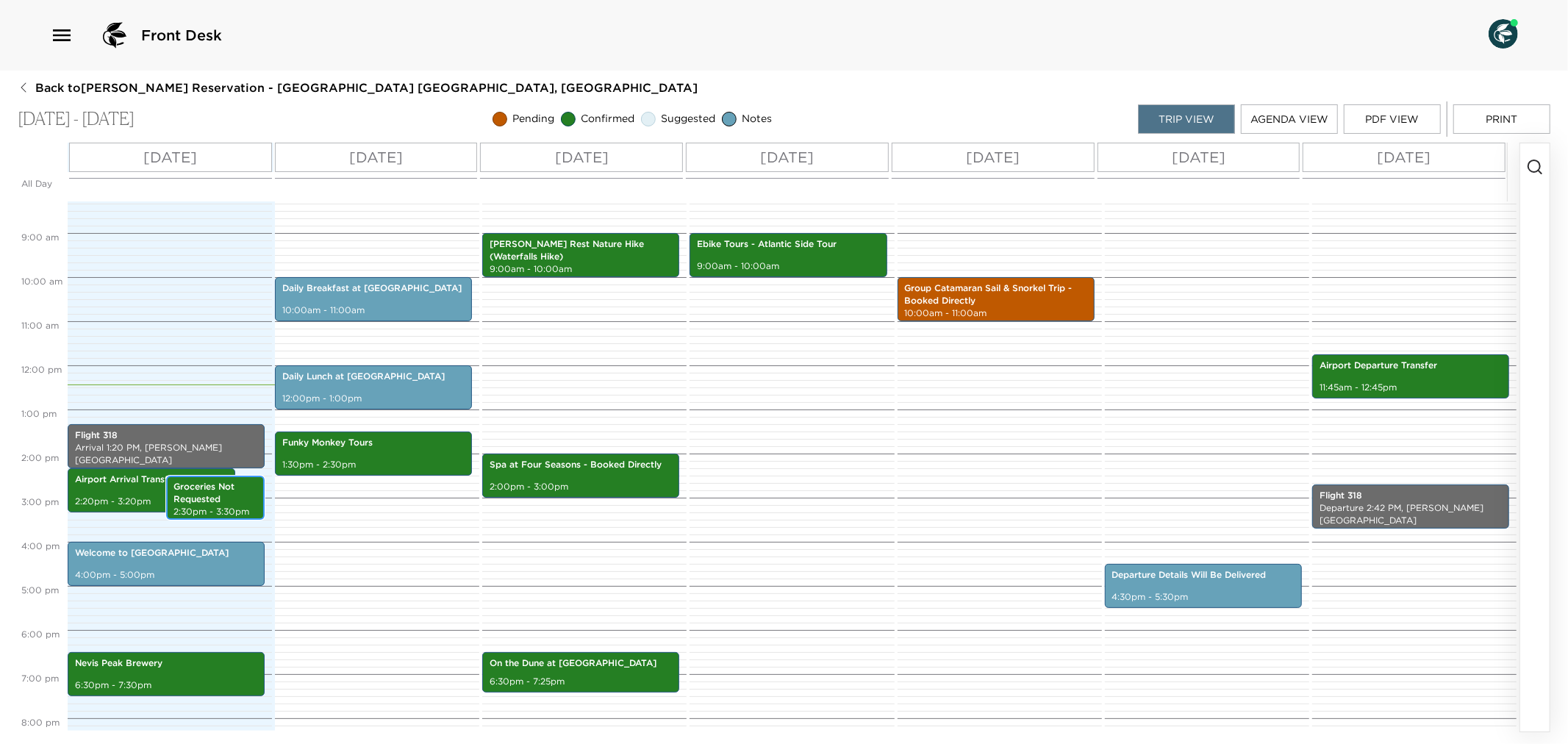
drag, startPoint x: 226, startPoint y: 496, endPoint x: 247, endPoint y: 494, distance: 21.1
click at [244, 494] on div "Flight 318 Arrival 1:20 PM, [PERSON_NAME][GEOGRAPHIC_DATA] Arrival Transfers 2:…" at bounding box center [168, 365] width 200 height 1059
click at [215, 496] on p "Groceries Not Requested" at bounding box center [215, 494] width 83 height 25
click at [216, 496] on p "Groceries Not Requested" at bounding box center [215, 494] width 83 height 25
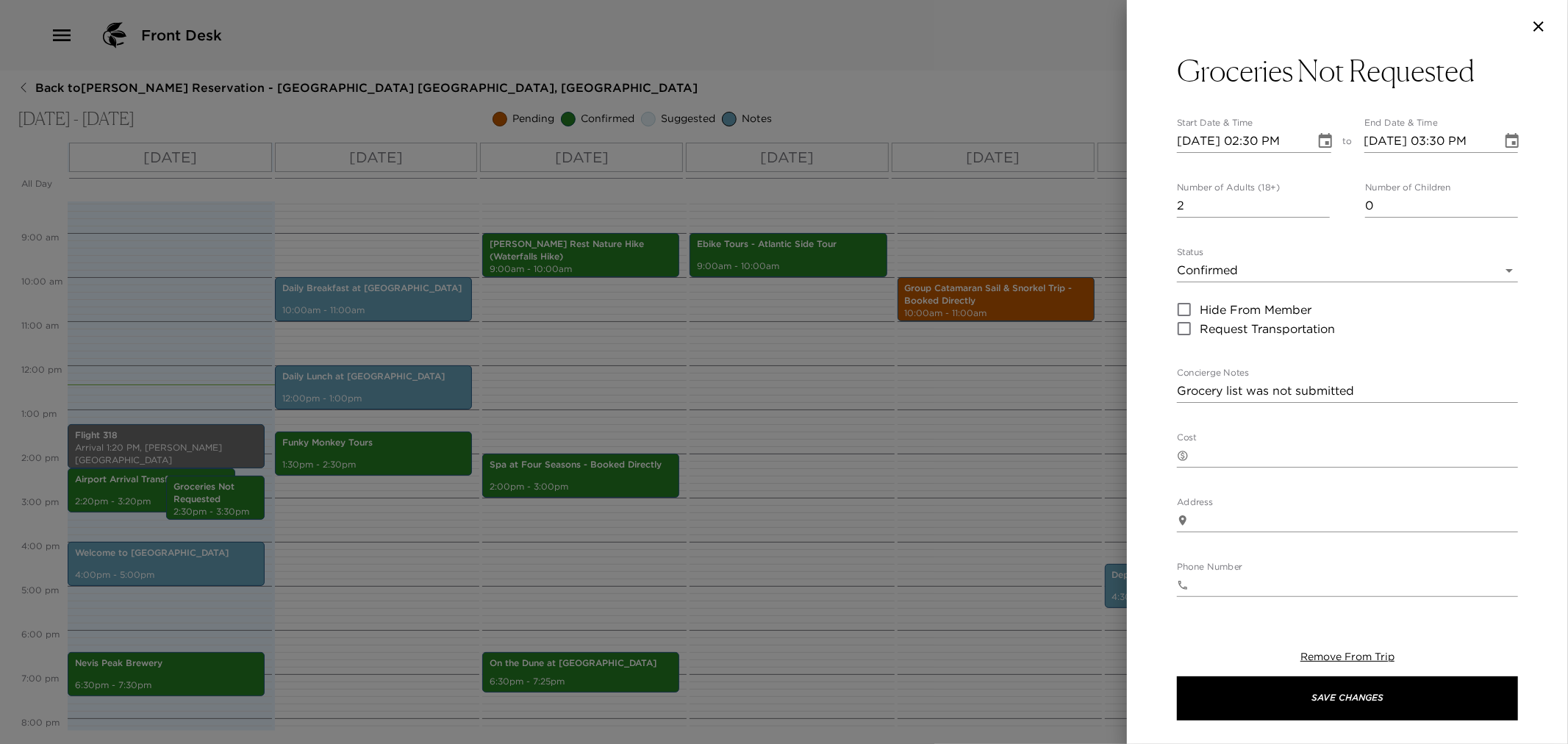
click at [1412, 398] on textarea "Grocery list was not submitted" at bounding box center [1347, 391] width 341 height 17
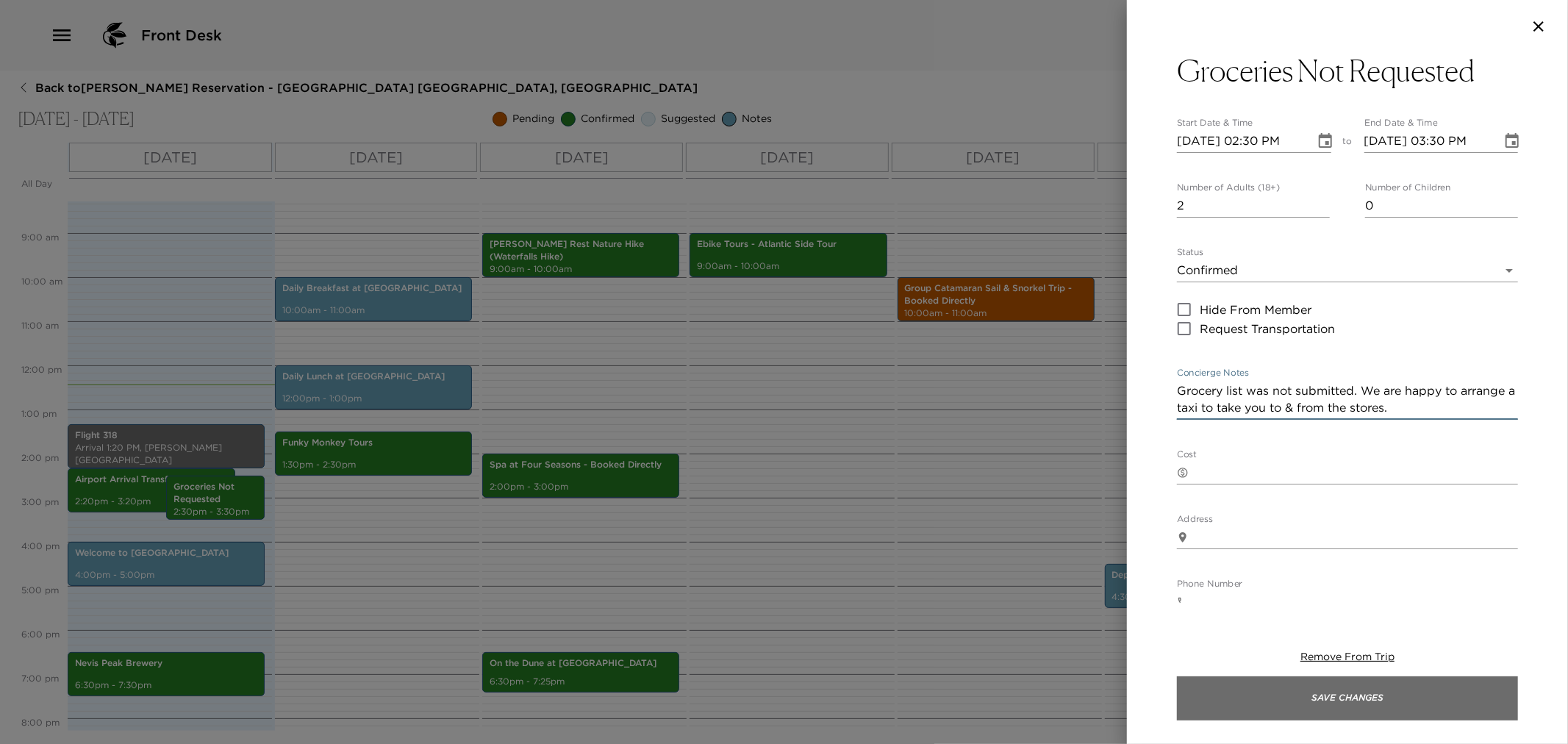
type textarea "Grocery list was not submitted. We are happy to arrange a taxi to take you to &…"
click at [1360, 707] on button "Save Changes" at bounding box center [1347, 699] width 341 height 44
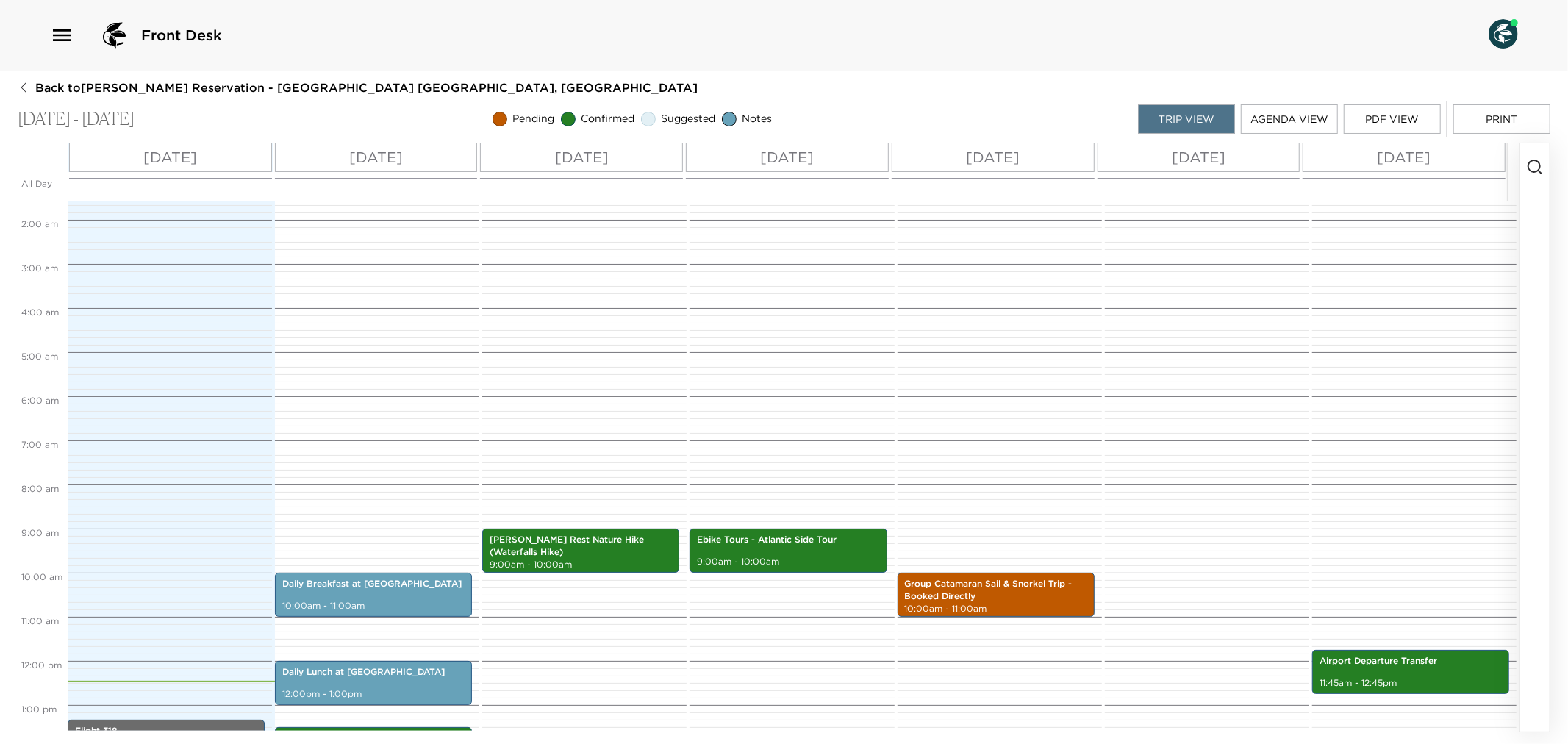
scroll to position [39, 0]
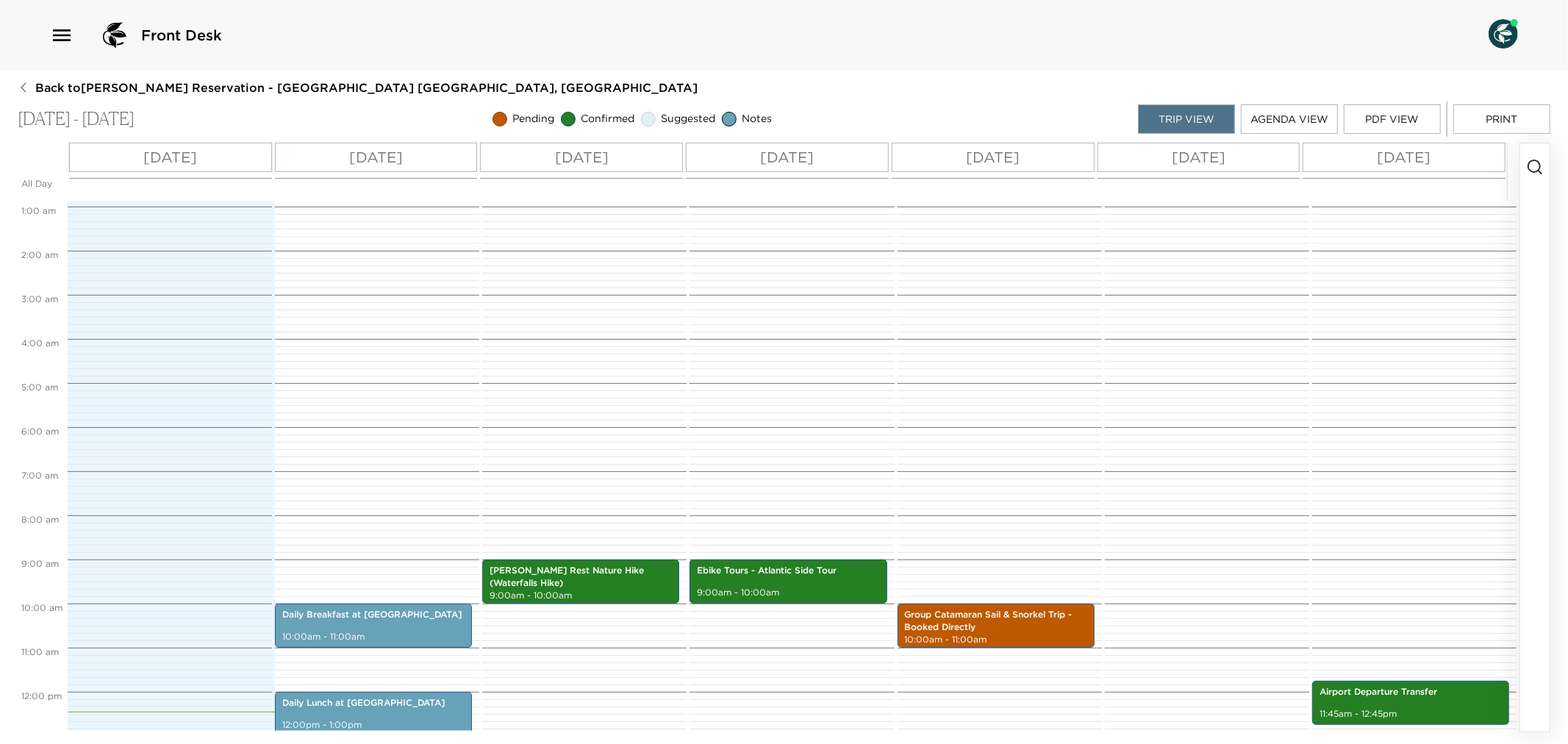
click at [1512, 119] on button "Print" at bounding box center [1502, 119] width 97 height 29
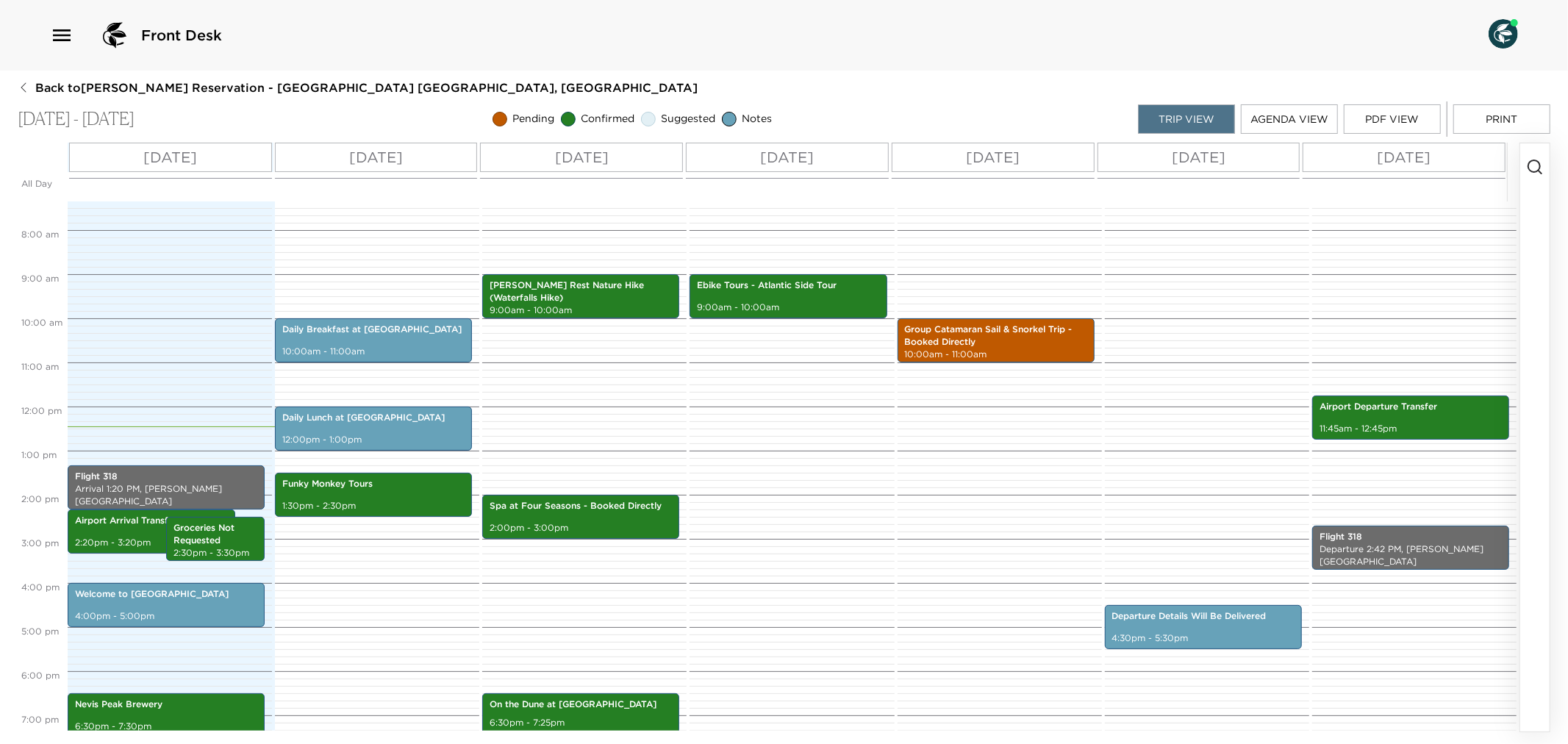
scroll to position [365, 0]
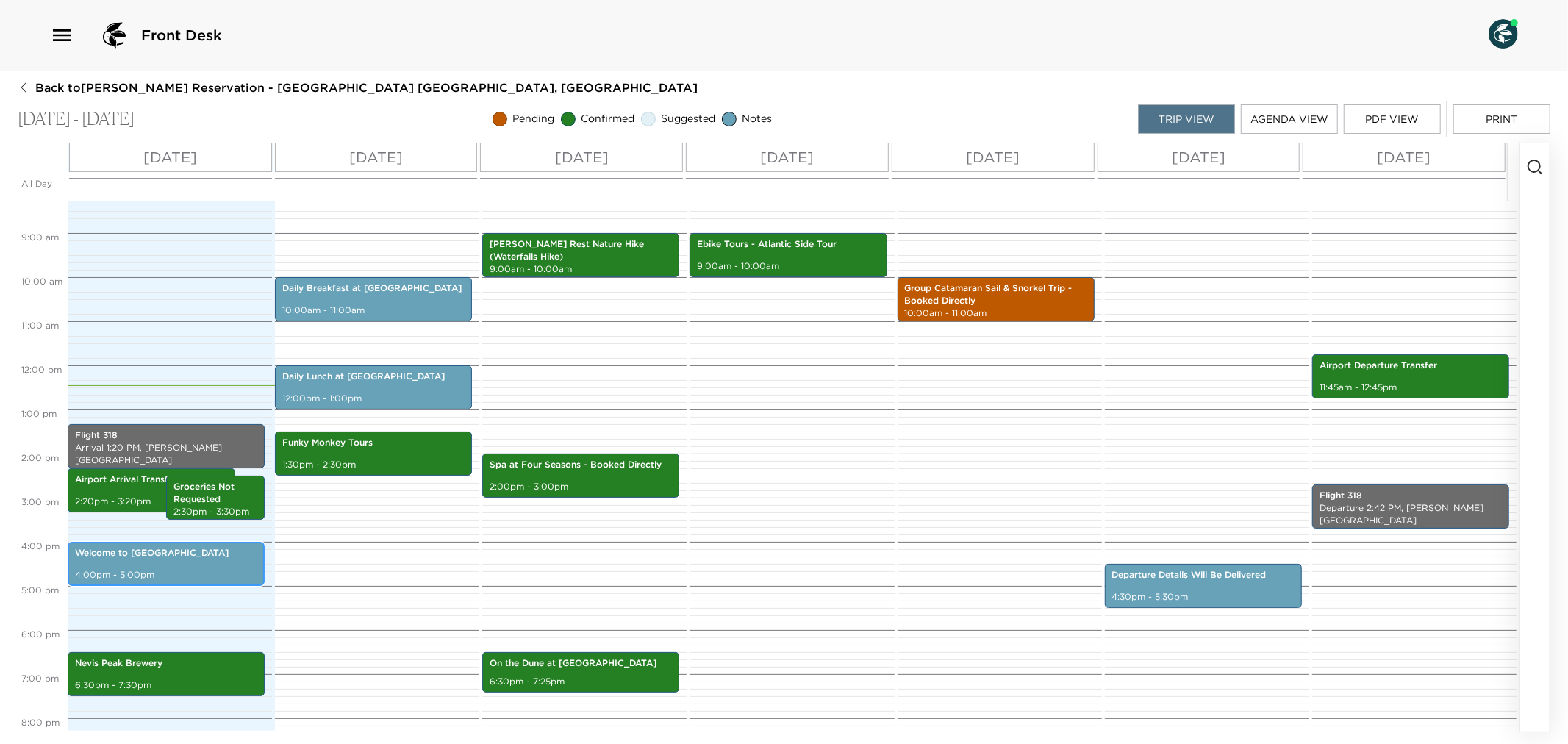
click at [172, 564] on div "Welcome to [GEOGRAPHIC_DATA] 4:00pm - 5:00pm" at bounding box center [166, 564] width 189 height 40
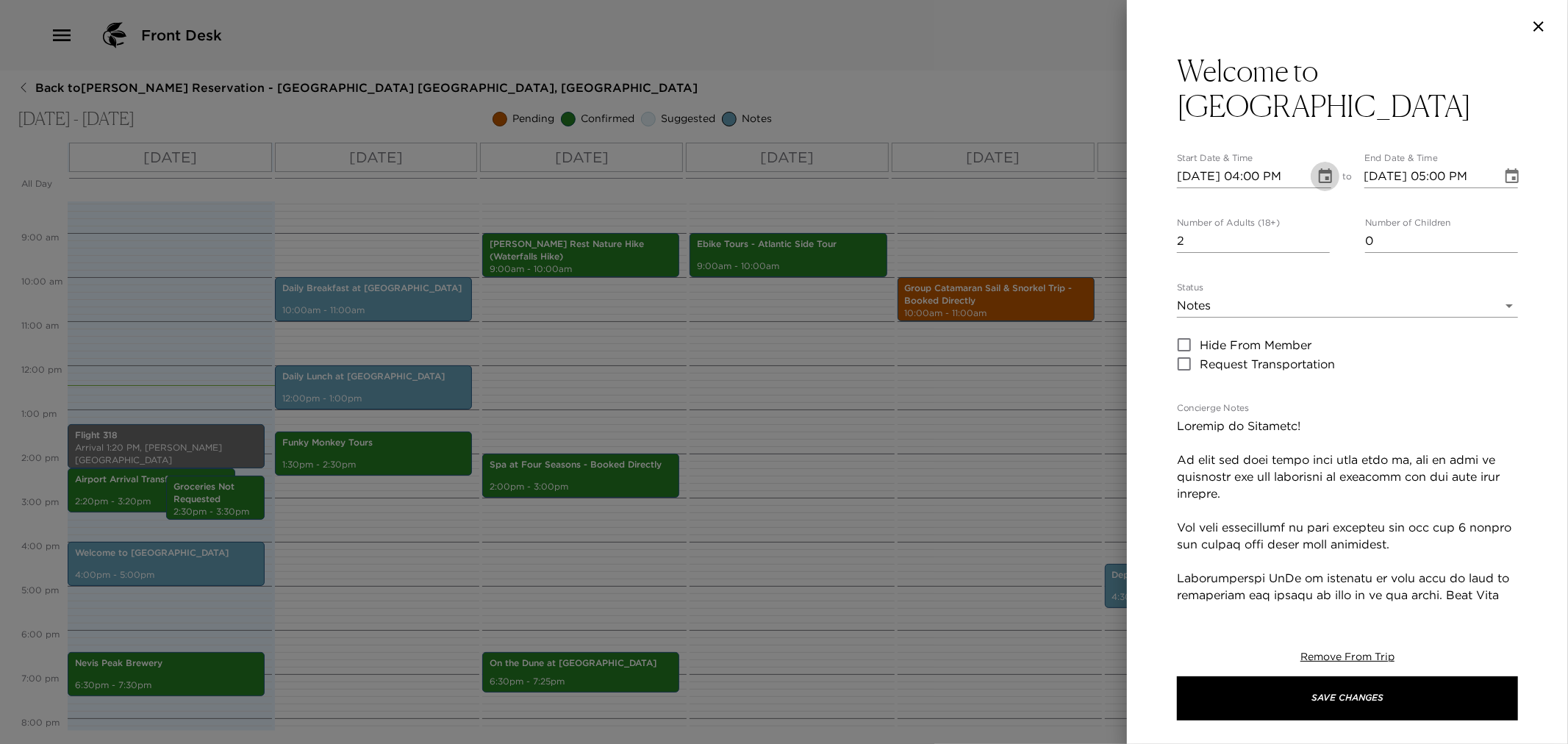
click at [1319, 177] on icon "Choose date, selected date is Sep 2, 2025" at bounding box center [1326, 176] width 13 height 15
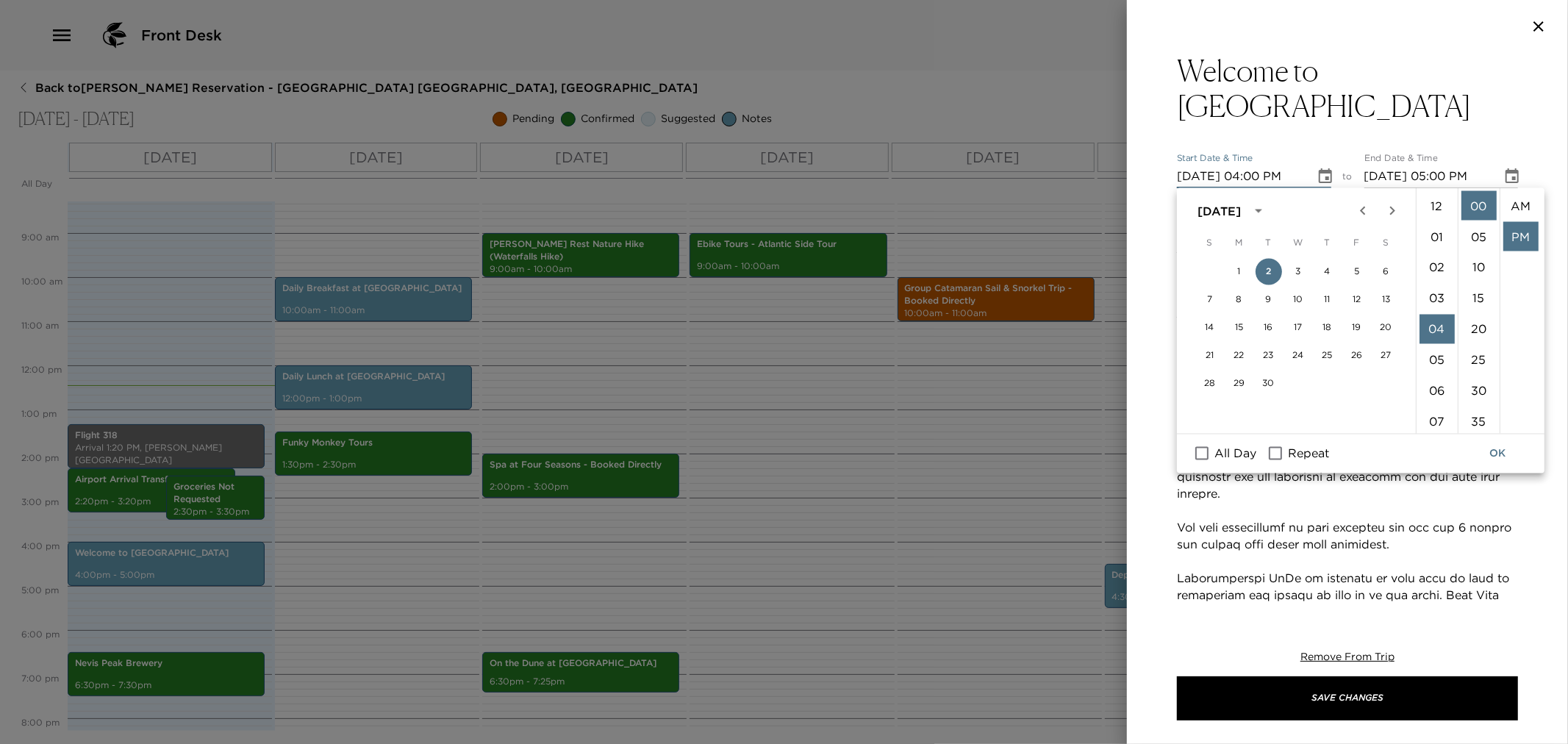
scroll to position [30, 0]
click at [1429, 204] on li "04" at bounding box center [1437, 206] width 35 height 29
click at [1504, 447] on button "OK" at bounding box center [1497, 454] width 47 height 27
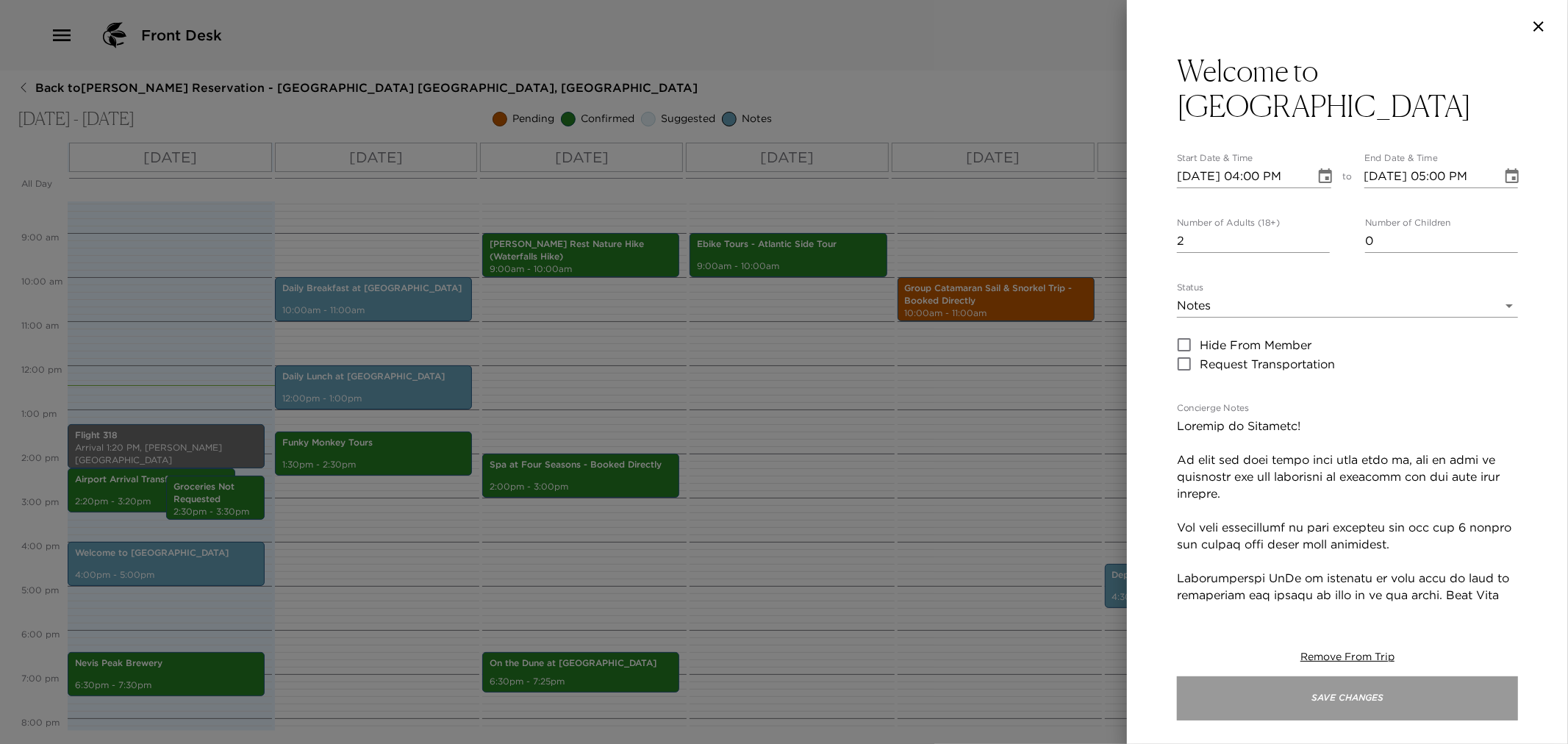
click at [1373, 696] on button "Save Changes" at bounding box center [1347, 699] width 341 height 44
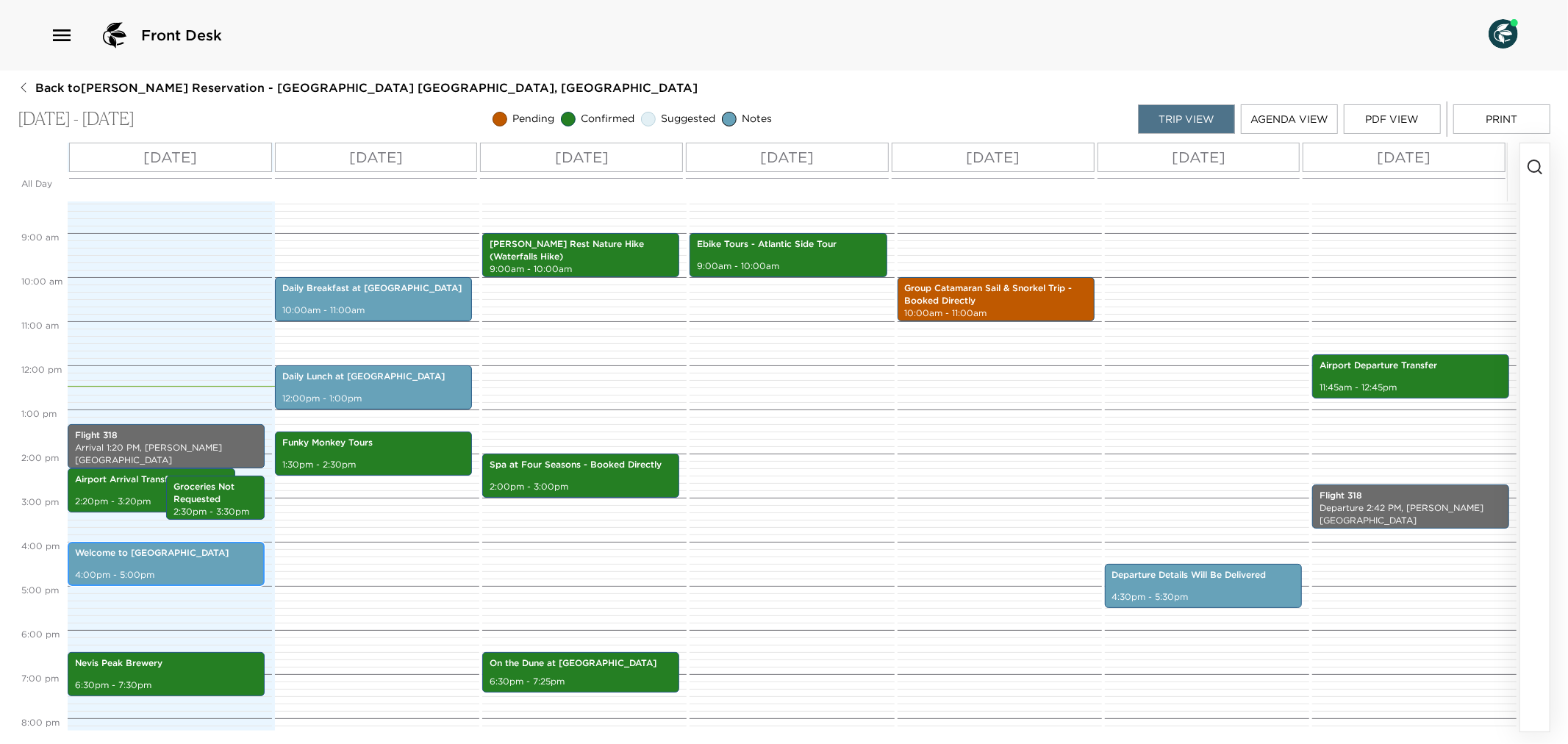
click at [168, 564] on div "Welcome to [GEOGRAPHIC_DATA] 4:00pm - 5:00pm" at bounding box center [166, 564] width 189 height 40
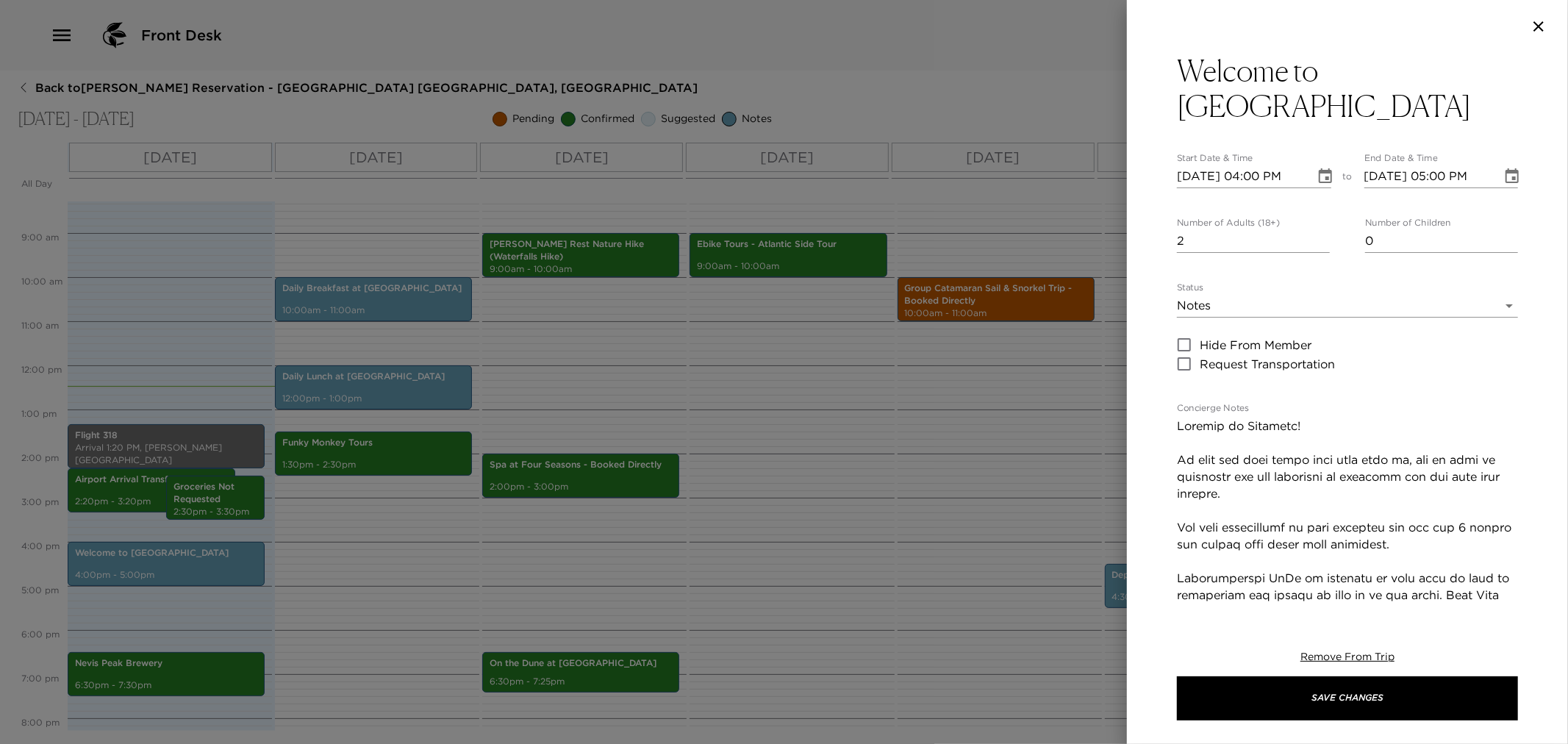
click at [1317, 180] on icon "Choose date, selected date is Sep 2, 2025" at bounding box center [1326, 177] width 18 height 18
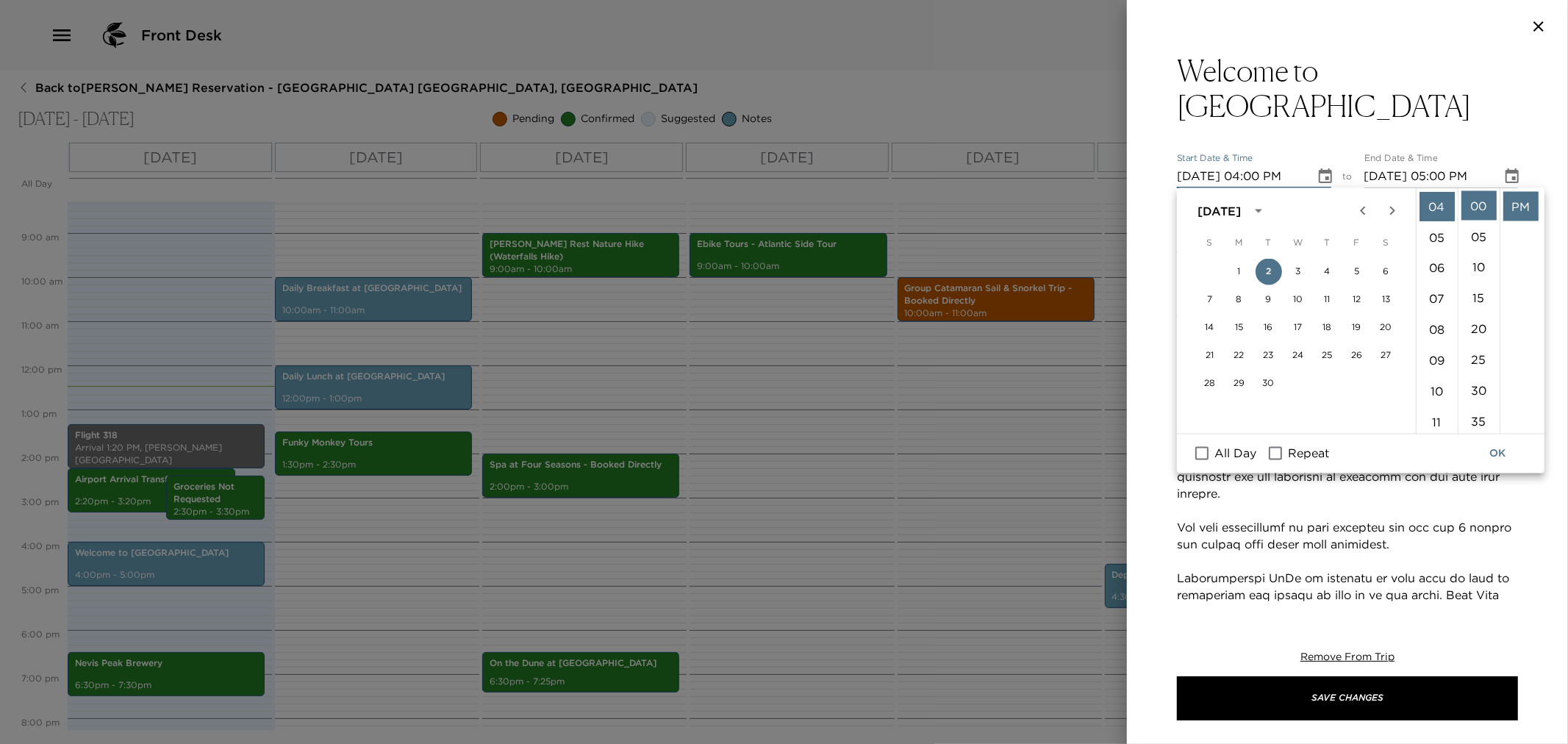
scroll to position [41, 0]
click at [1429, 255] on li "03" at bounding box center [1437, 257] width 35 height 29
type input "[DATE] 03:00 PM"
click at [1499, 453] on button "OK" at bounding box center [1497, 454] width 47 height 27
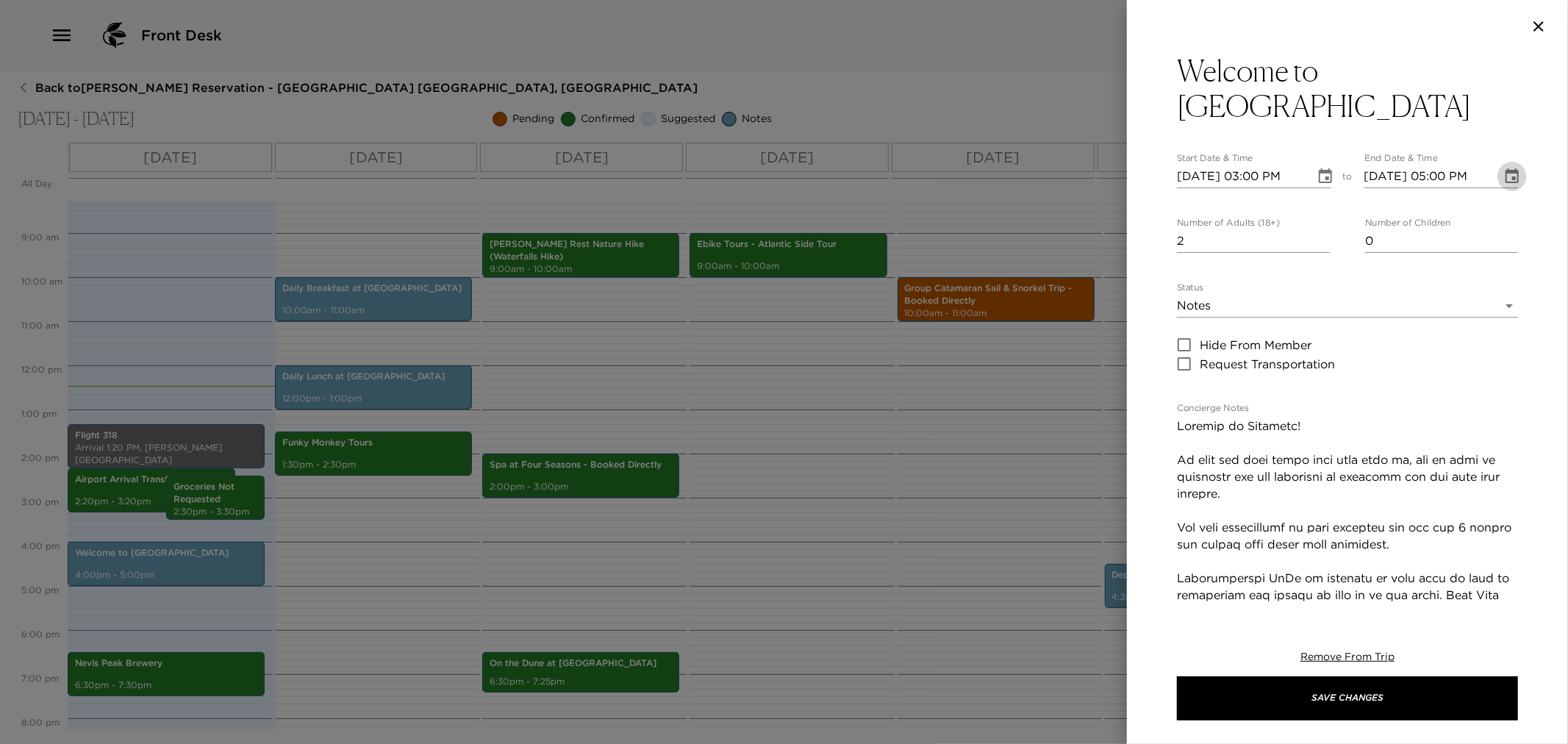
click at [1503, 178] on icon "Choose date, selected date is Sep 2, 2025" at bounding box center [1512, 177] width 18 height 18
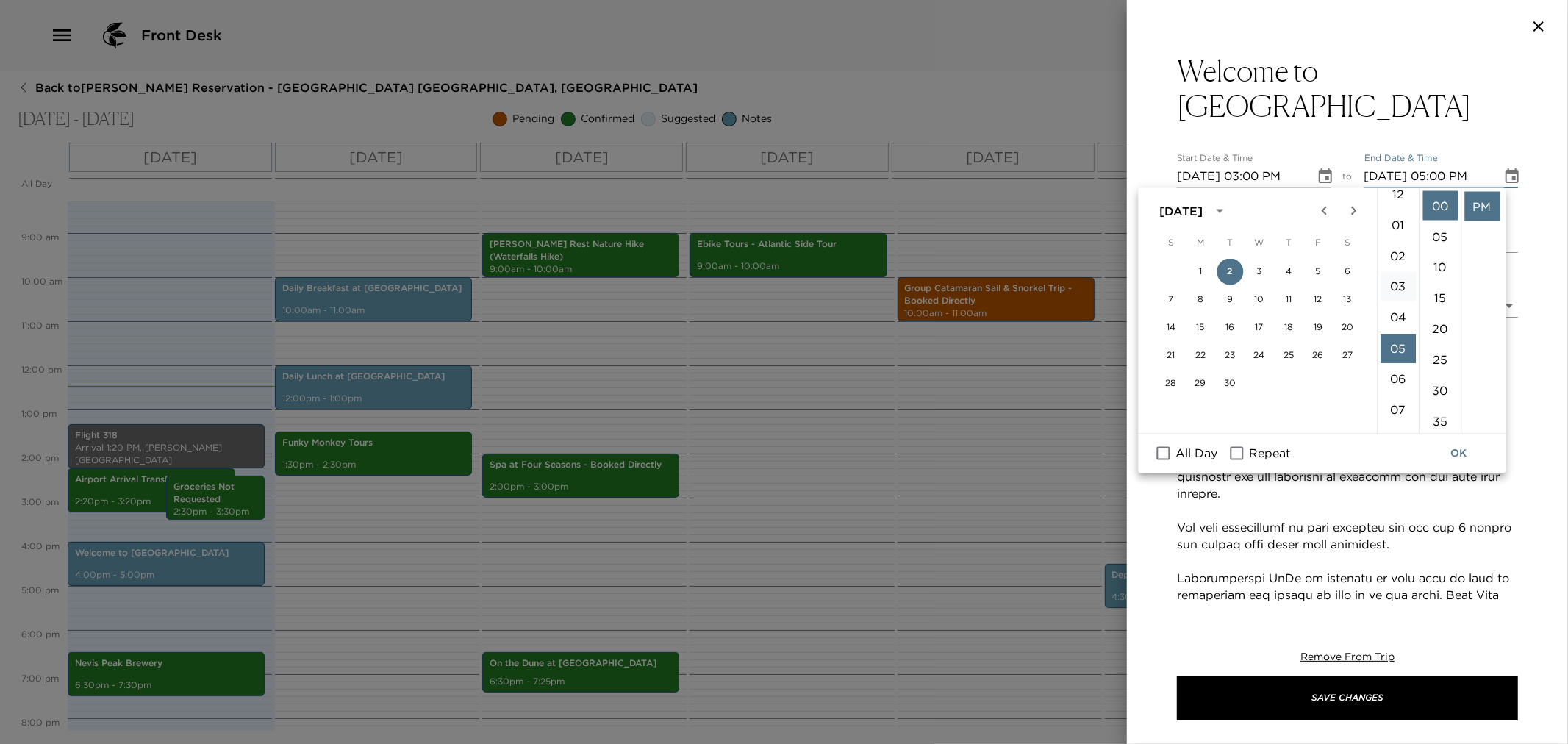
scroll to position [0, 0]
click at [1394, 321] on li "04" at bounding box center [1398, 329] width 35 height 29
type input "[DATE] 04:00 PM"
click at [1452, 456] on button "OK" at bounding box center [1459, 454] width 47 height 27
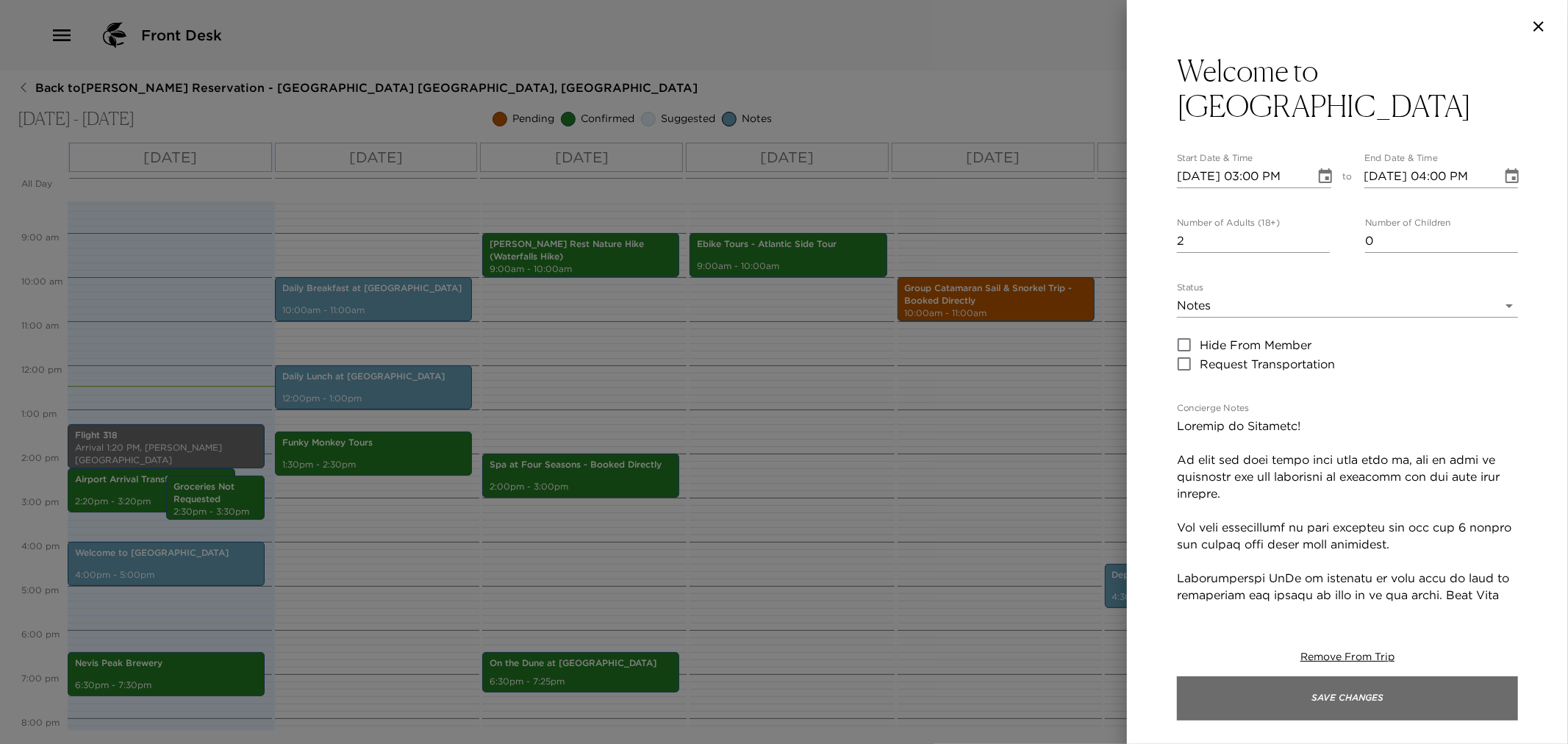
click at [1391, 695] on button "Save Changes" at bounding box center [1347, 699] width 341 height 44
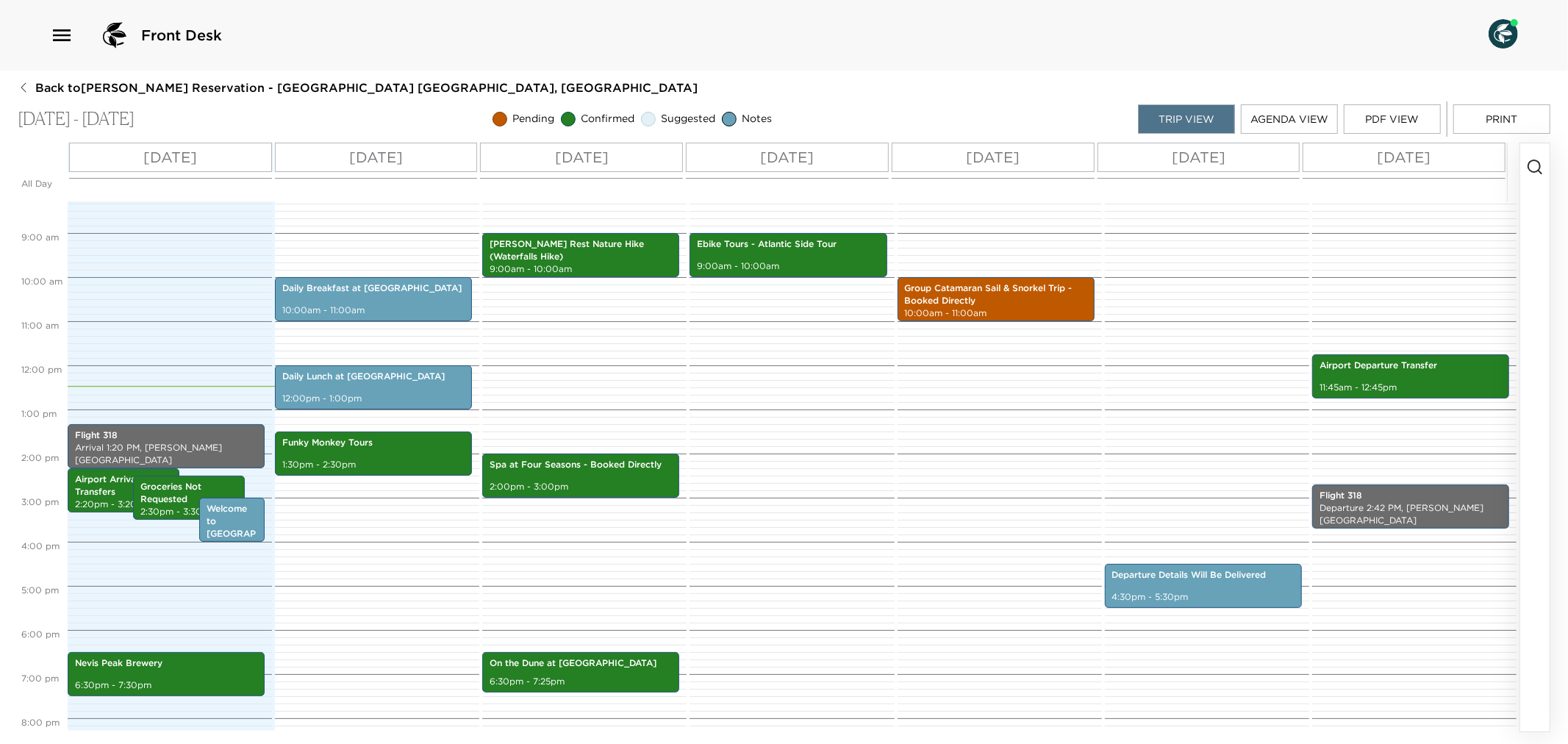
click at [1496, 122] on button "Print" at bounding box center [1502, 119] width 97 height 29
click at [138, 674] on div "[GEOGRAPHIC_DATA] 6:30pm - 7:30pm" at bounding box center [166, 674] width 189 height 40
click at [145, 673] on div "[GEOGRAPHIC_DATA] 6:30pm - 7:30pm" at bounding box center [166, 674] width 189 height 40
click at [157, 668] on p "Nevis Peak Brewery" at bounding box center [166, 663] width 183 height 13
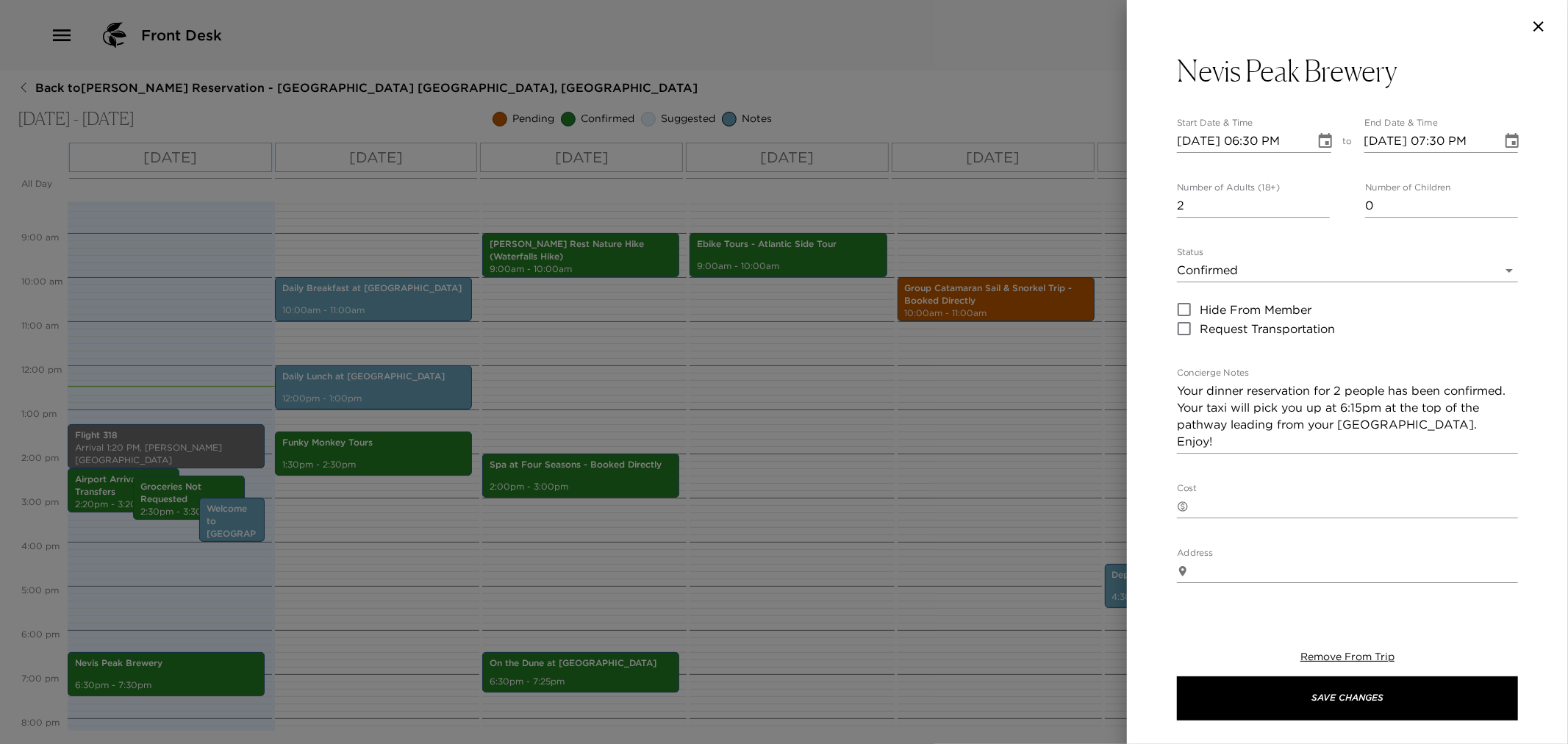
click at [1324, 139] on icon "Choose date, selected date is Sep 2, 2025" at bounding box center [1326, 142] width 18 height 18
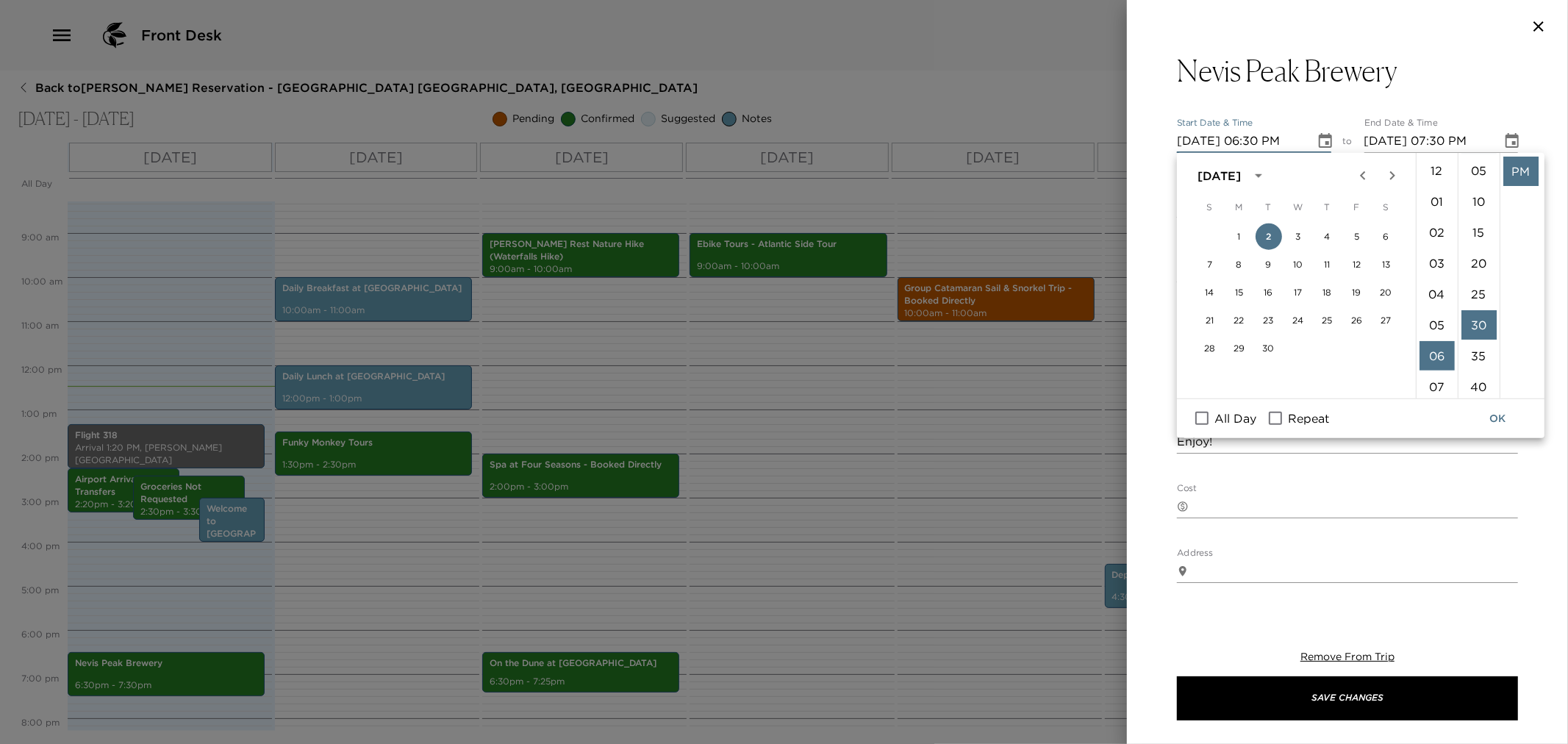
scroll to position [0, 0]
click at [1480, 170] on li "00" at bounding box center [1479, 170] width 35 height 29
type input "[DATE] 06:00 PM"
click at [1502, 416] on button "OK" at bounding box center [1497, 419] width 47 height 27
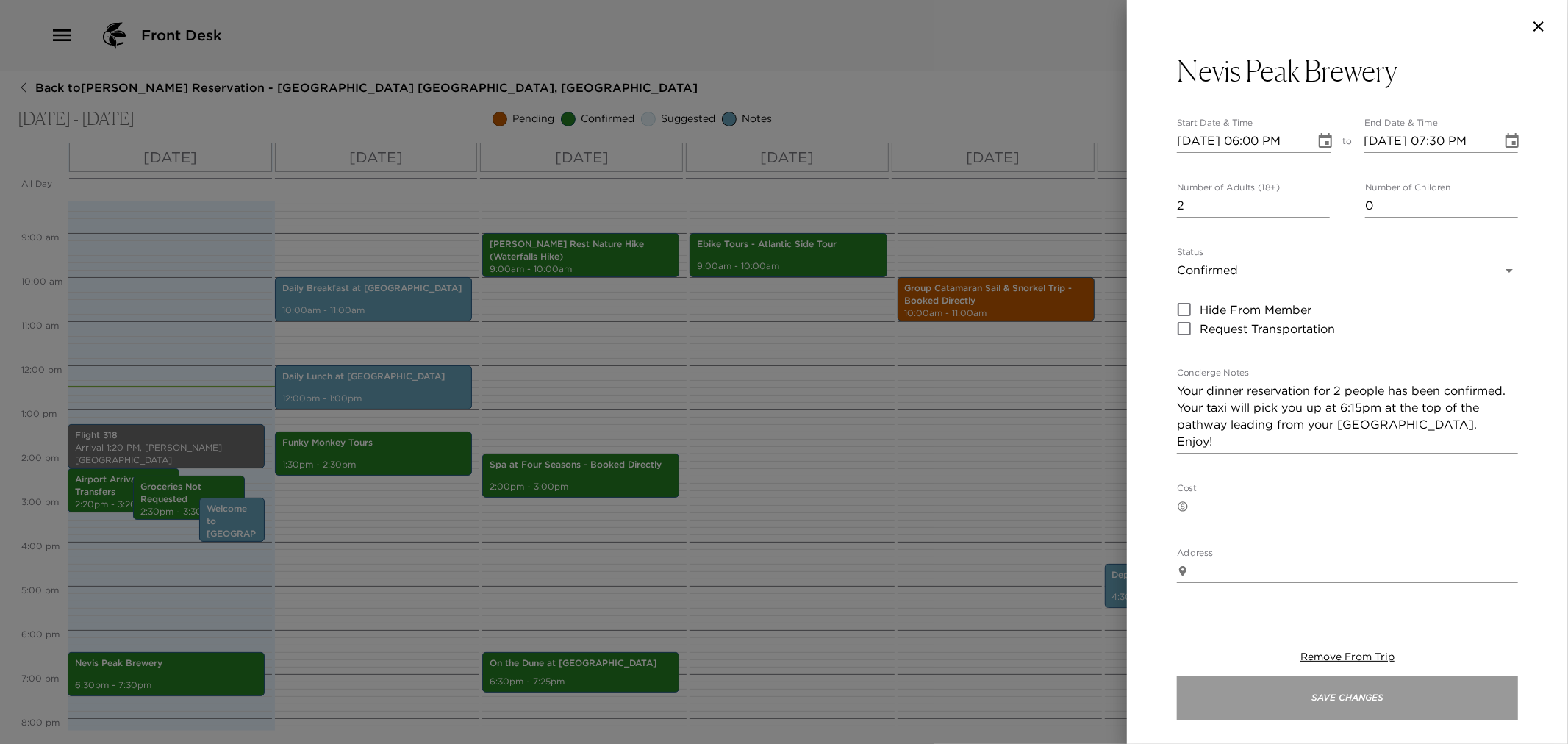
click at [1350, 702] on button "Save Changes" at bounding box center [1347, 699] width 341 height 44
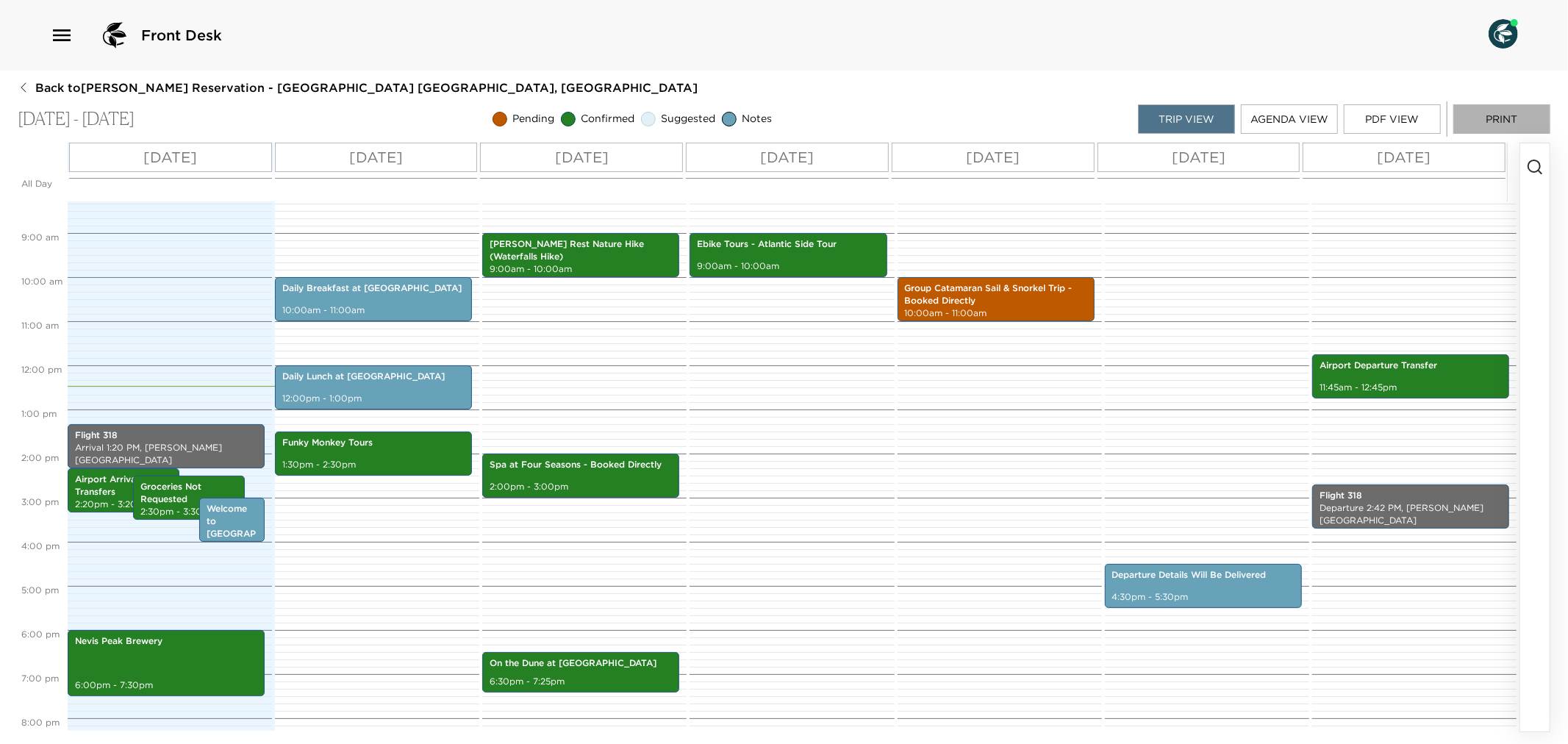
click at [1517, 125] on button "Print" at bounding box center [1502, 119] width 97 height 29
click at [192, 660] on div "[GEOGRAPHIC_DATA] 6:00pm - 7:30pm" at bounding box center [166, 663] width 189 height 62
click at [218, 663] on div "[GEOGRAPHIC_DATA] 6:00pm - 7:30pm" at bounding box center [166, 663] width 189 height 62
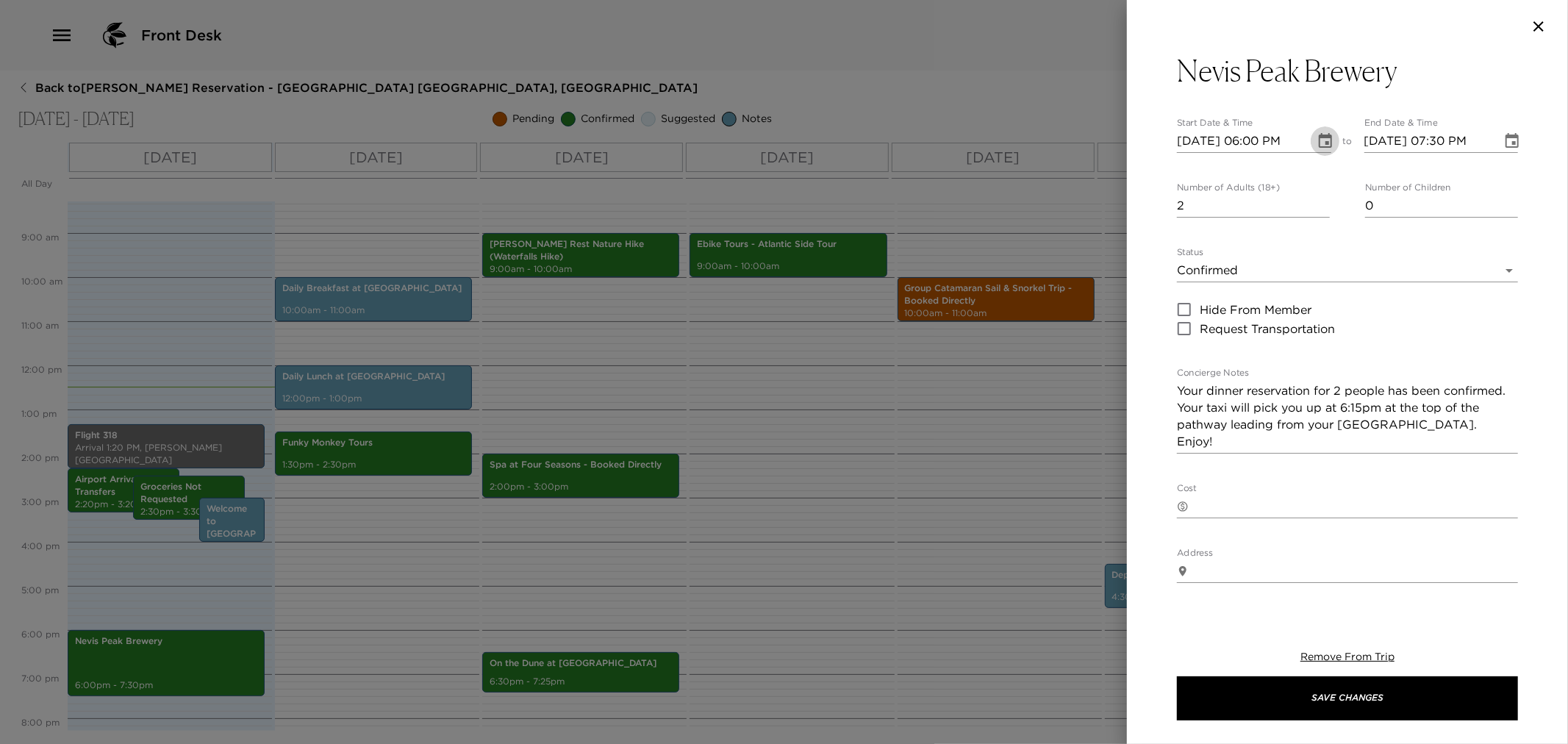
click at [1319, 139] on icon "Choose date, selected date is Sep 2, 2025" at bounding box center [1326, 142] width 18 height 18
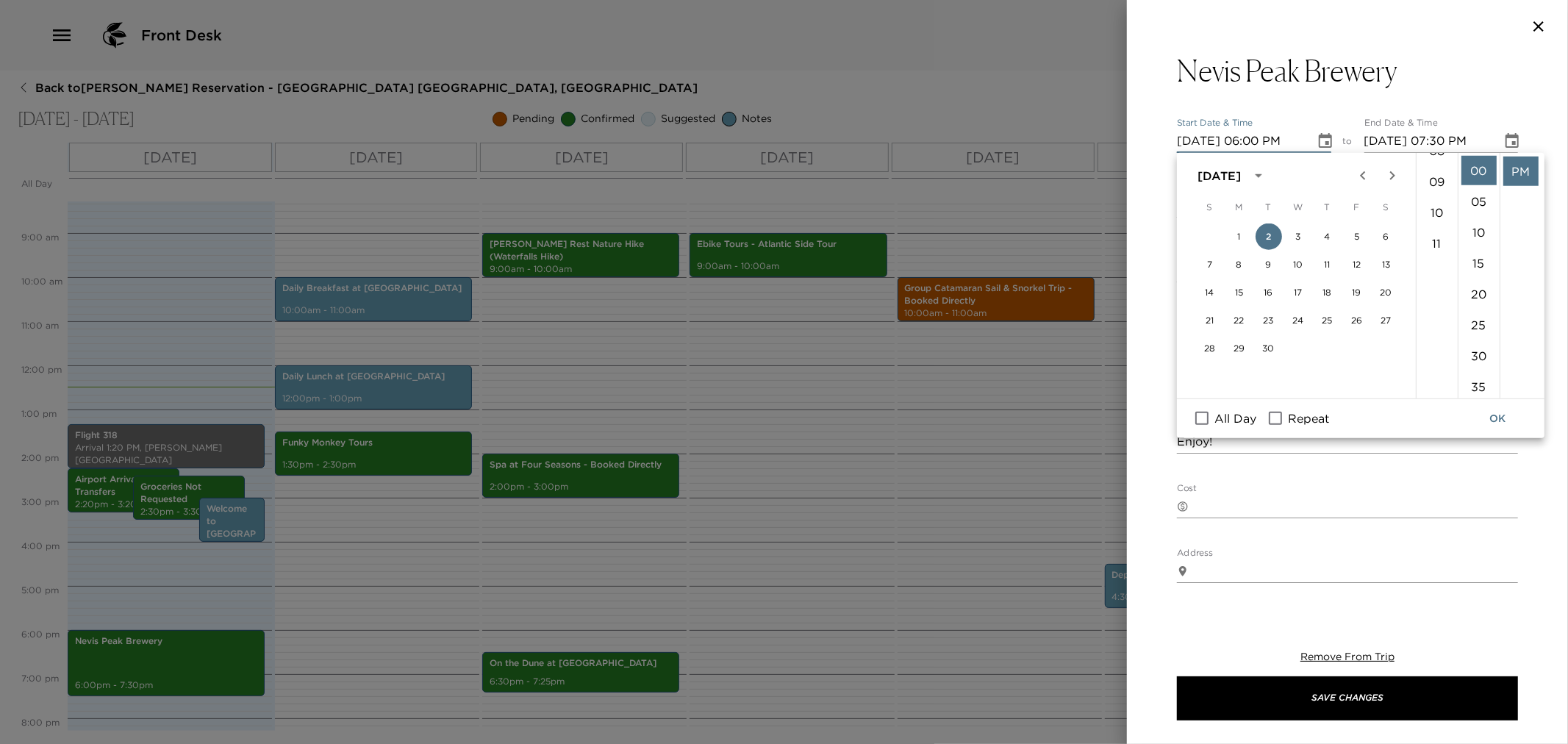
scroll to position [186, 0]
click at [1485, 355] on li "30" at bounding box center [1479, 356] width 35 height 29
type input "[DATE] 06:30 PM"
click at [1503, 422] on button "OK" at bounding box center [1497, 419] width 47 height 27
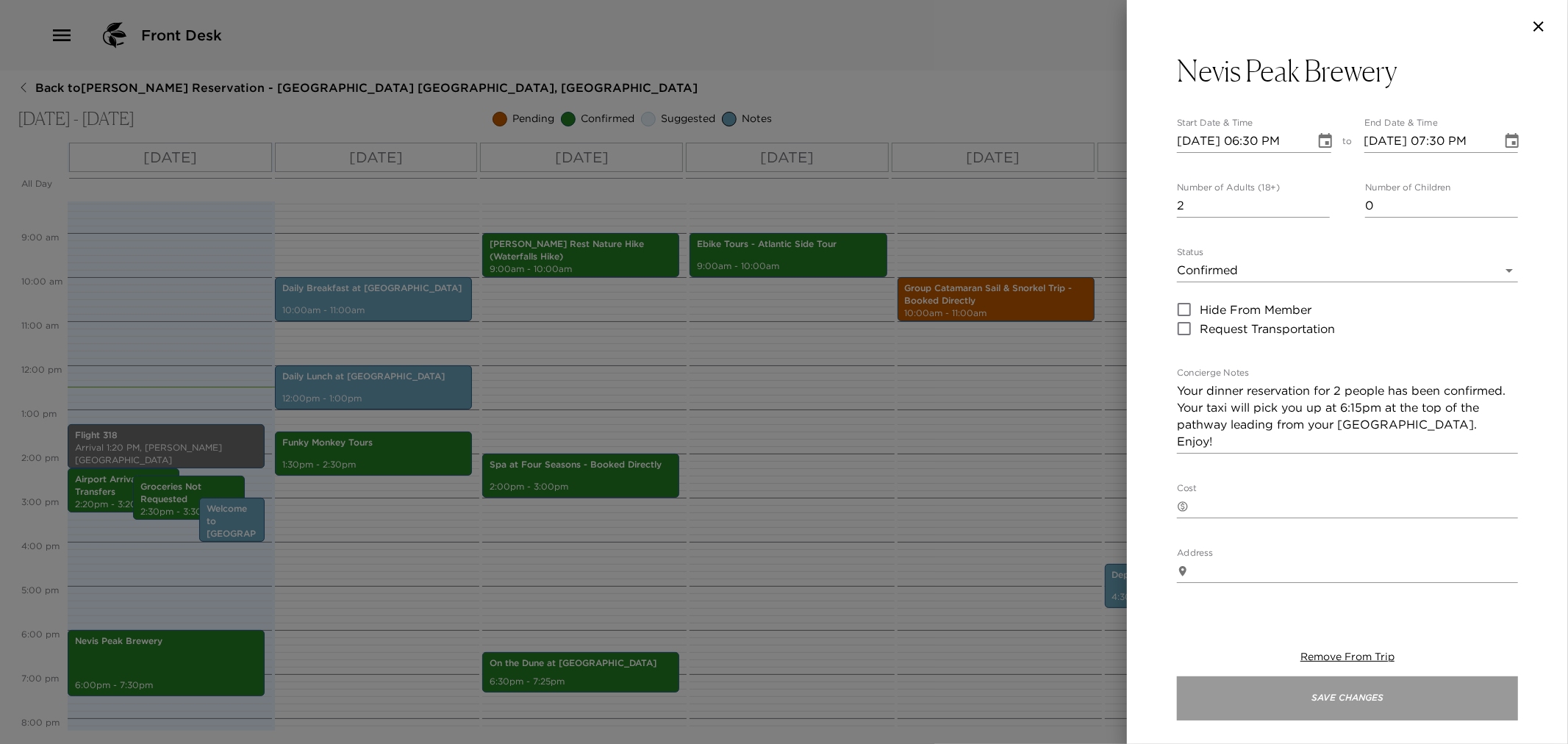
click at [1319, 701] on button "Save Changes" at bounding box center [1347, 699] width 341 height 44
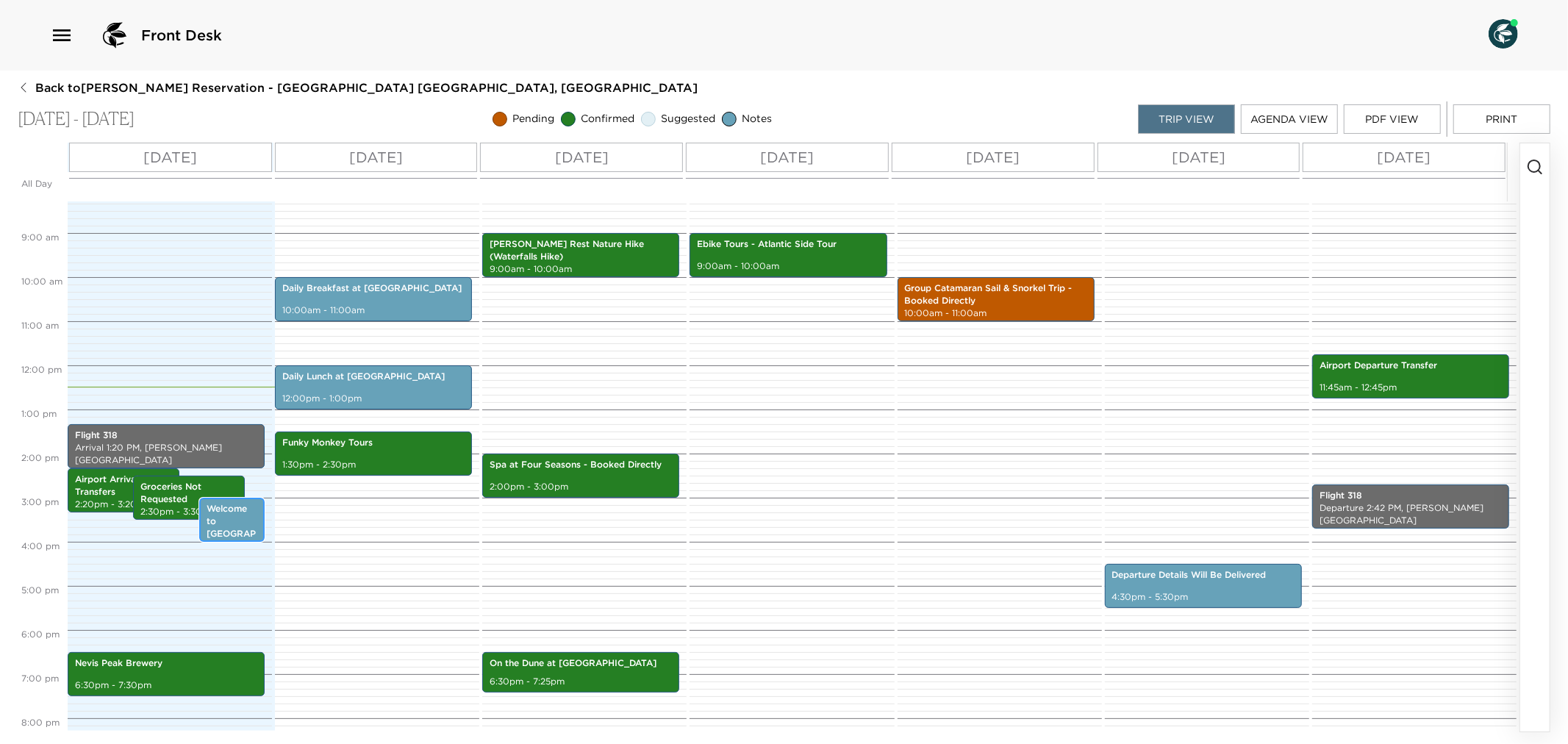
click at [221, 515] on p "Welcome to [GEOGRAPHIC_DATA]" at bounding box center [232, 528] width 51 height 49
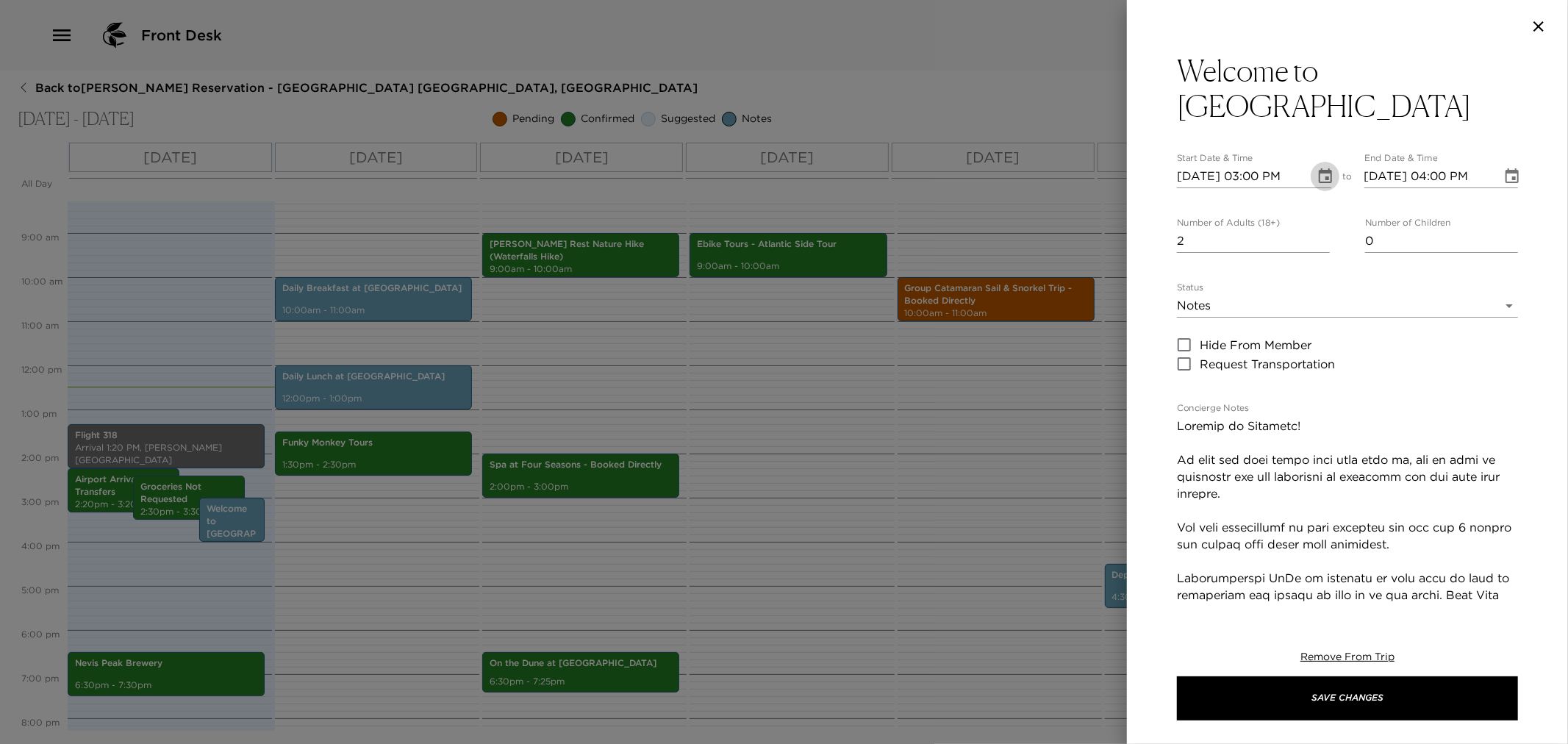
click at [1317, 179] on icon "Choose date, selected date is Sep 2, 2025" at bounding box center [1326, 177] width 18 height 18
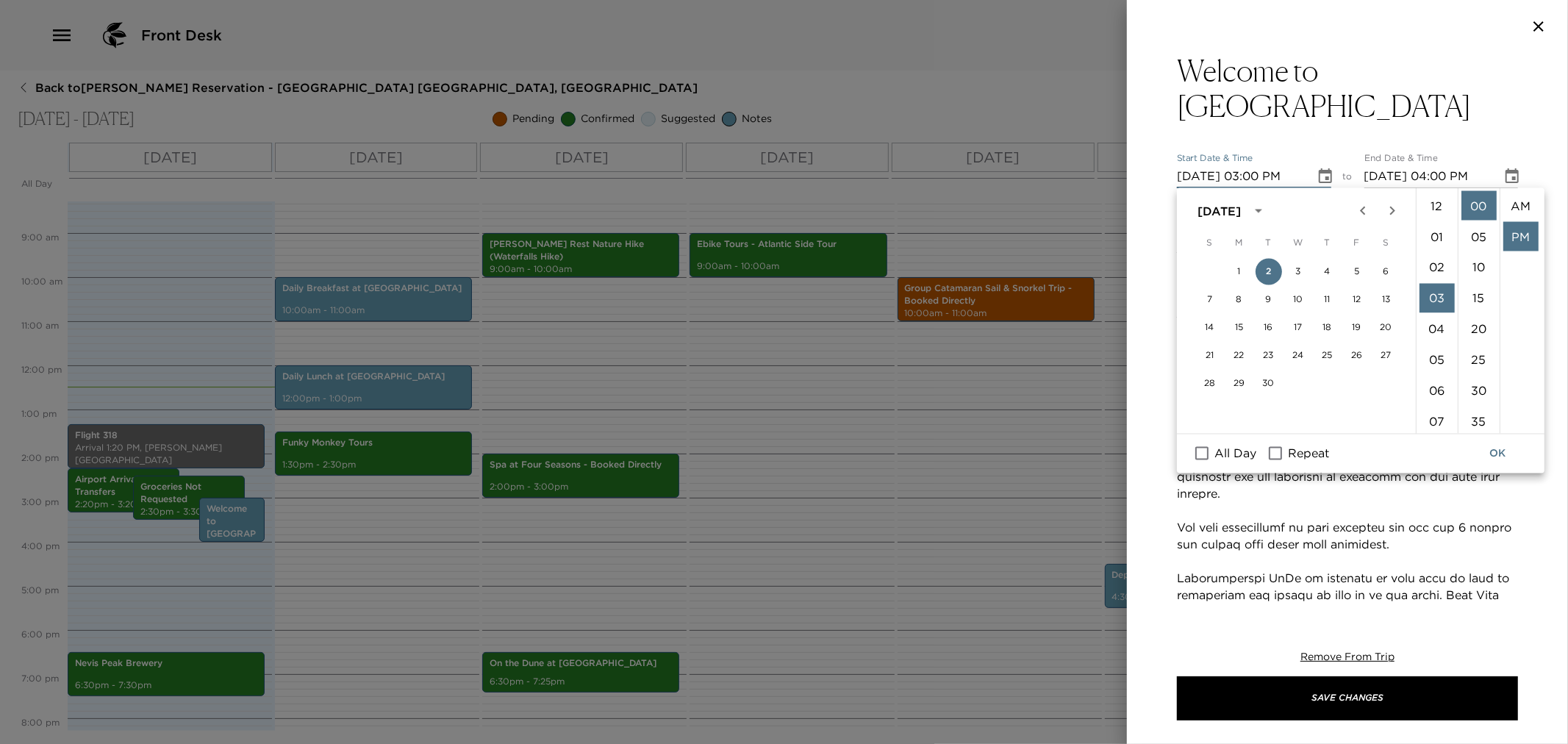
scroll to position [30, 0]
click at [1439, 236] on li "04" at bounding box center [1437, 237] width 35 height 29
type input "[DATE] 04:00 PM"
click at [1496, 449] on button "OK" at bounding box center [1497, 454] width 47 height 27
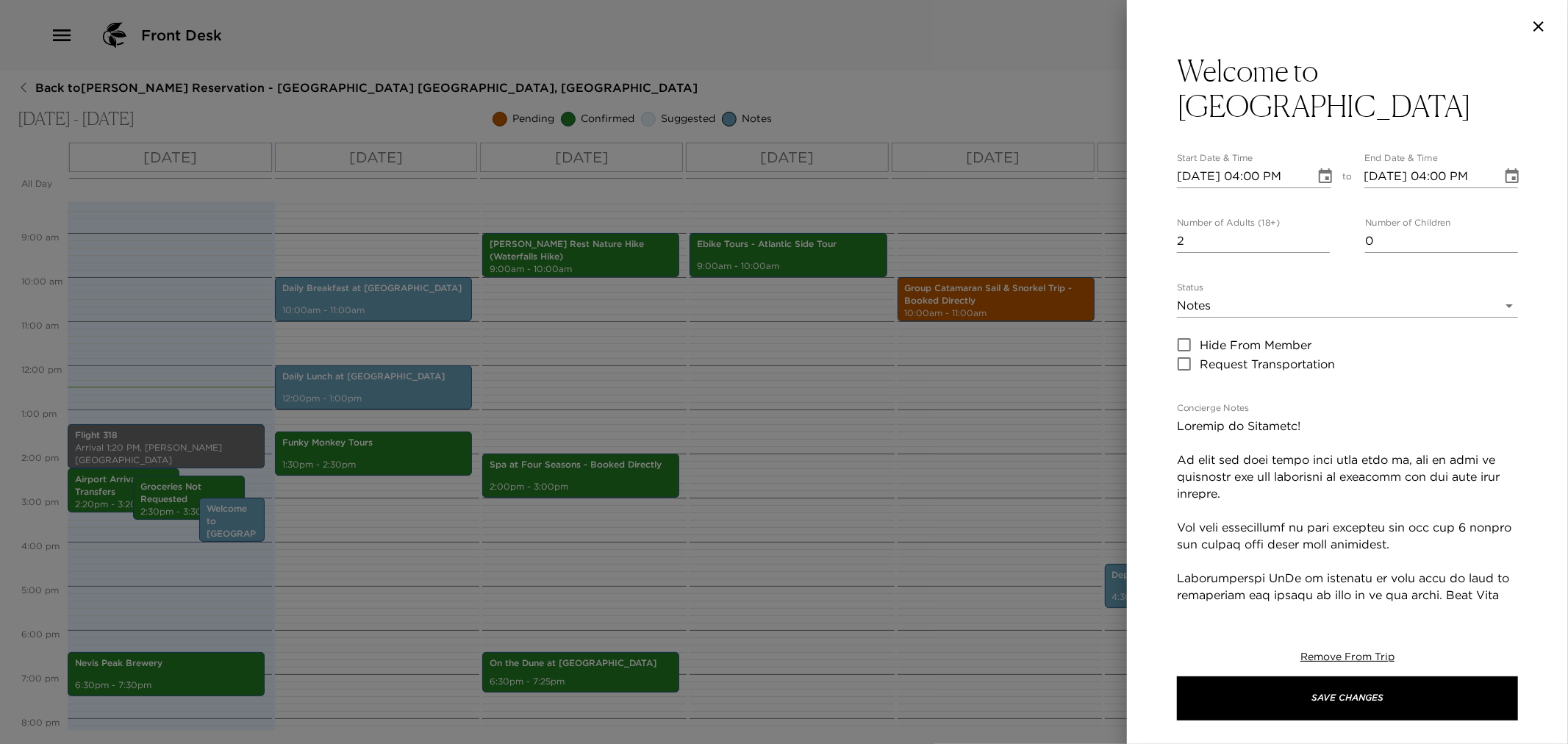
click at [1505, 170] on icon "Choose date, selected date is Sep 2, 2025" at bounding box center [1512, 176] width 13 height 15
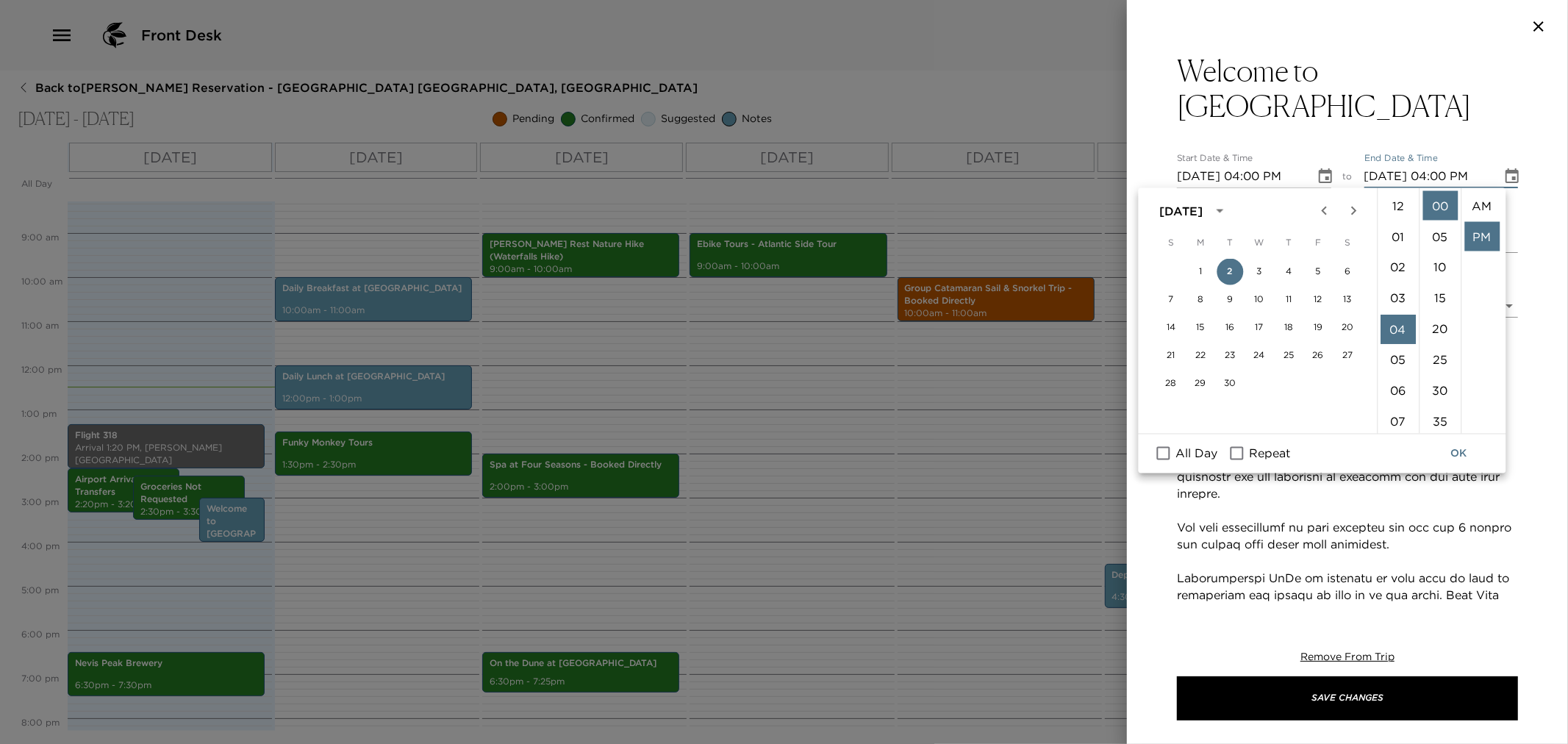
scroll to position [30, 0]
click at [1403, 231] on li "05" at bounding box center [1398, 237] width 35 height 29
type input "[DATE] 05:00 PM"
click at [1464, 453] on button "OK" at bounding box center [1459, 454] width 47 height 27
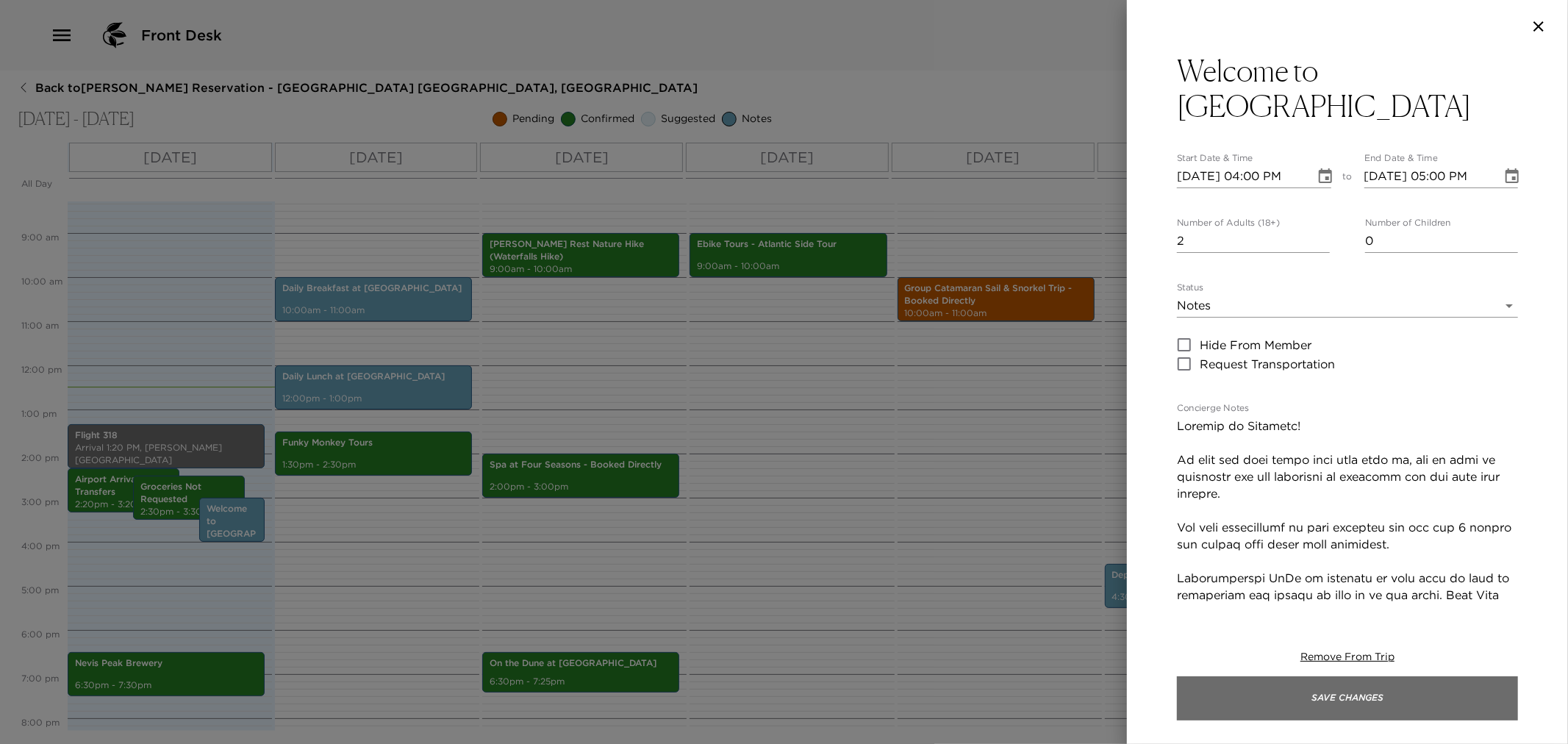
click at [1340, 702] on button "Save Changes" at bounding box center [1347, 699] width 341 height 44
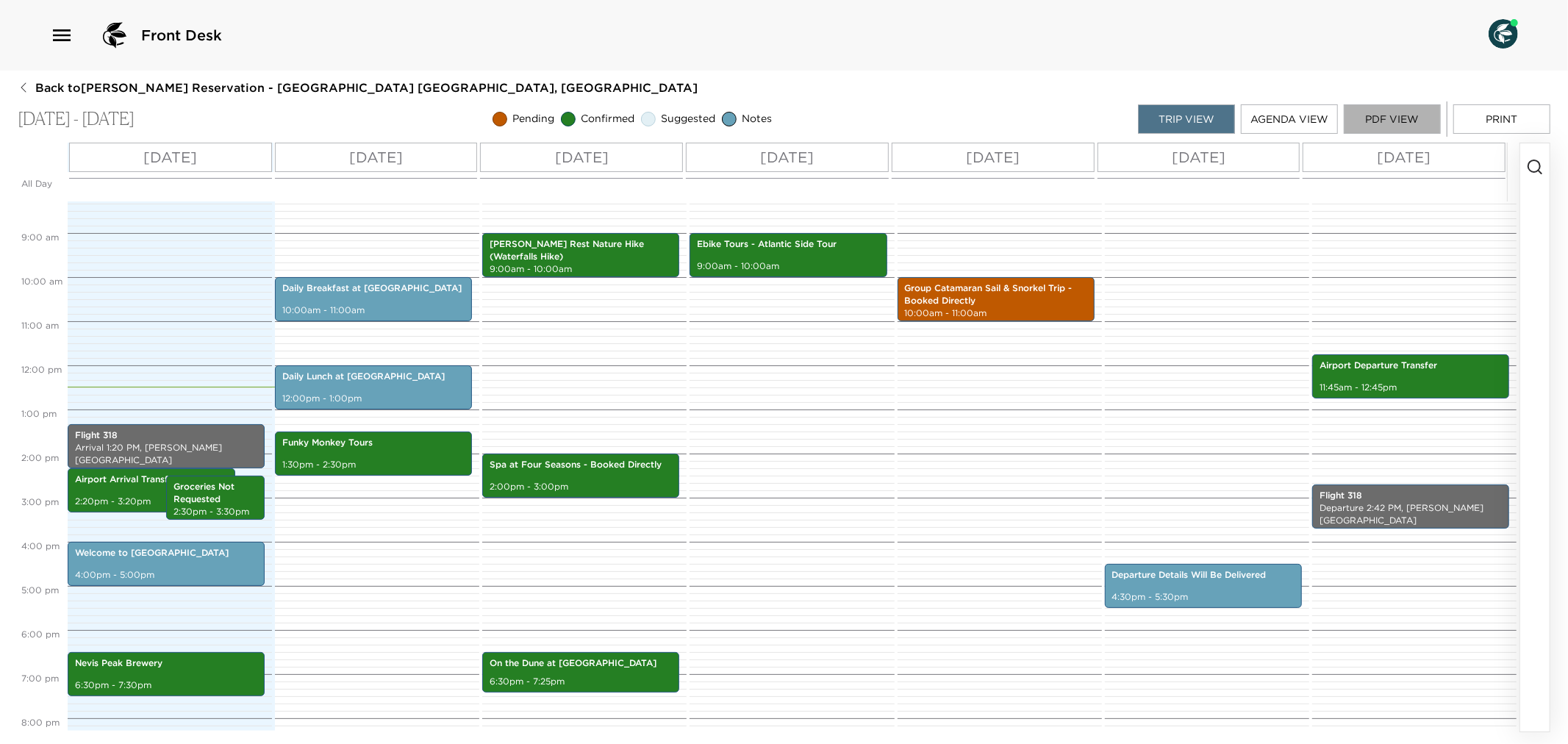
click at [1389, 119] on button "PDF View" at bounding box center [1392, 119] width 97 height 29
